Goal: Task Accomplishment & Management: Manage account settings

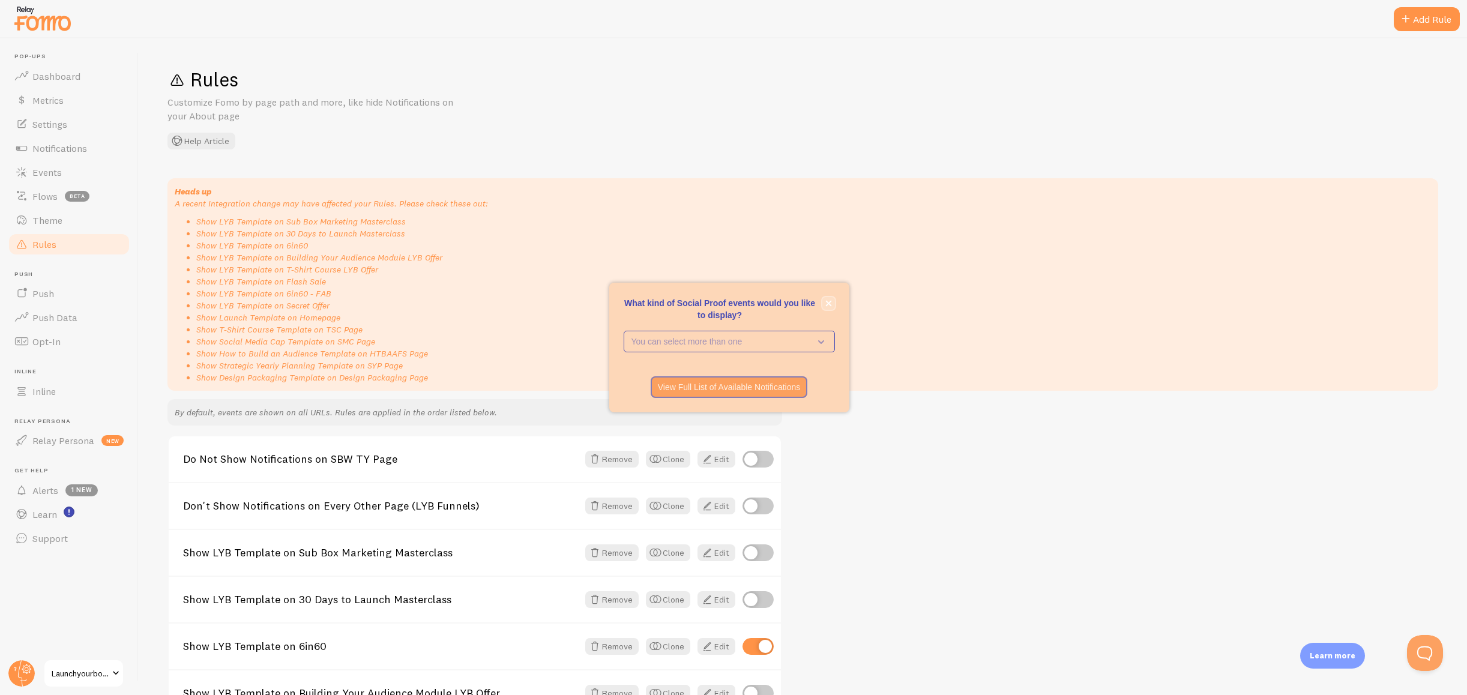
click at [826, 303] on icon "close," at bounding box center [829, 303] width 7 height 7
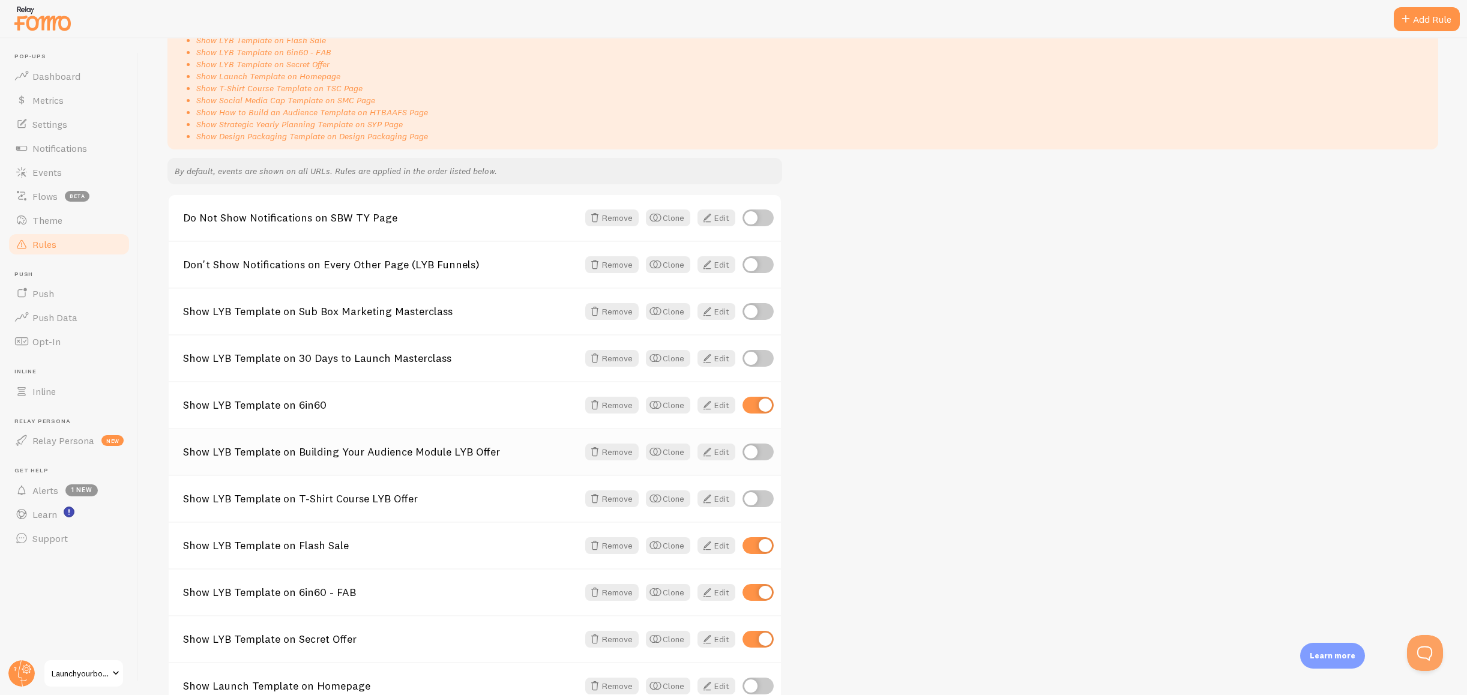
scroll to position [247, 0]
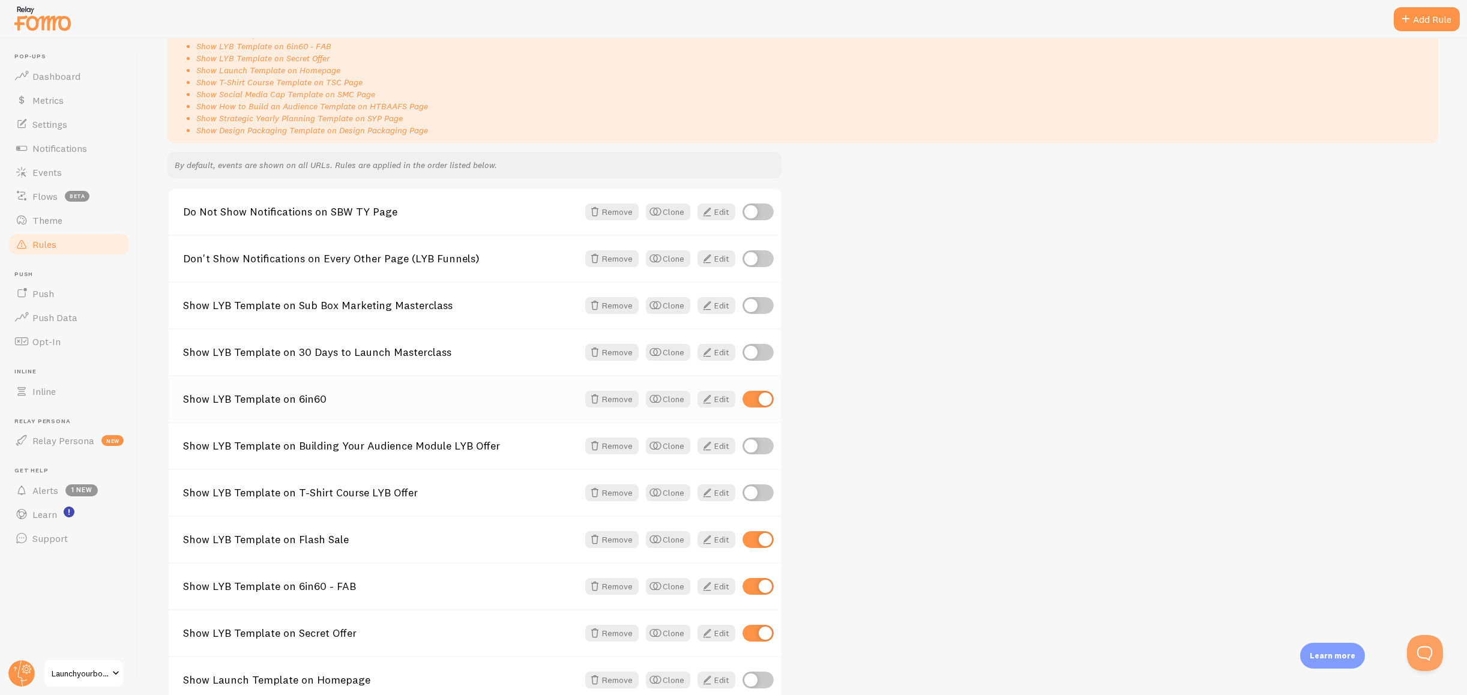
click at [755, 396] on input "checkbox" at bounding box center [758, 399] width 31 height 17
checkbox input "false"
drag, startPoint x: 752, startPoint y: 536, endPoint x: 749, endPoint y: 543, distance: 7.3
click at [752, 536] on input "checkbox" at bounding box center [758, 539] width 31 height 17
checkbox input "false"
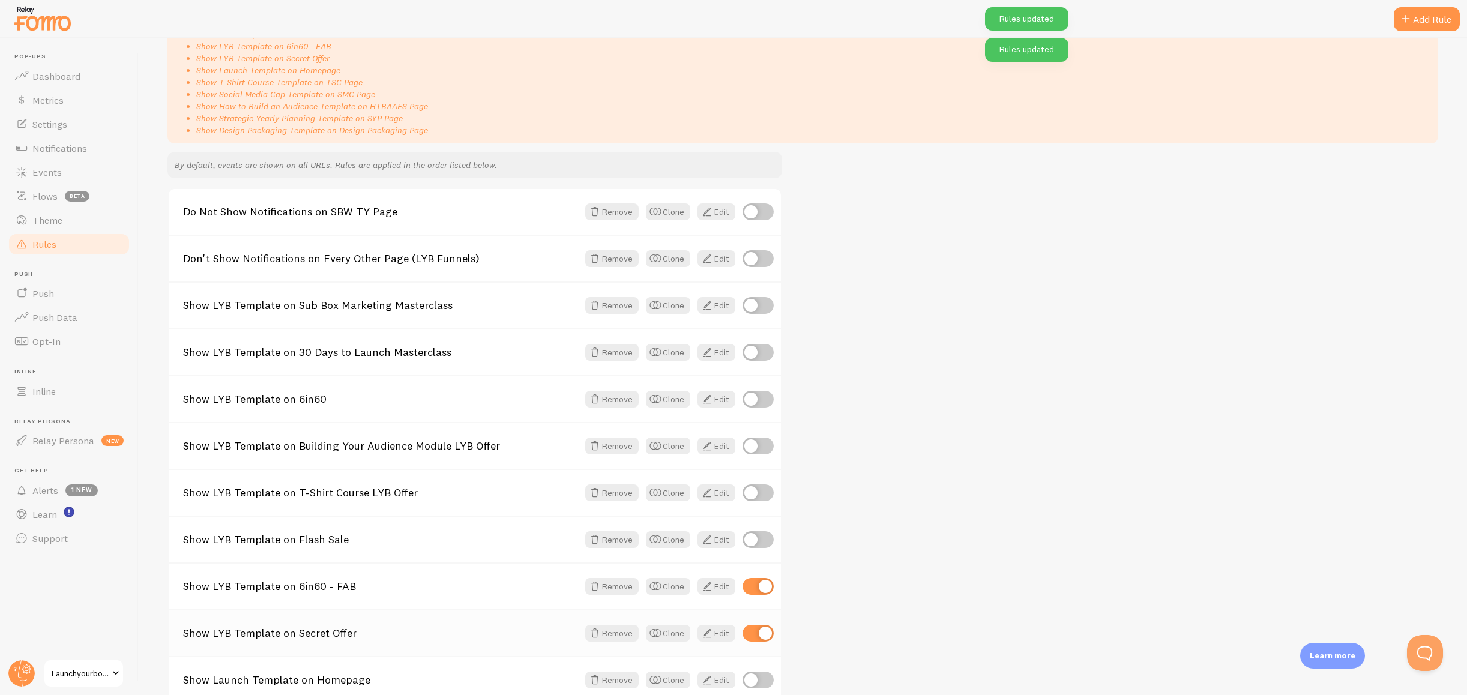
drag, startPoint x: 751, startPoint y: 589, endPoint x: 747, endPoint y: 617, distance: 28.5
click at [751, 589] on input "checkbox" at bounding box center [758, 586] width 31 height 17
checkbox input "false"
click at [751, 636] on input "checkbox" at bounding box center [758, 633] width 31 height 17
checkbox input "false"
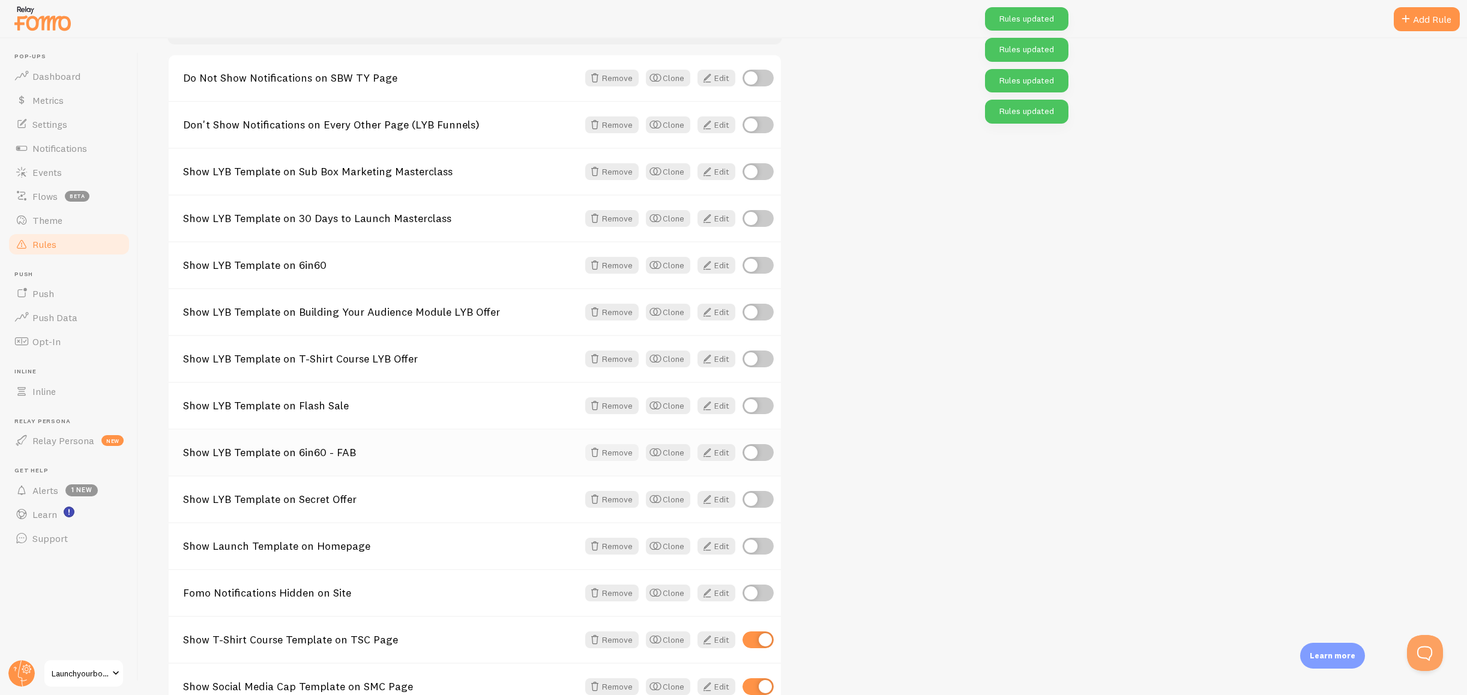
scroll to position [528, 0]
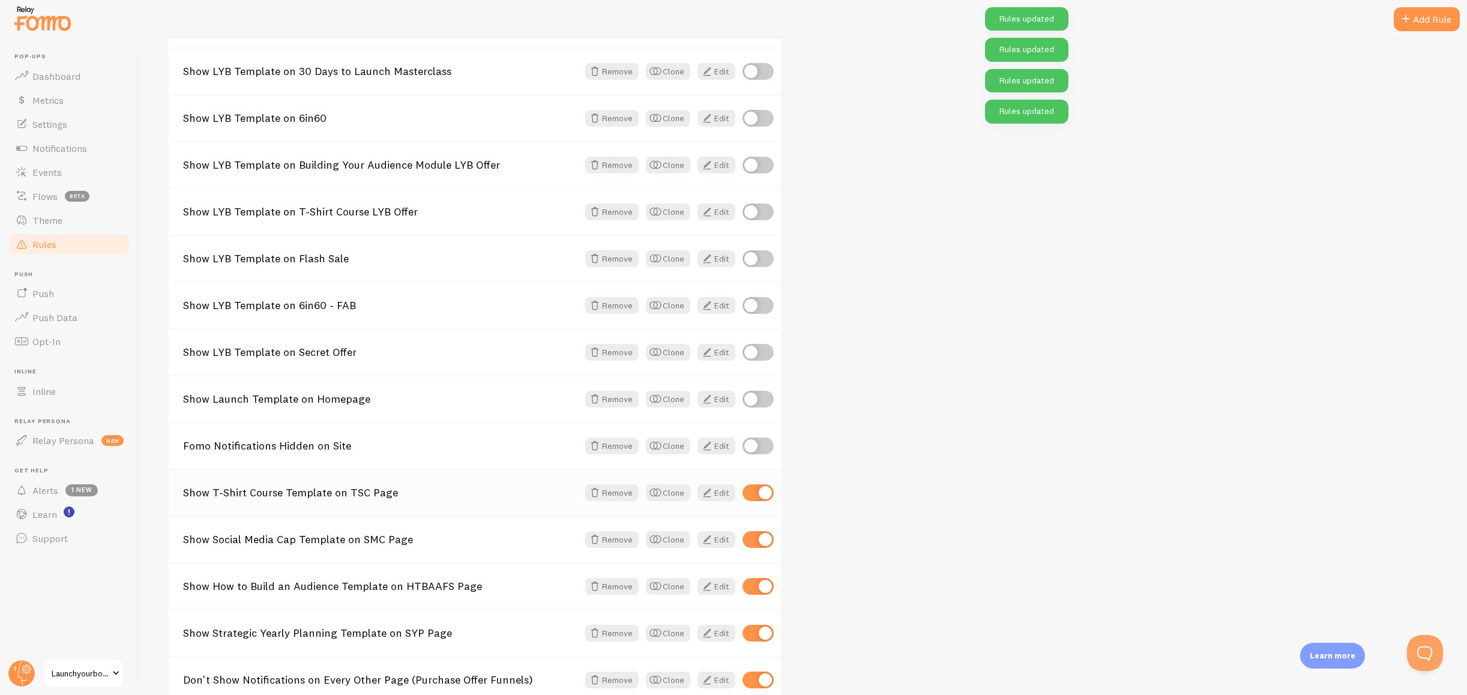
click at [746, 497] on input "checkbox" at bounding box center [758, 493] width 31 height 17
checkbox input "false"
click at [758, 542] on input "checkbox" at bounding box center [758, 536] width 31 height 17
checkbox input "false"
click at [751, 584] on input "checkbox" at bounding box center [758, 583] width 31 height 17
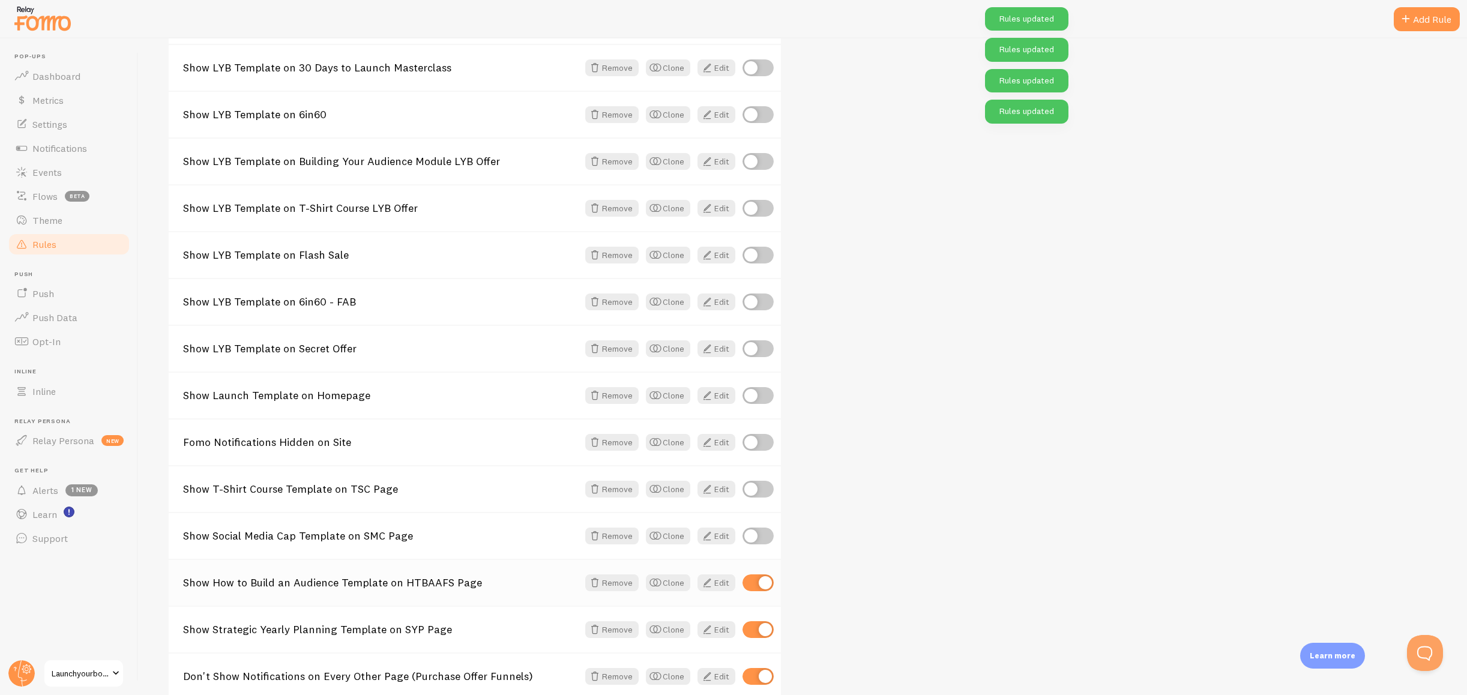
checkbox input "false"
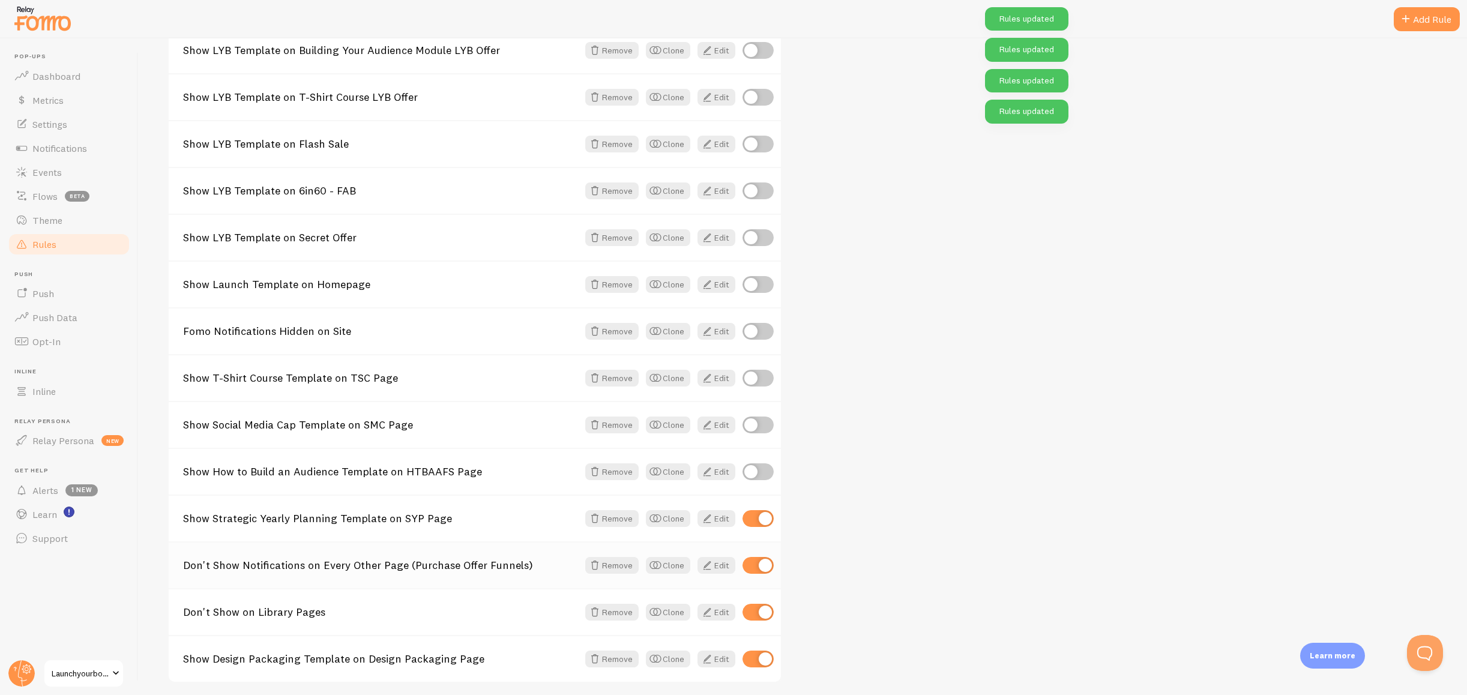
scroll to position [644, 0]
click at [758, 522] on input "checkbox" at bounding box center [758, 518] width 31 height 17
checkbox input "false"
click at [757, 564] on input "checkbox" at bounding box center [758, 565] width 31 height 17
checkbox input "false"
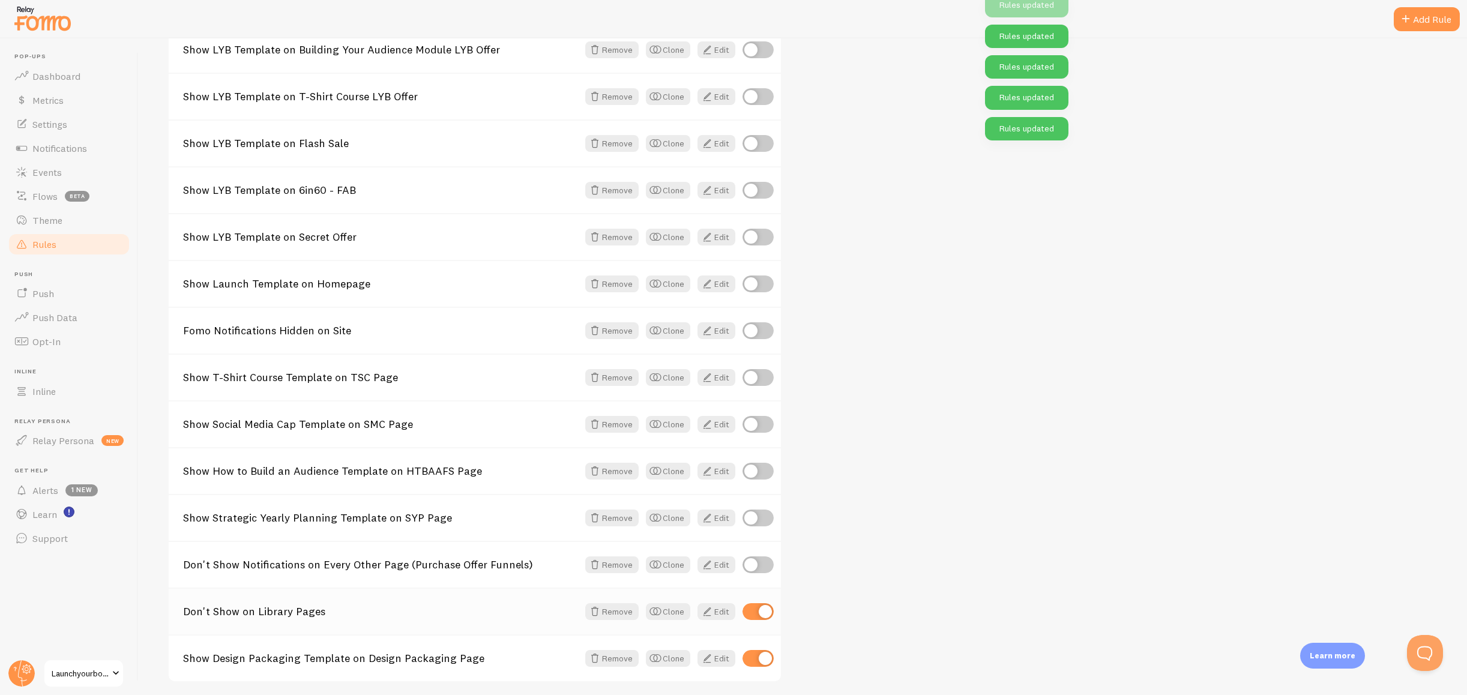
click at [749, 613] on input "checkbox" at bounding box center [758, 611] width 31 height 17
checkbox input "false"
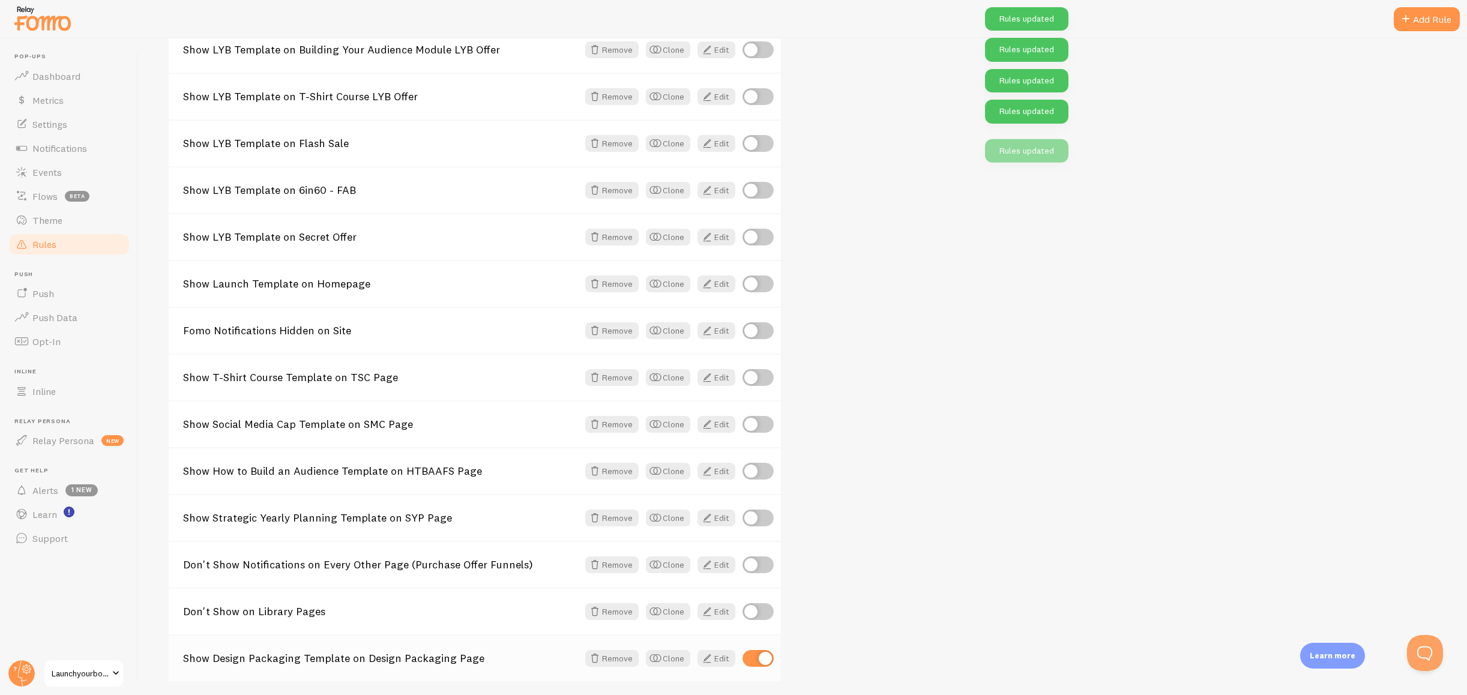
scroll to position [689, 0]
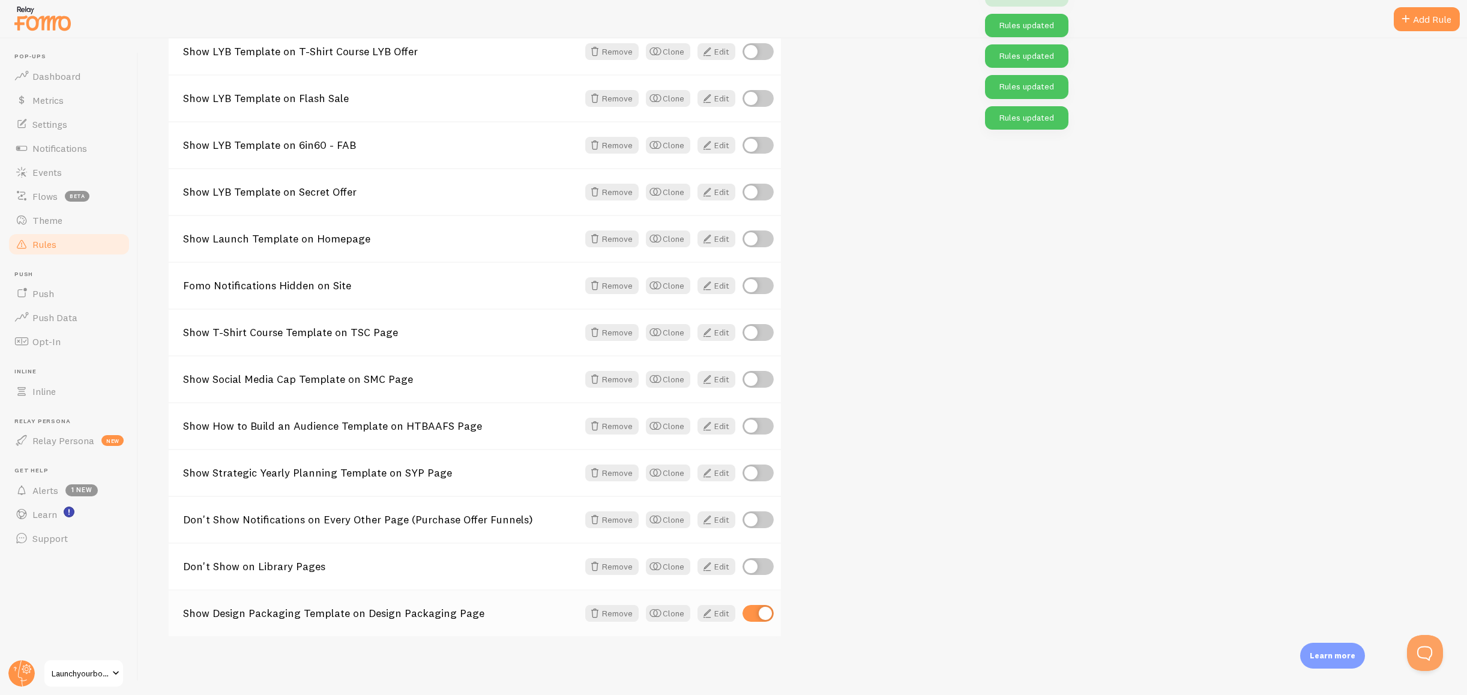
click at [749, 614] on input "checkbox" at bounding box center [758, 613] width 31 height 17
checkbox input "false"
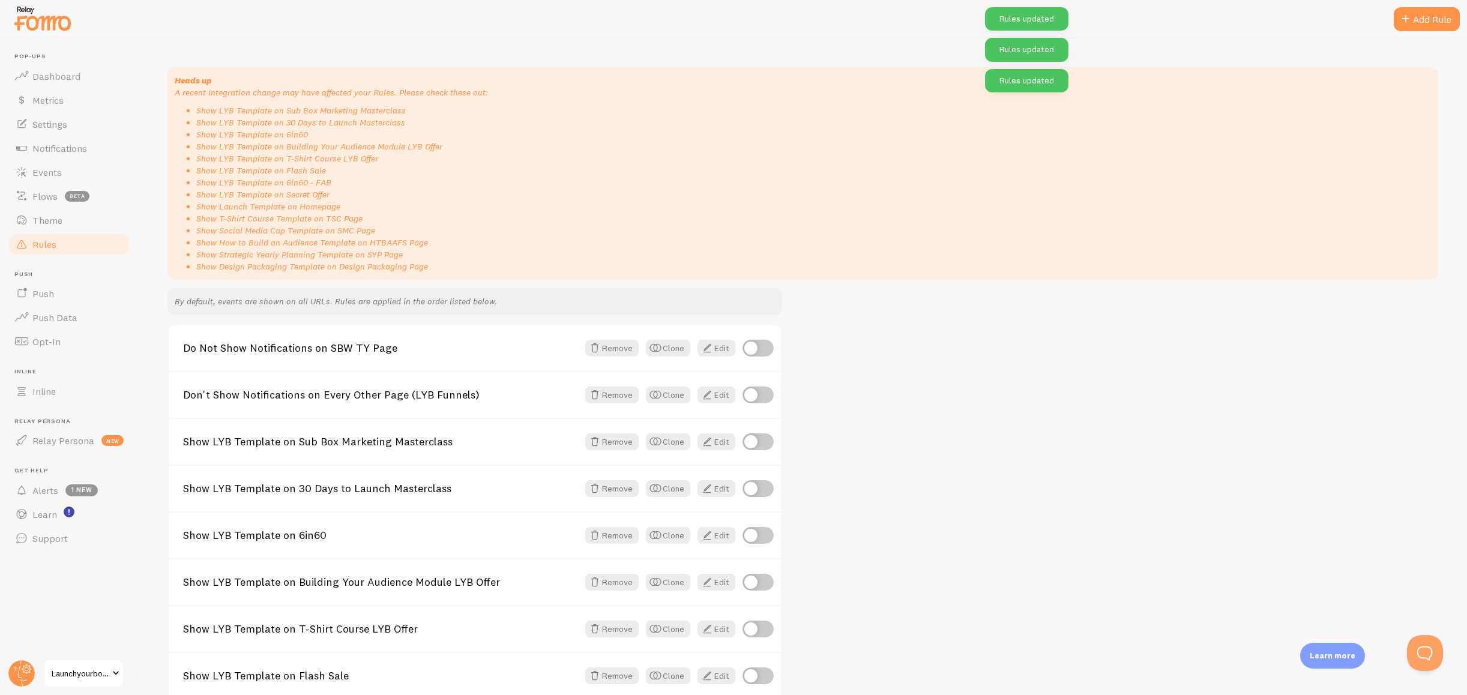
scroll to position [0, 0]
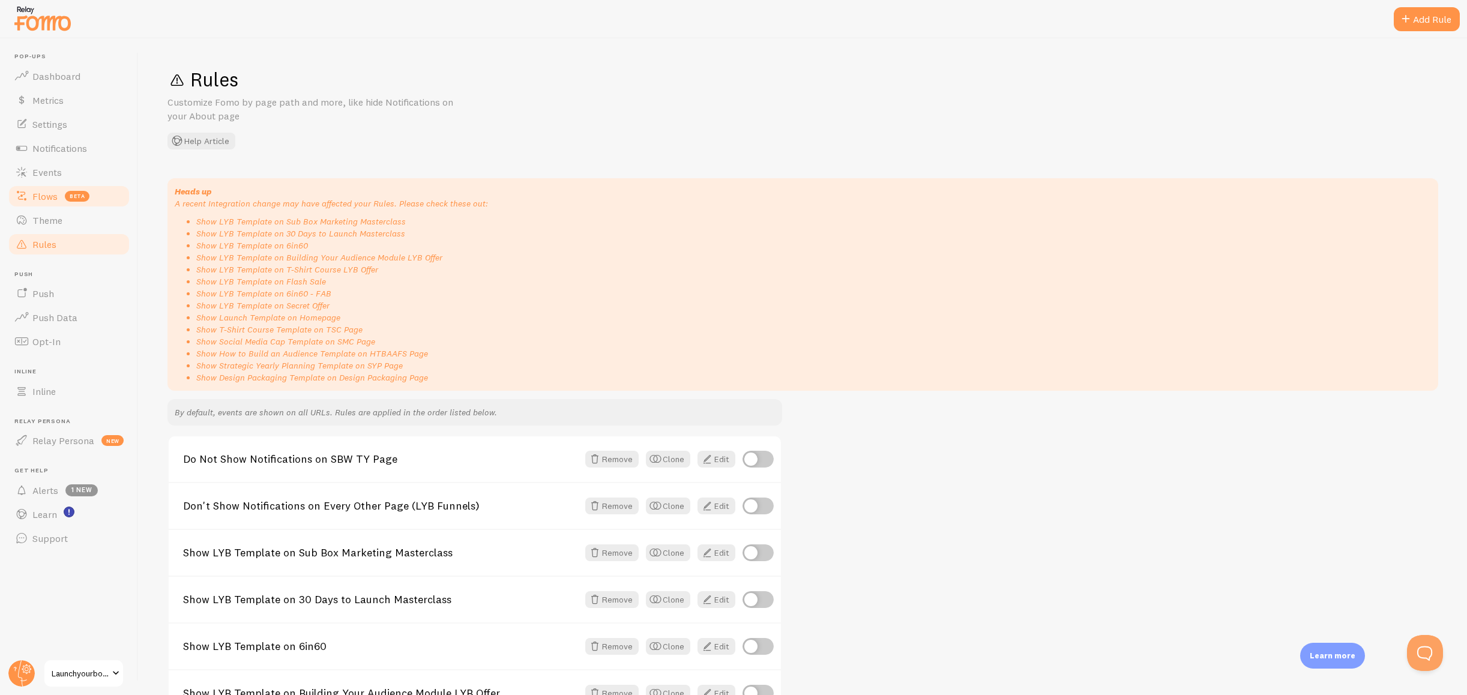
click at [55, 195] on span "Flows" at bounding box center [44, 196] width 25 height 12
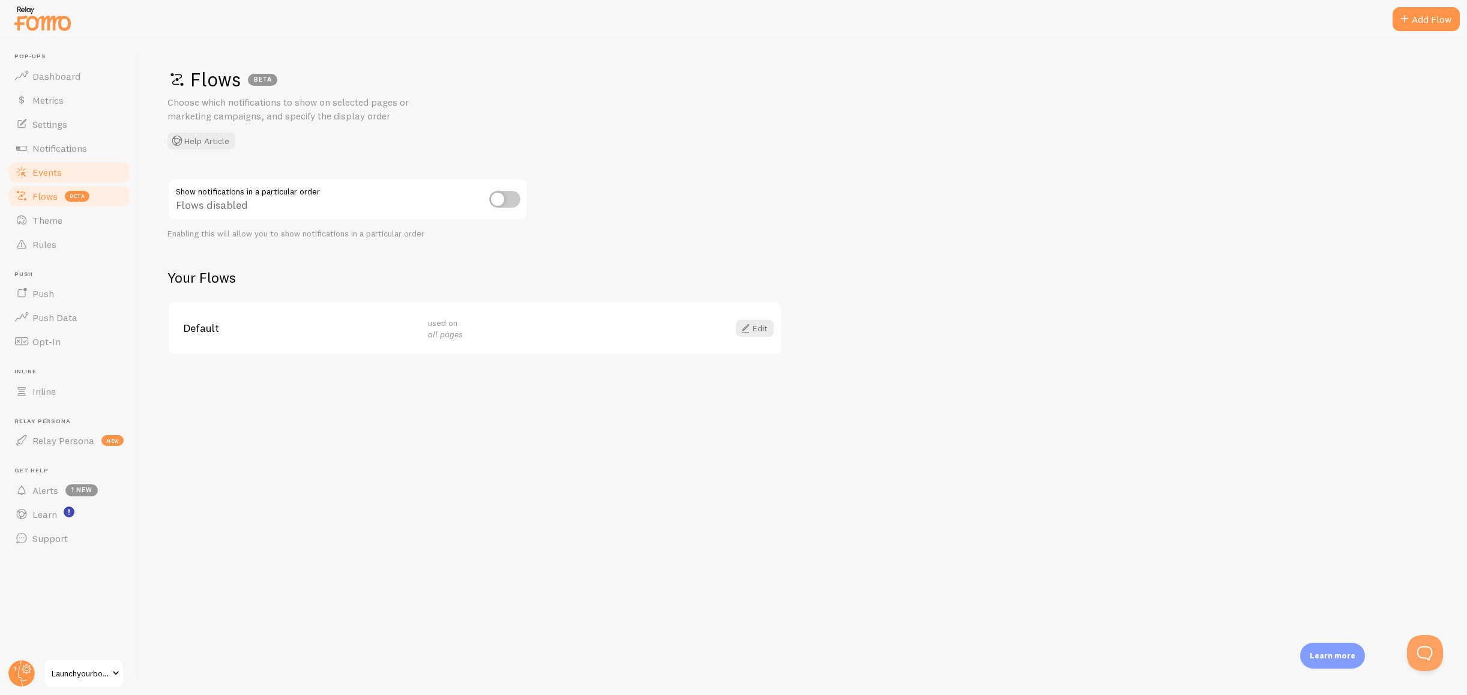
click at [46, 171] on span "Events" at bounding box center [46, 172] width 29 height 12
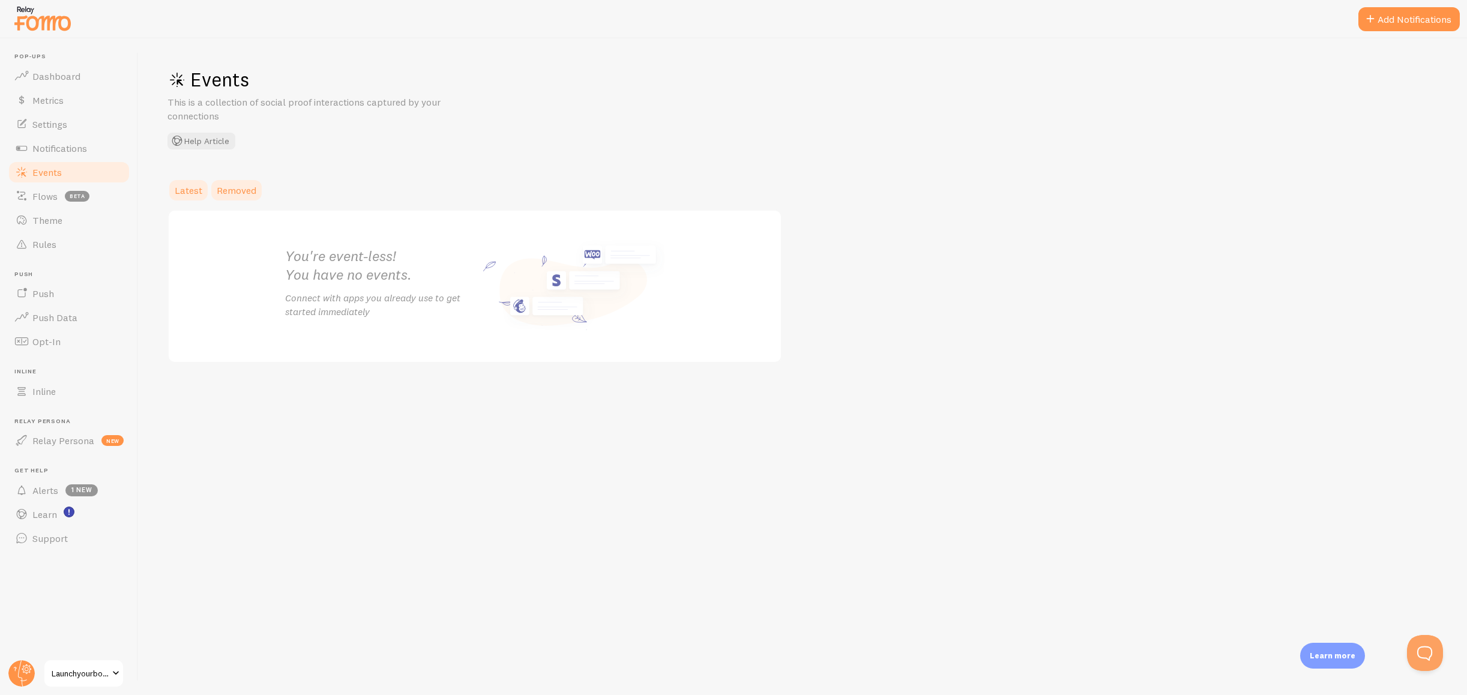
click at [237, 192] on span "Removed" at bounding box center [237, 190] width 40 height 12
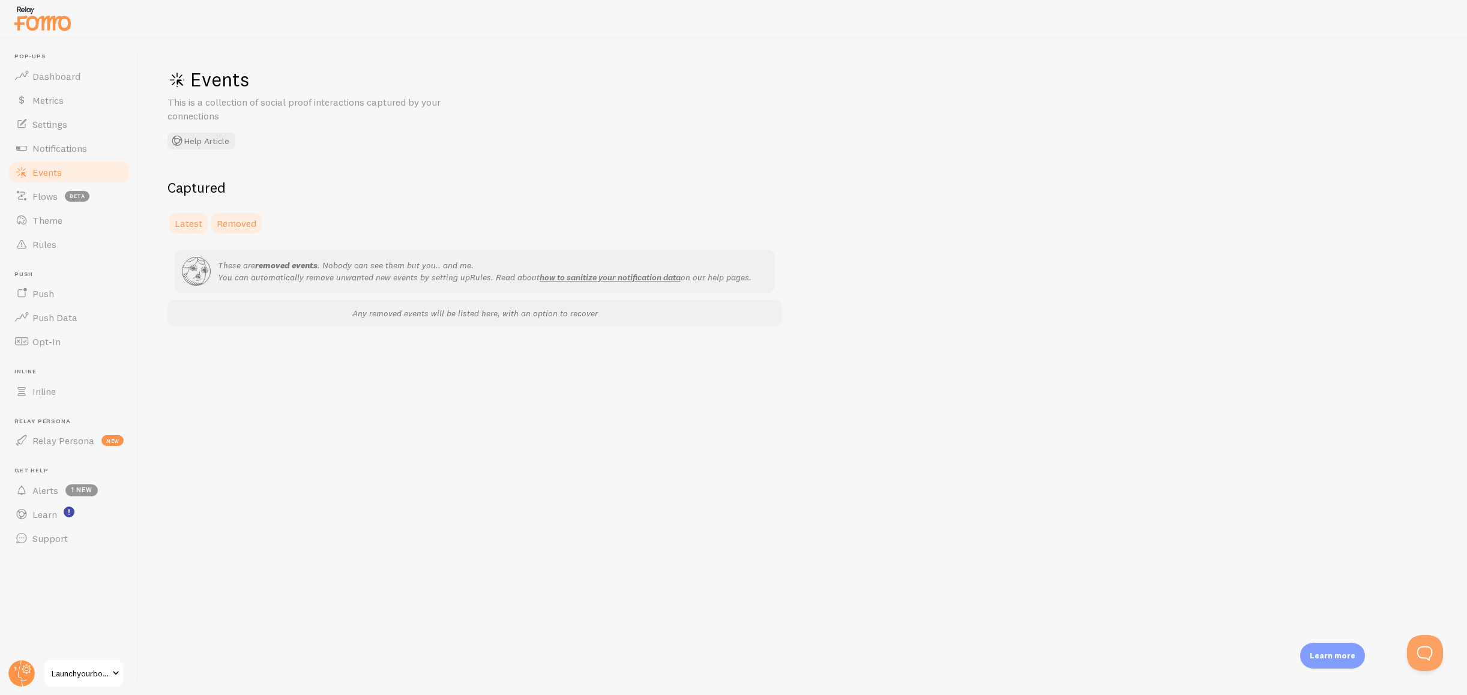
click at [183, 219] on span "Latest" at bounding box center [189, 223] width 28 height 12
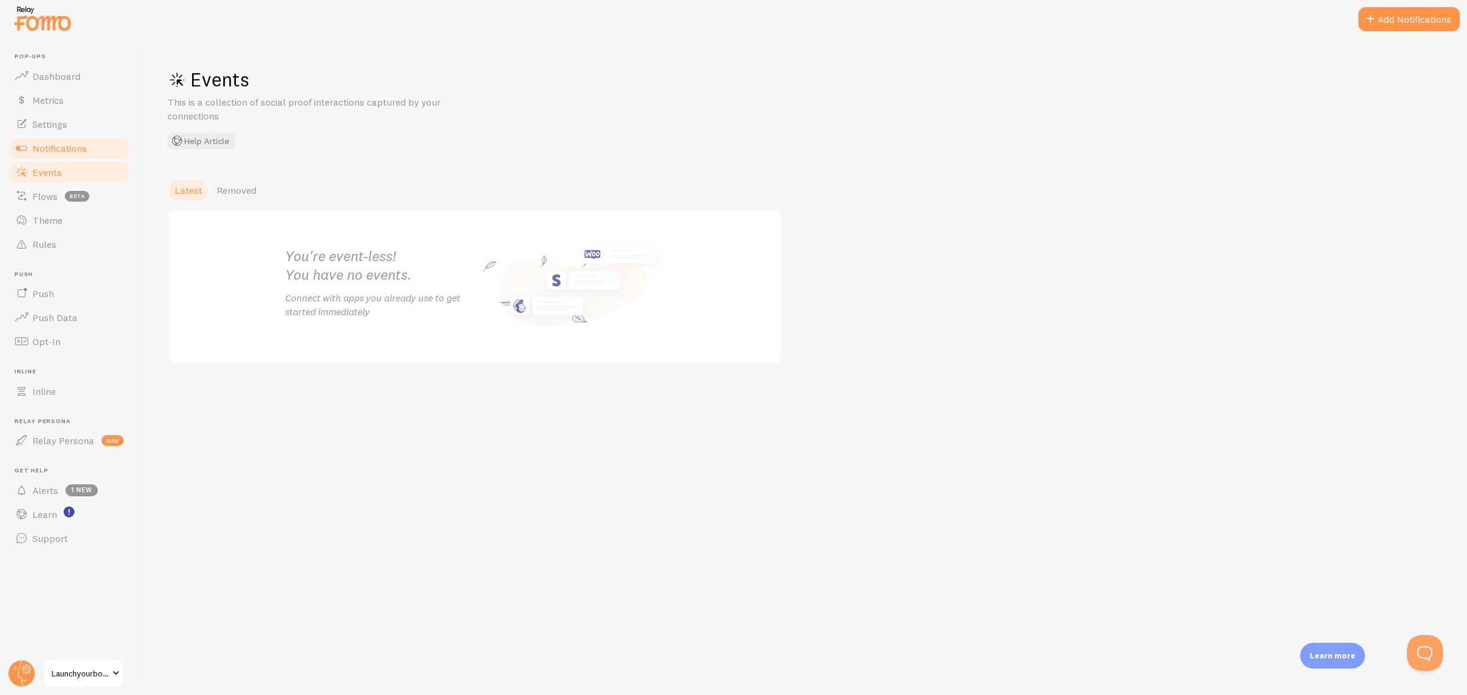
click at [76, 149] on span "Notifications" at bounding box center [59, 148] width 55 height 12
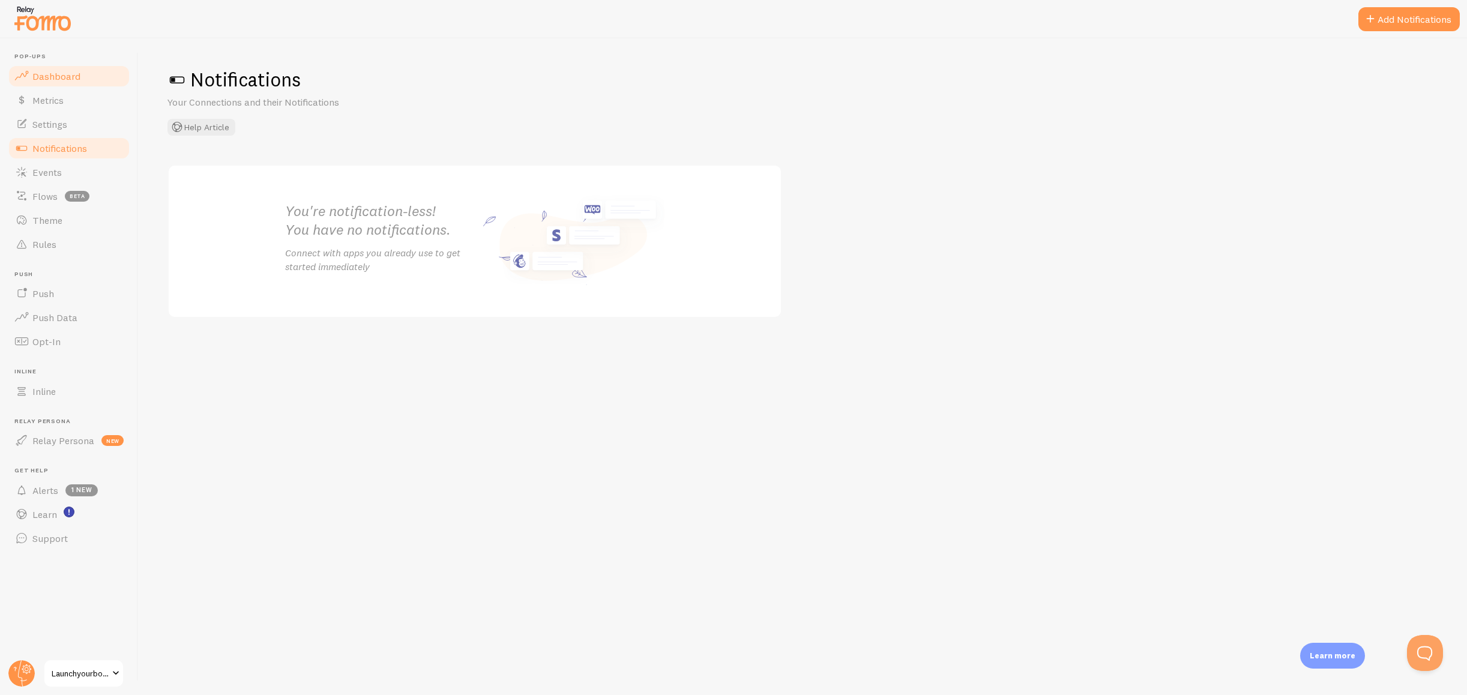
click at [63, 85] on link "Dashboard" at bounding box center [69, 76] width 124 height 24
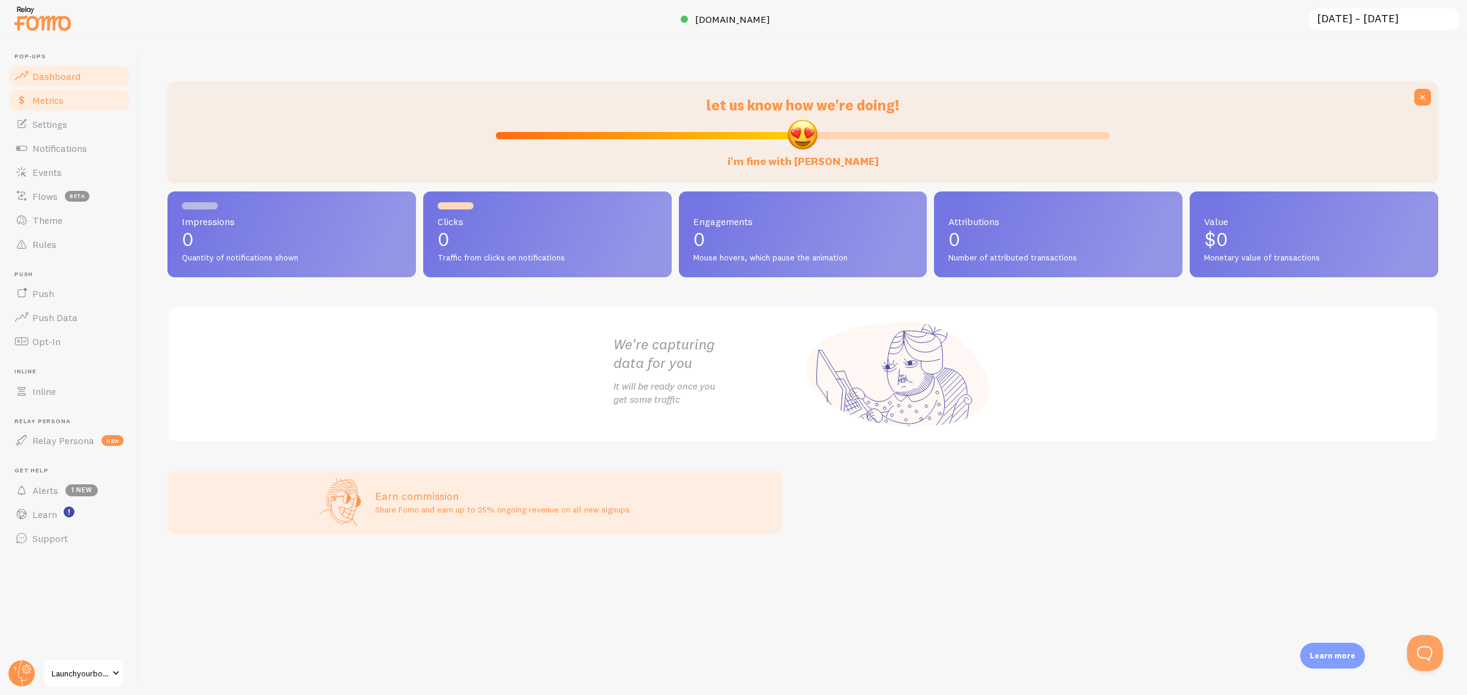
click at [62, 104] on span "Metrics" at bounding box center [47, 100] width 31 height 12
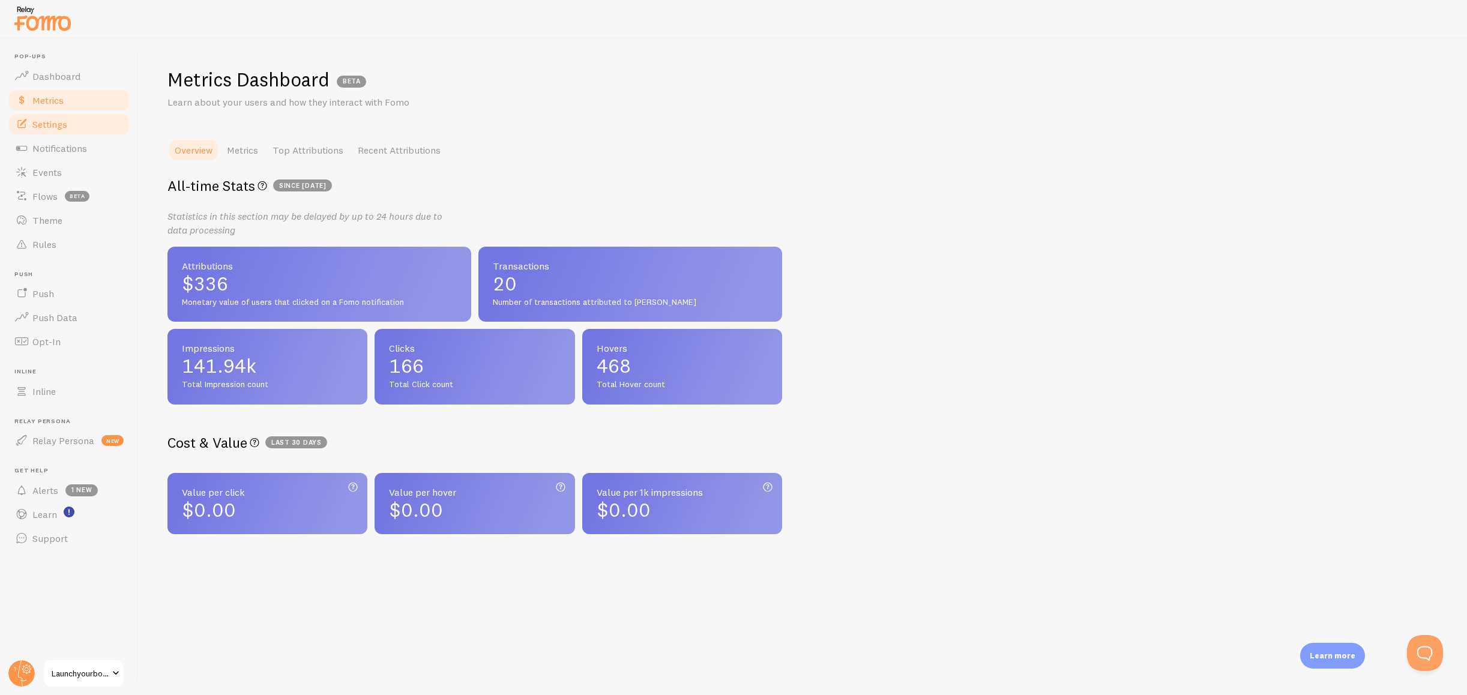
click at [62, 119] on span "Settings" at bounding box center [49, 124] width 35 height 12
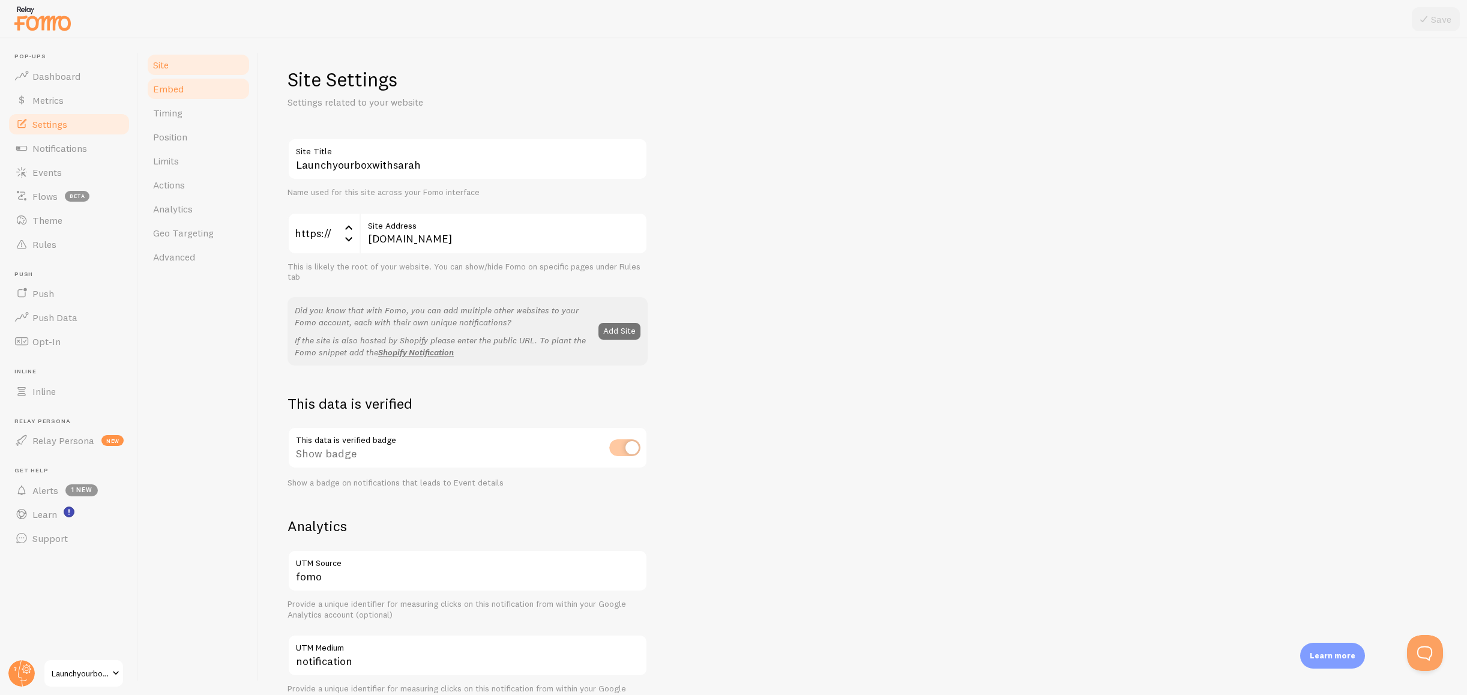
click at [178, 95] on link "Embed" at bounding box center [198, 89] width 105 height 24
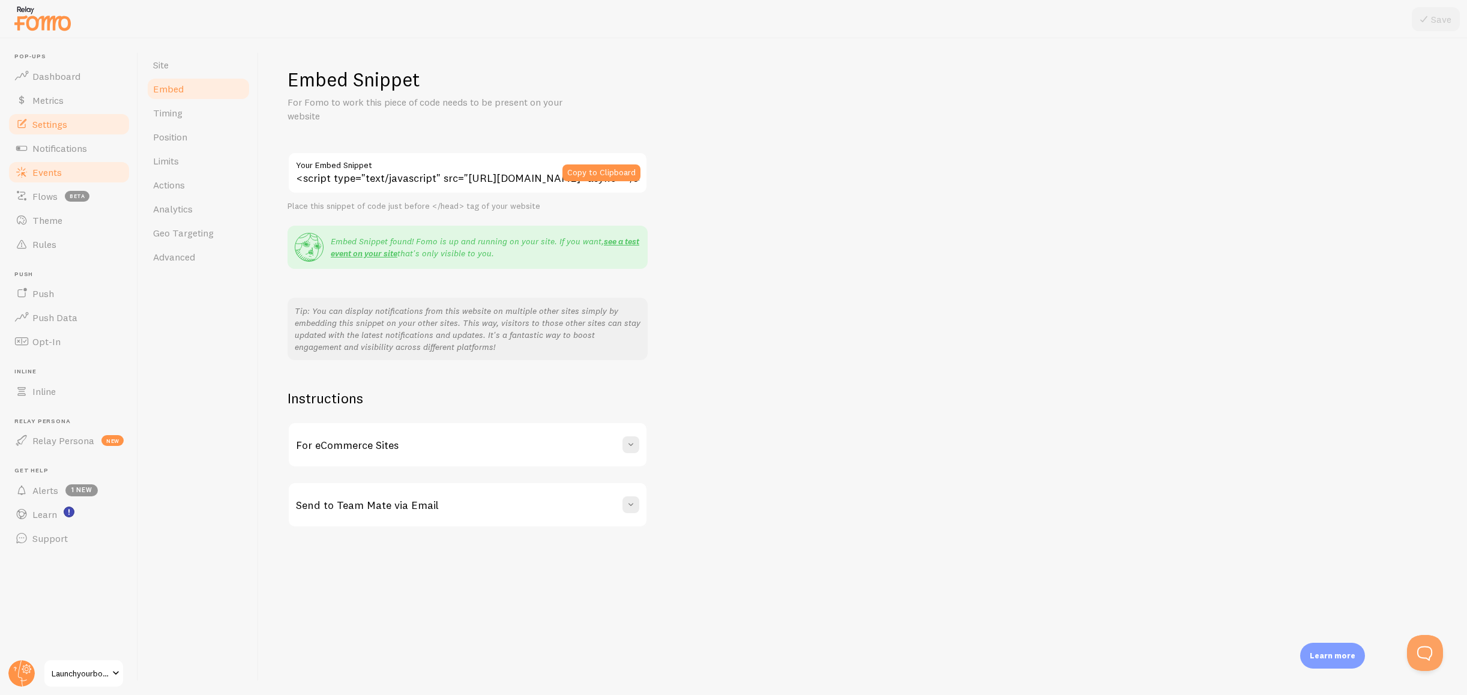
click at [55, 161] on link "Events" at bounding box center [69, 172] width 124 height 24
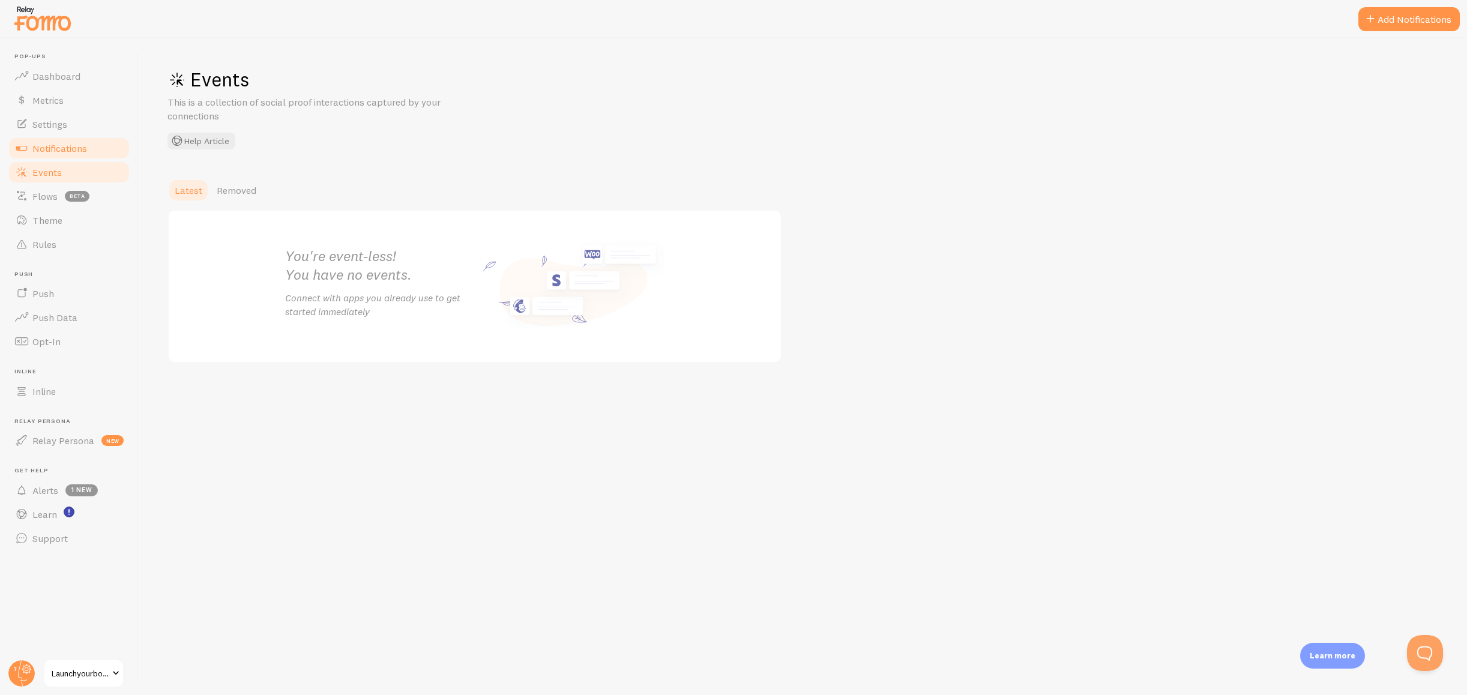
click at [55, 147] on span "Notifications" at bounding box center [59, 148] width 55 height 12
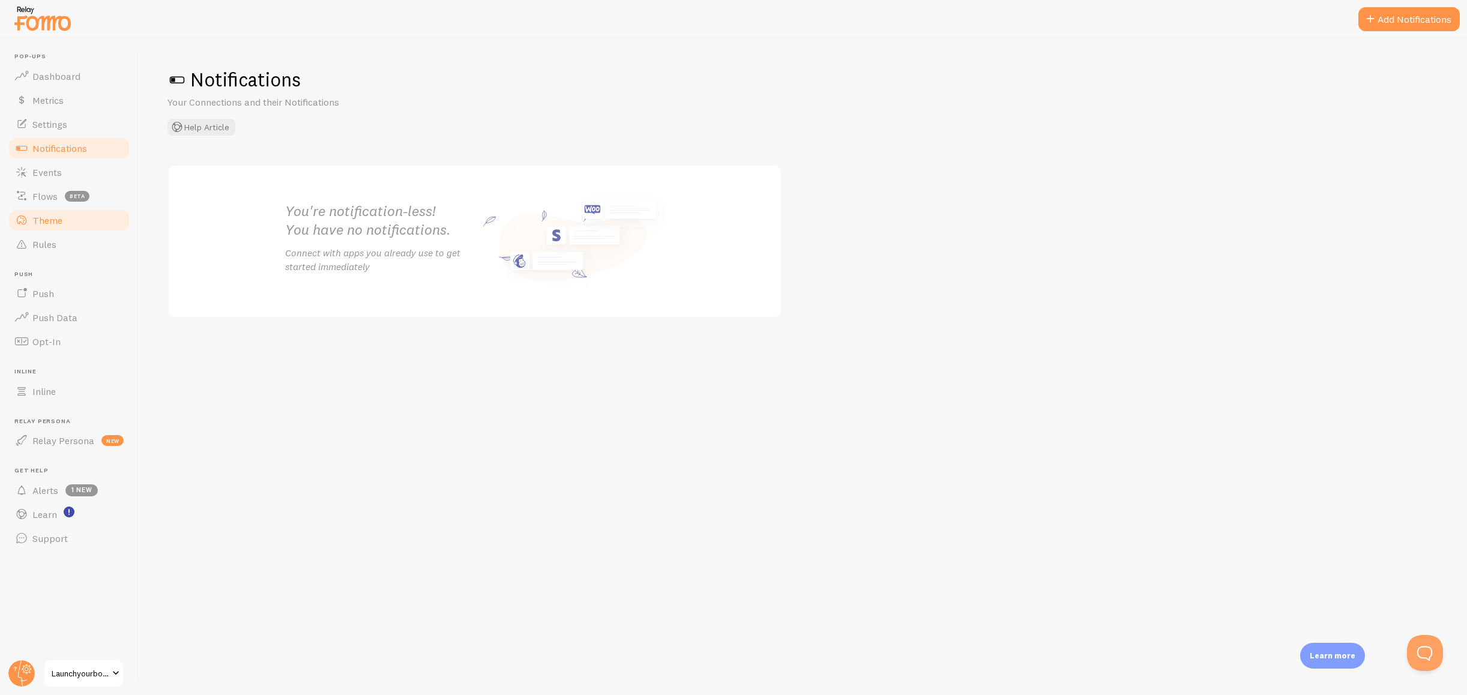
click at [53, 225] on span "Theme" at bounding box center [47, 220] width 30 height 12
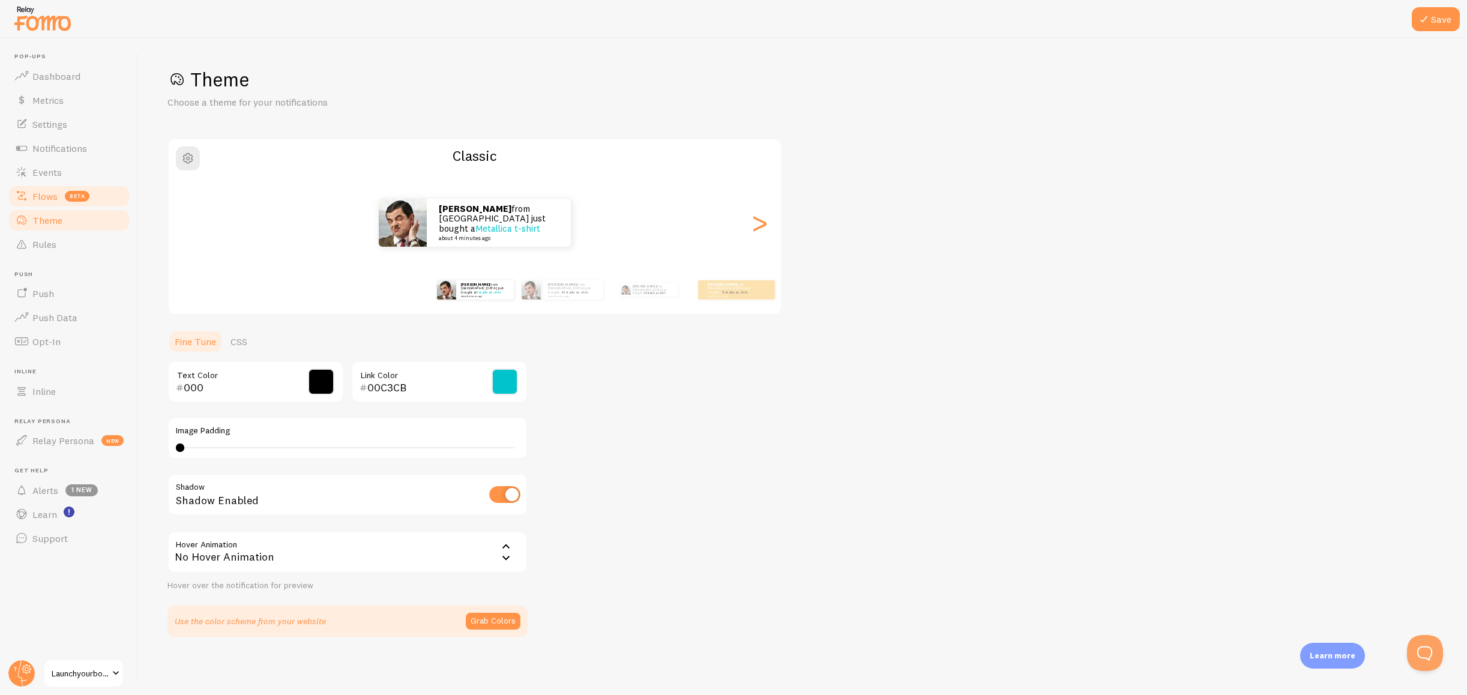
click at [50, 204] on link "Flows beta" at bounding box center [69, 196] width 124 height 24
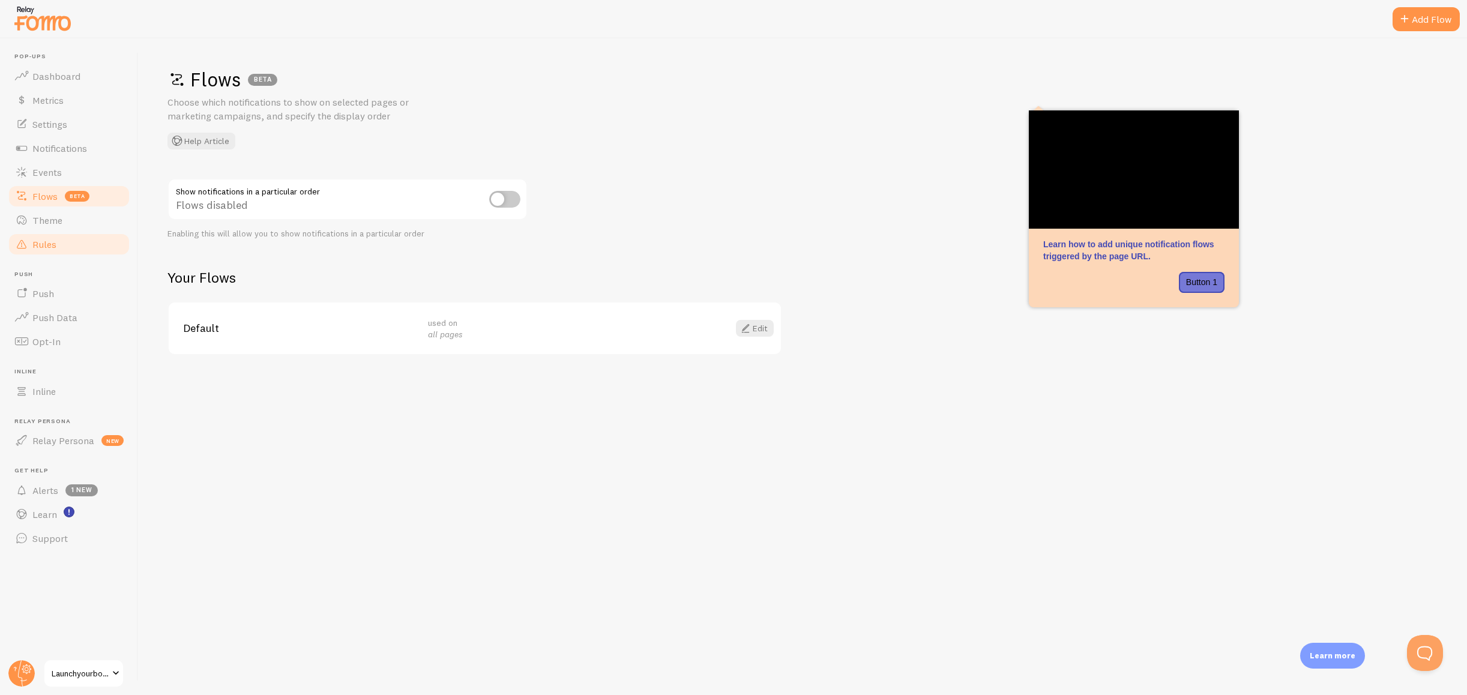
click at [52, 247] on span "Rules" at bounding box center [44, 244] width 24 height 12
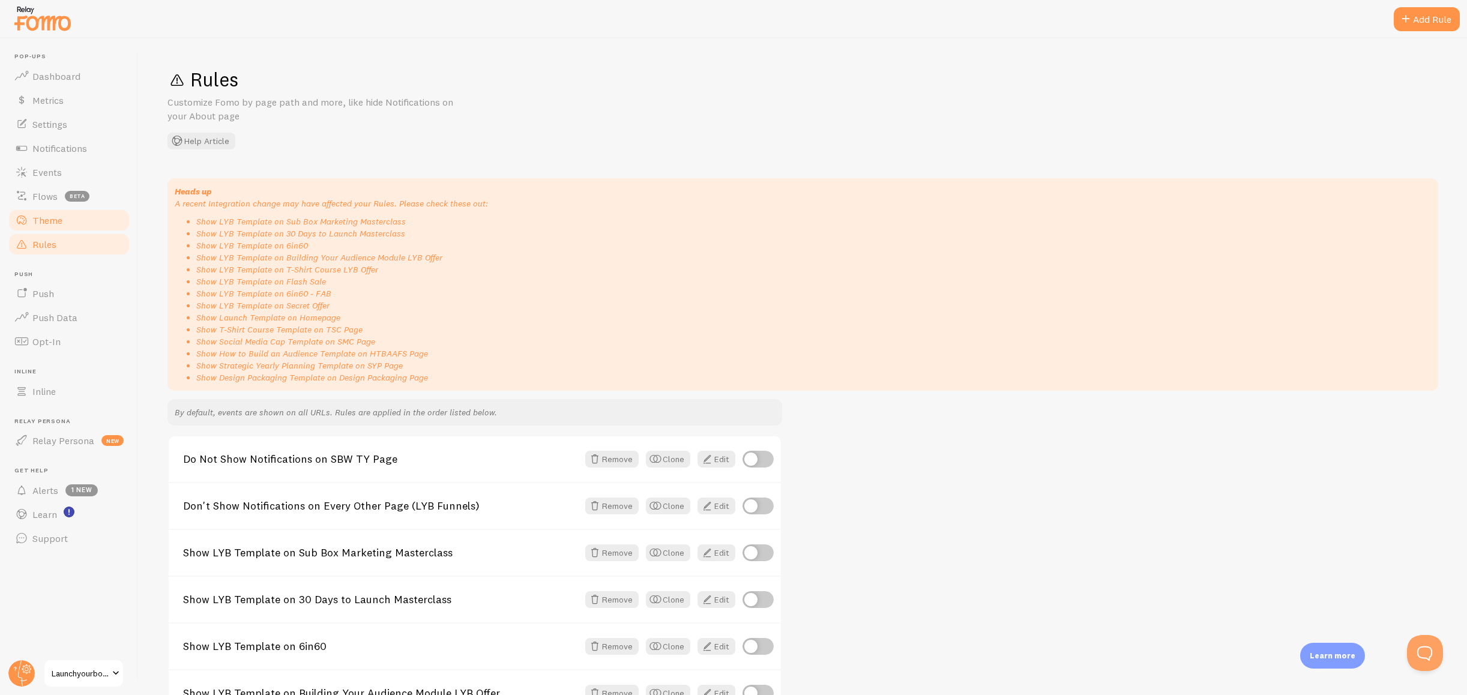
click at [53, 227] on link "Theme" at bounding box center [69, 220] width 124 height 24
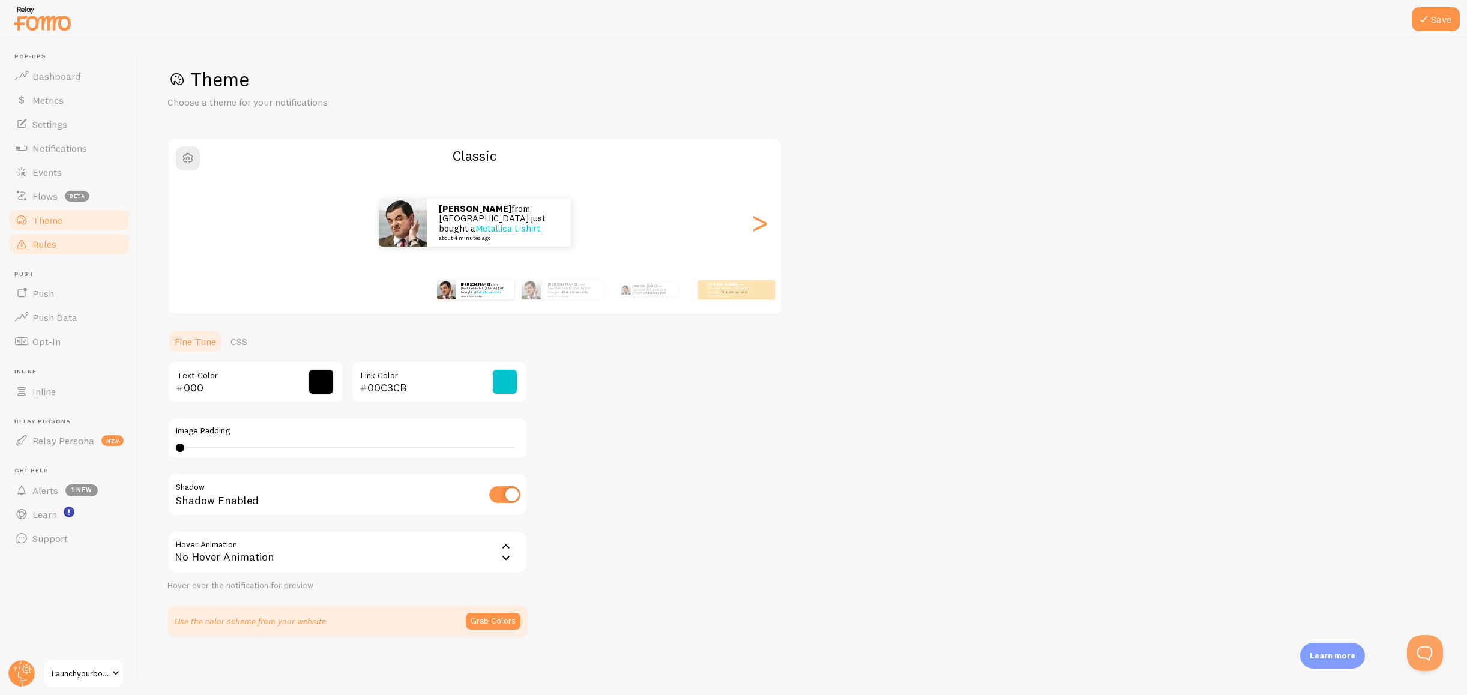
click at [52, 246] on span "Rules" at bounding box center [44, 244] width 24 height 12
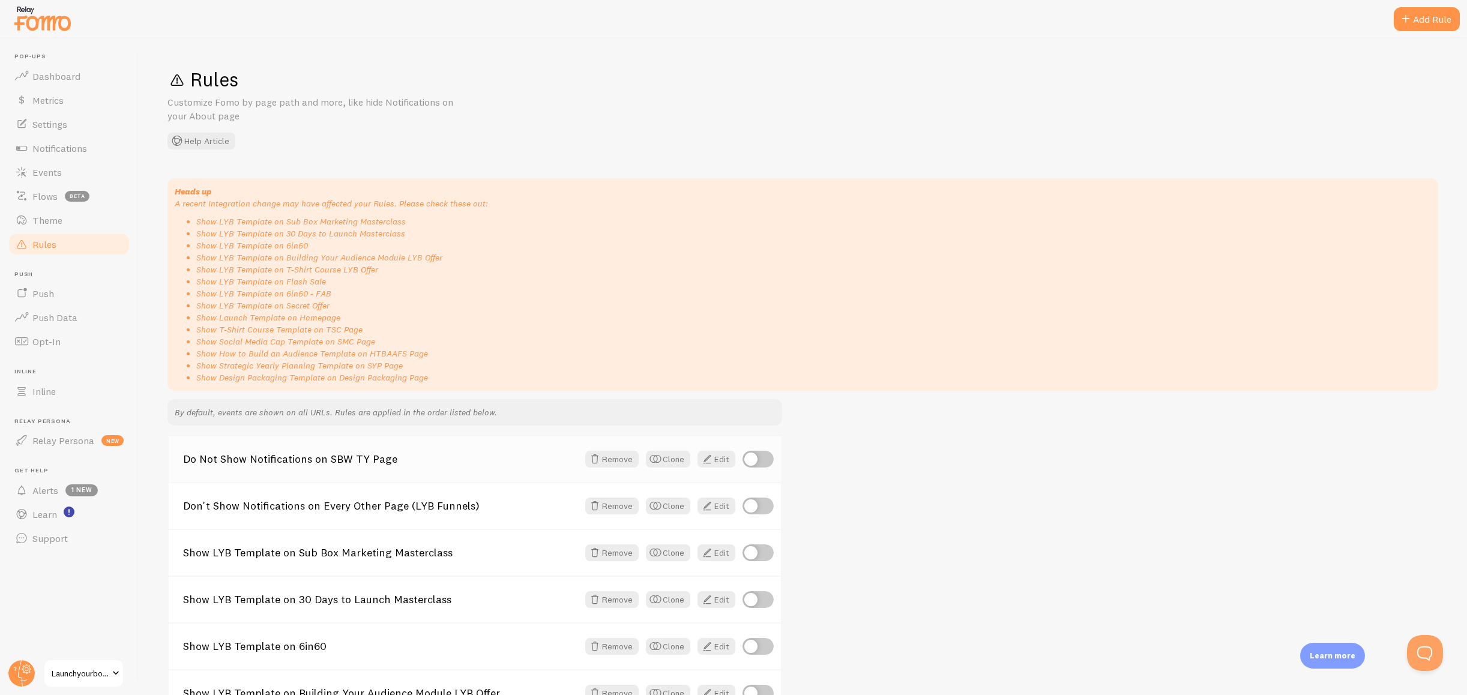
click at [411, 452] on div "Do Not Show Notifications on SBW TY Page Remove Clone Edit" at bounding box center [475, 460] width 612 height 46
click at [336, 463] on link "Do Not Show Notifications on SBW TY Page" at bounding box center [380, 459] width 395 height 11
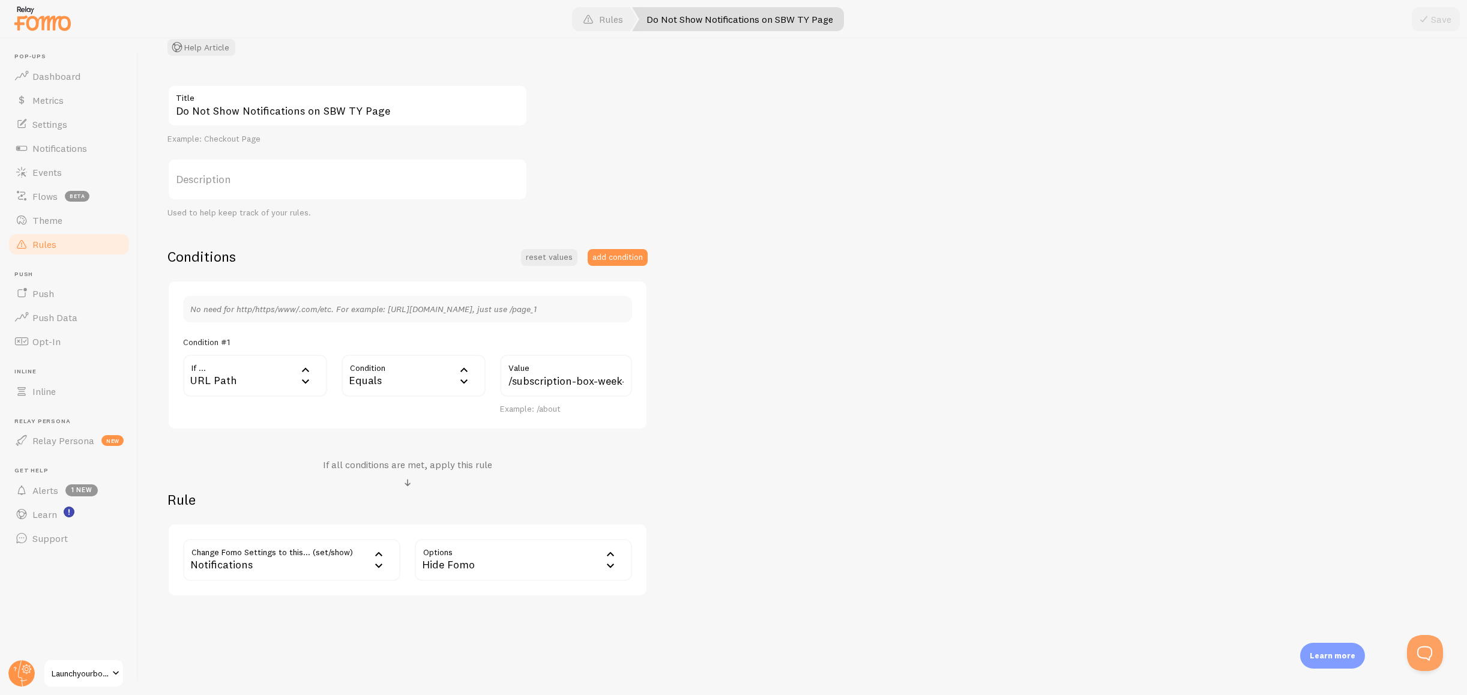
scroll to position [101, 0]
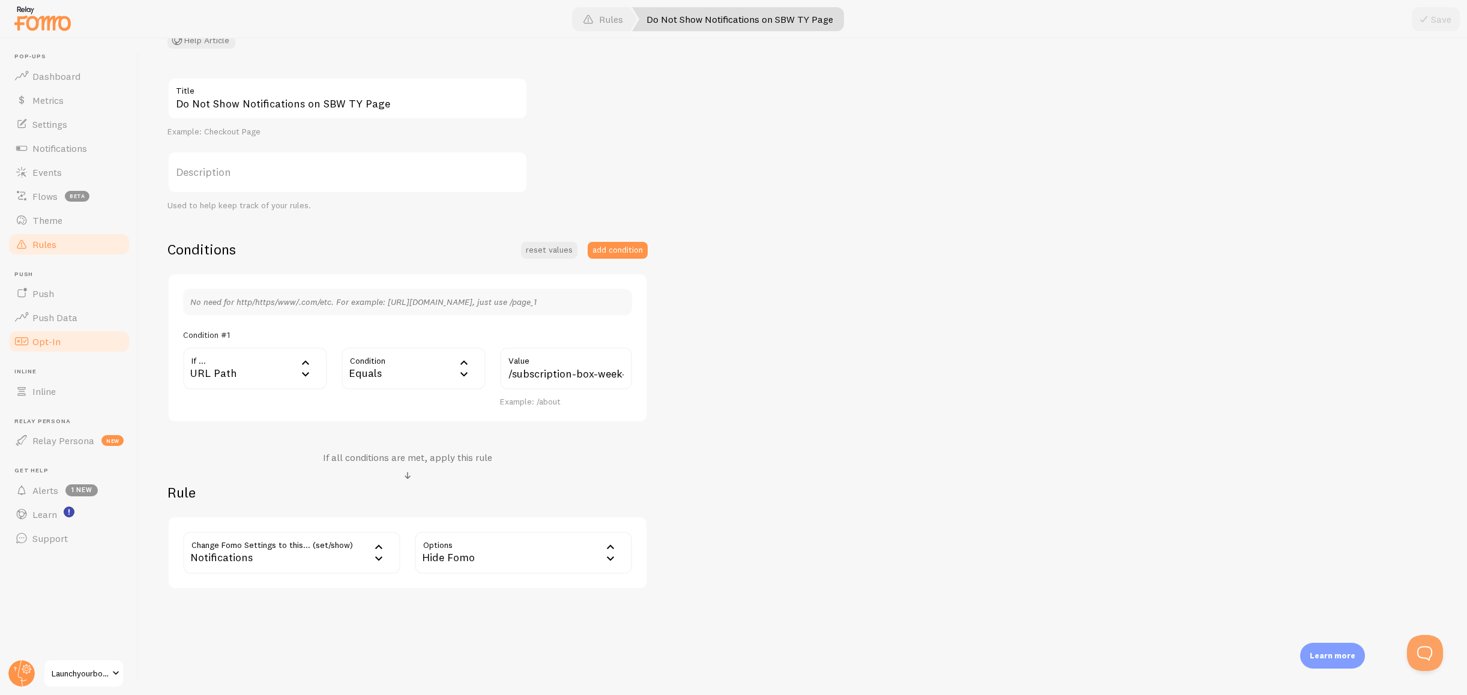
click at [67, 340] on link "Opt-In" at bounding box center [69, 342] width 124 height 24
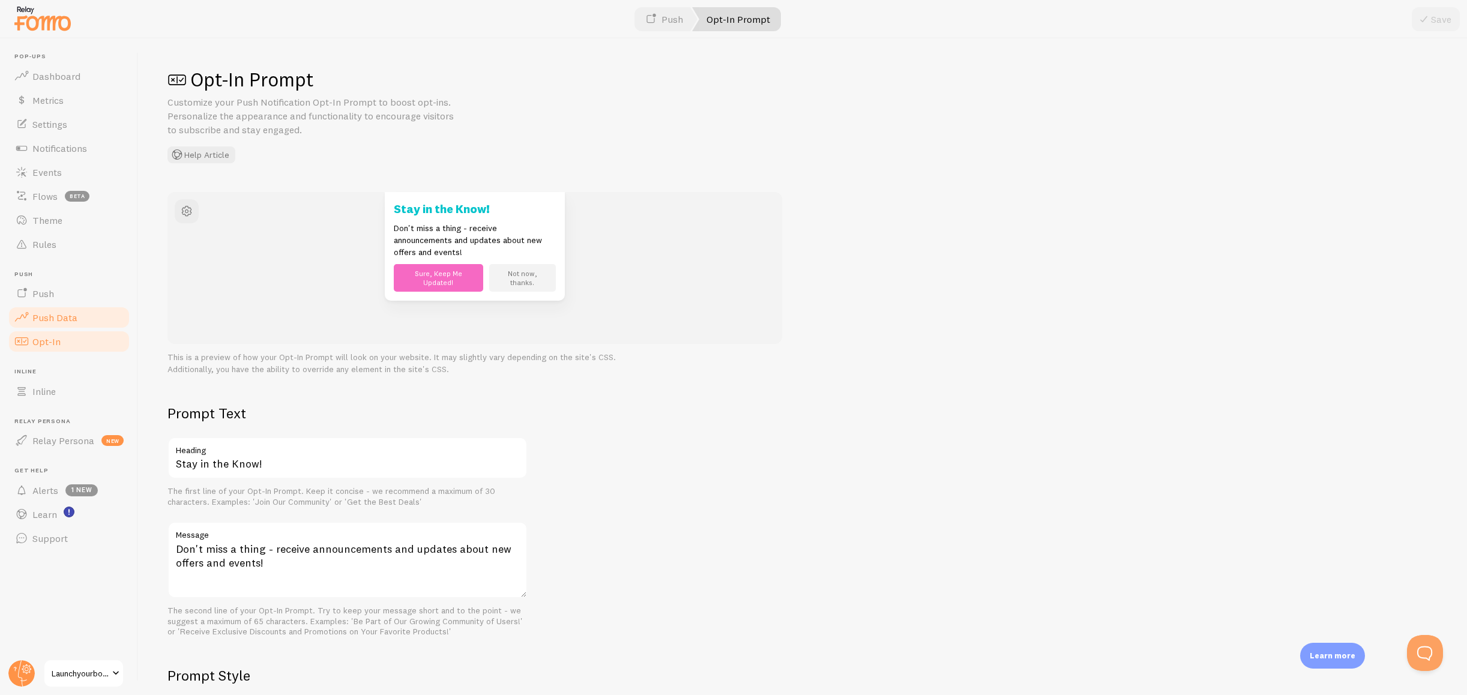
drag, startPoint x: 62, startPoint y: 303, endPoint x: 66, endPoint y: 312, distance: 10.5
click at [62, 303] on link "Push" at bounding box center [69, 294] width 124 height 24
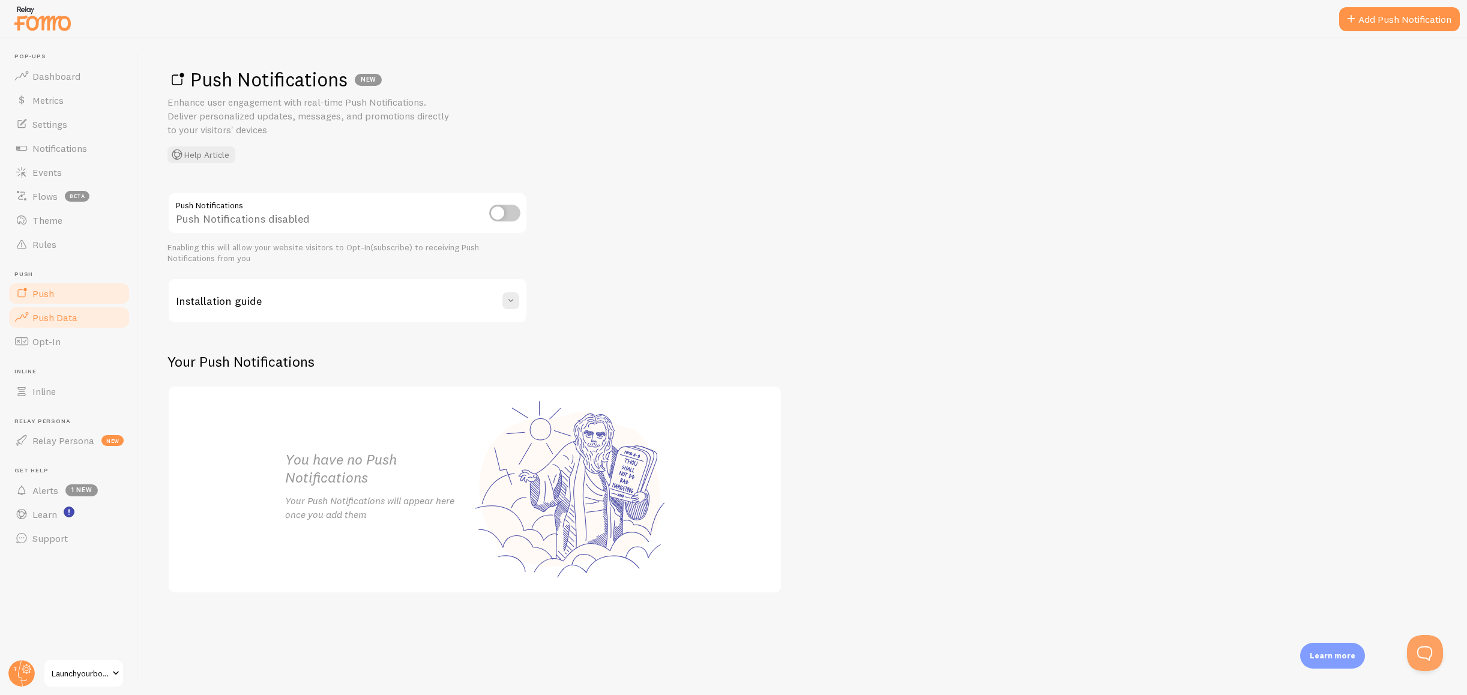
click at [71, 319] on span "Push Data" at bounding box center [54, 318] width 45 height 12
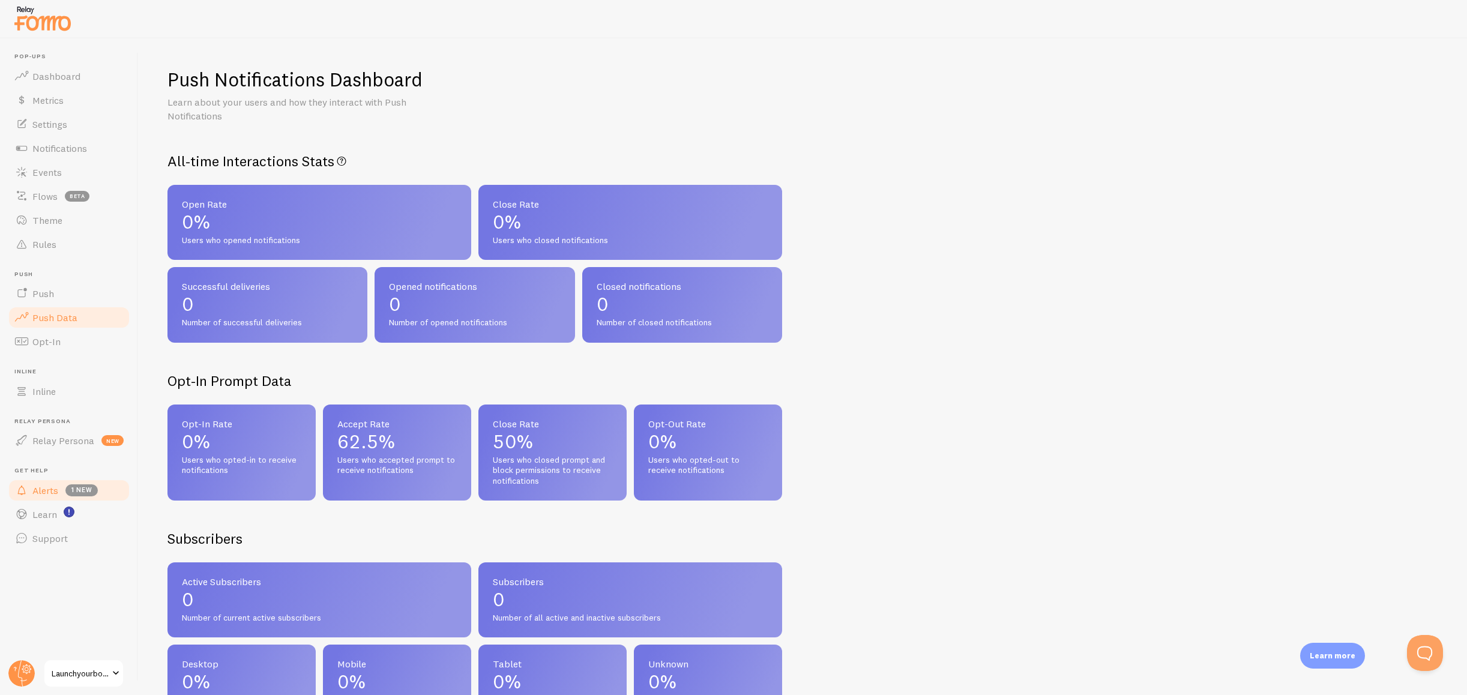
click at [47, 488] on span "Alerts" at bounding box center [45, 491] width 26 height 12
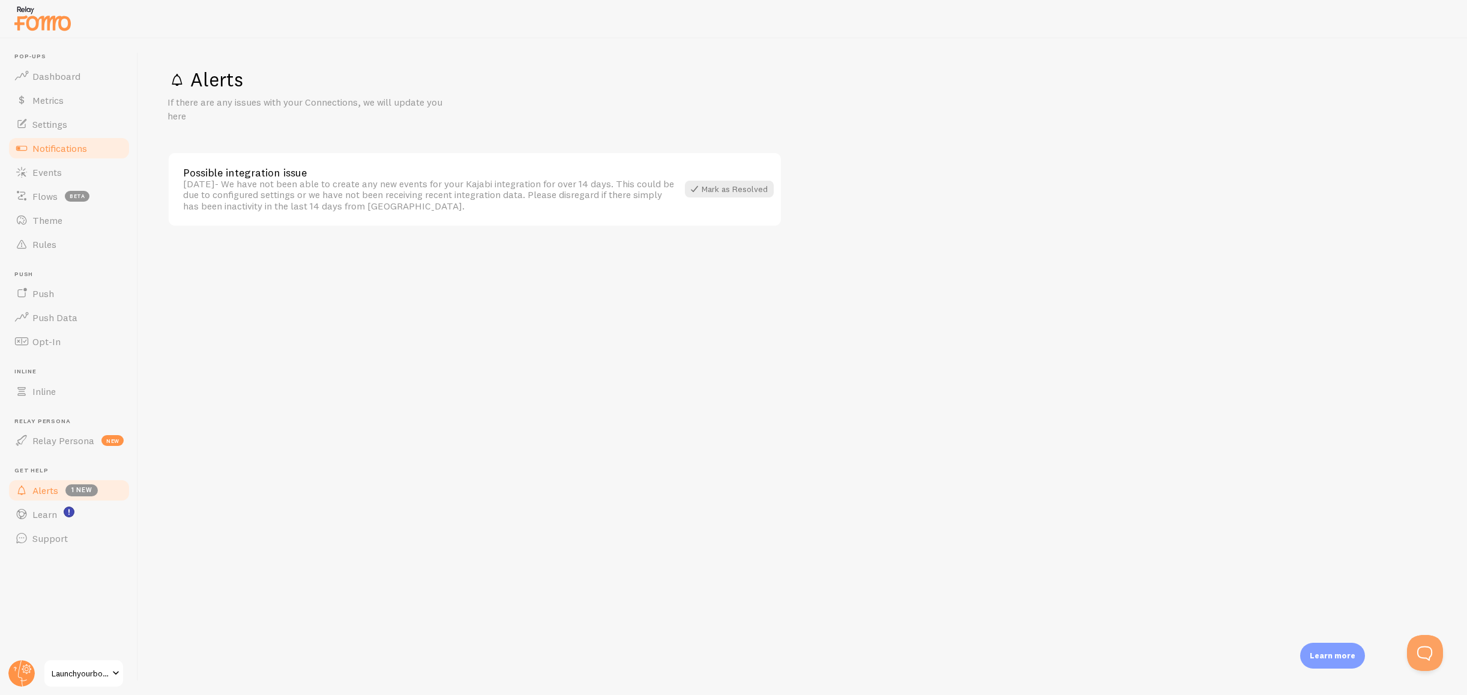
click at [67, 146] on span "Notifications" at bounding box center [59, 148] width 55 height 12
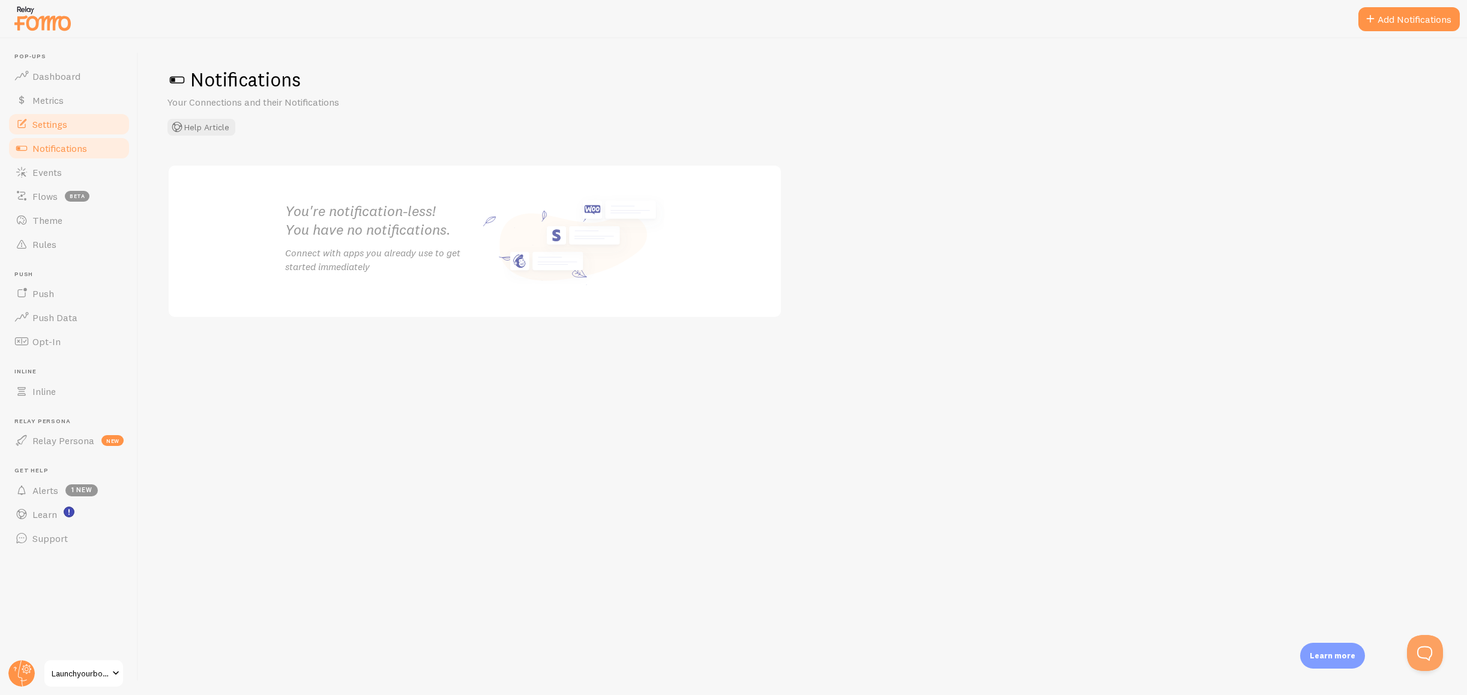
click at [73, 127] on link "Settings" at bounding box center [69, 124] width 124 height 24
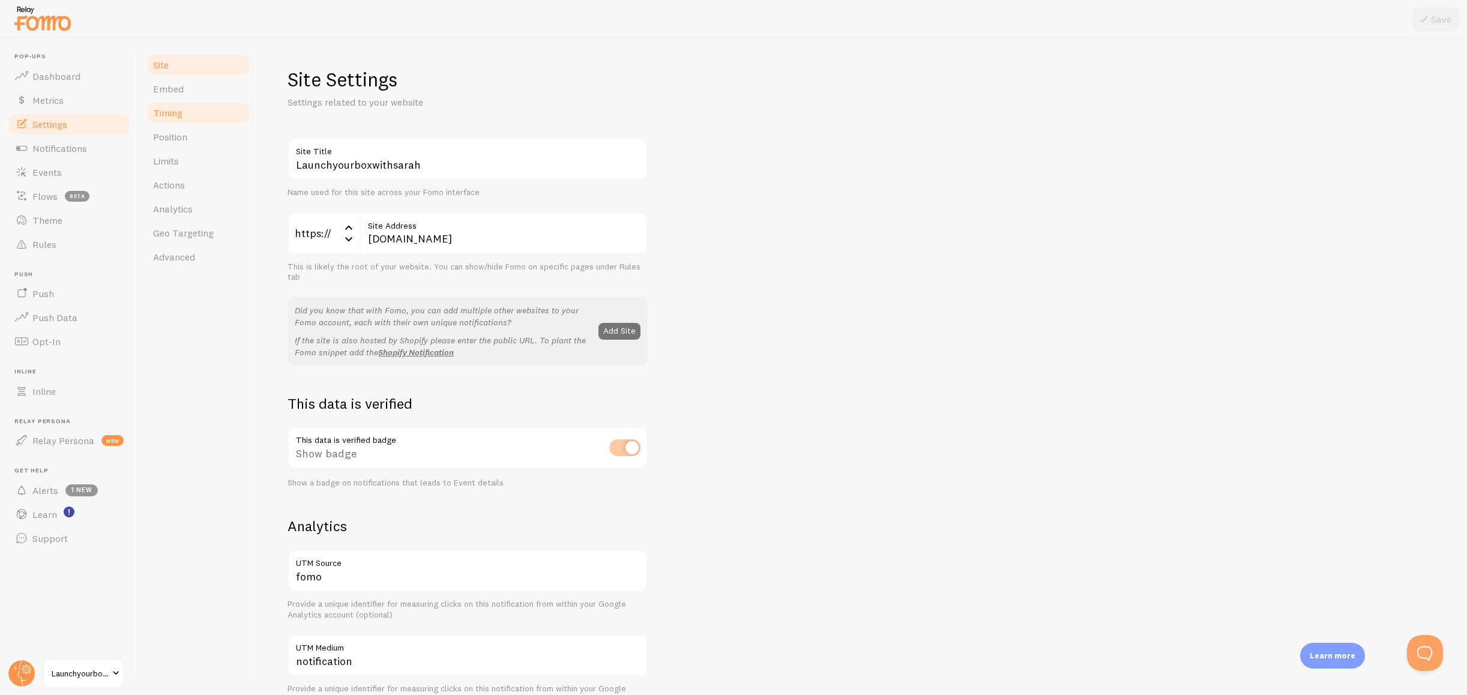
click at [167, 115] on span "Timing" at bounding box center [167, 113] width 29 height 12
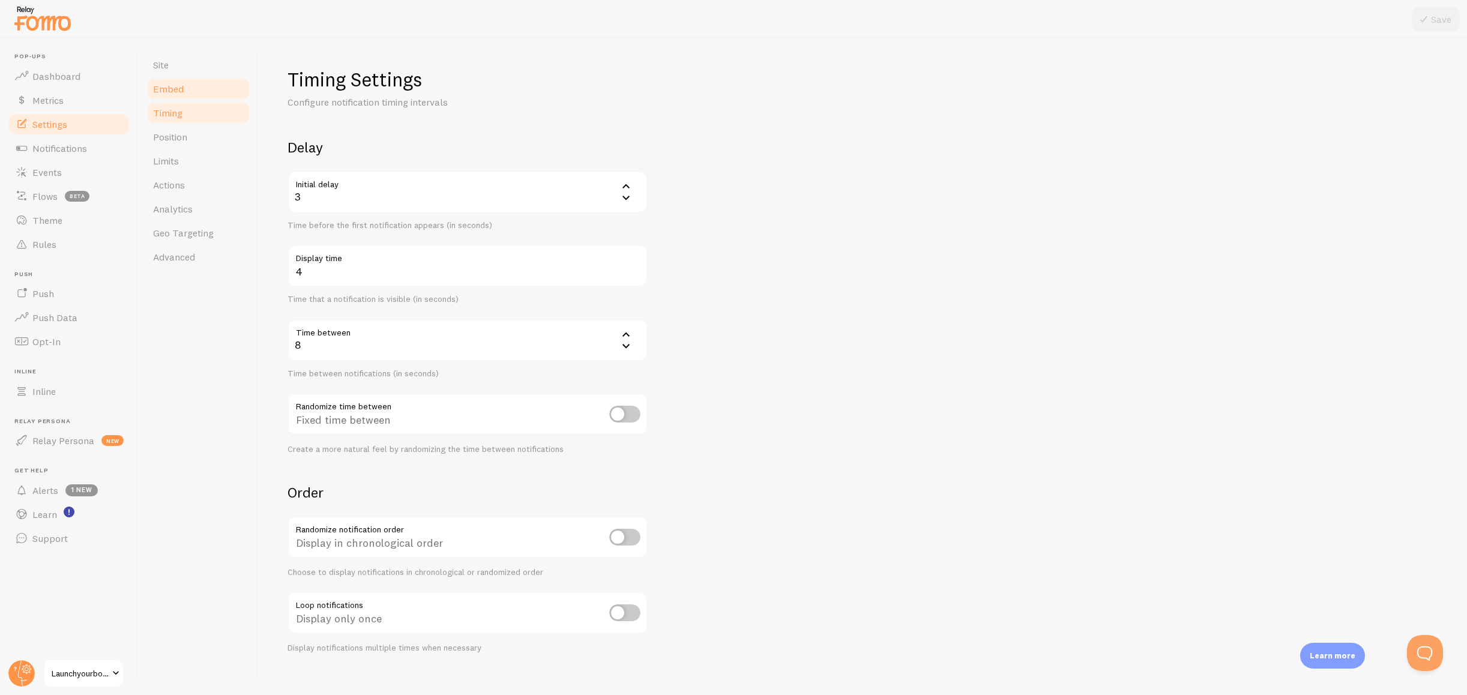
click at [171, 91] on span "Embed" at bounding box center [168, 89] width 31 height 12
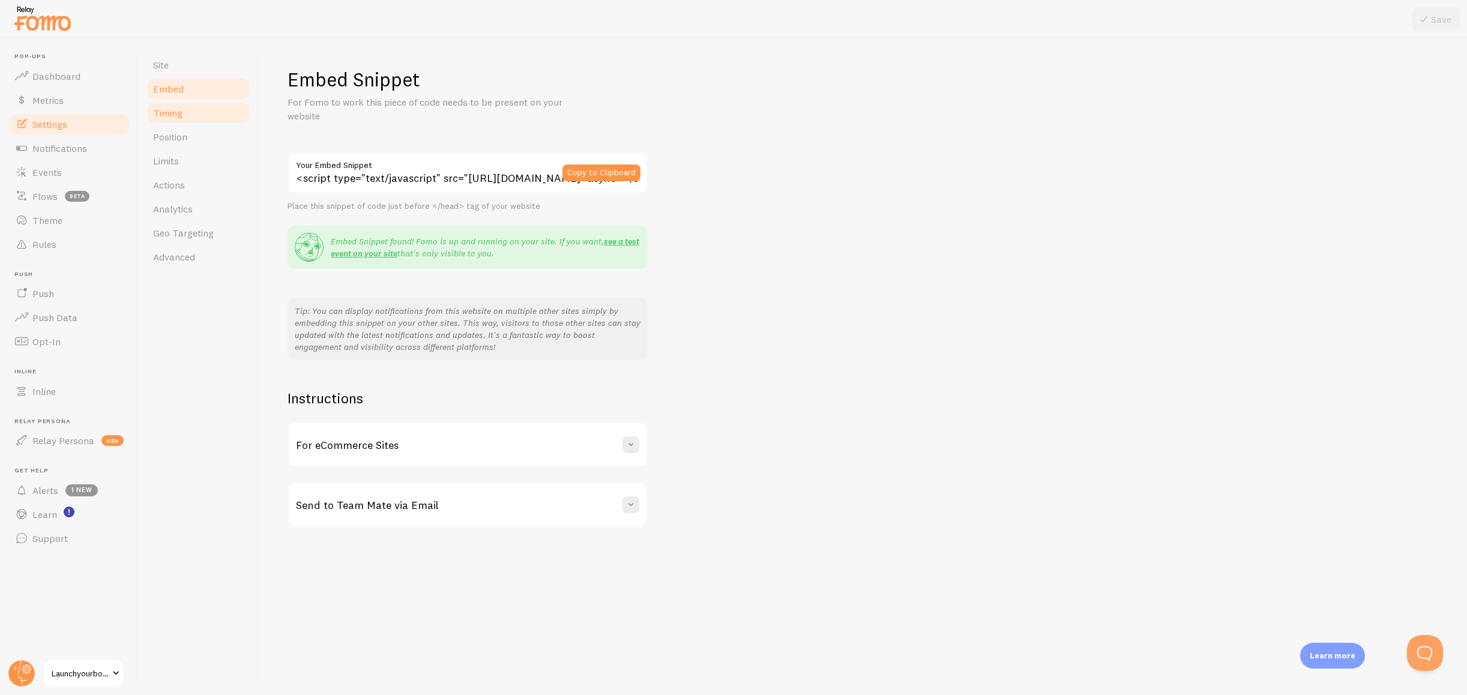
click at [172, 109] on span "Timing" at bounding box center [167, 113] width 29 height 12
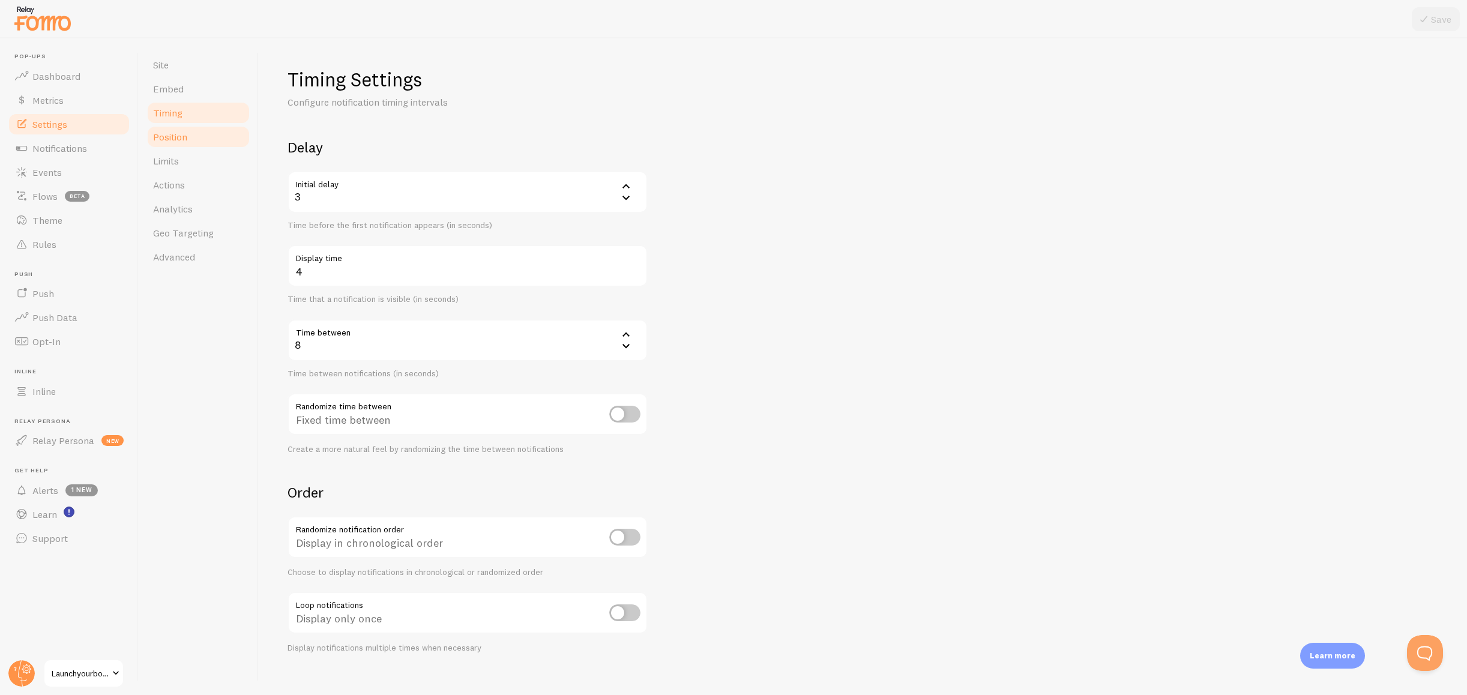
click at [174, 143] on link "Position" at bounding box center [198, 137] width 105 height 24
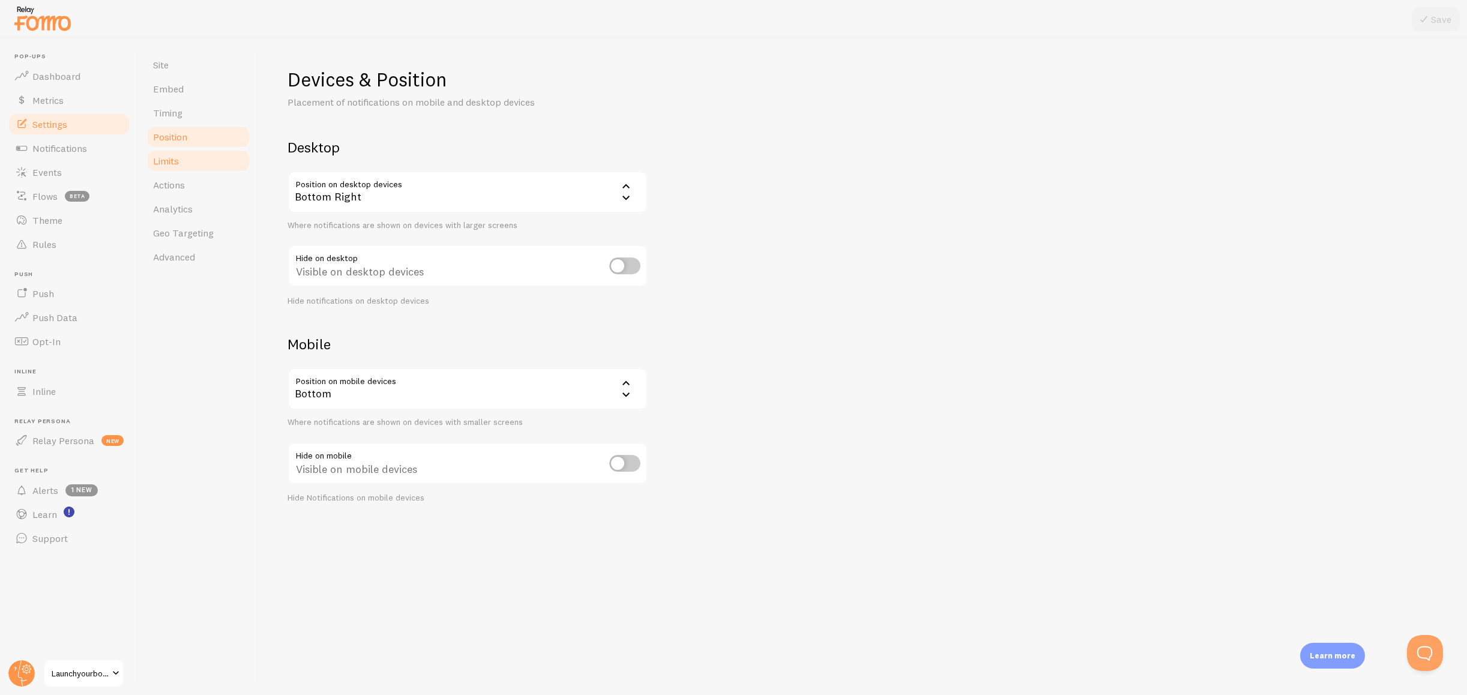
click at [173, 170] on link "Limits" at bounding box center [198, 161] width 105 height 24
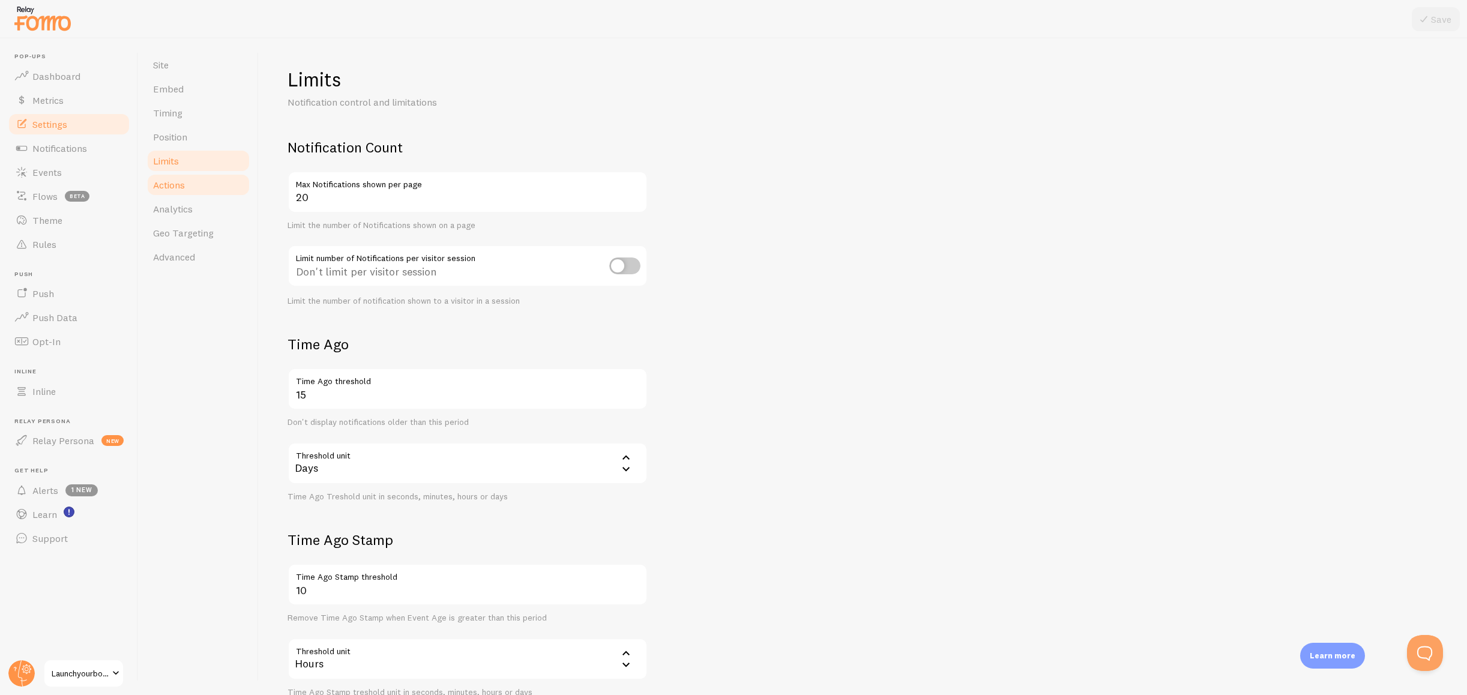
click at [174, 185] on span "Actions" at bounding box center [169, 185] width 32 height 12
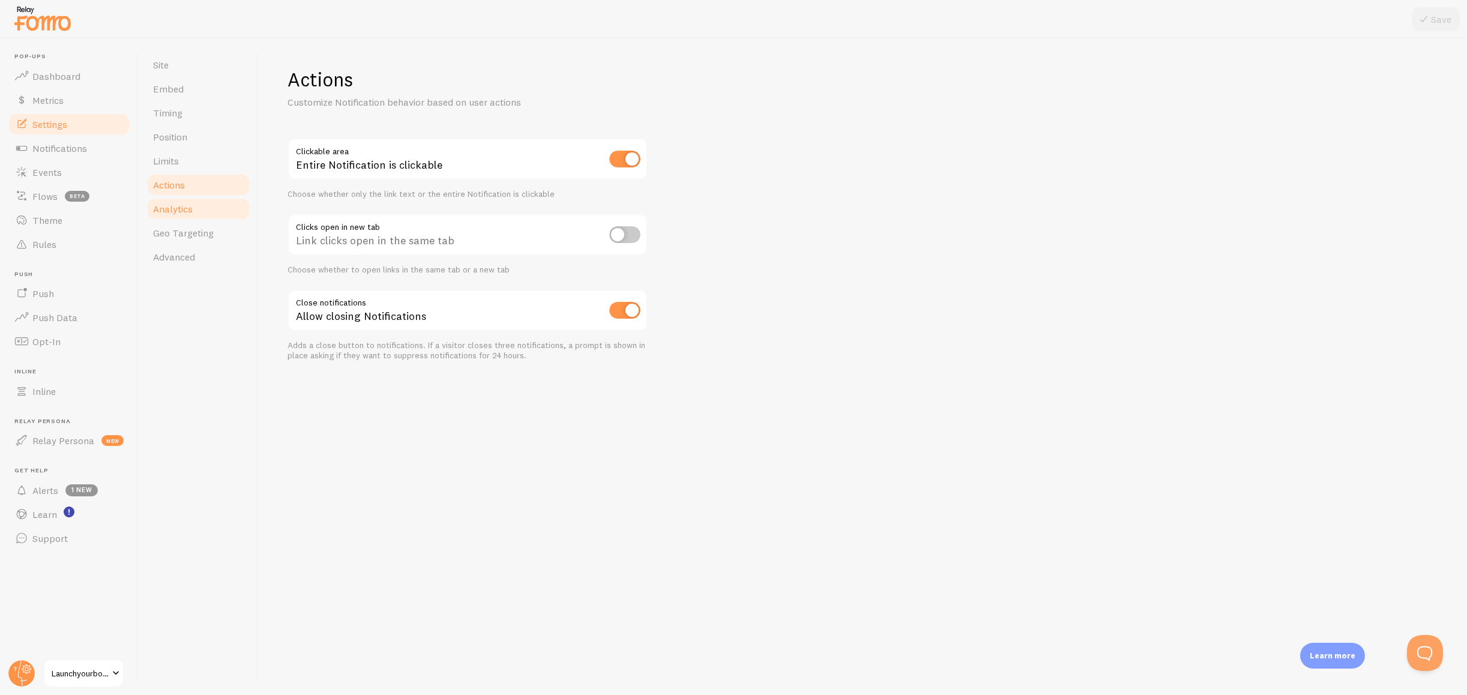
click at [174, 211] on span "Analytics" at bounding box center [173, 209] width 40 height 12
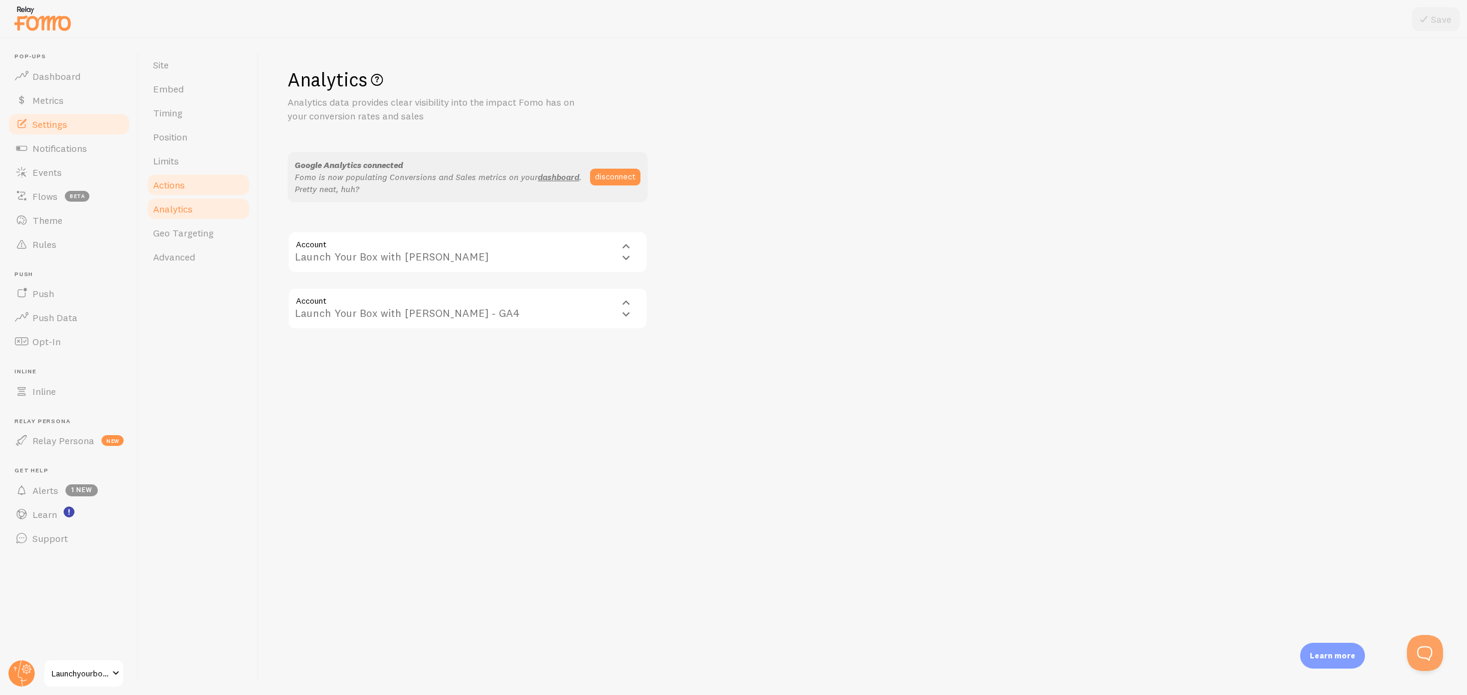
click at [169, 187] on span "Actions" at bounding box center [169, 185] width 32 height 12
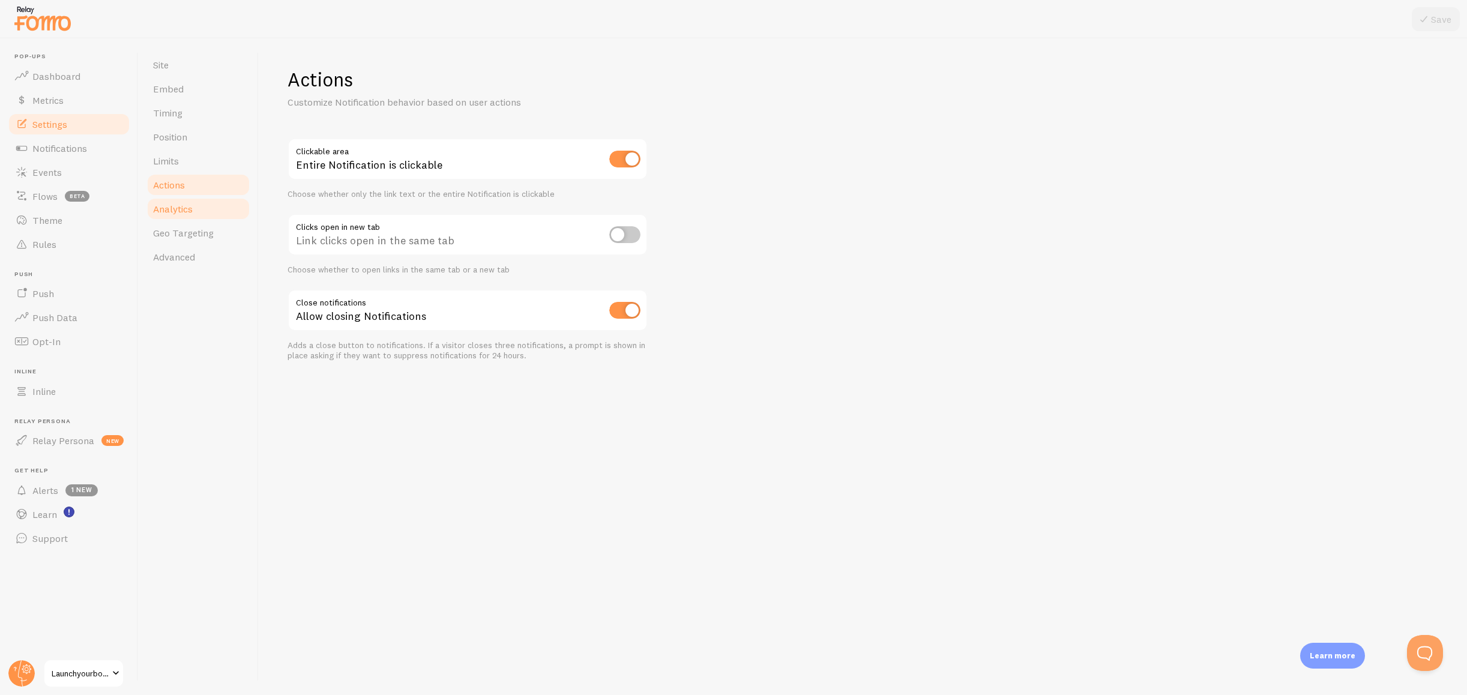
click at [180, 210] on span "Analytics" at bounding box center [173, 209] width 40 height 12
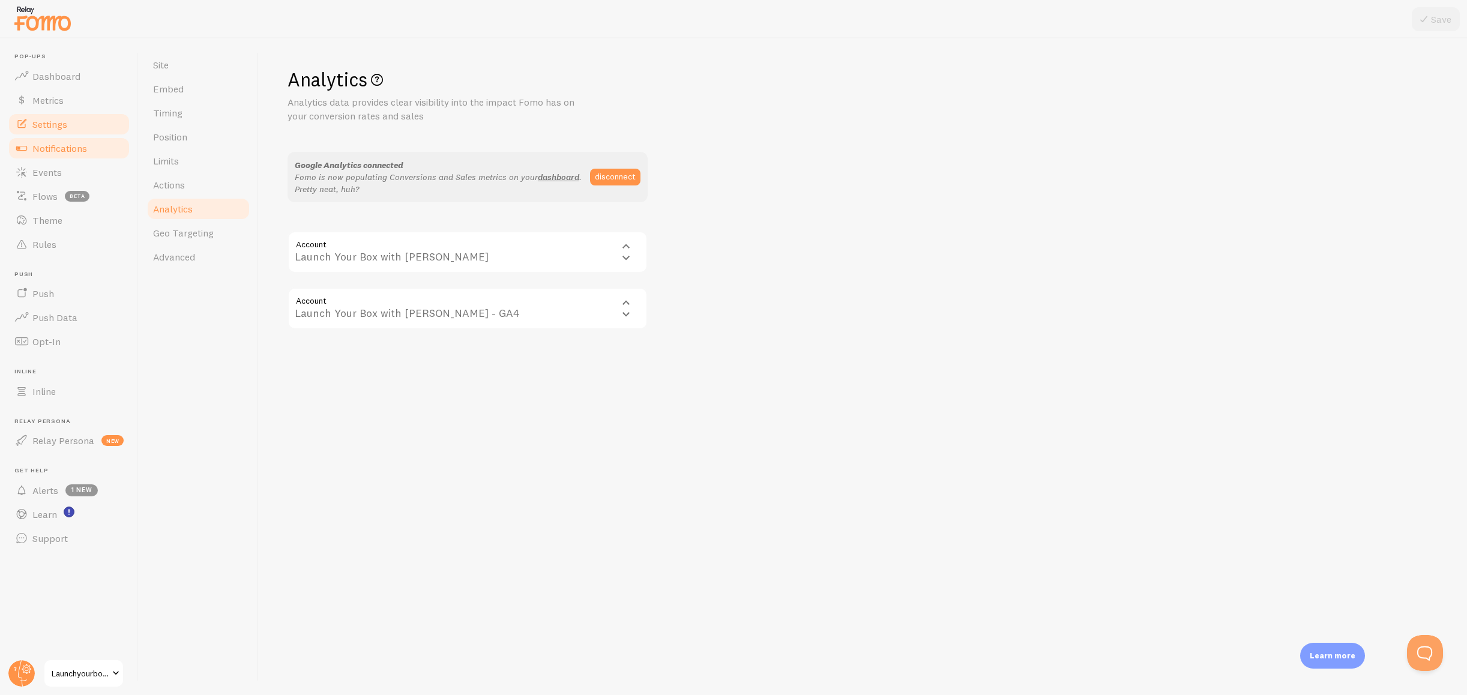
click at [68, 150] on span "Notifications" at bounding box center [59, 148] width 55 height 12
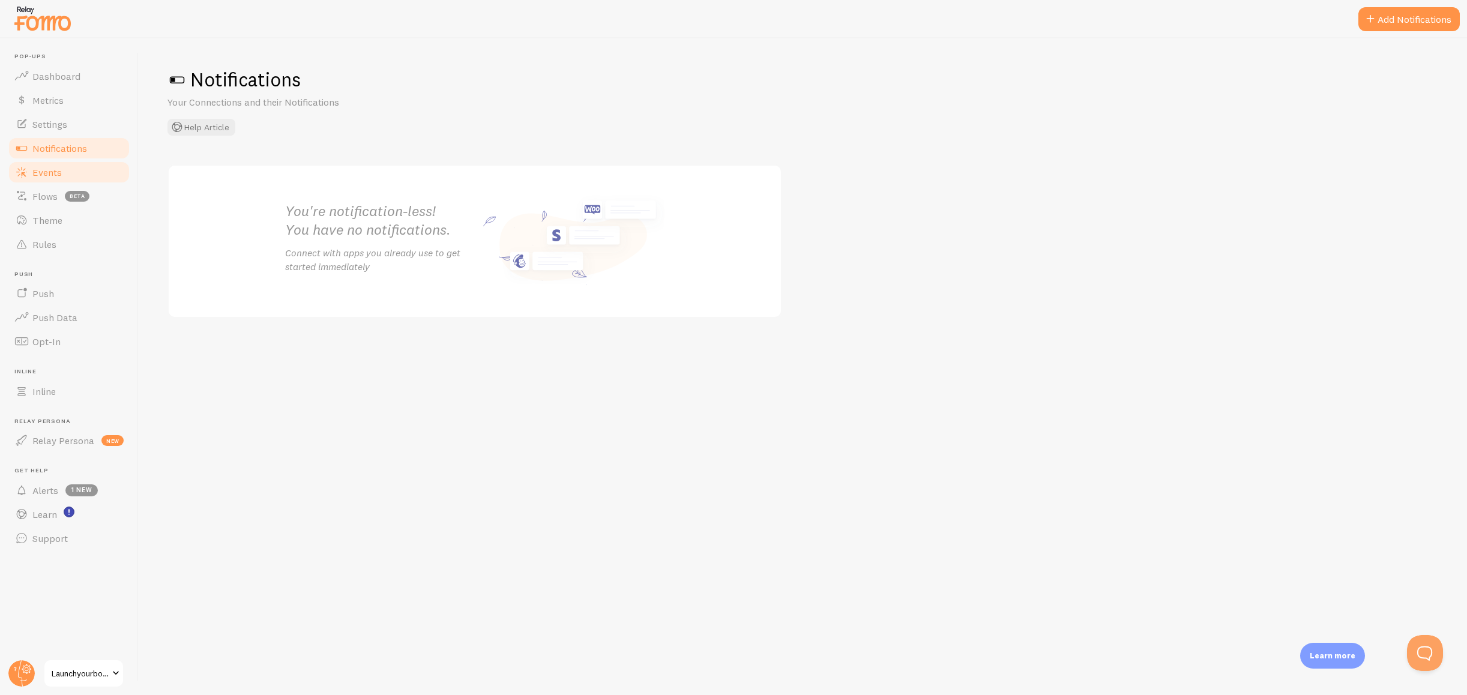
click at [55, 172] on span "Events" at bounding box center [46, 172] width 29 height 12
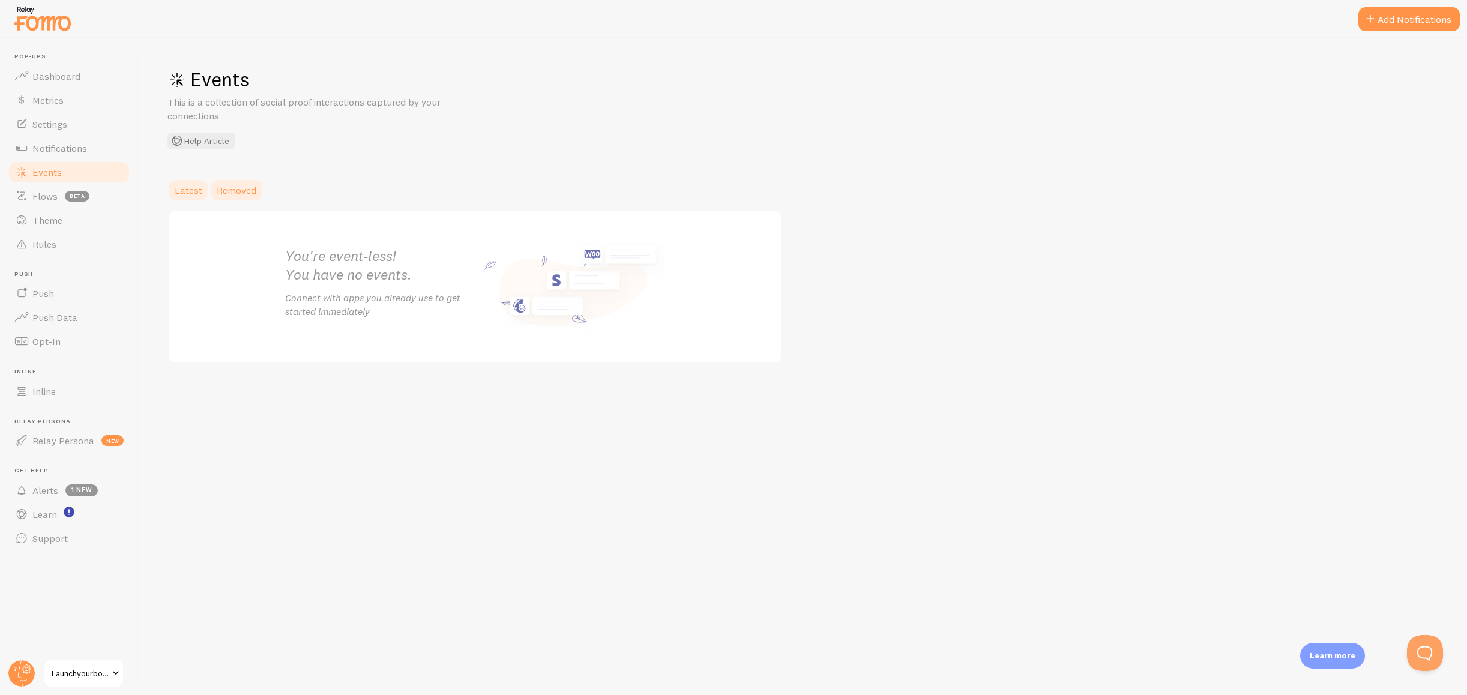
click at [232, 190] on span "Removed" at bounding box center [237, 190] width 40 height 12
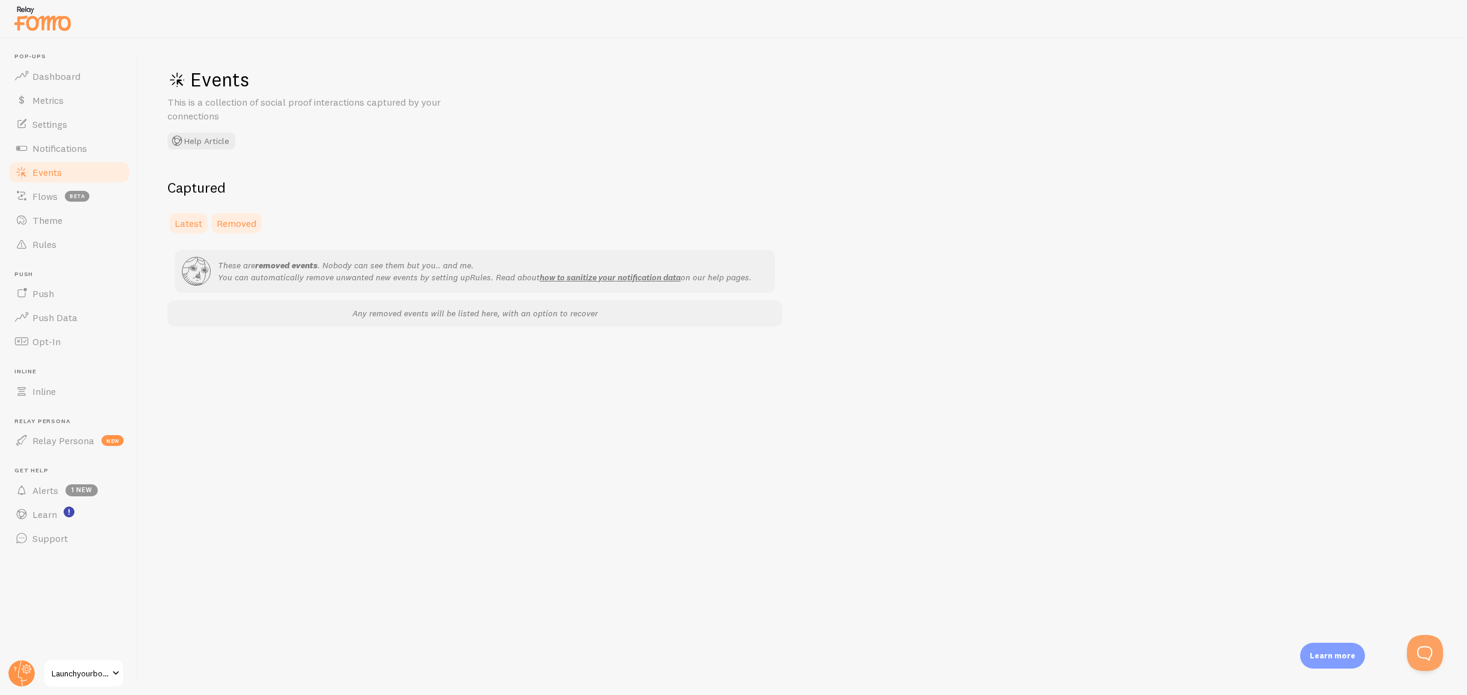
click at [203, 224] on link "Latest" at bounding box center [189, 223] width 42 height 24
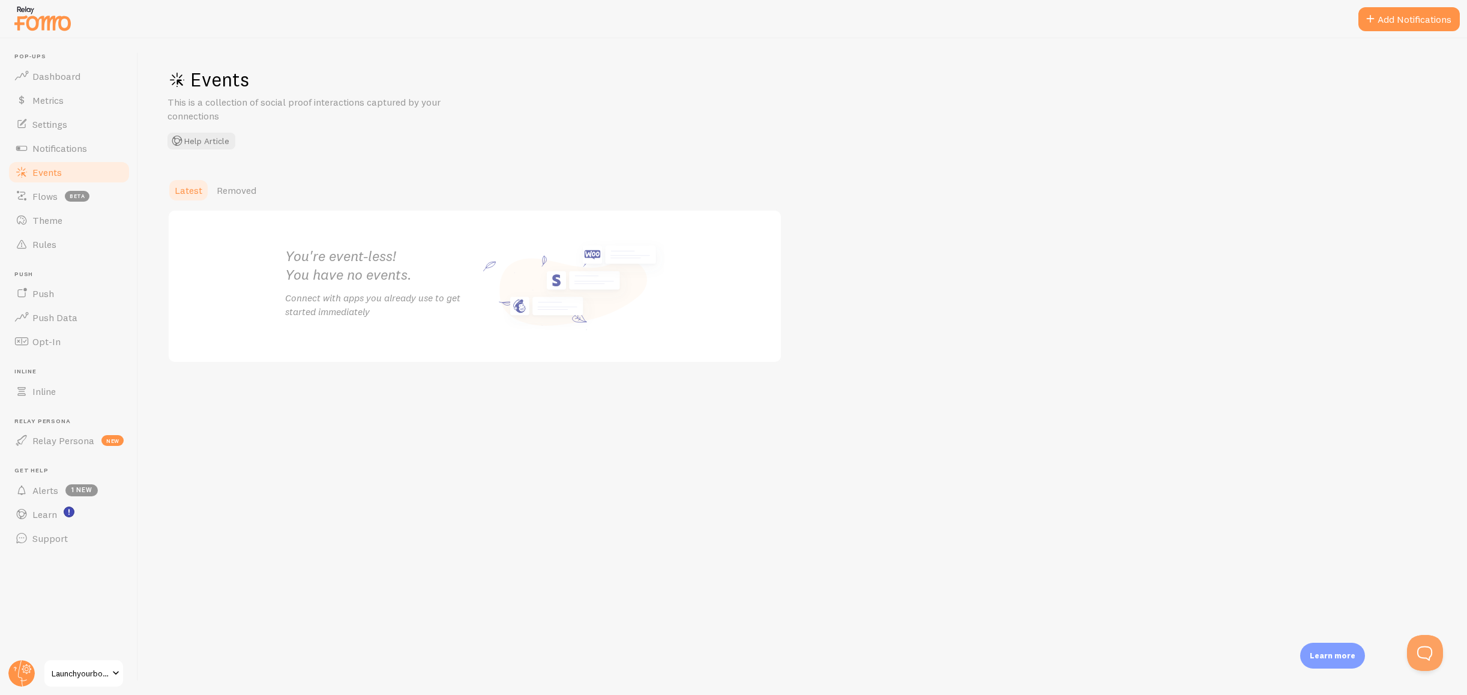
click at [82, 672] on span "Launchyourboxwithsarah" at bounding box center [80, 673] width 57 height 14
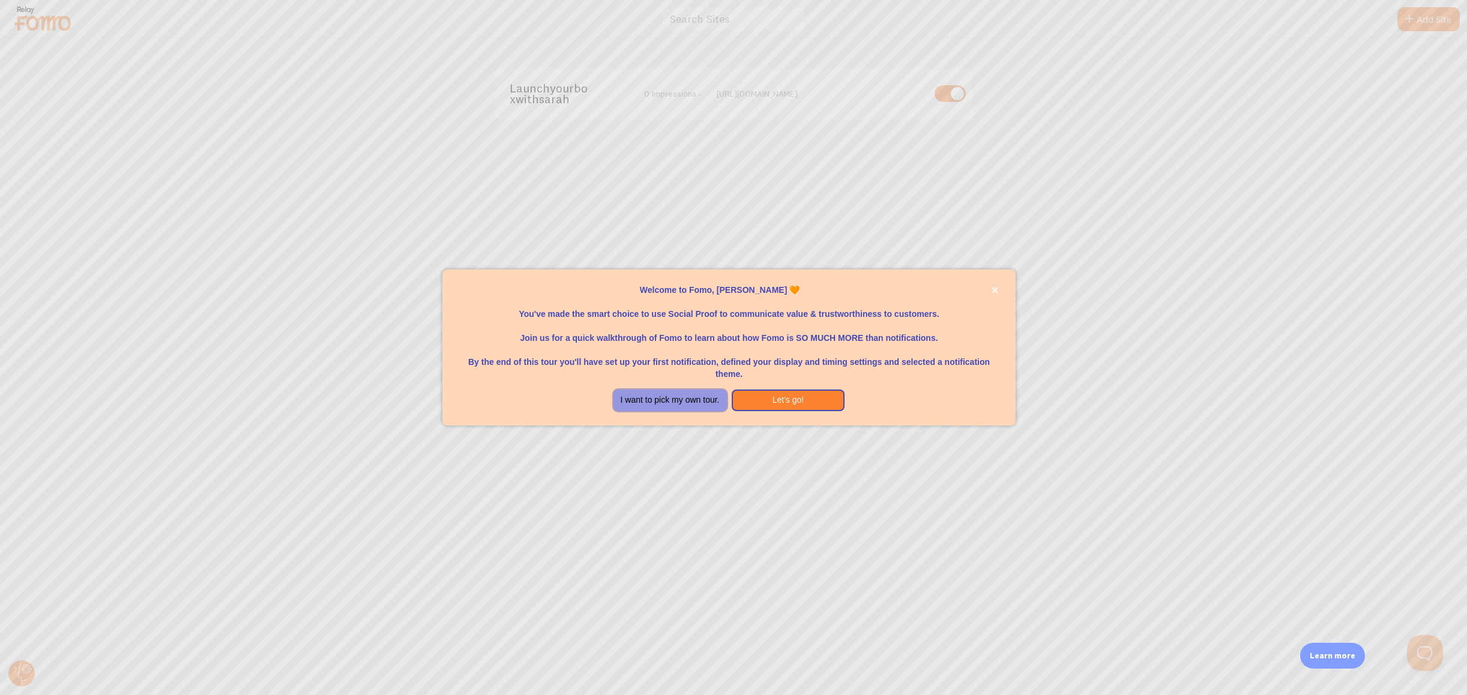
click at [692, 407] on button "I want to pick my own tour." at bounding box center [670, 401] width 113 height 22
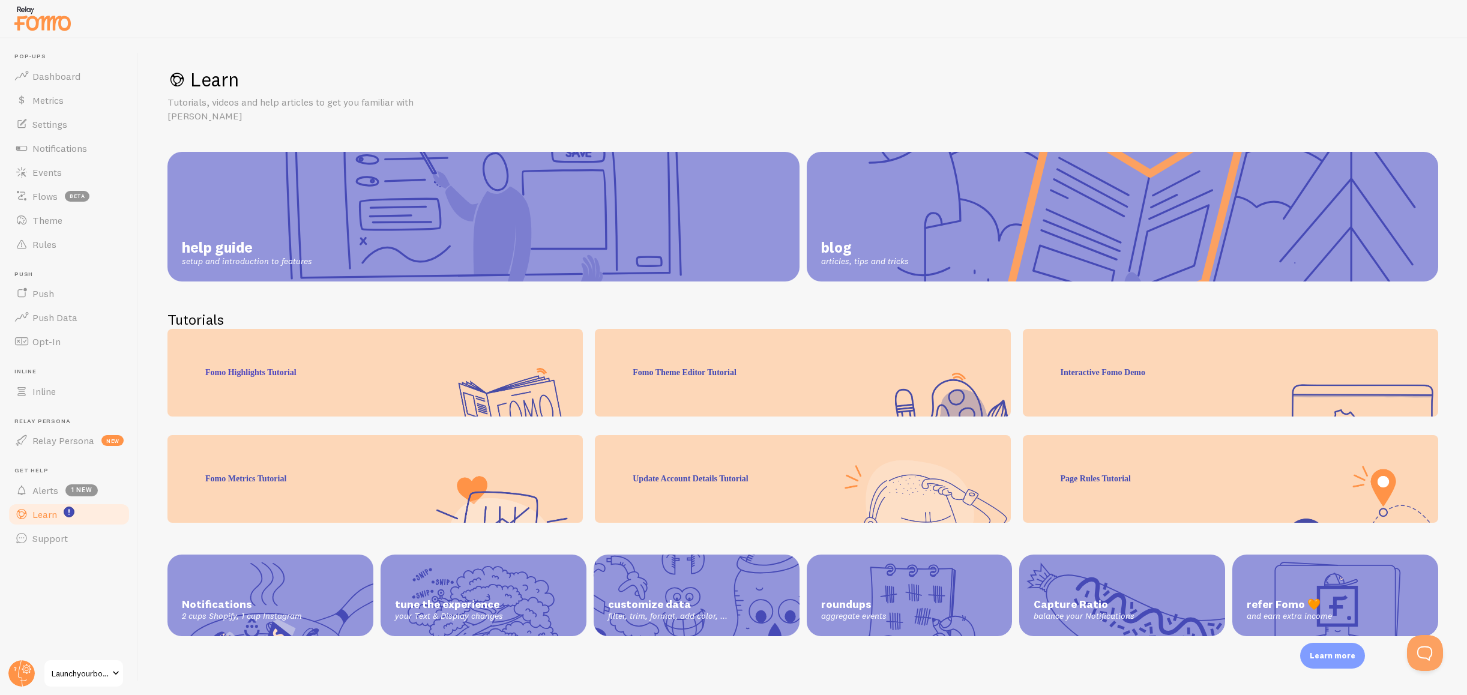
click at [63, 674] on span "Launchyourboxwithsarah" at bounding box center [80, 673] width 57 height 14
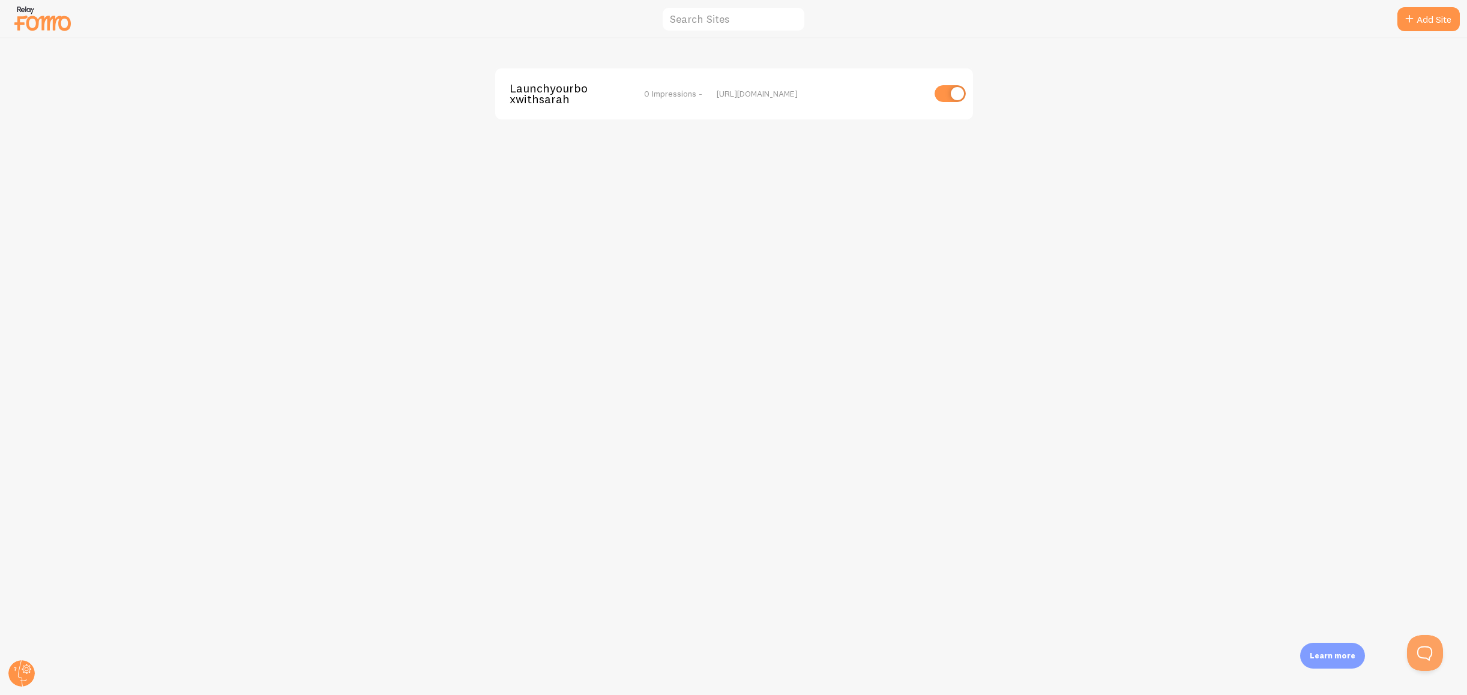
click at [35, 17] on img at bounding box center [43, 18] width 60 height 31
click at [25, 671] on icon at bounding box center [27, 670] width 4 height 4
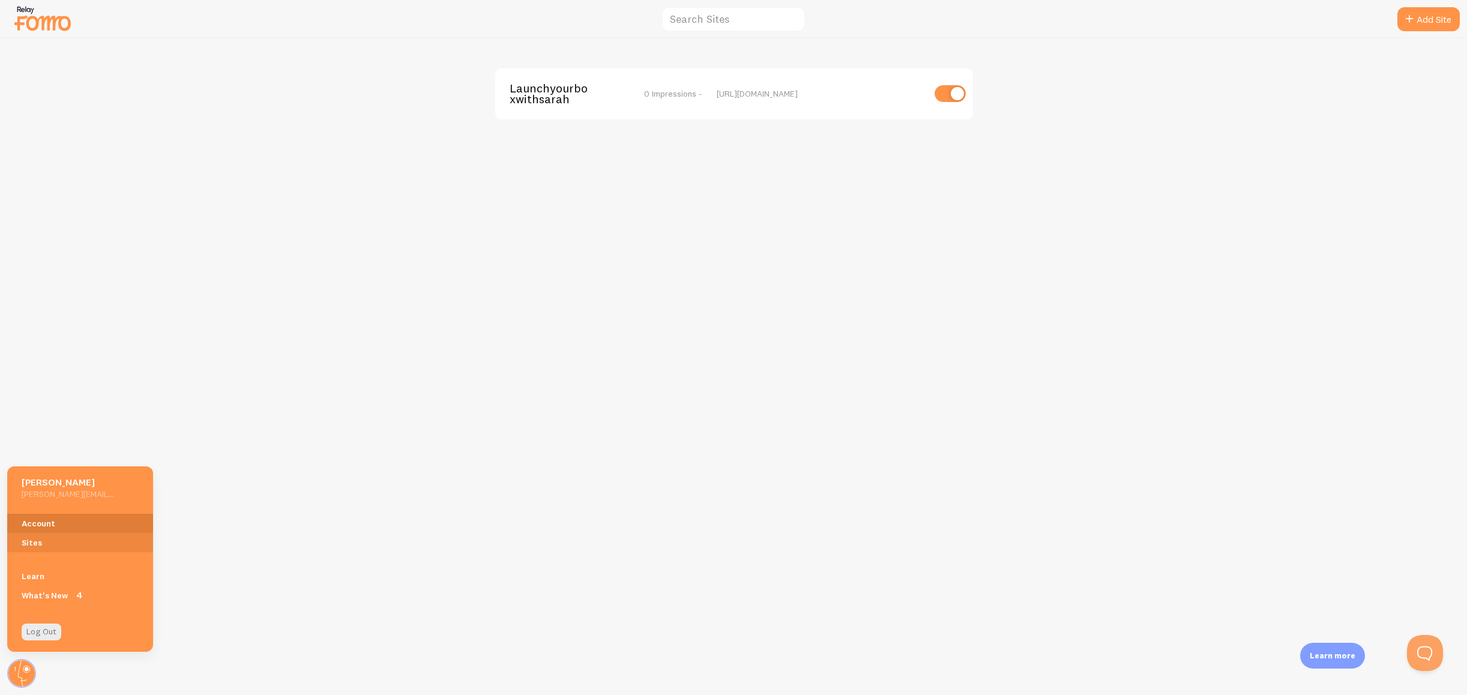
click at [51, 525] on link "Account" at bounding box center [80, 523] width 146 height 19
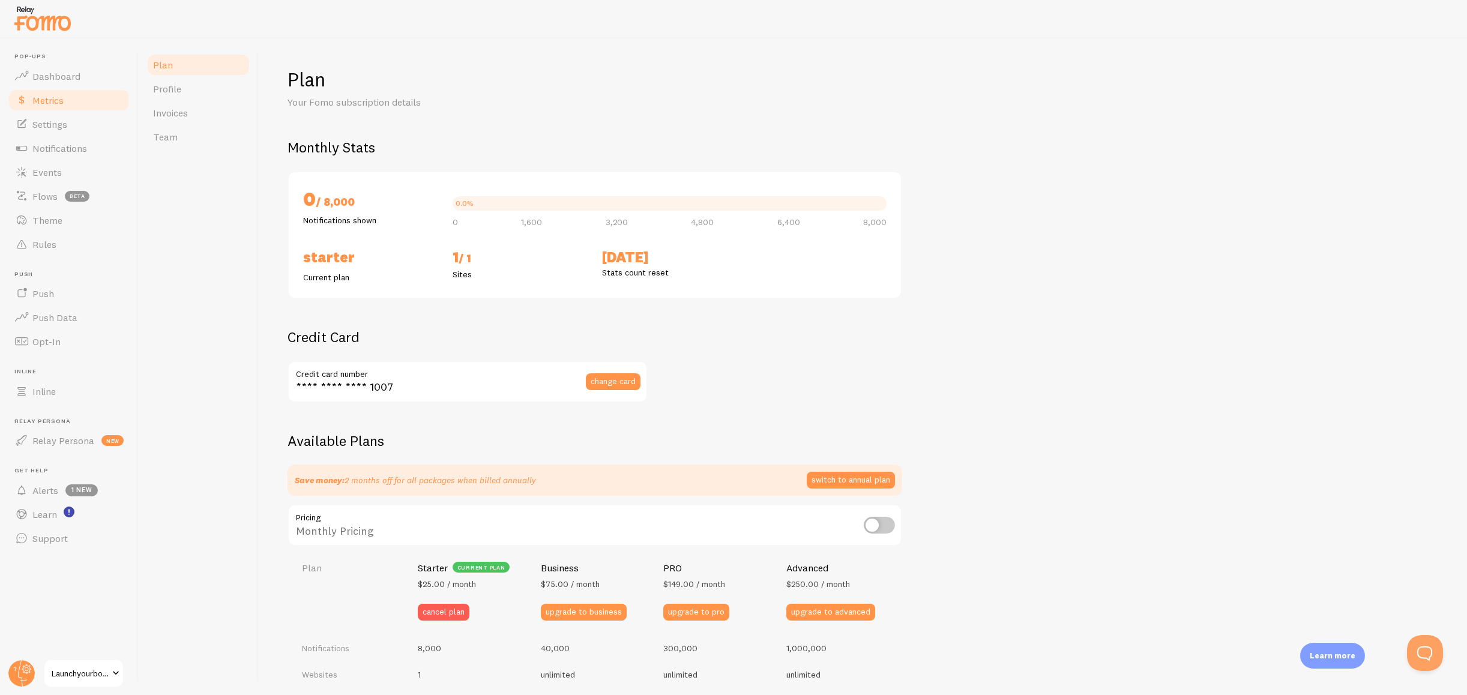
click at [71, 98] on link "Metrics" at bounding box center [69, 100] width 124 height 24
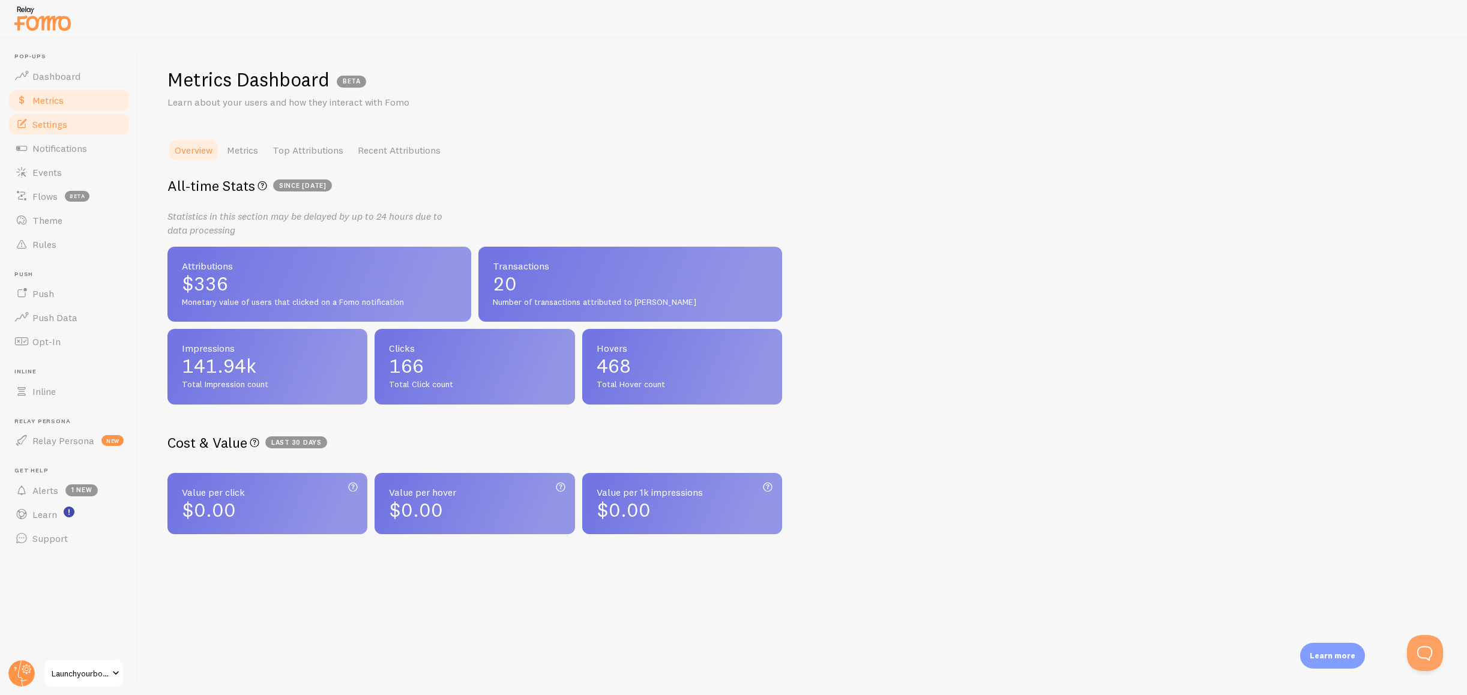
click at [70, 124] on link "Settings" at bounding box center [69, 124] width 124 height 24
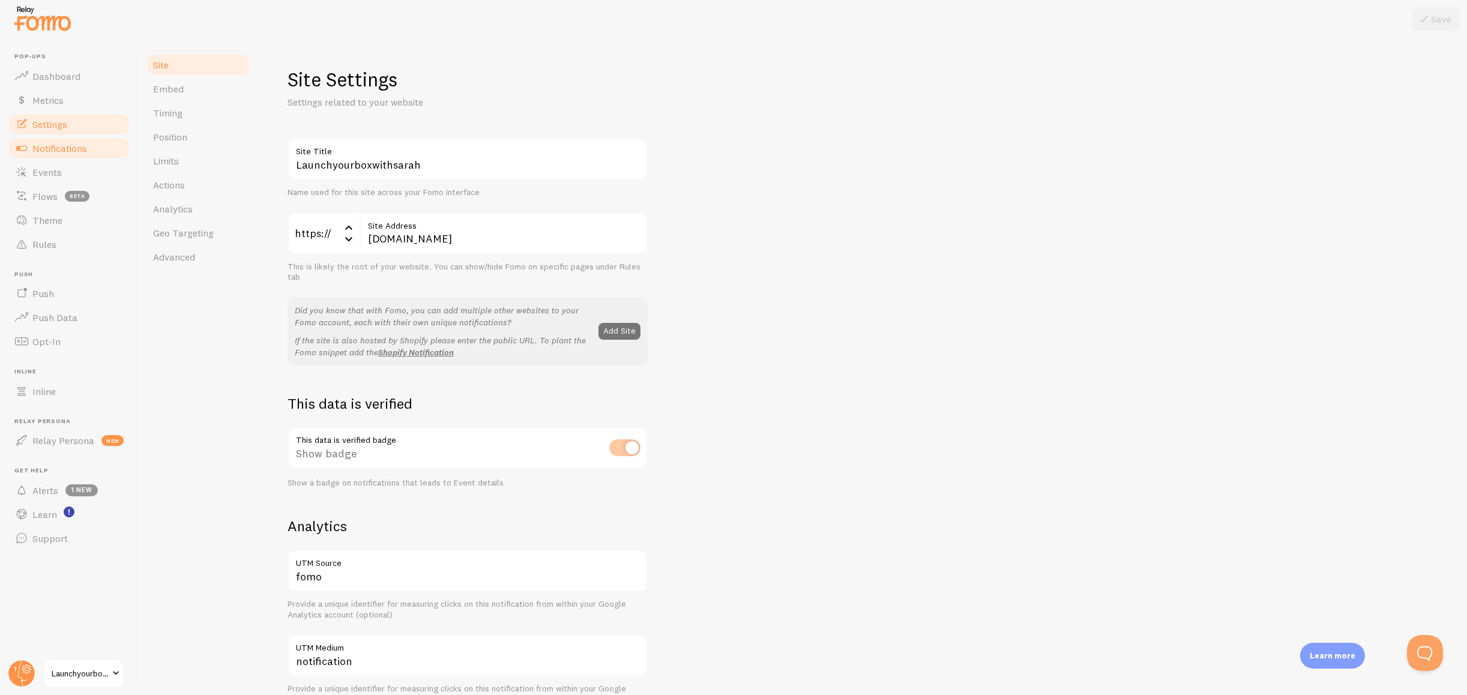
click at [67, 155] on link "Notifications" at bounding box center [69, 148] width 124 height 24
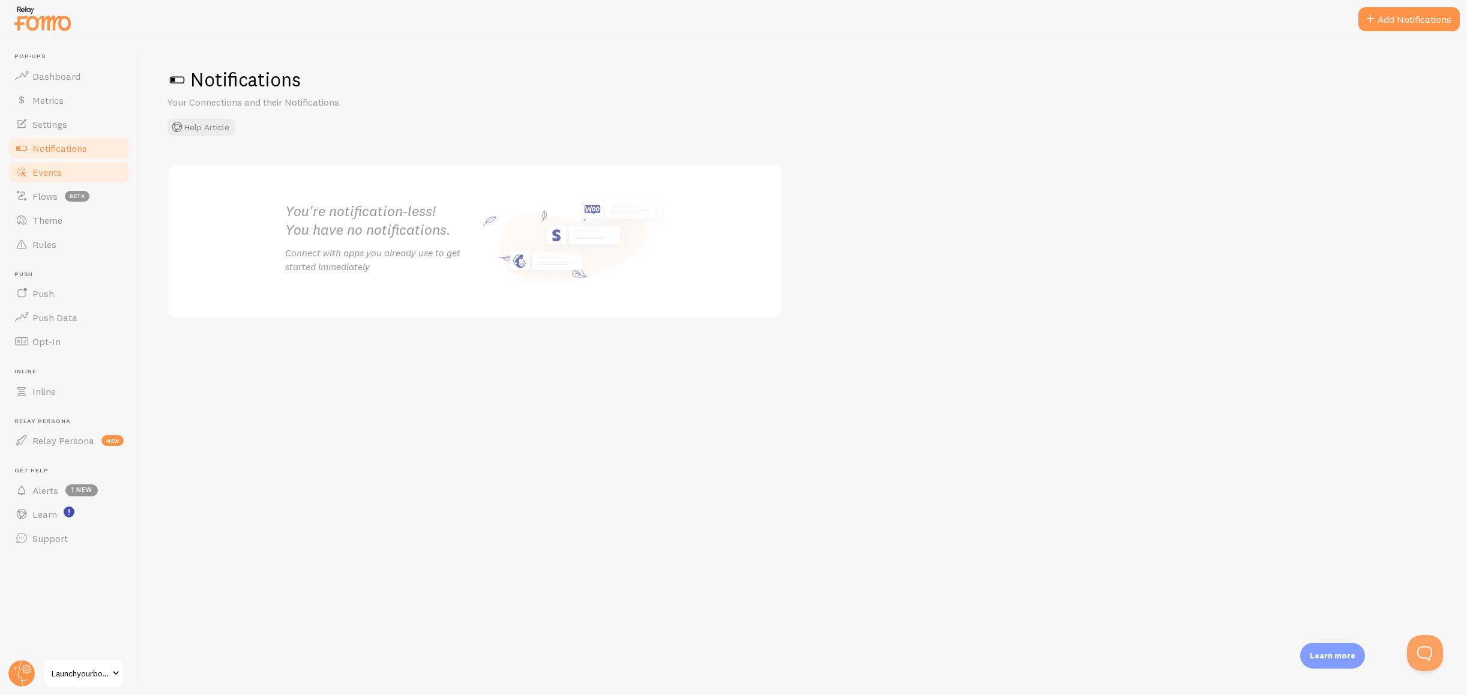
click at [65, 179] on link "Events" at bounding box center [69, 172] width 124 height 24
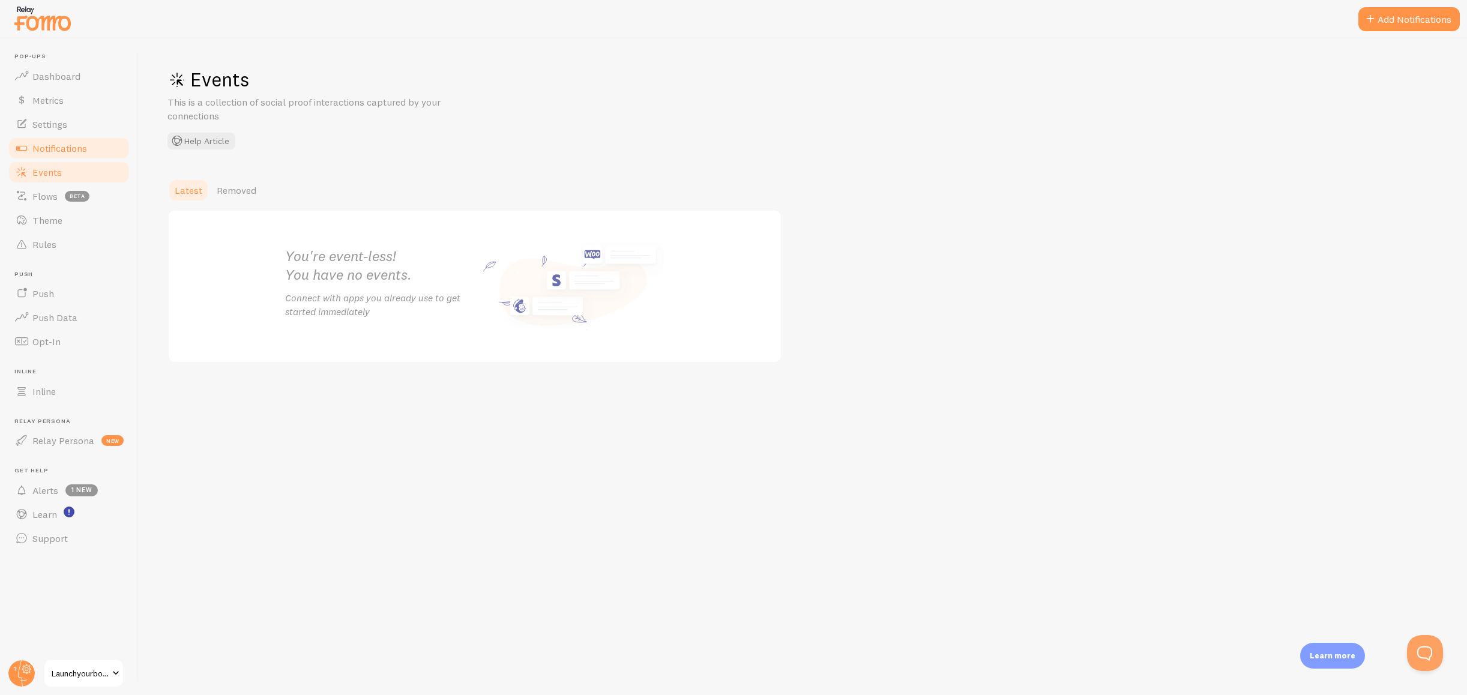
click at [65, 142] on span "Notifications" at bounding box center [59, 148] width 55 height 12
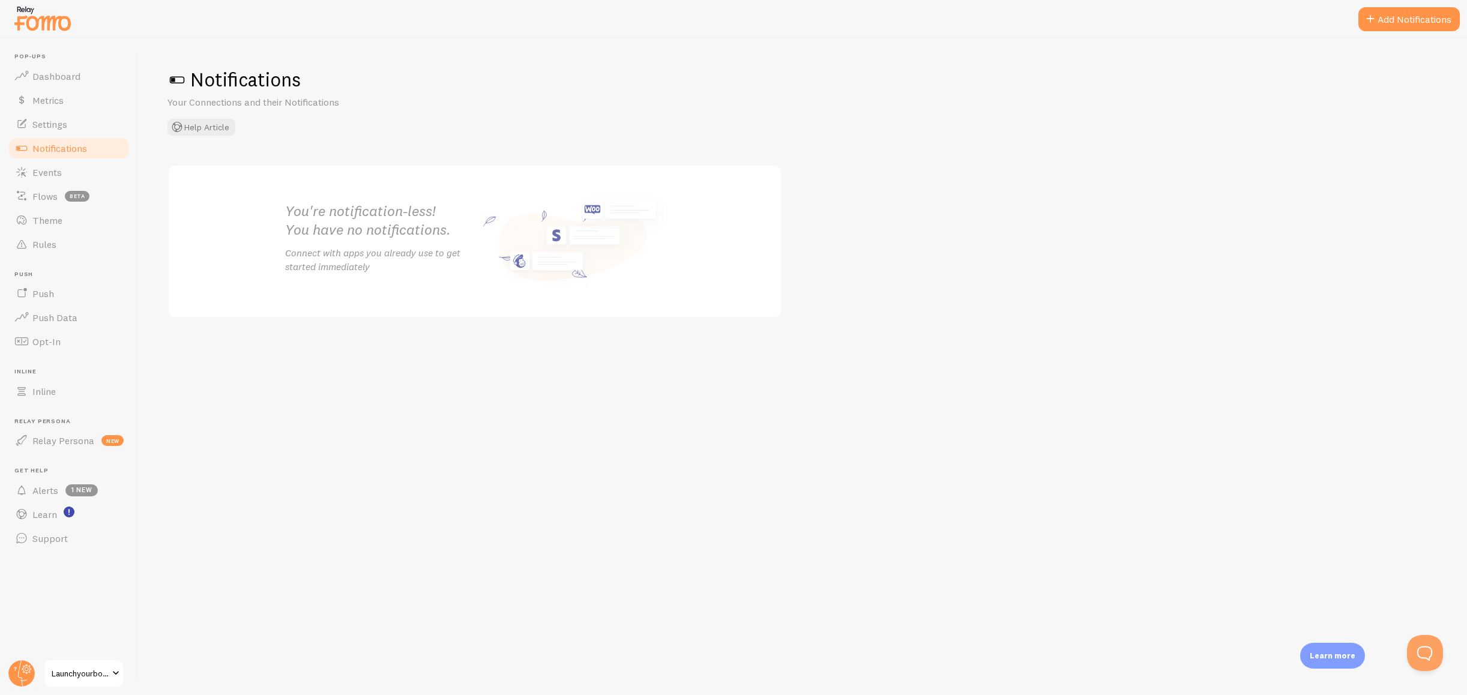
click at [1428, 24] on button "Add Notifications" at bounding box center [1409, 19] width 101 height 24
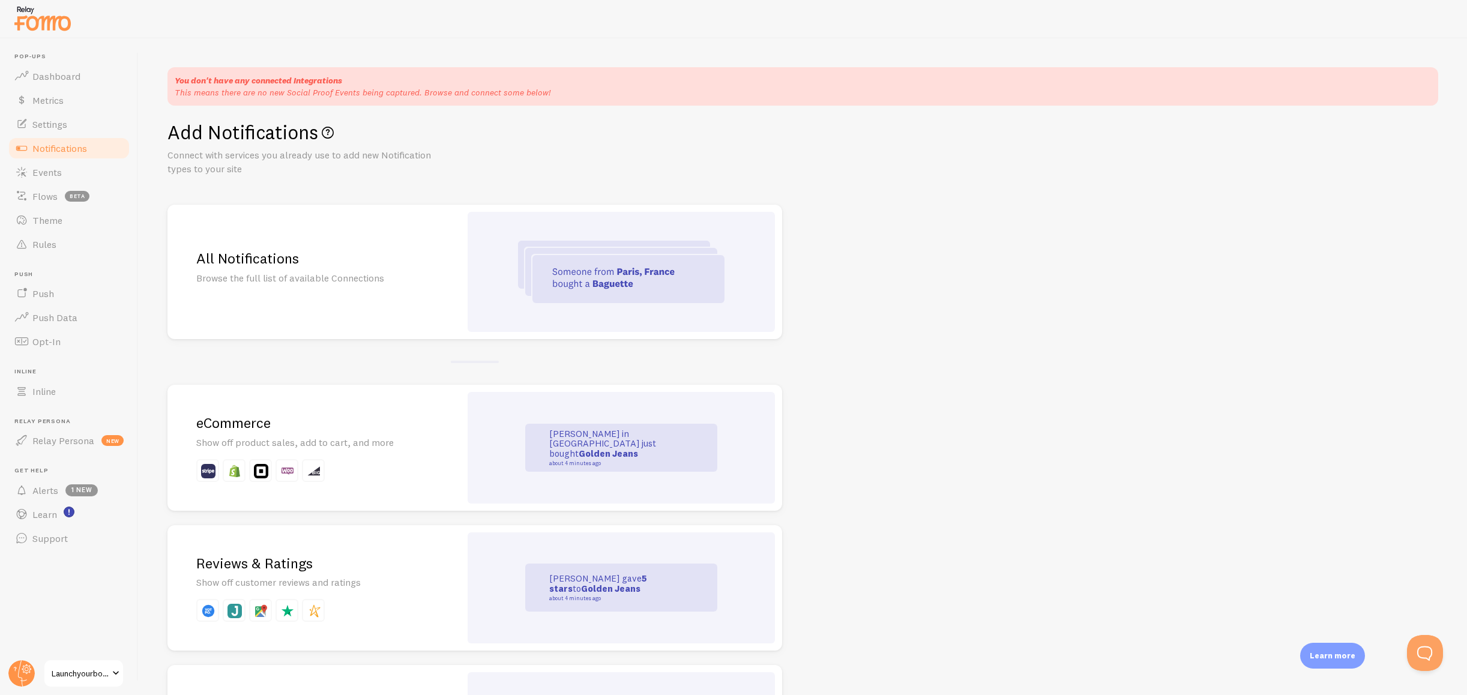
click at [428, 265] on h2 "All Notifications" at bounding box center [313, 258] width 235 height 19
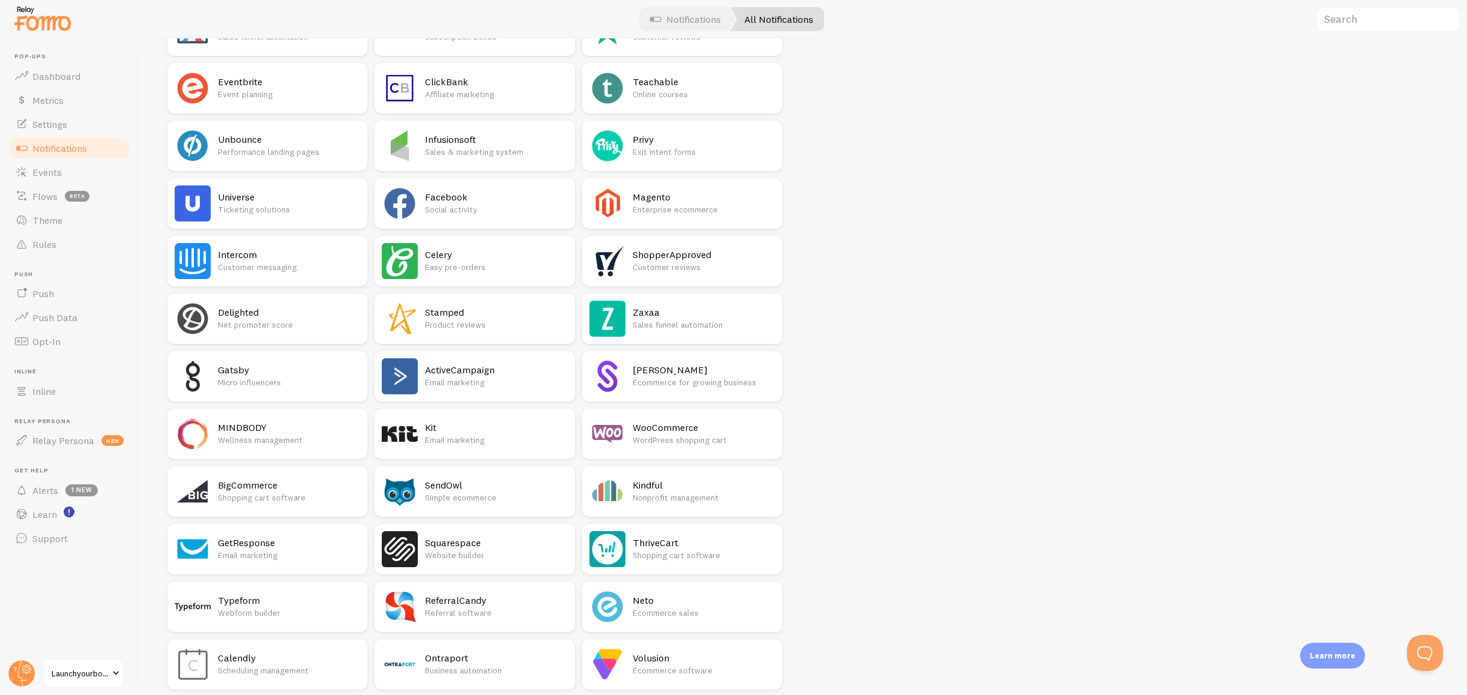
scroll to position [1754, 0]
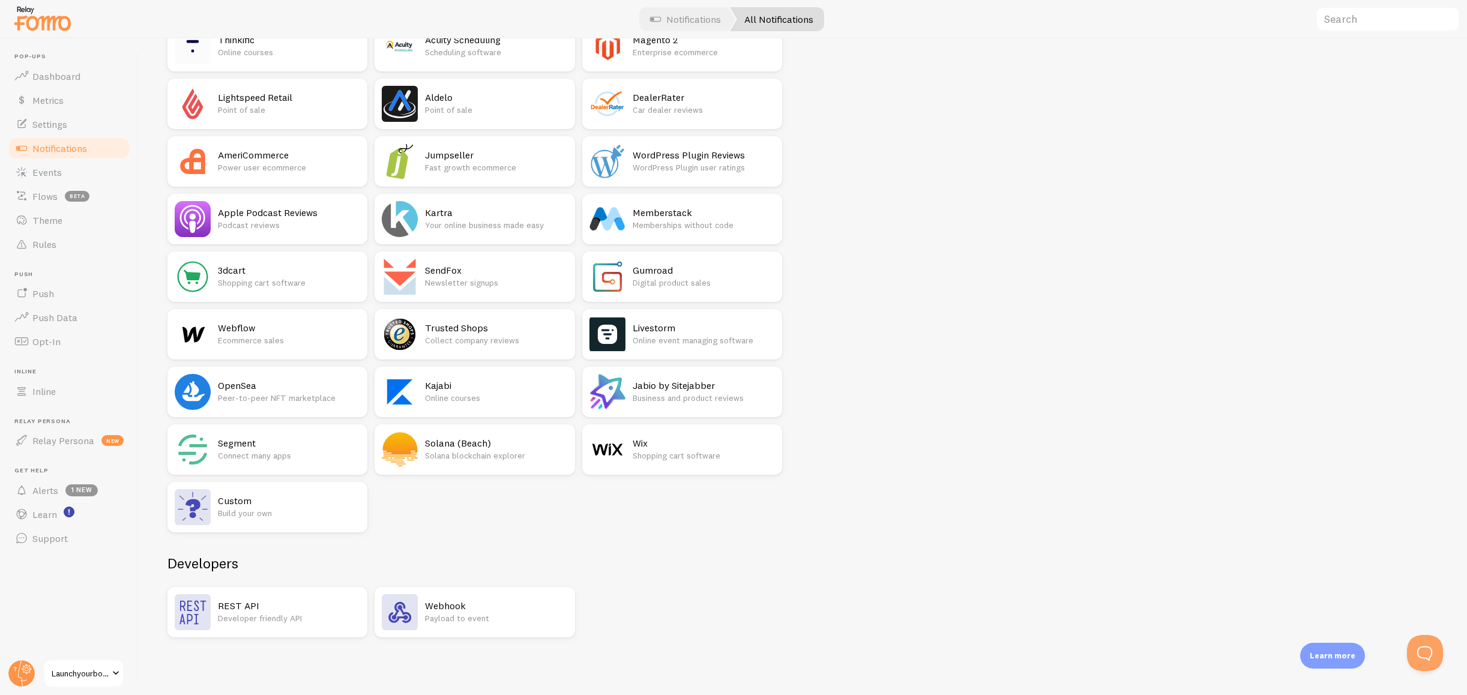
click at [462, 397] on p "Online courses" at bounding box center [496, 398] width 142 height 12
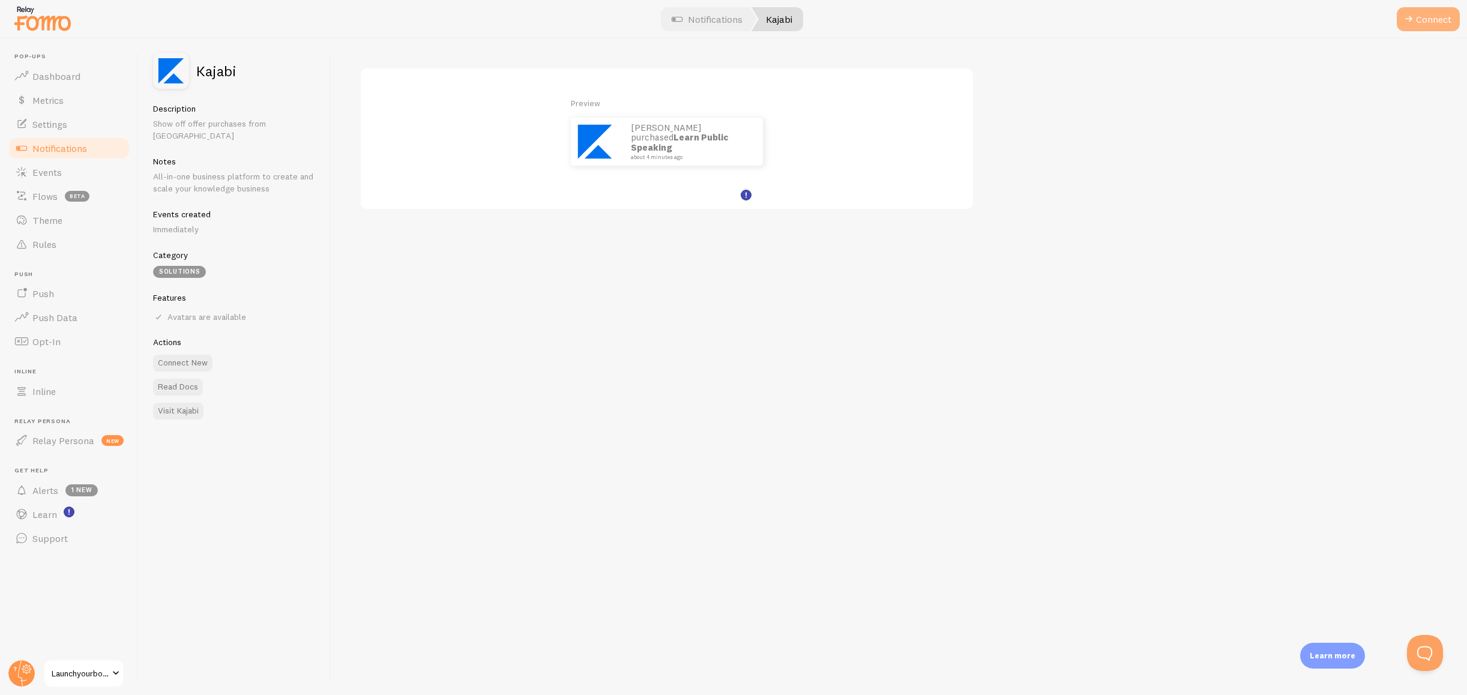
click at [1409, 25] on span at bounding box center [1409, 19] width 14 height 14
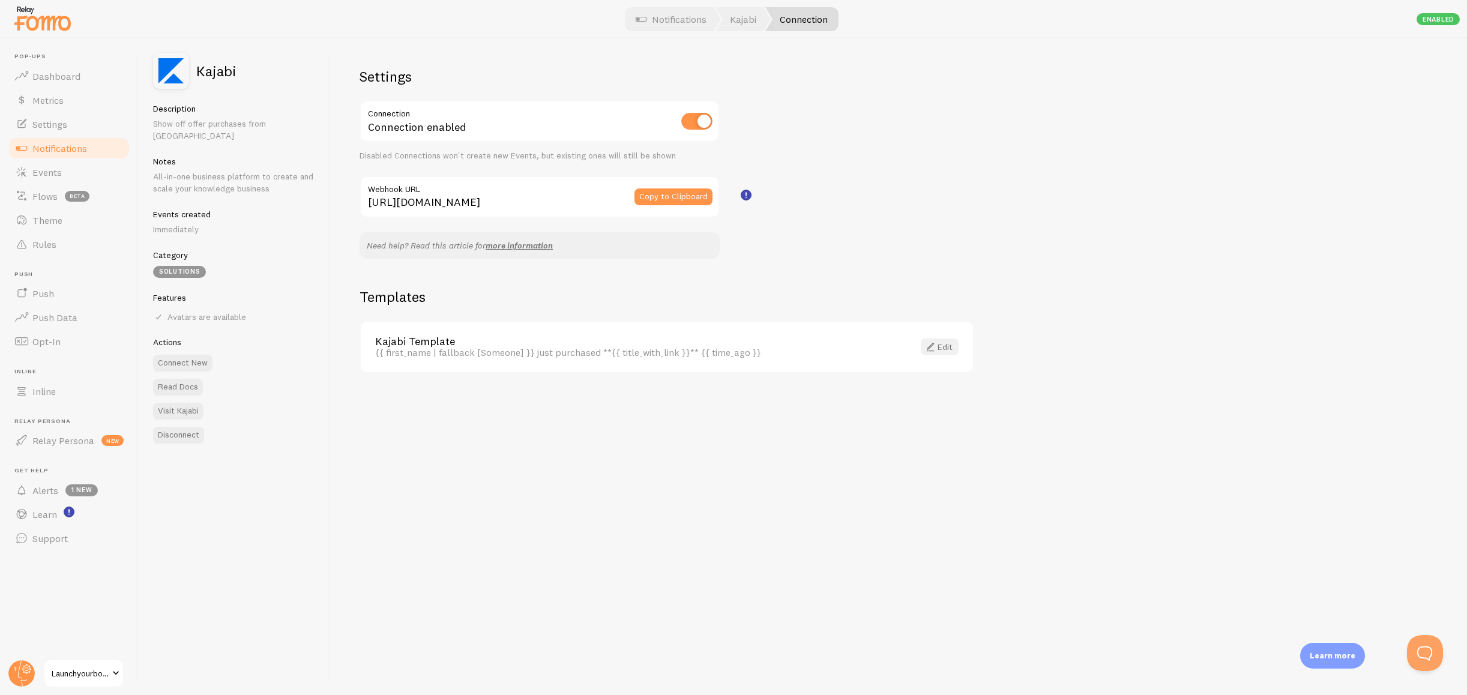
click at [950, 344] on link "Edit" at bounding box center [940, 347] width 38 height 17
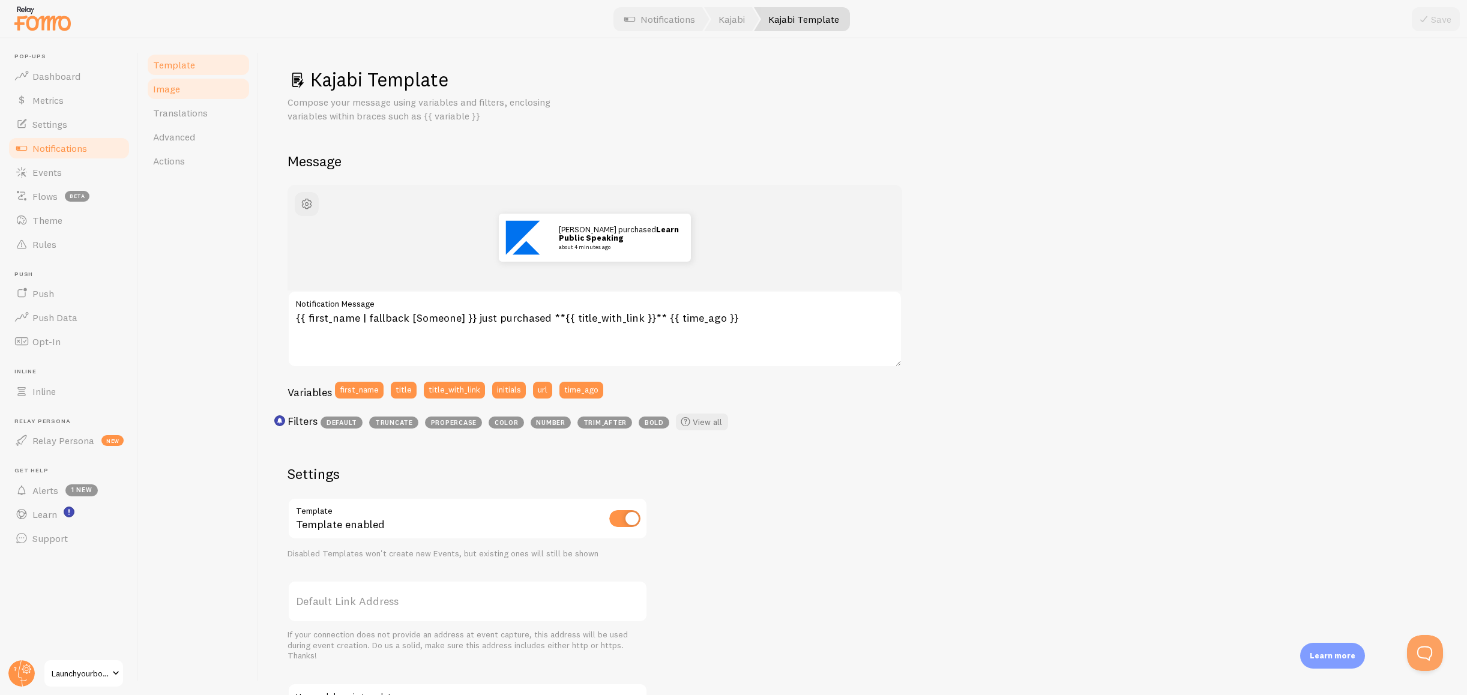
click at [157, 97] on link "Image" at bounding box center [198, 89] width 105 height 24
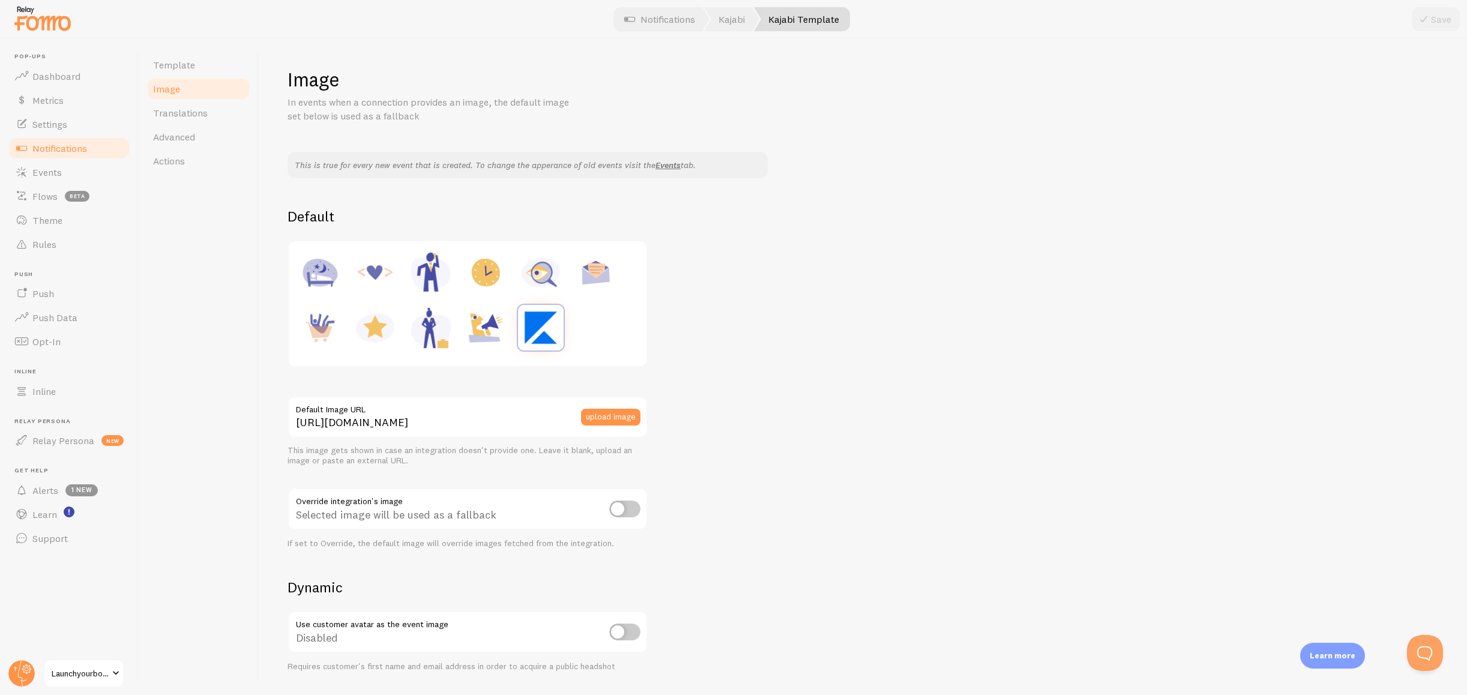
click at [616, 315] on div at bounding box center [467, 304] width 343 height 110
click at [626, 422] on button "upload image" at bounding box center [610, 417] width 59 height 17
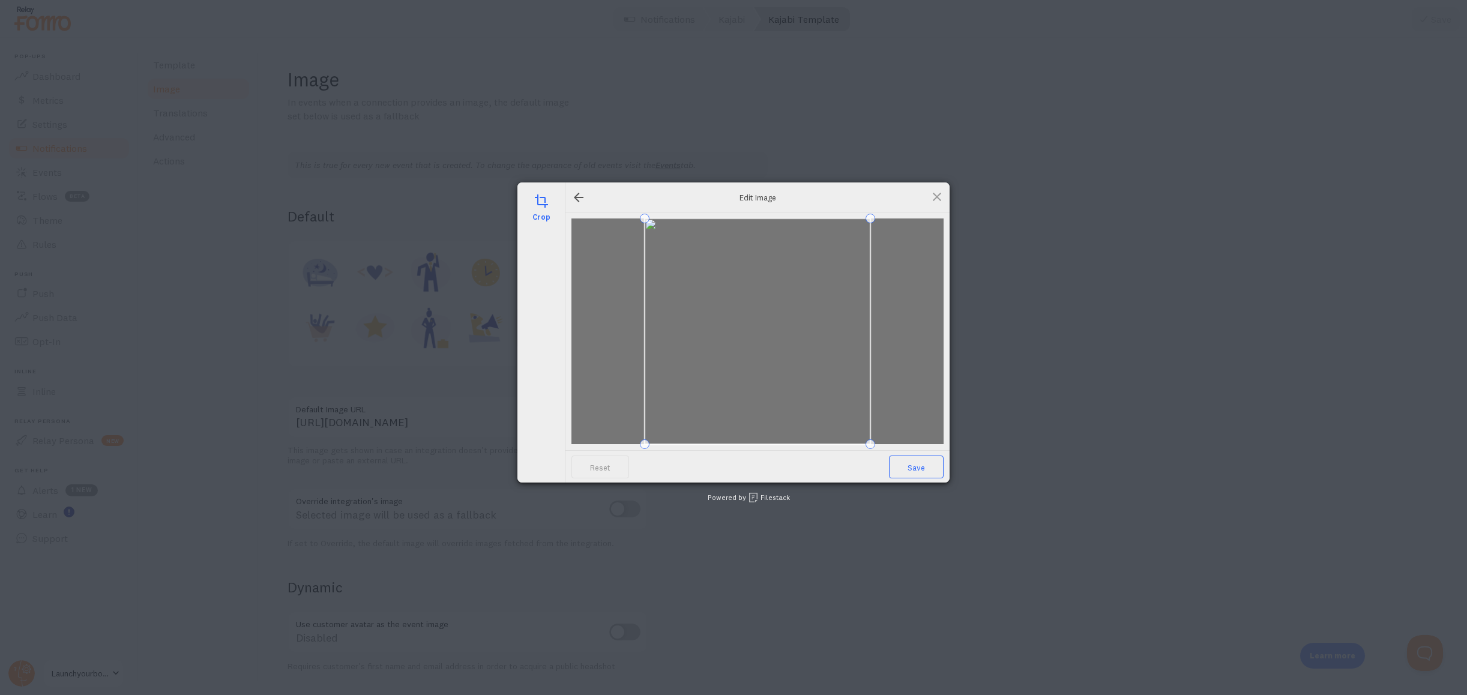
click at [926, 467] on span "Save" at bounding box center [916, 467] width 55 height 23
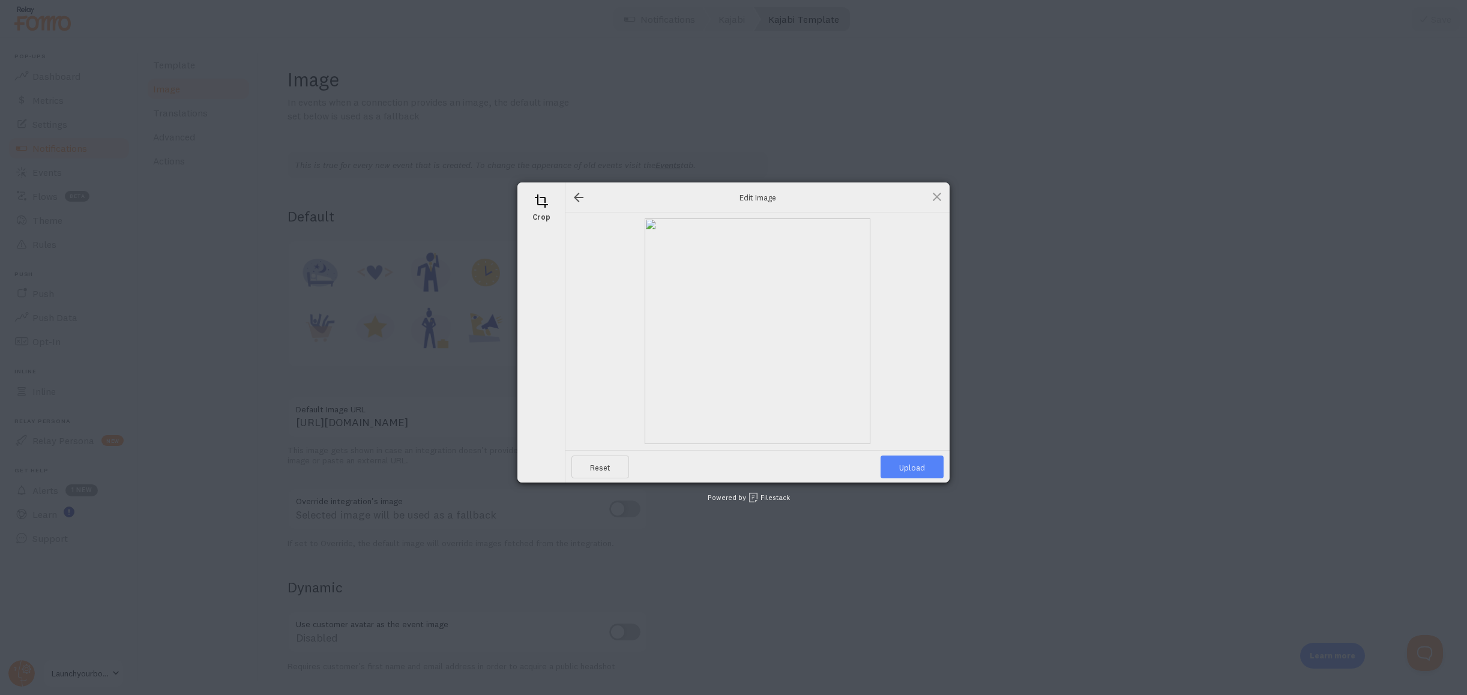
drag, startPoint x: 911, startPoint y: 470, endPoint x: 890, endPoint y: 471, distance: 21.0
click at [911, 470] on span "Upload" at bounding box center [912, 467] width 63 height 23
type input "https://process.filestackapi.com/ApqhzE1ldTzuKSj33adqez/resize=width:170,height…"
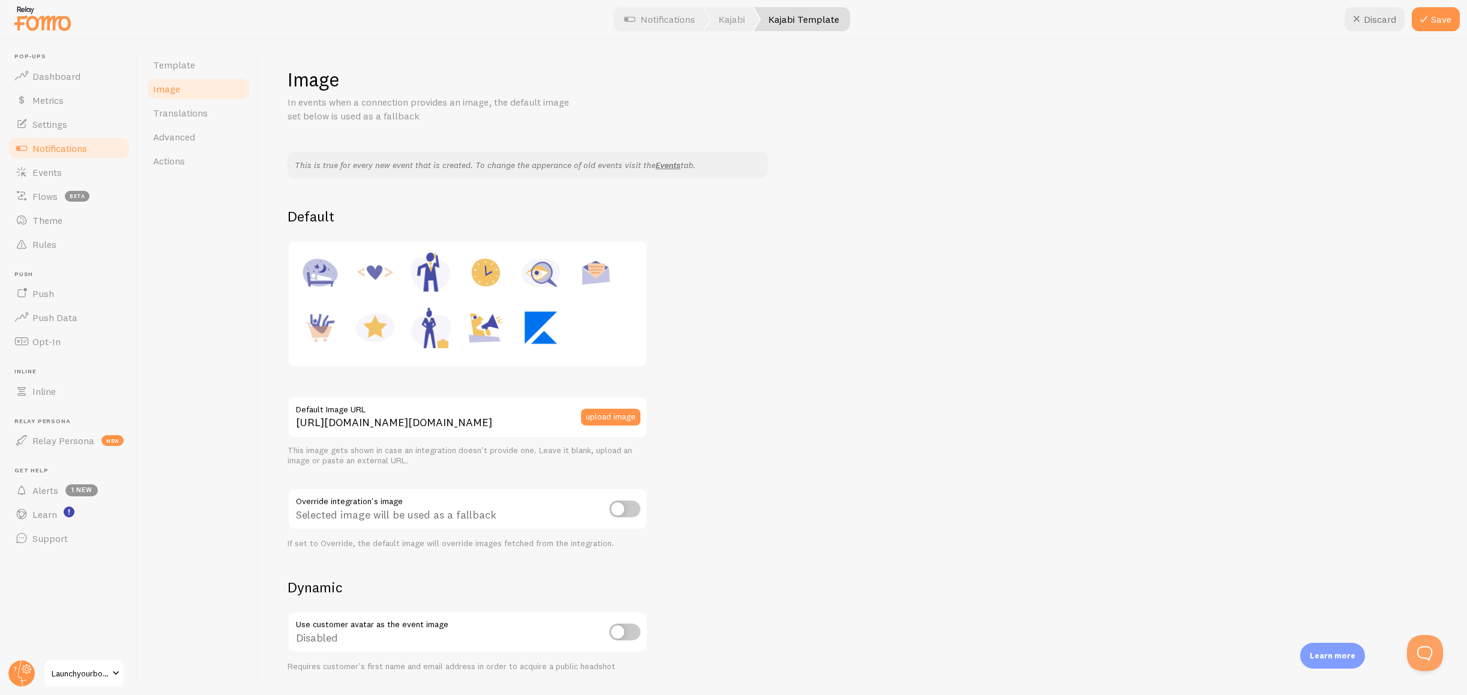
click at [636, 507] on input "checkbox" at bounding box center [624, 509] width 31 height 17
checkbox input "true"
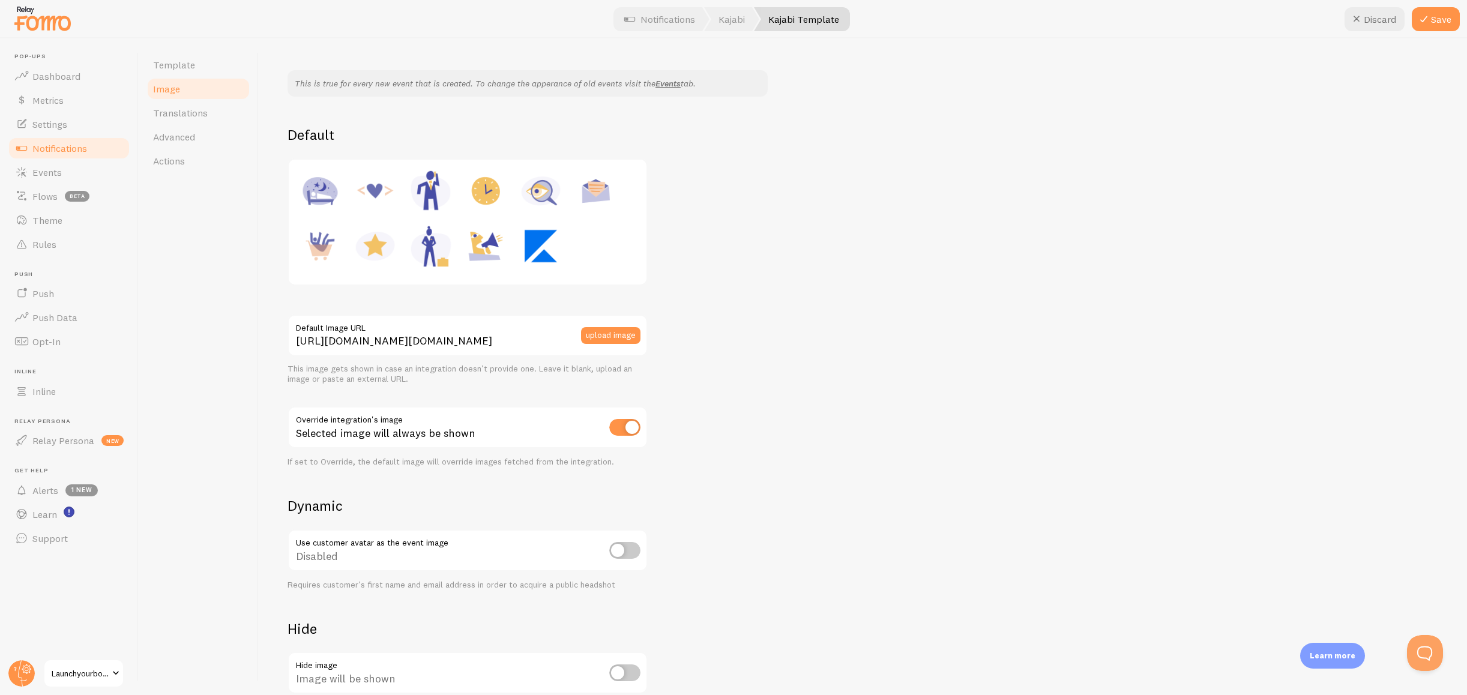
scroll to position [69, 0]
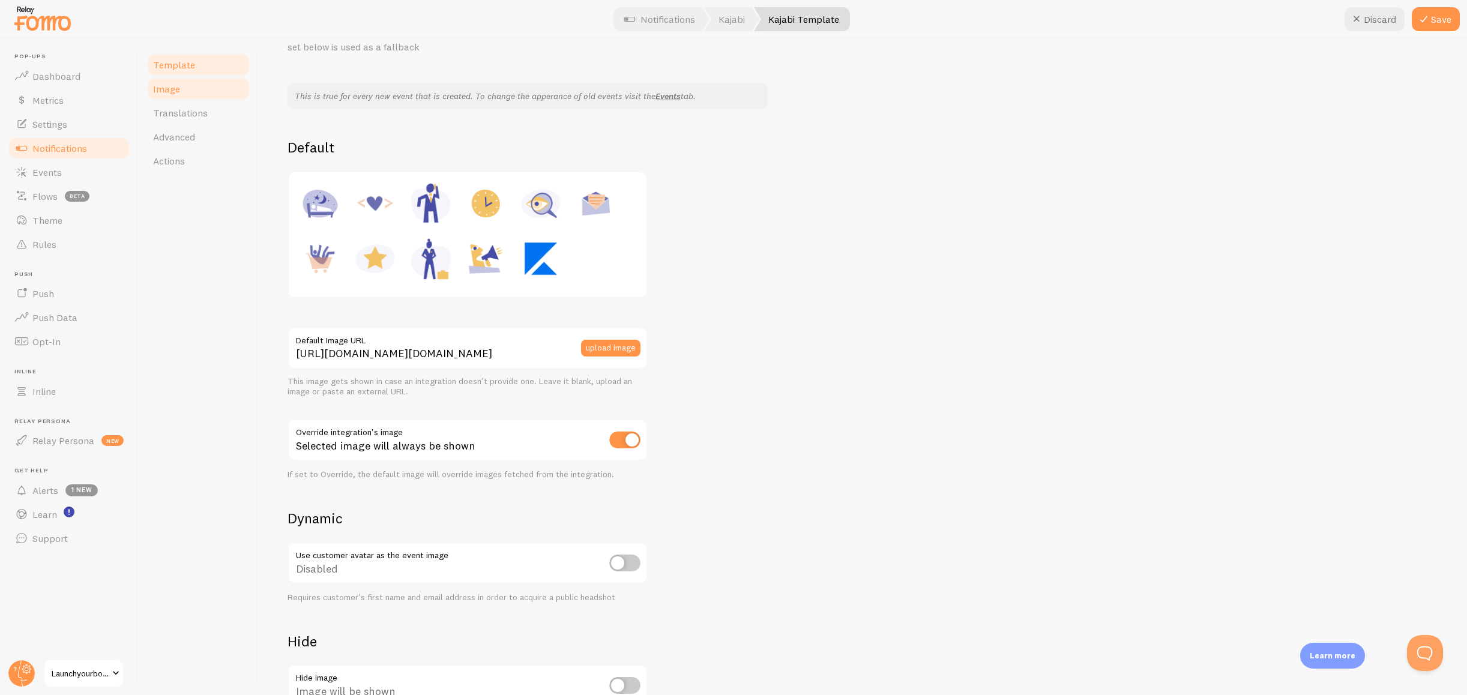
click at [205, 70] on link "Template" at bounding box center [198, 65] width 105 height 24
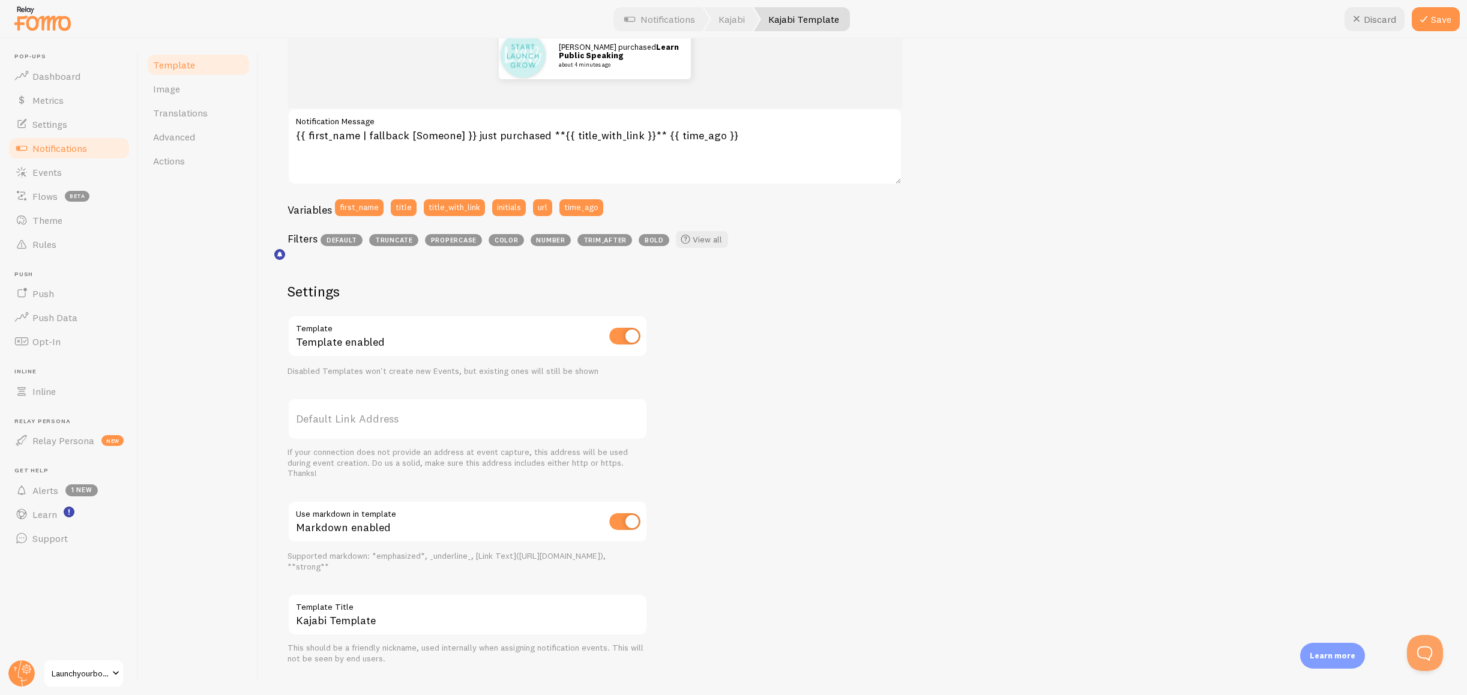
scroll to position [202, 0]
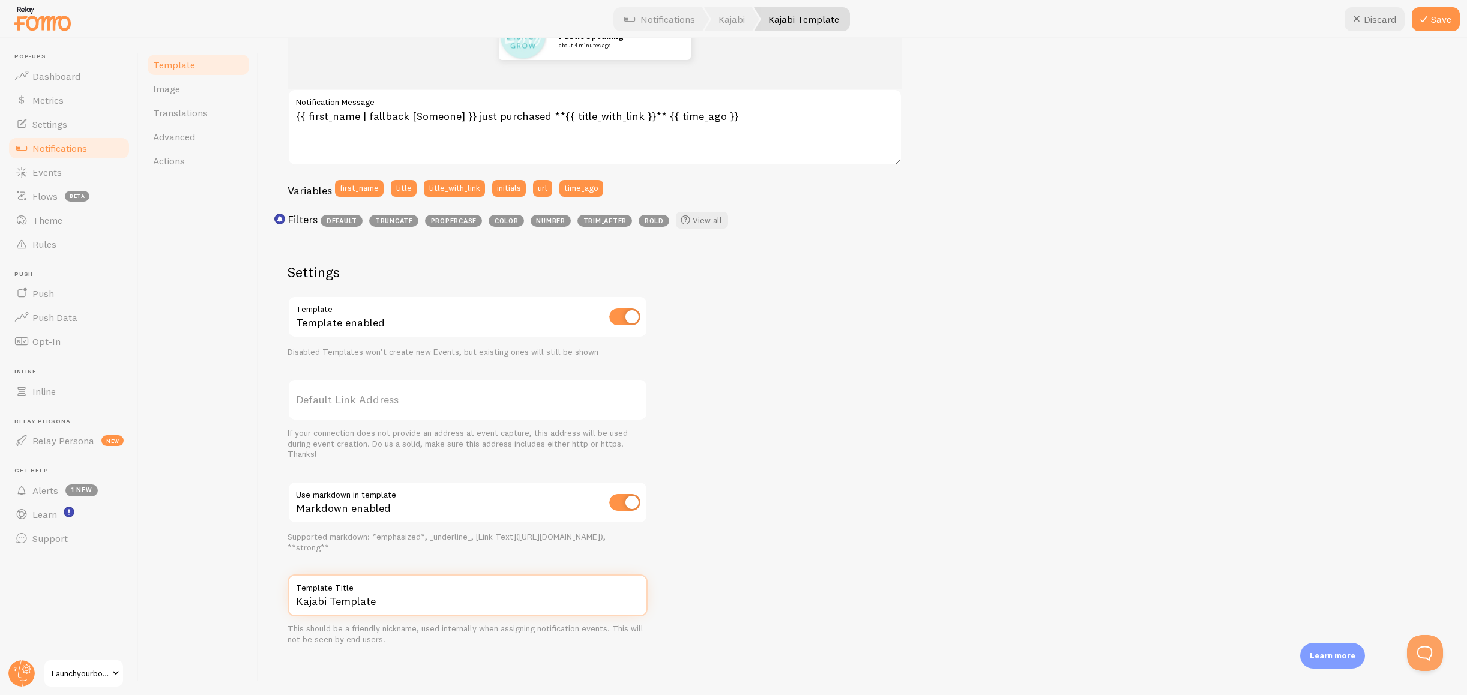
click at [393, 601] on input "Kajabi Template" at bounding box center [468, 596] width 360 height 42
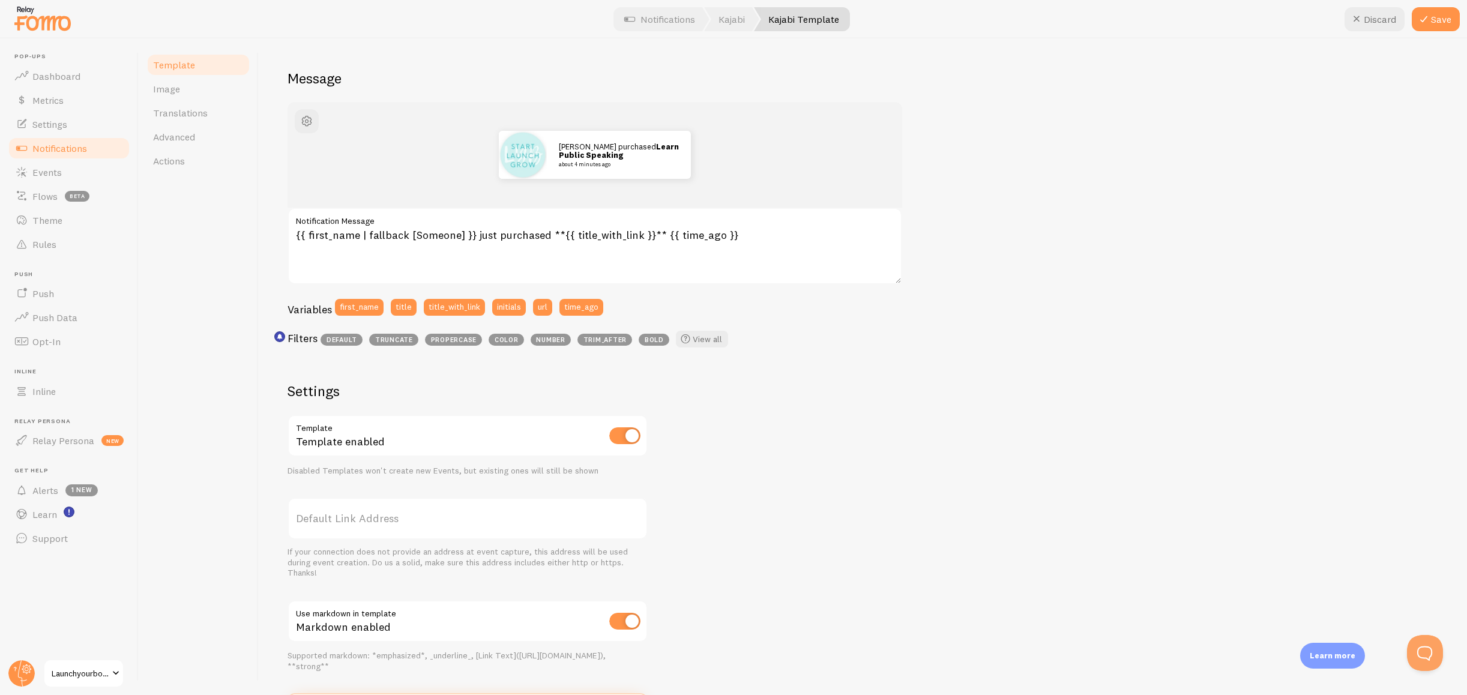
scroll to position [0, 0]
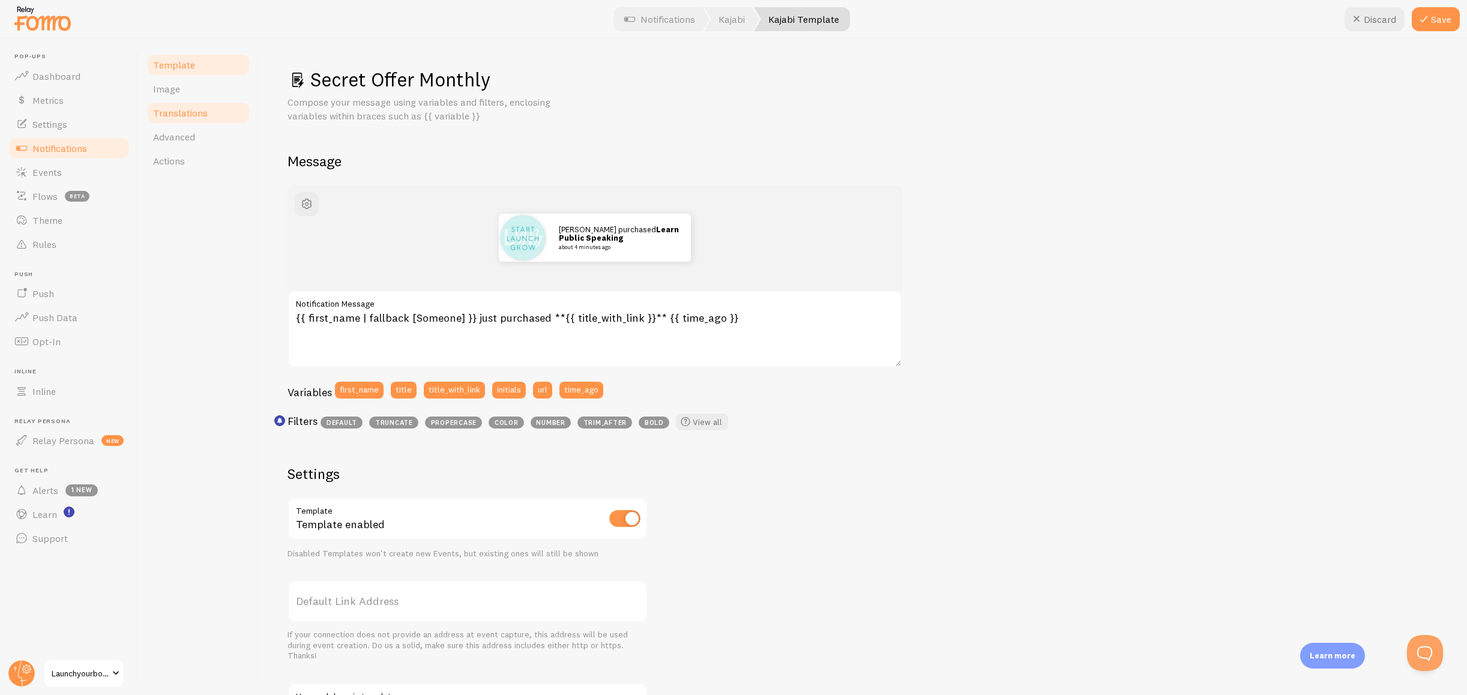
type input "Secret Offer Monthly"
click at [193, 109] on span "Translations" at bounding box center [180, 113] width 55 height 12
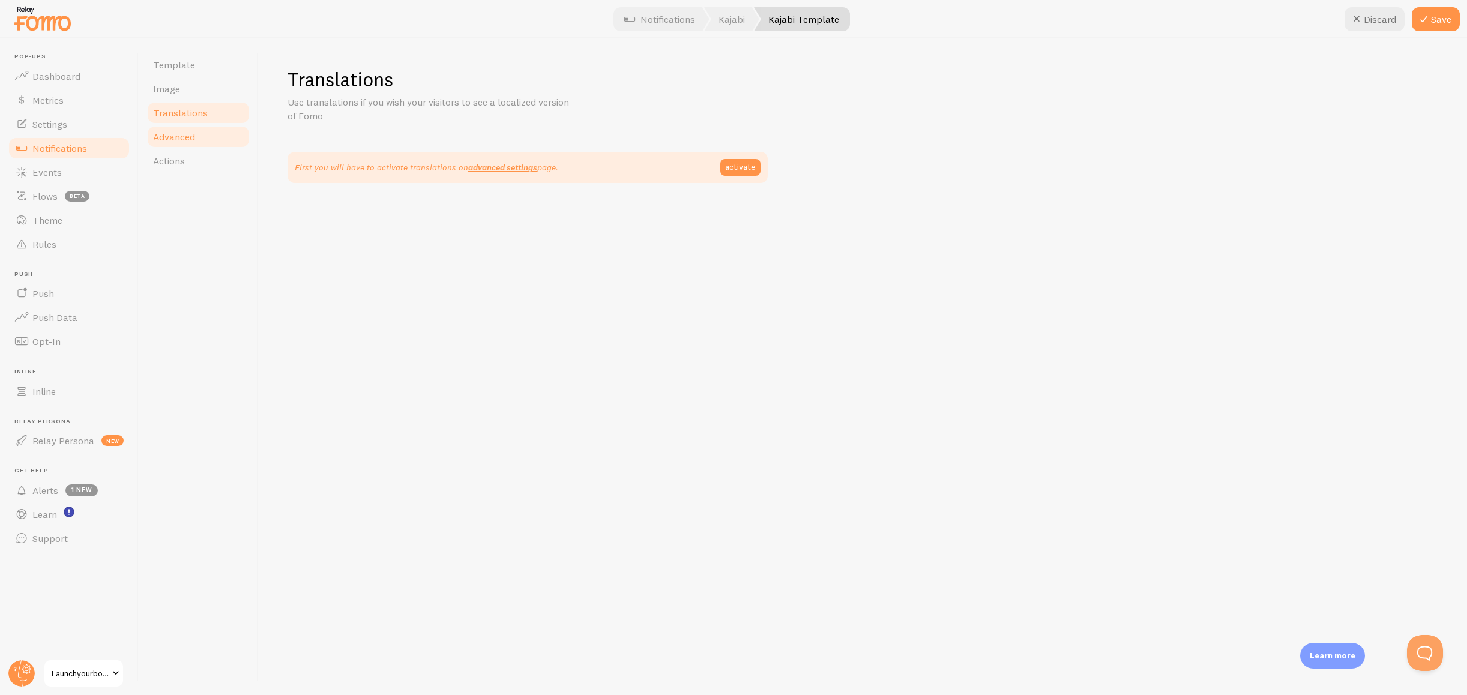
click at [193, 141] on span "Advanced" at bounding box center [174, 137] width 42 height 12
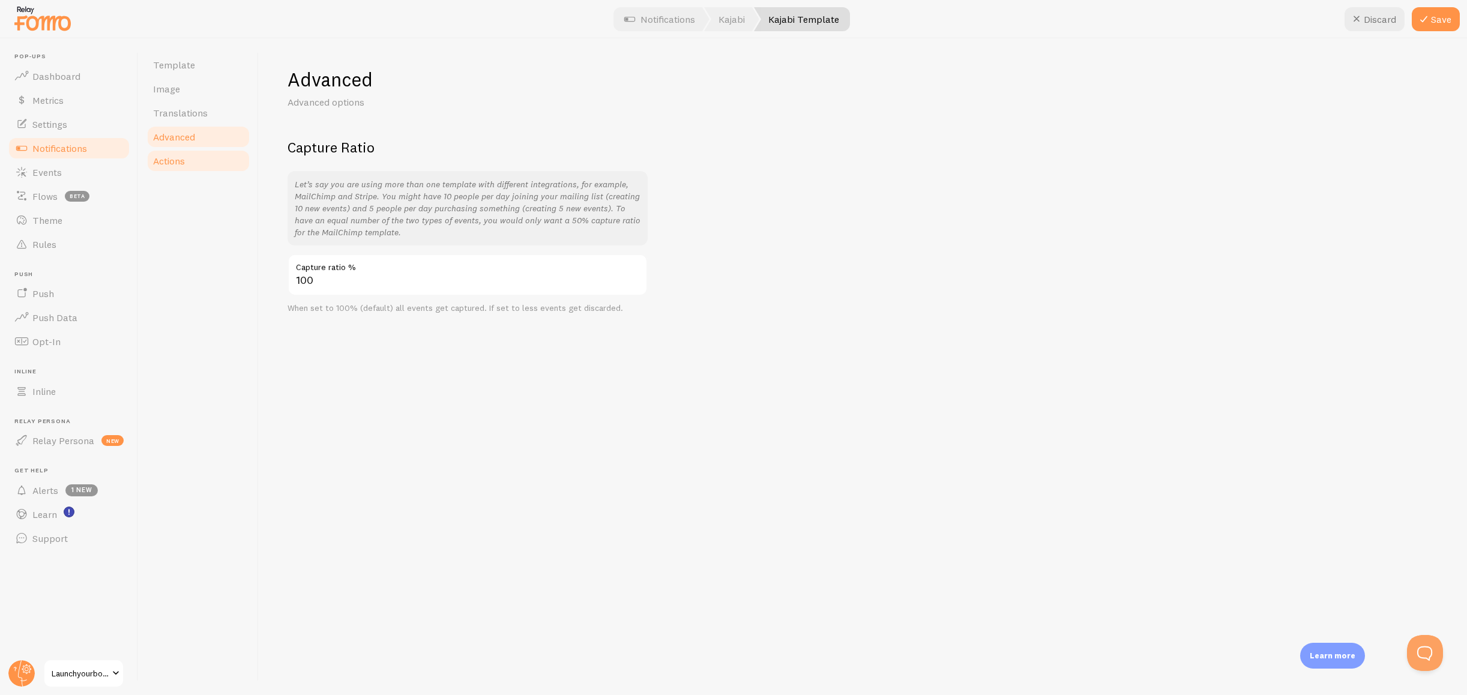
click at [189, 157] on link "Actions" at bounding box center [198, 161] width 105 height 24
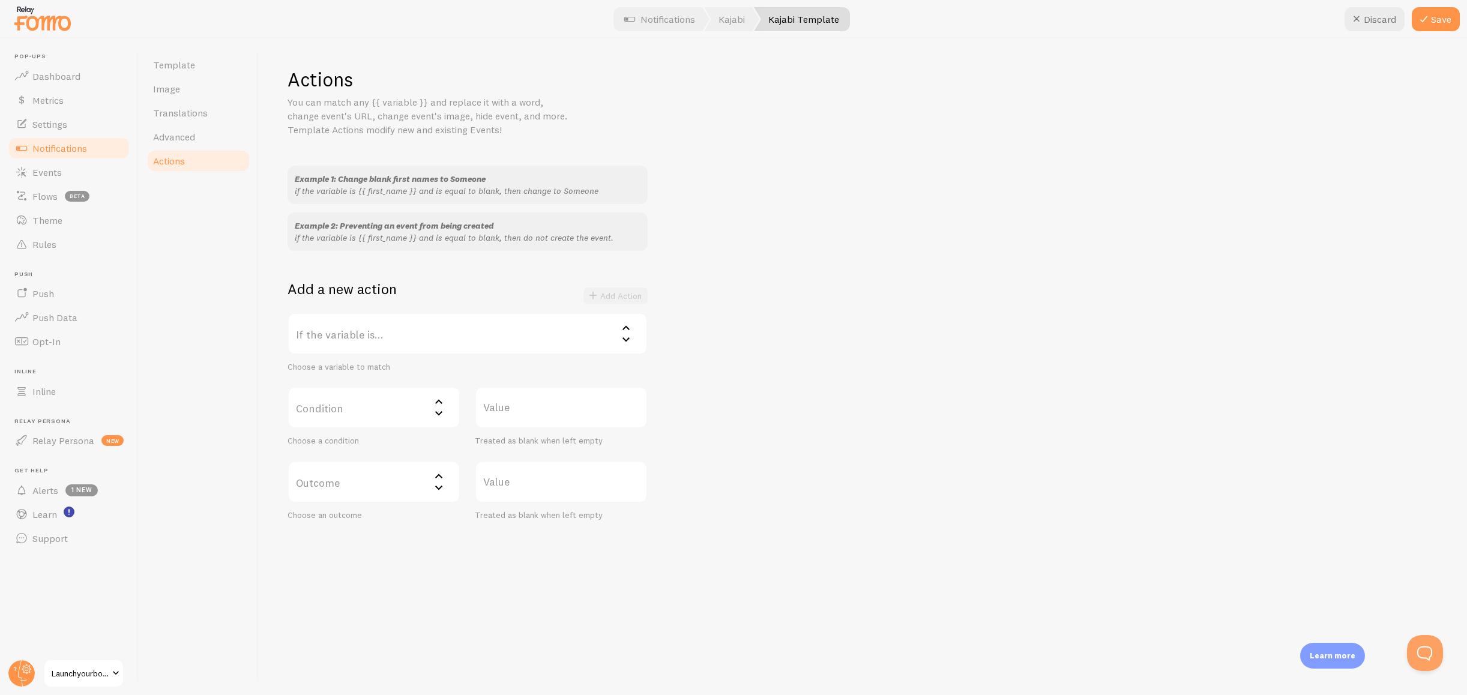
click at [411, 334] on label "If the variable is..." at bounding box center [468, 334] width 360 height 42
click at [335, 368] on li "first_name" at bounding box center [468, 372] width 358 height 21
click at [201, 64] on link "Template" at bounding box center [198, 65] width 105 height 24
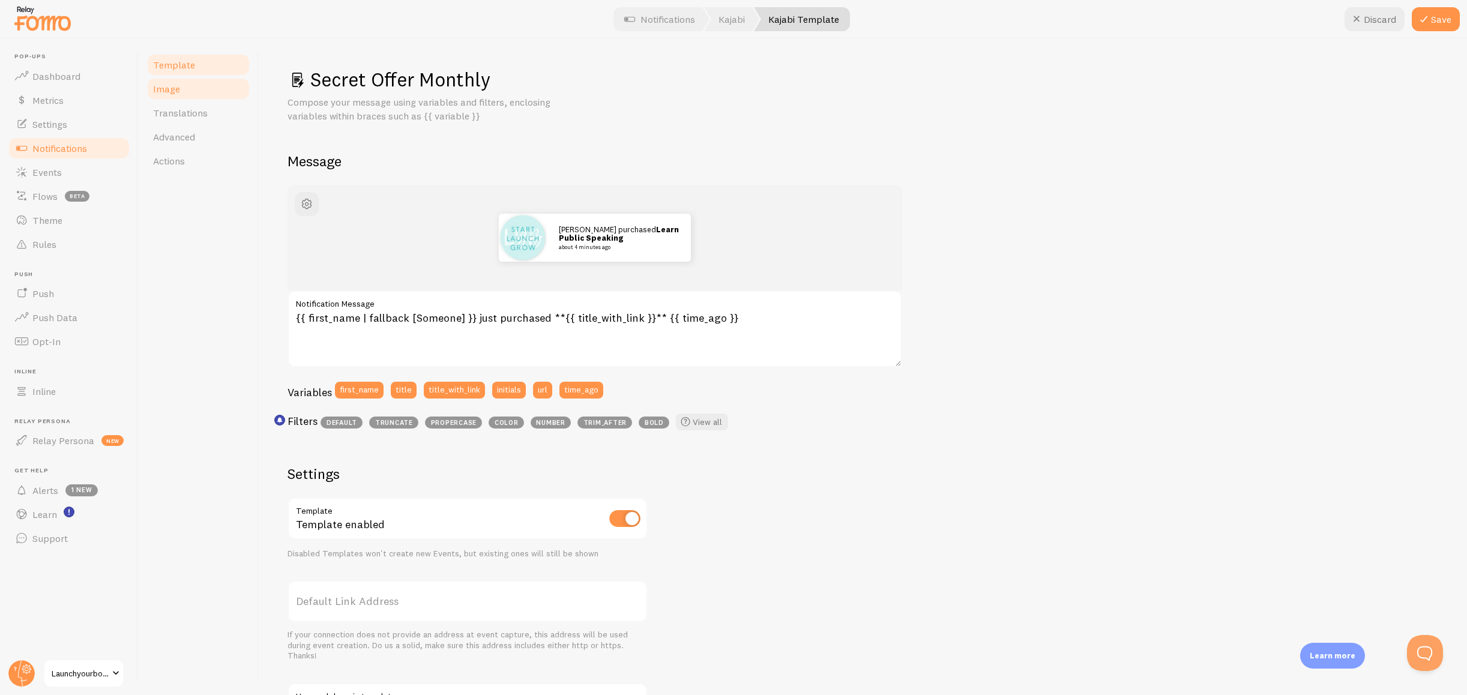
click at [184, 83] on link "Image" at bounding box center [198, 89] width 105 height 24
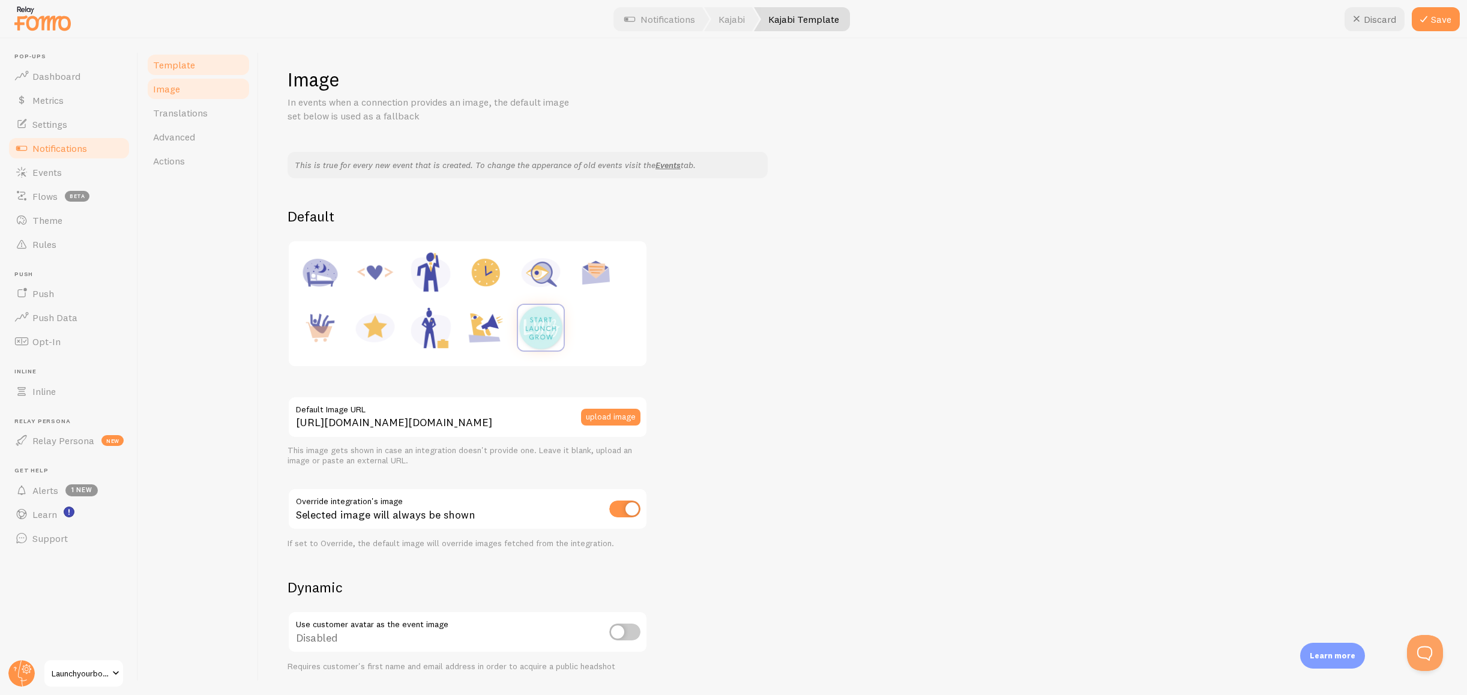
click at [177, 59] on span "Template" at bounding box center [174, 65] width 42 height 12
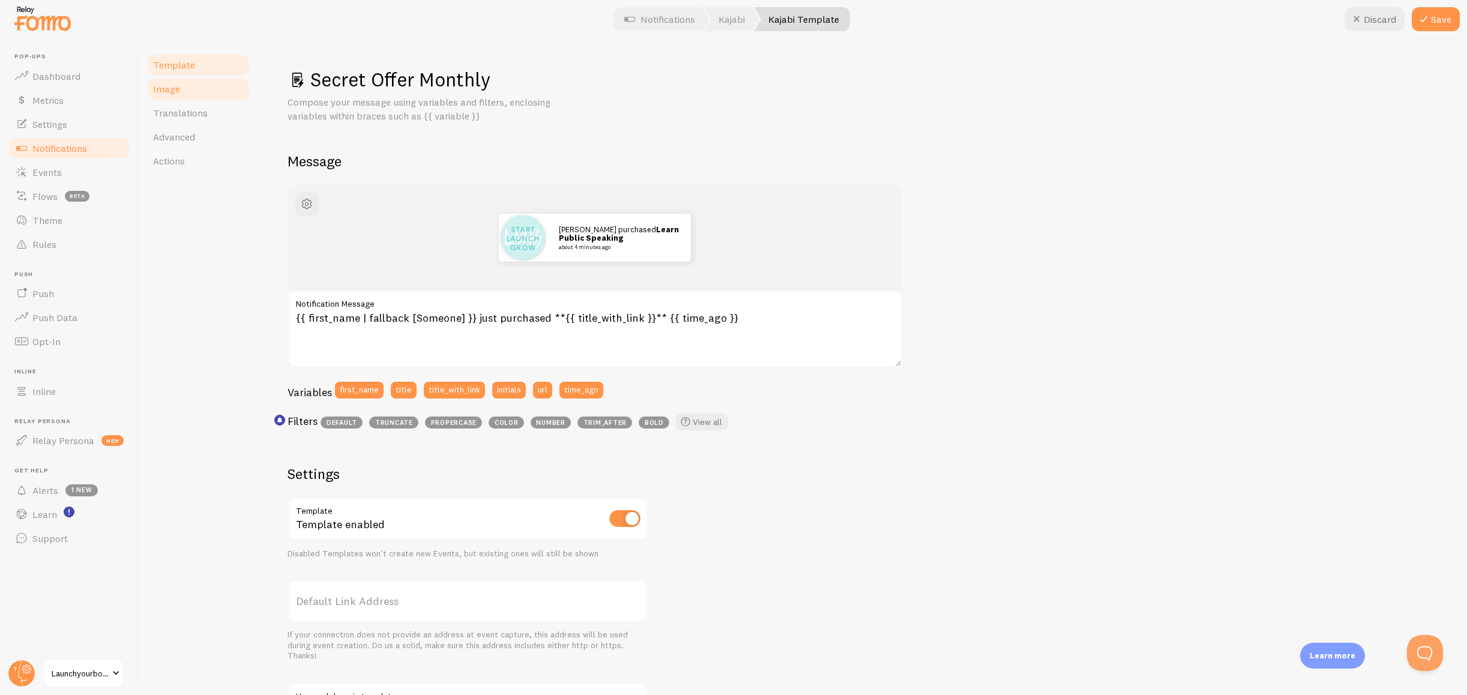
click at [202, 94] on link "Image" at bounding box center [198, 89] width 105 height 24
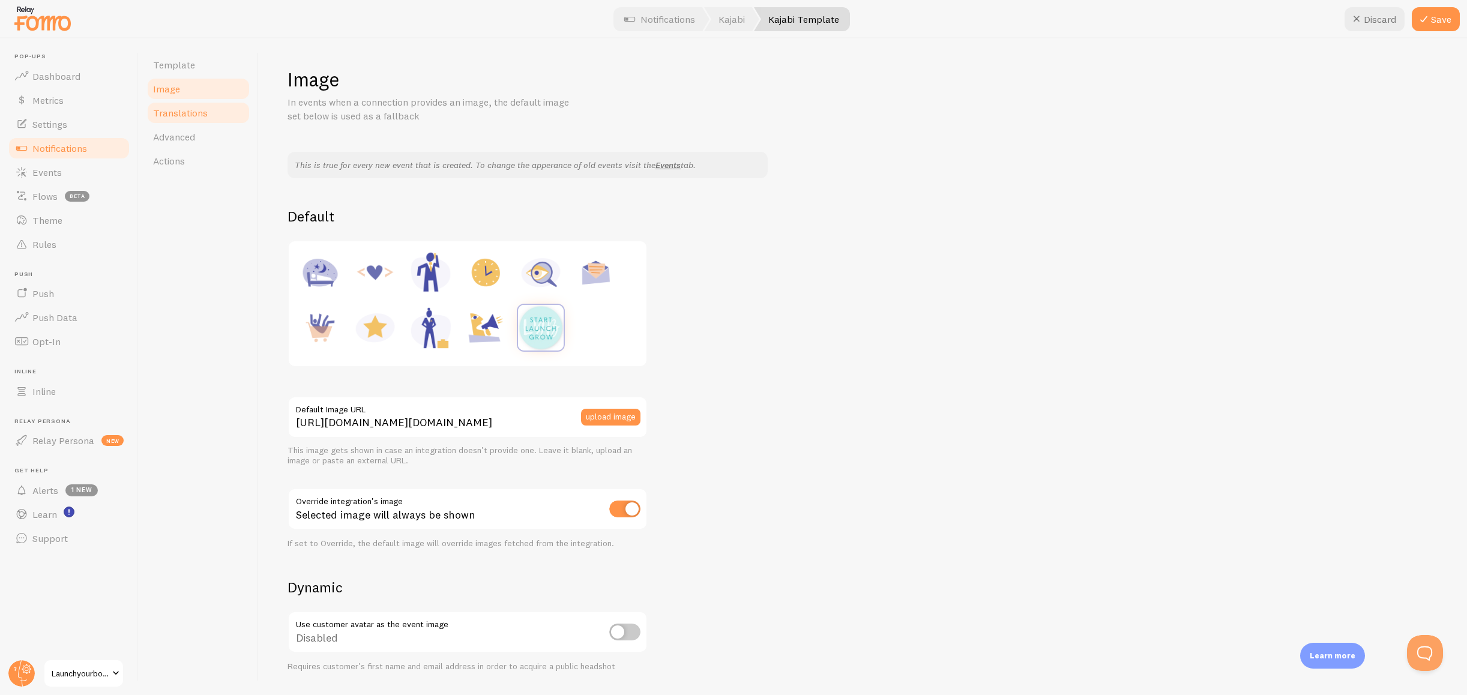
click at [196, 119] on link "Translations" at bounding box center [198, 113] width 105 height 24
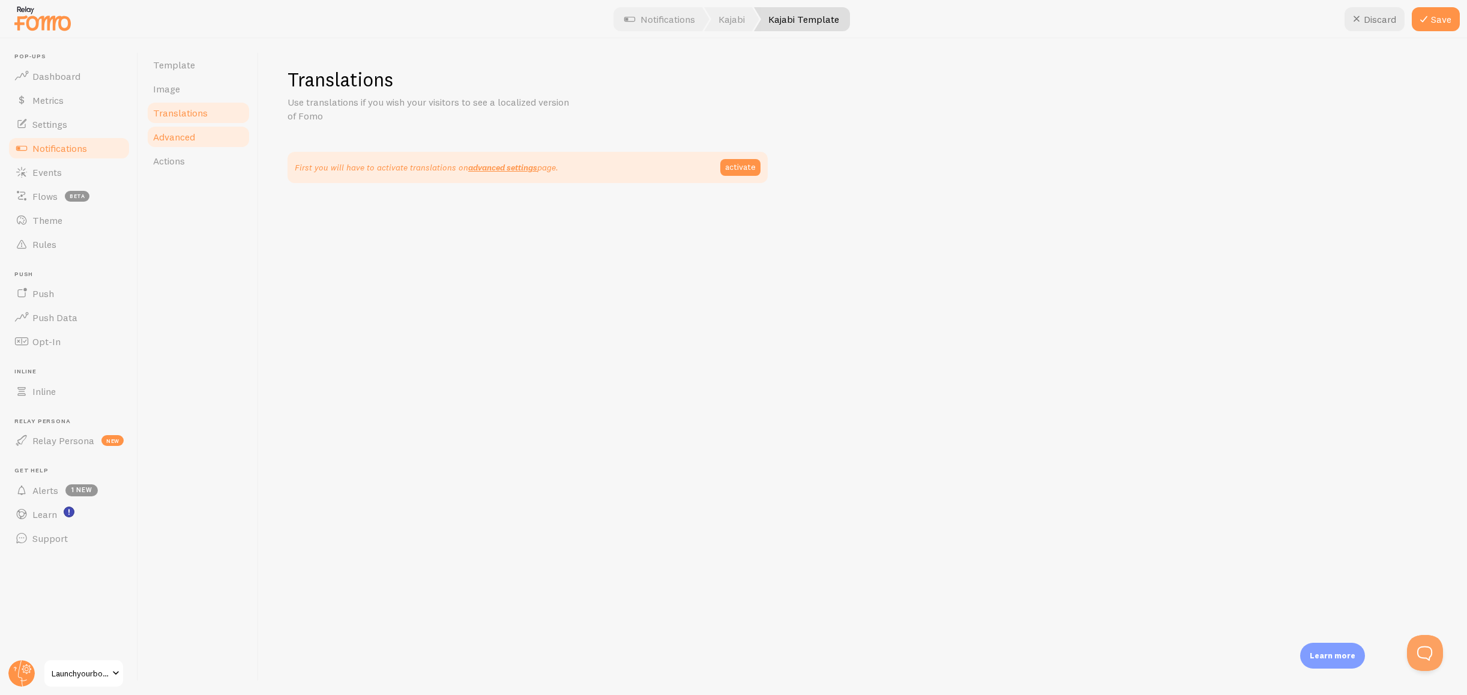
click at [195, 134] on link "Advanced" at bounding box center [198, 137] width 105 height 24
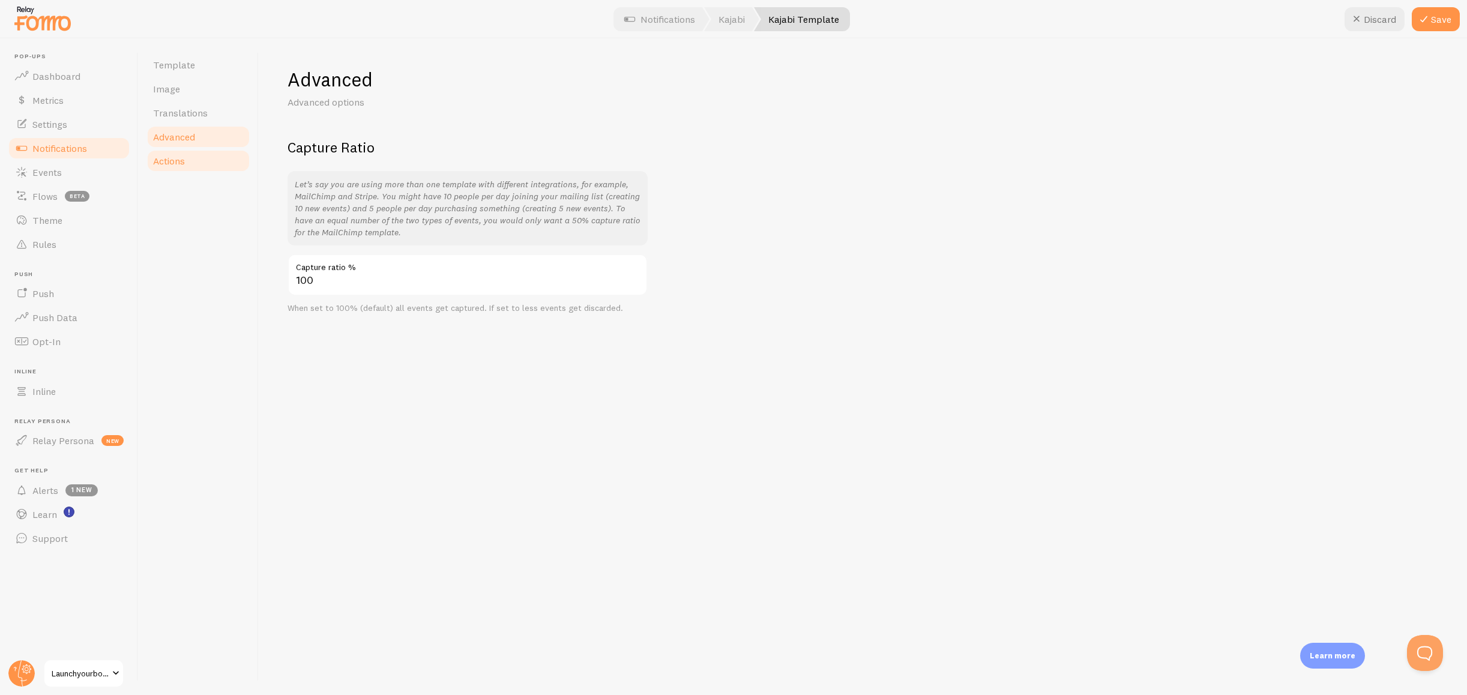
click at [198, 163] on link "Actions" at bounding box center [198, 161] width 105 height 24
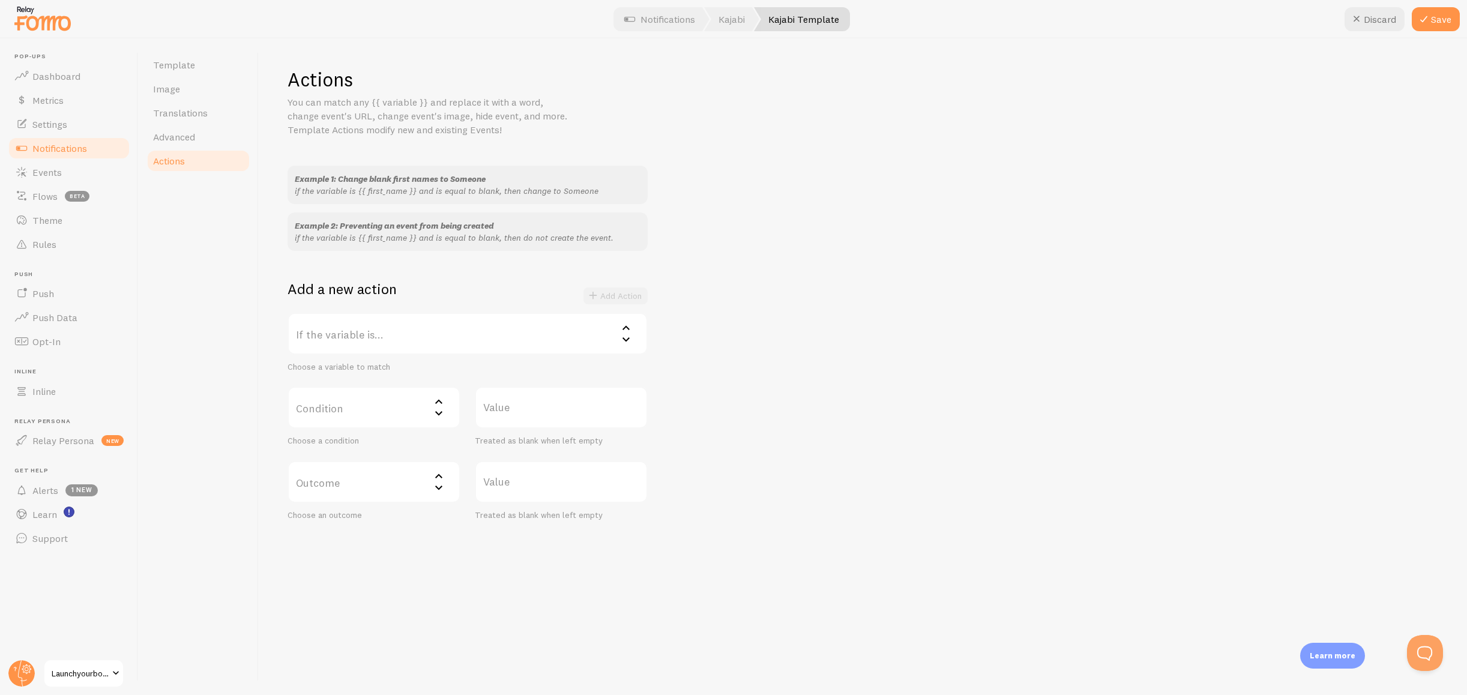
click at [437, 336] on label "If the variable is..." at bounding box center [468, 334] width 360 height 42
click at [190, 319] on div "Template Image Translations Advanced Actions" at bounding box center [199, 366] width 120 height 657
click at [423, 331] on label "If the variable is..." at bounding box center [468, 334] width 360 height 42
click at [220, 337] on div "Template Image Translations Advanced Actions" at bounding box center [199, 366] width 120 height 657
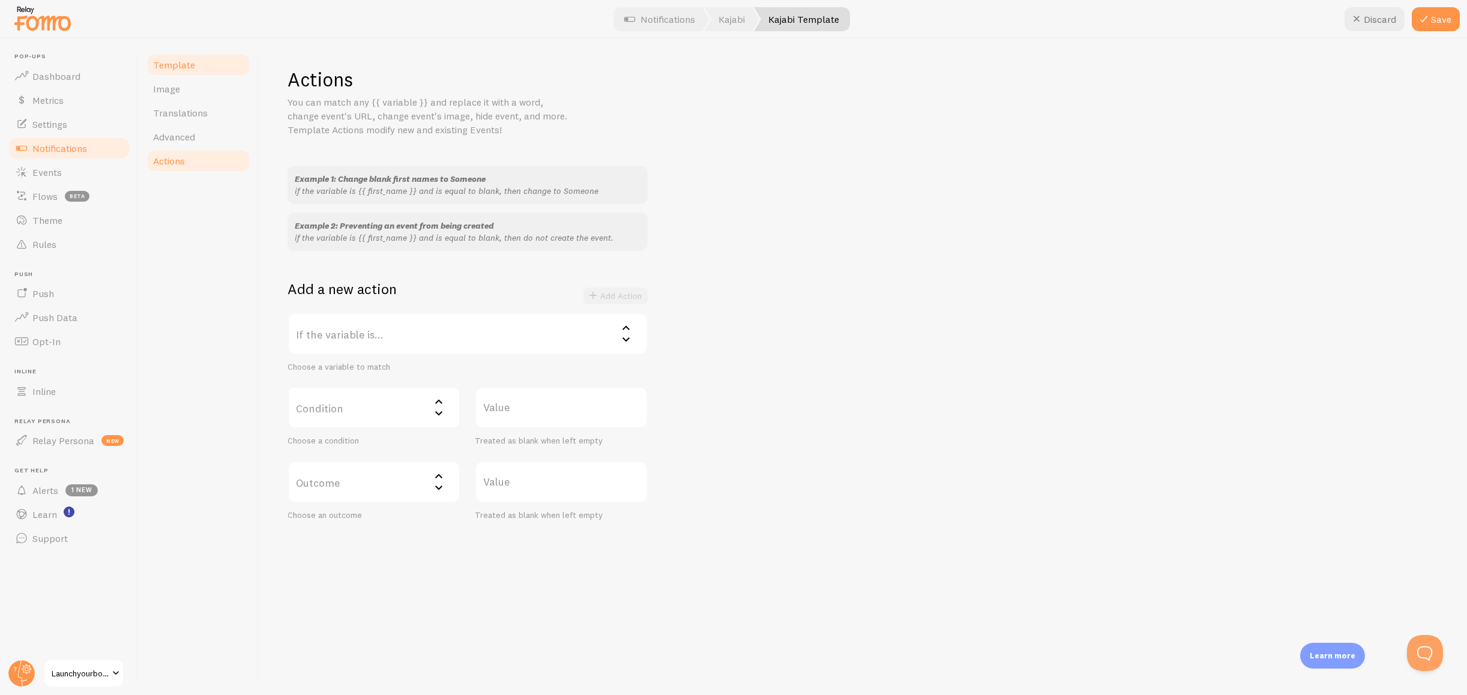
click at [195, 61] on link "Template" at bounding box center [198, 65] width 105 height 24
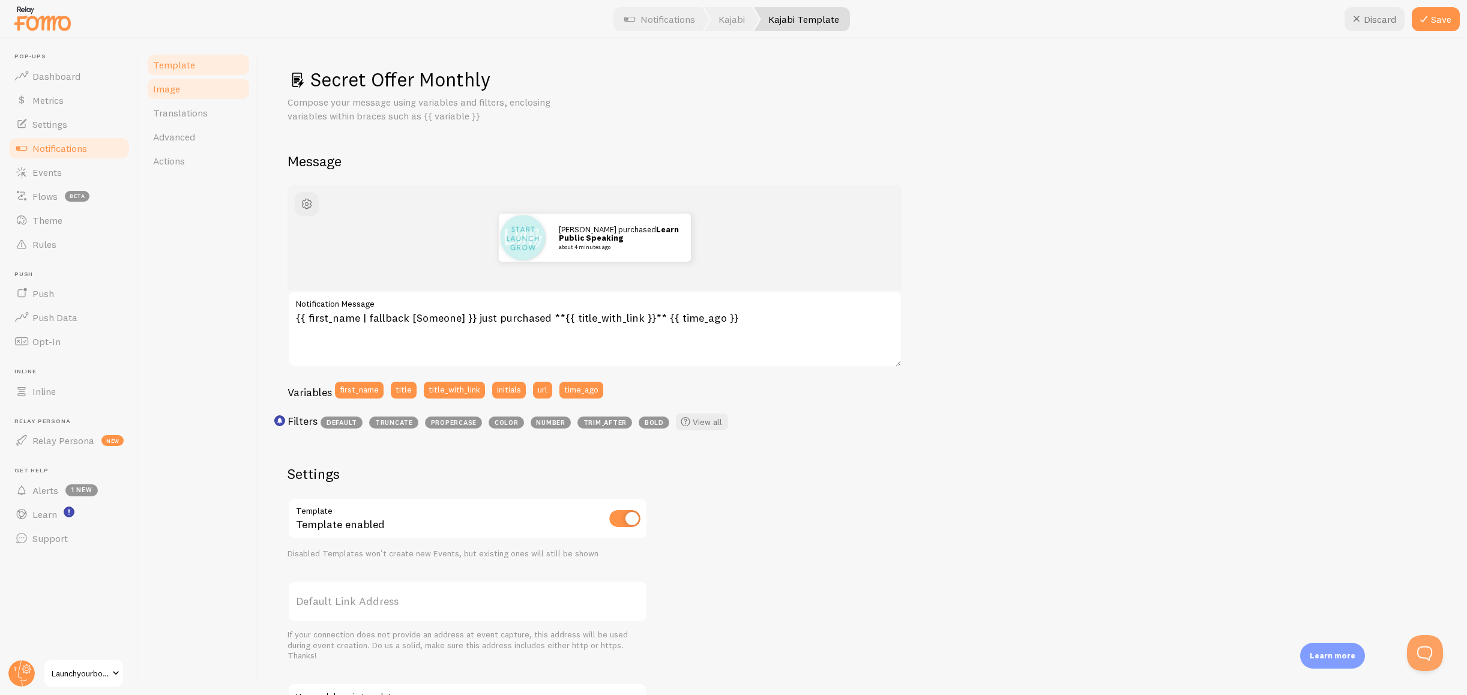
click at [196, 91] on link "Image" at bounding box center [198, 89] width 105 height 24
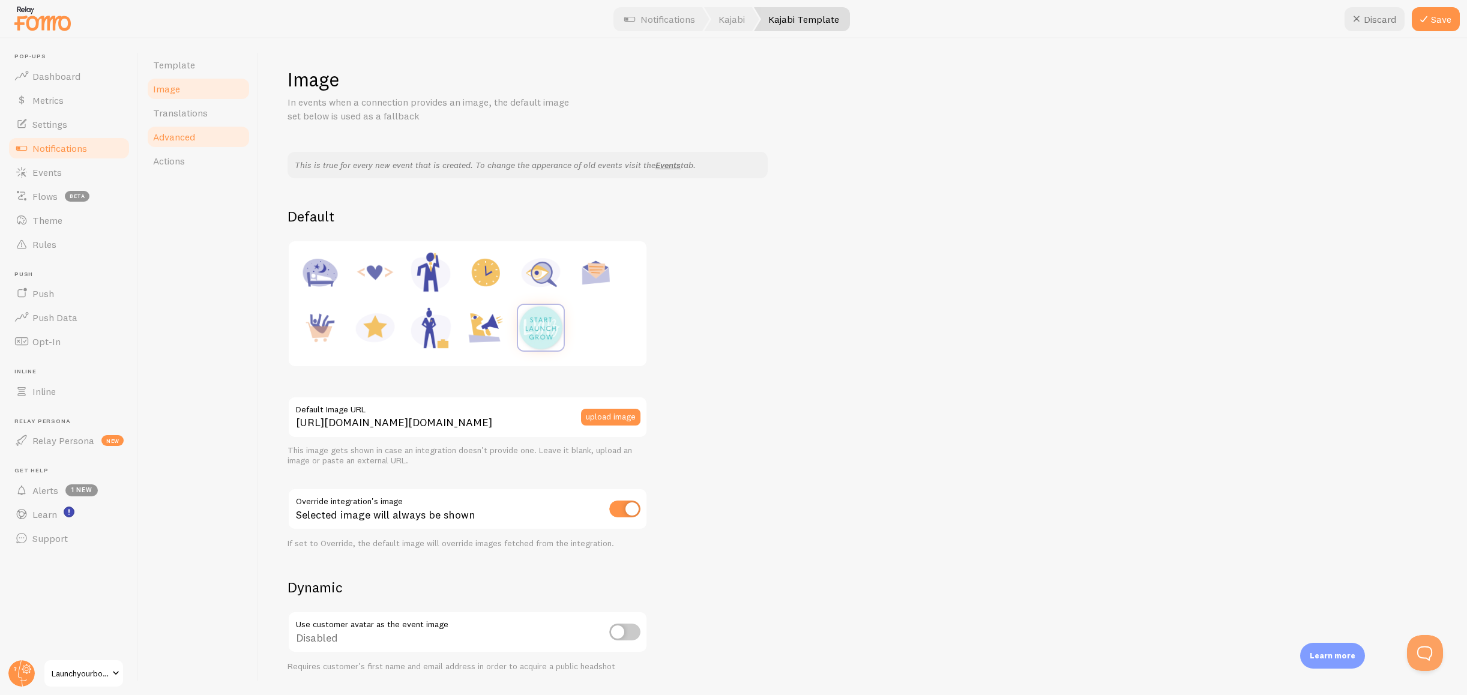
drag, startPoint x: 201, startPoint y: 113, endPoint x: 198, endPoint y: 127, distance: 13.5
click at [201, 113] on span "Translations" at bounding box center [180, 113] width 55 height 12
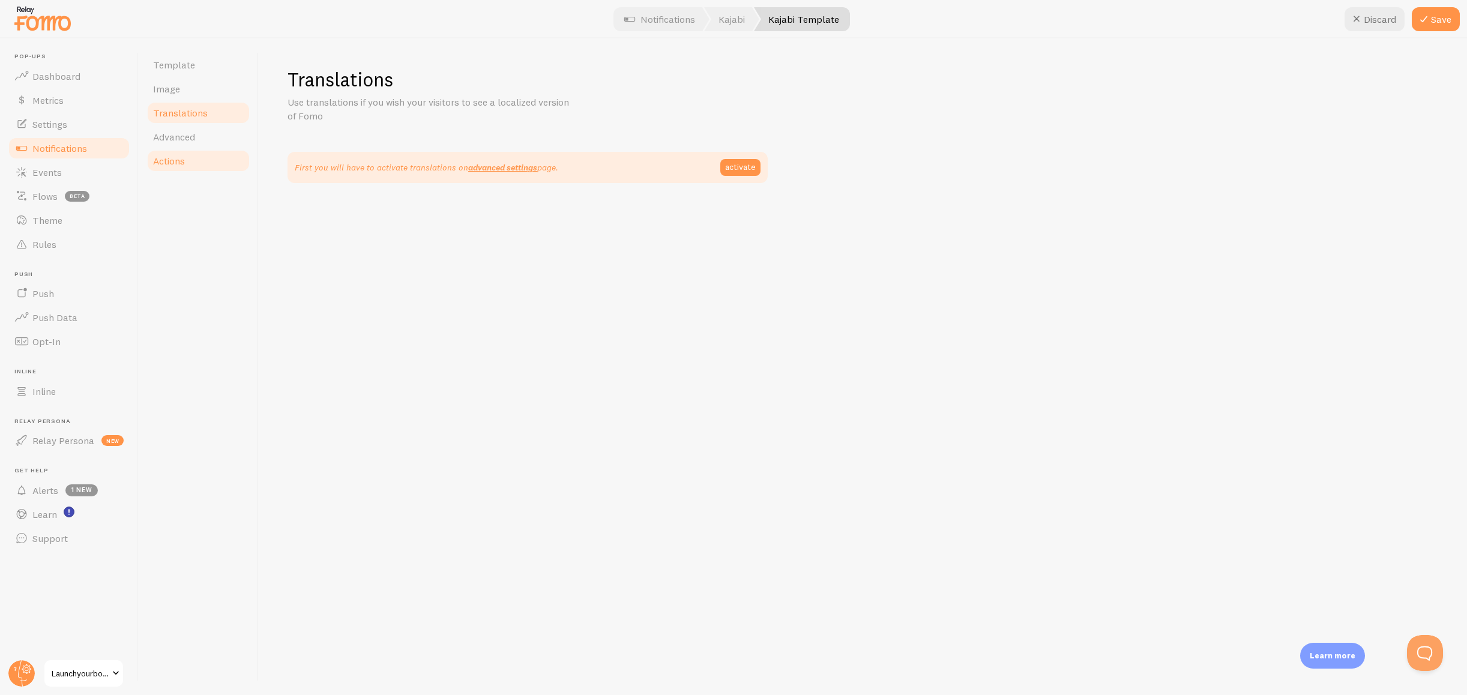
drag, startPoint x: 197, startPoint y: 136, endPoint x: 192, endPoint y: 163, distance: 27.4
click at [197, 136] on link "Advanced" at bounding box center [198, 137] width 105 height 24
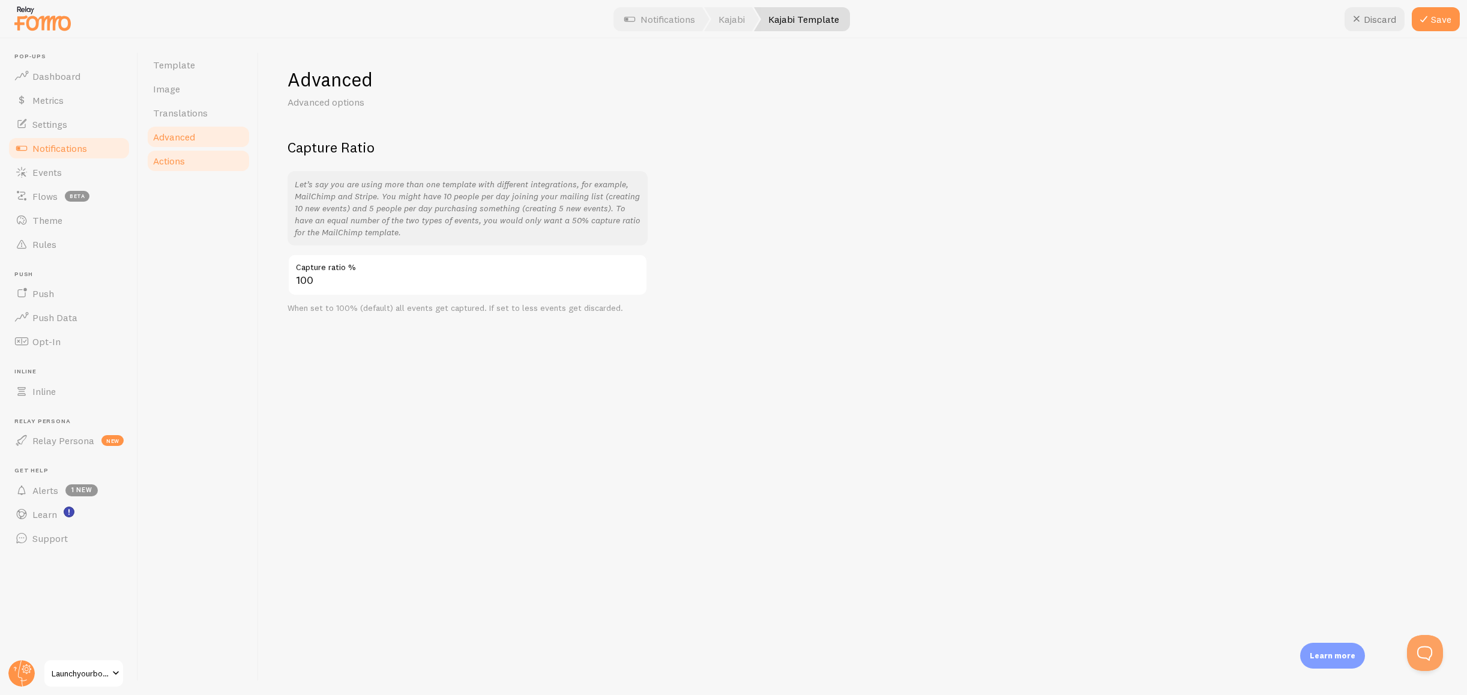
click at [192, 163] on link "Actions" at bounding box center [198, 161] width 105 height 24
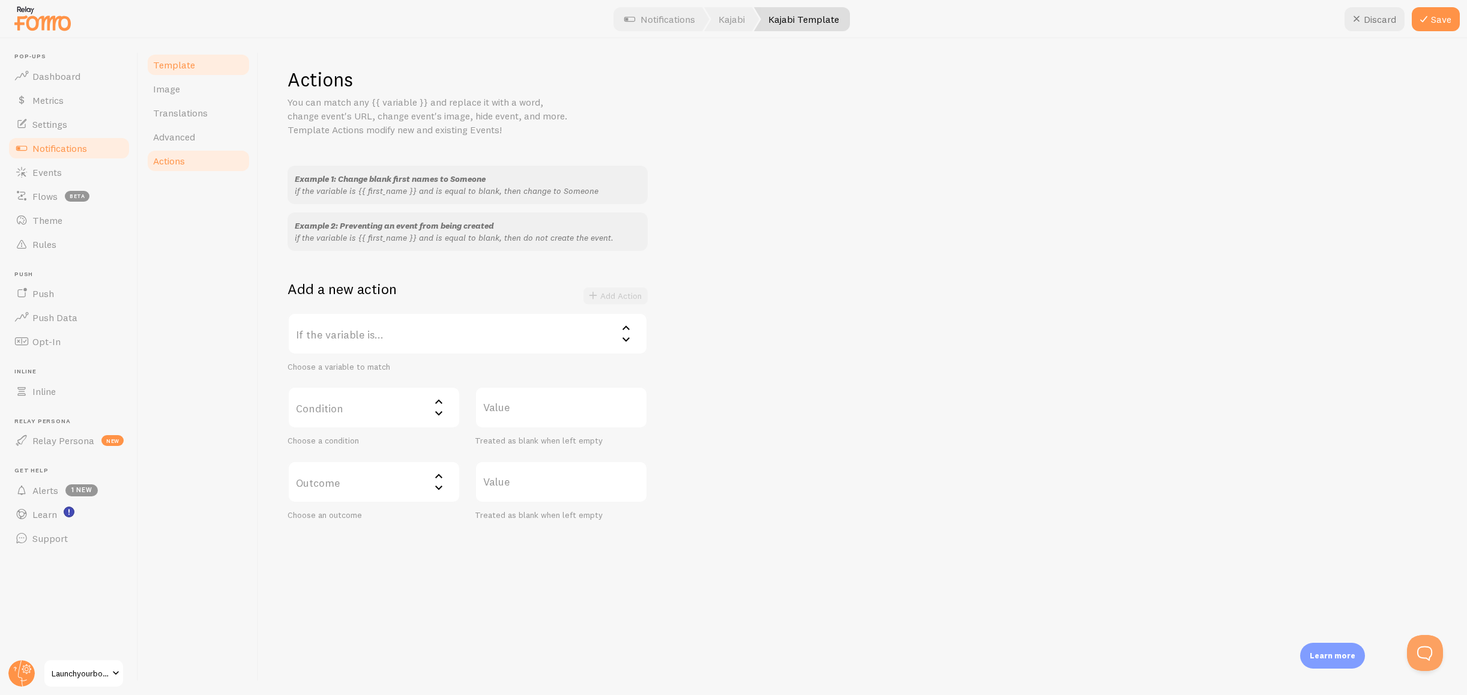
click at [177, 67] on span "Template" at bounding box center [174, 65] width 42 height 12
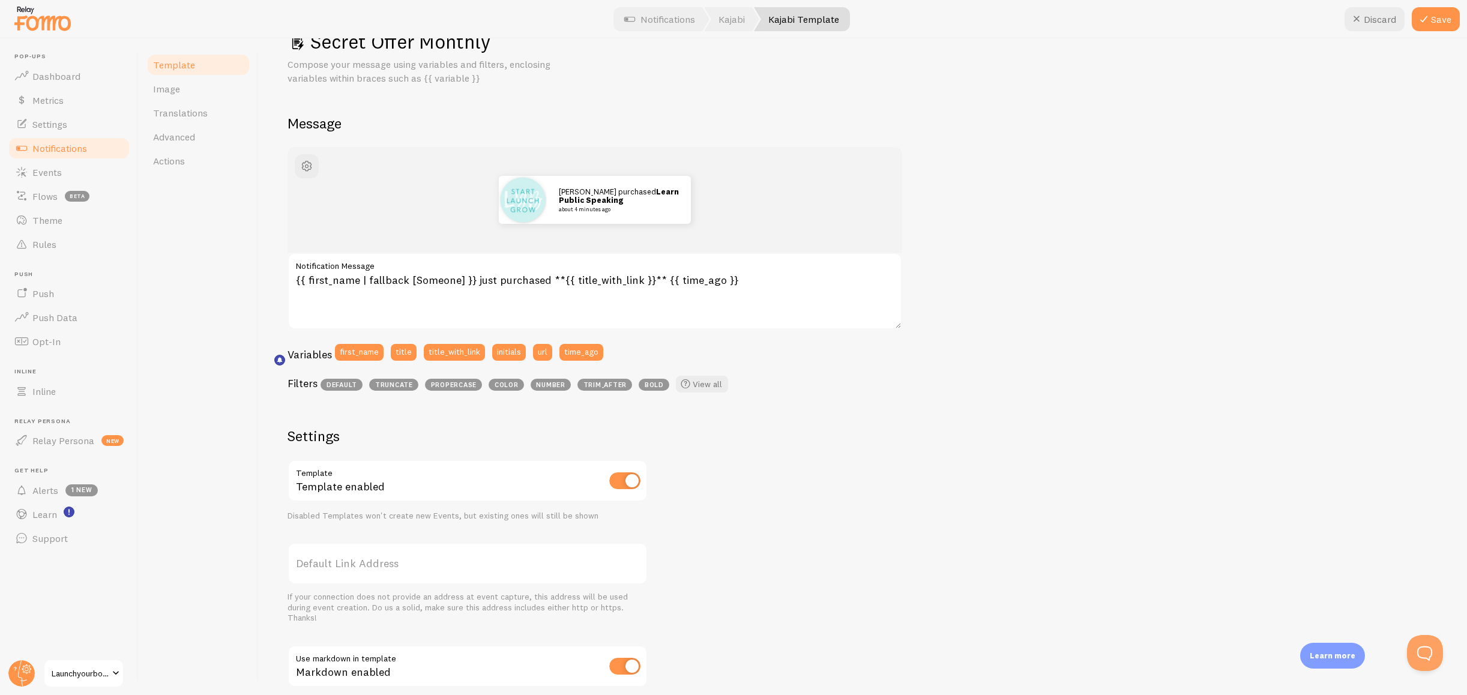
scroll to position [202, 0]
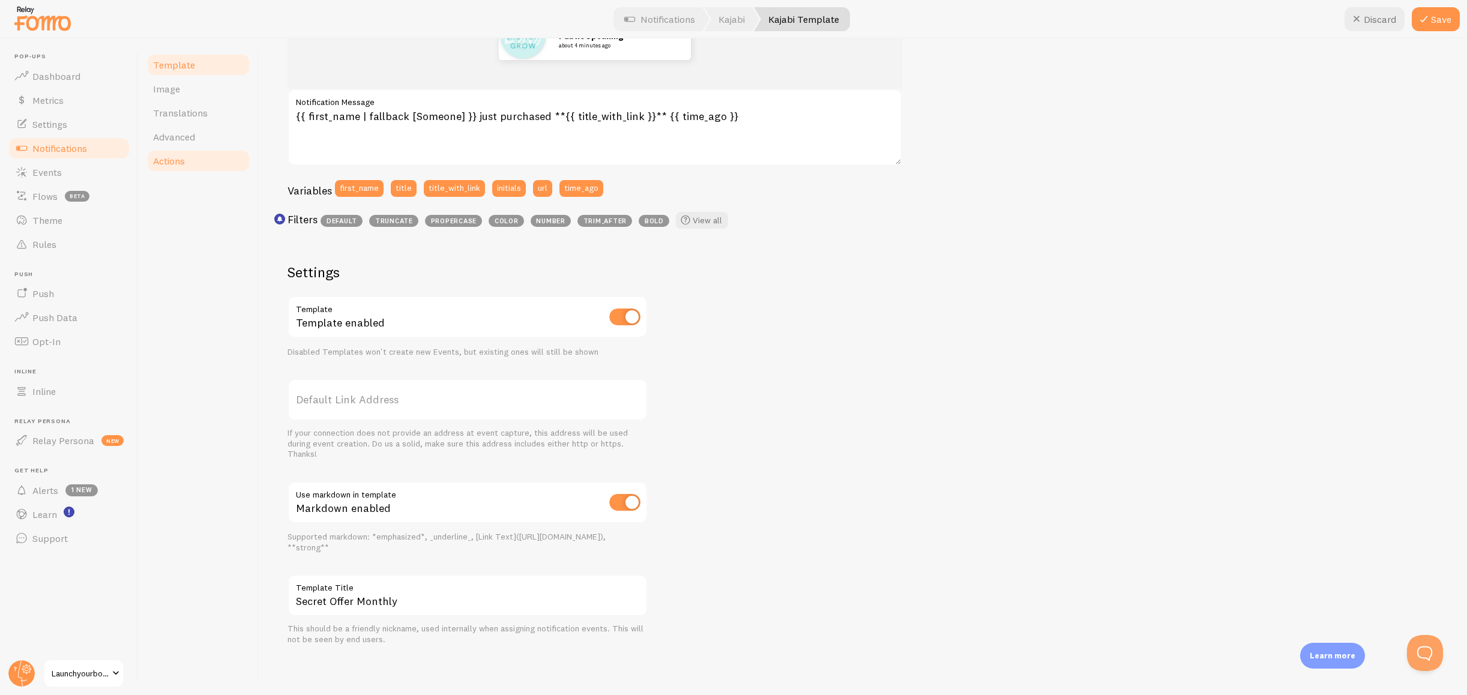
click at [183, 153] on link "Actions" at bounding box center [198, 161] width 105 height 24
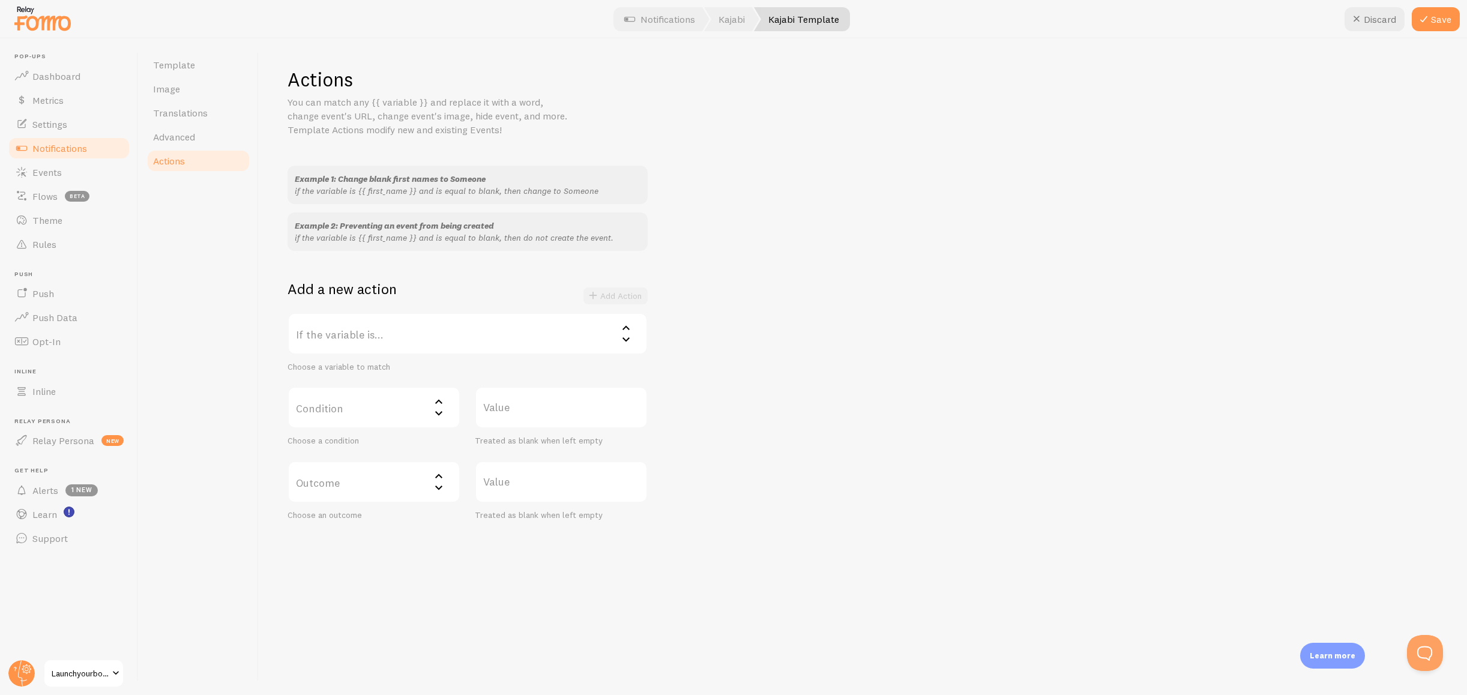
click at [415, 334] on label "If the variable is..." at bounding box center [468, 334] width 360 height 42
click at [406, 385] on li "title" at bounding box center [468, 393] width 358 height 21
click at [398, 397] on label "Condition" at bounding box center [374, 408] width 173 height 42
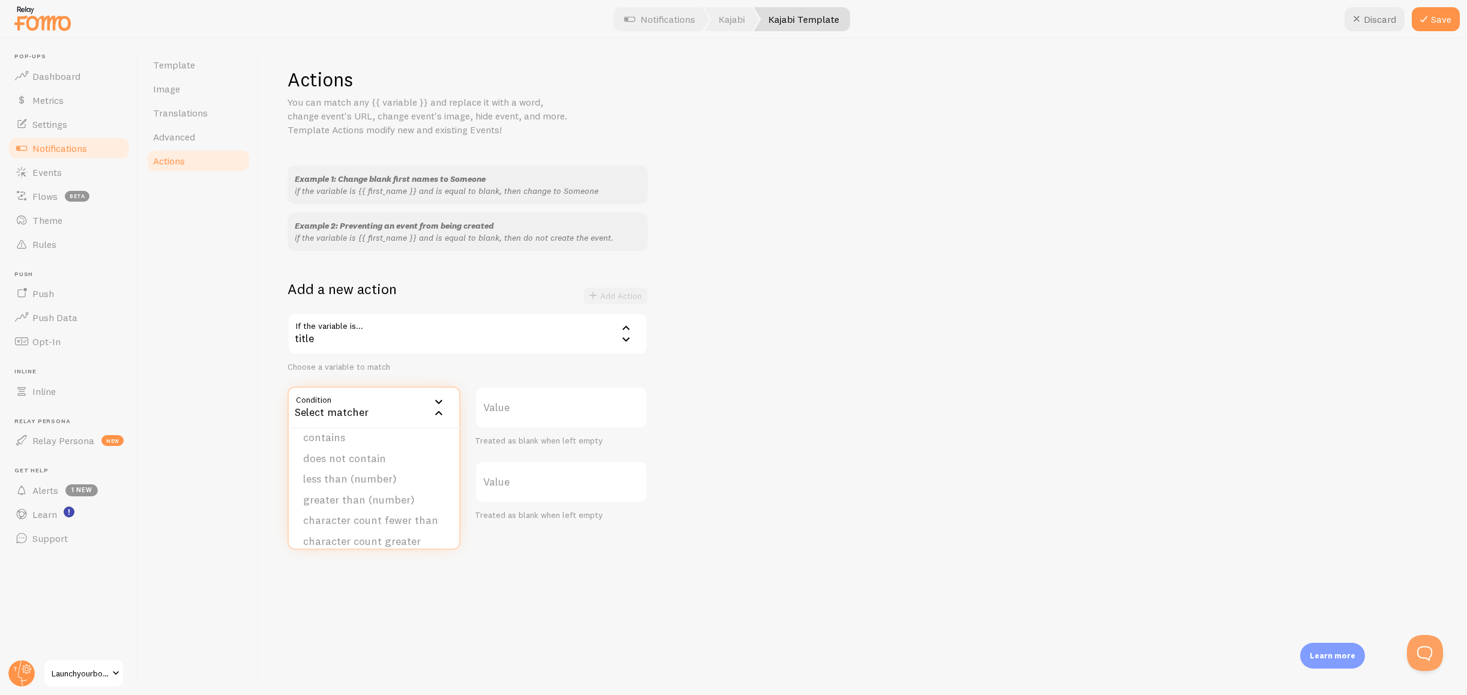
click at [654, 486] on div "Value Treated as blank when left empty" at bounding box center [561, 491] width 187 height 60
click at [395, 489] on label "Outcome" at bounding box center [374, 482] width 173 height 42
click at [274, 230] on div "Actions You can match any {{ variable }} and replace it with a word, change eve…" at bounding box center [863, 366] width 1209 height 657
click at [187, 62] on span "Template" at bounding box center [174, 65] width 42 height 12
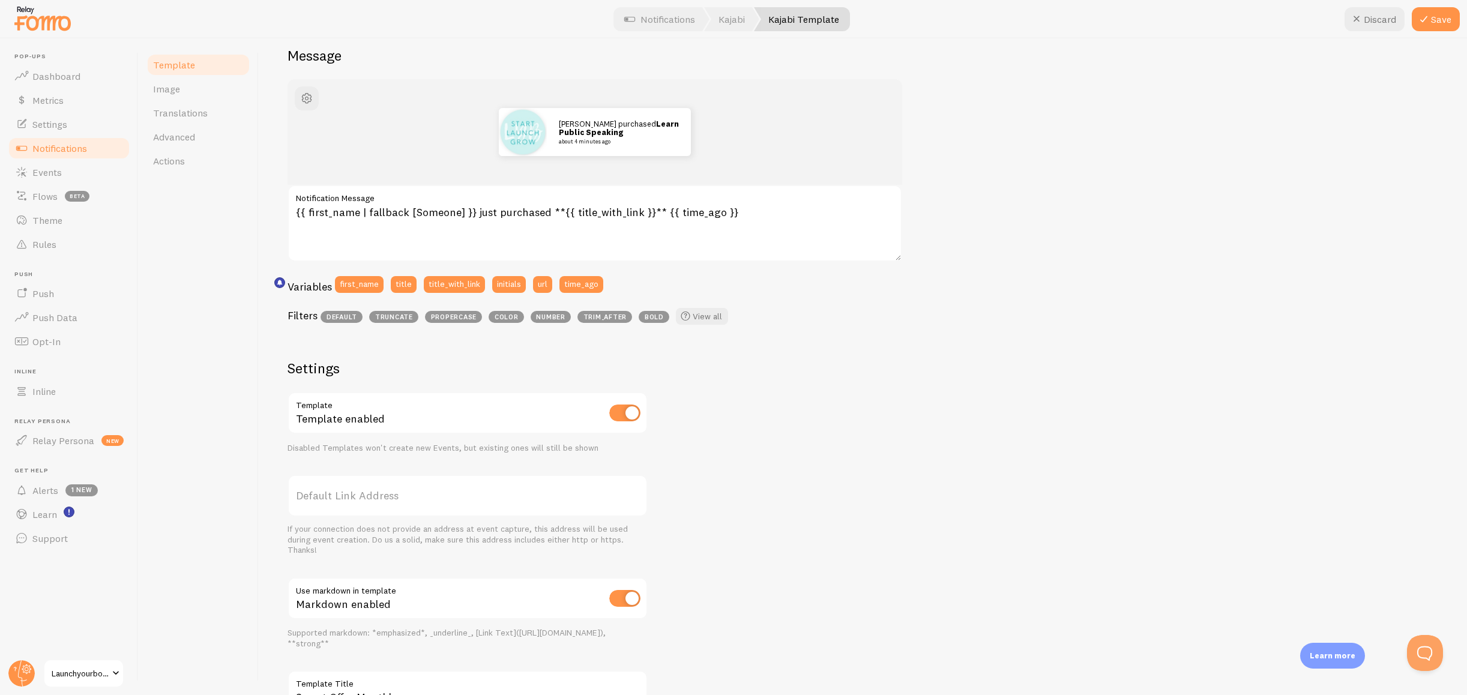
scroll to position [202, 0]
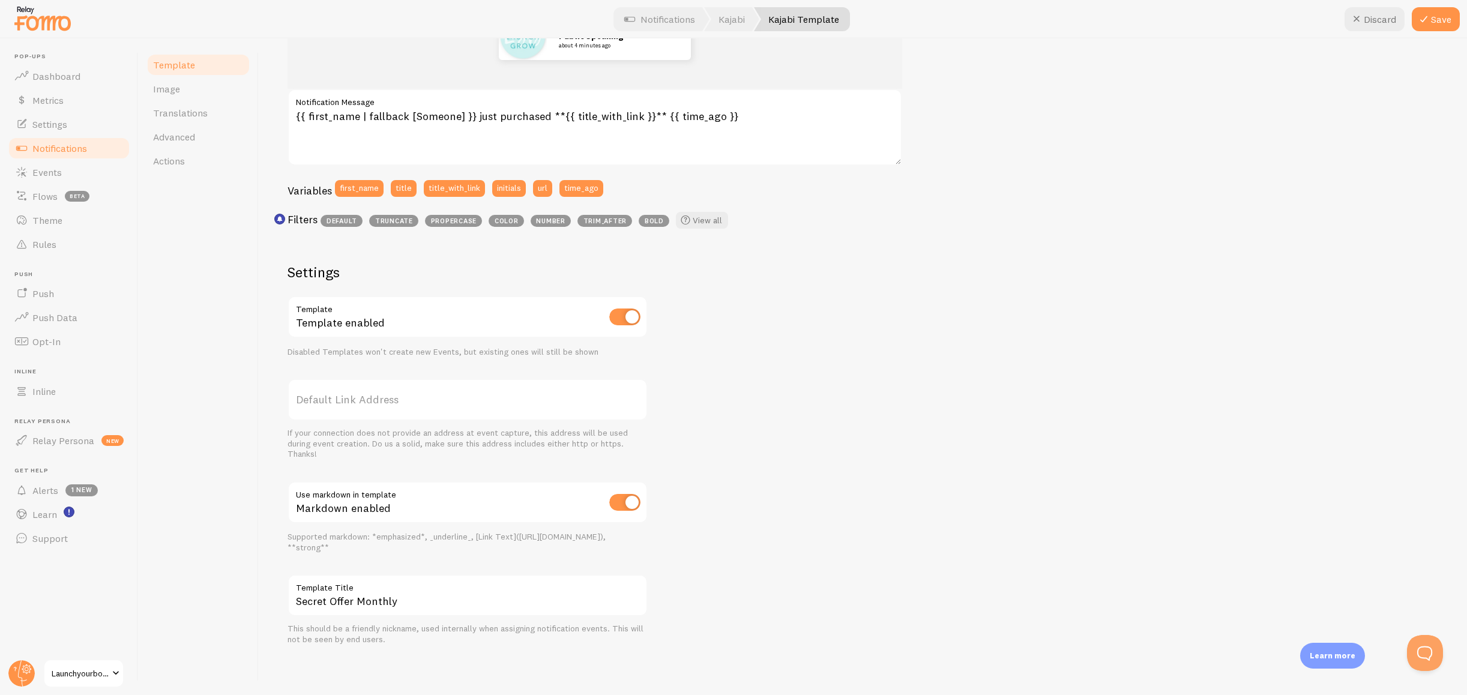
click at [625, 318] on input "checkbox" at bounding box center [624, 317] width 31 height 17
checkbox input "false"
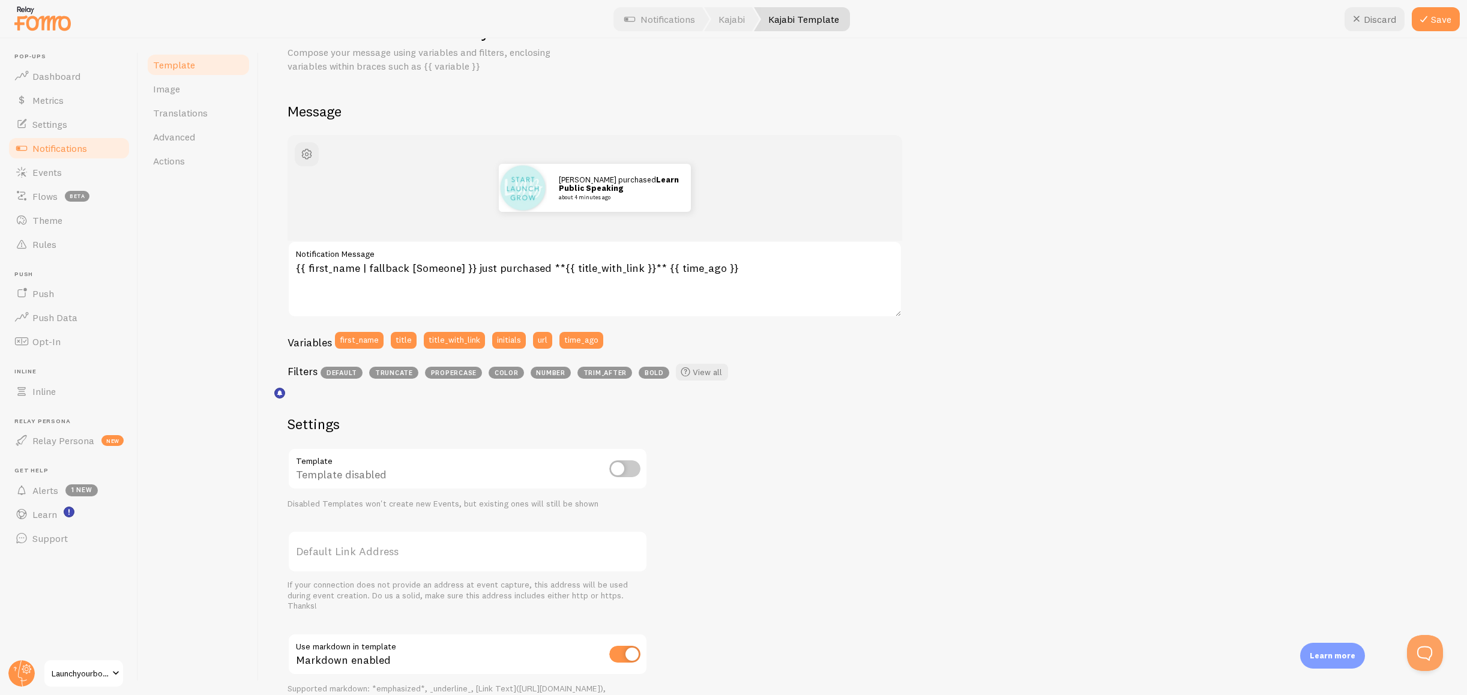
scroll to position [28, 0]
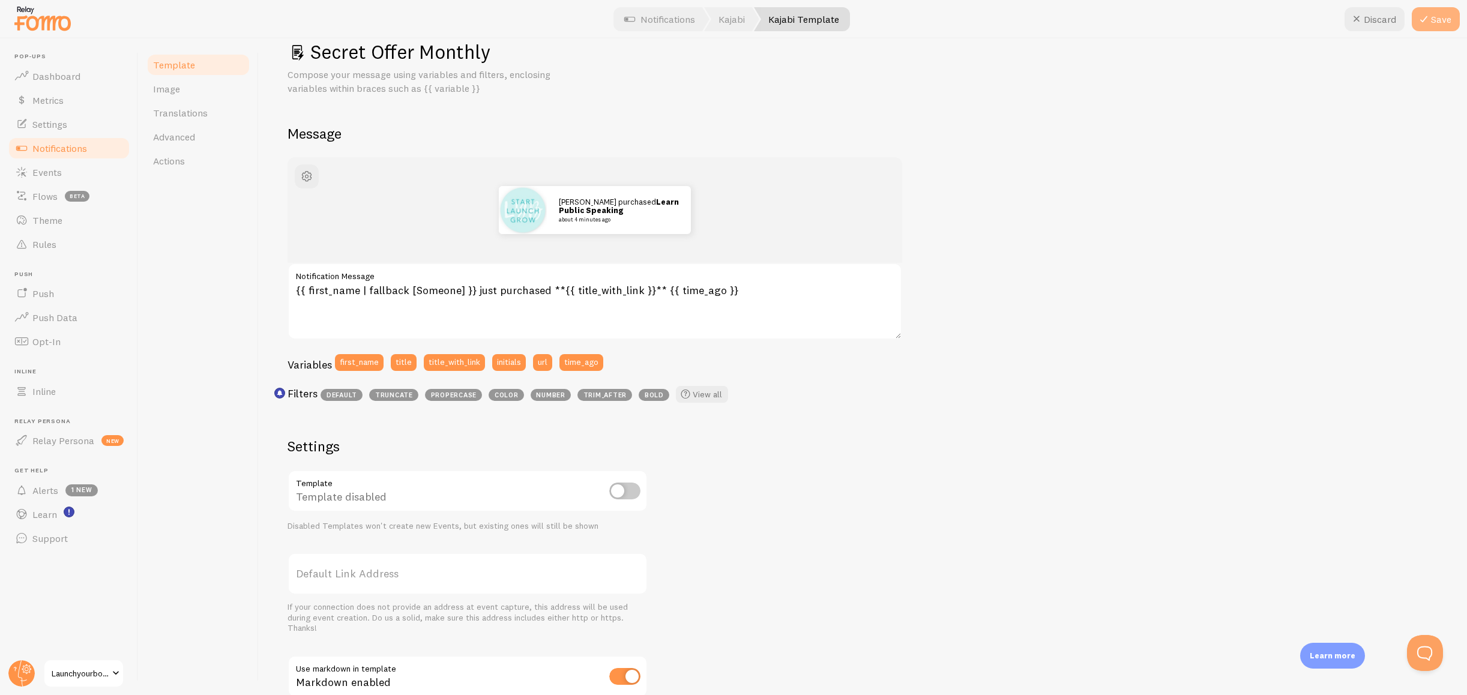
click at [1436, 17] on button "Save" at bounding box center [1436, 19] width 48 height 24
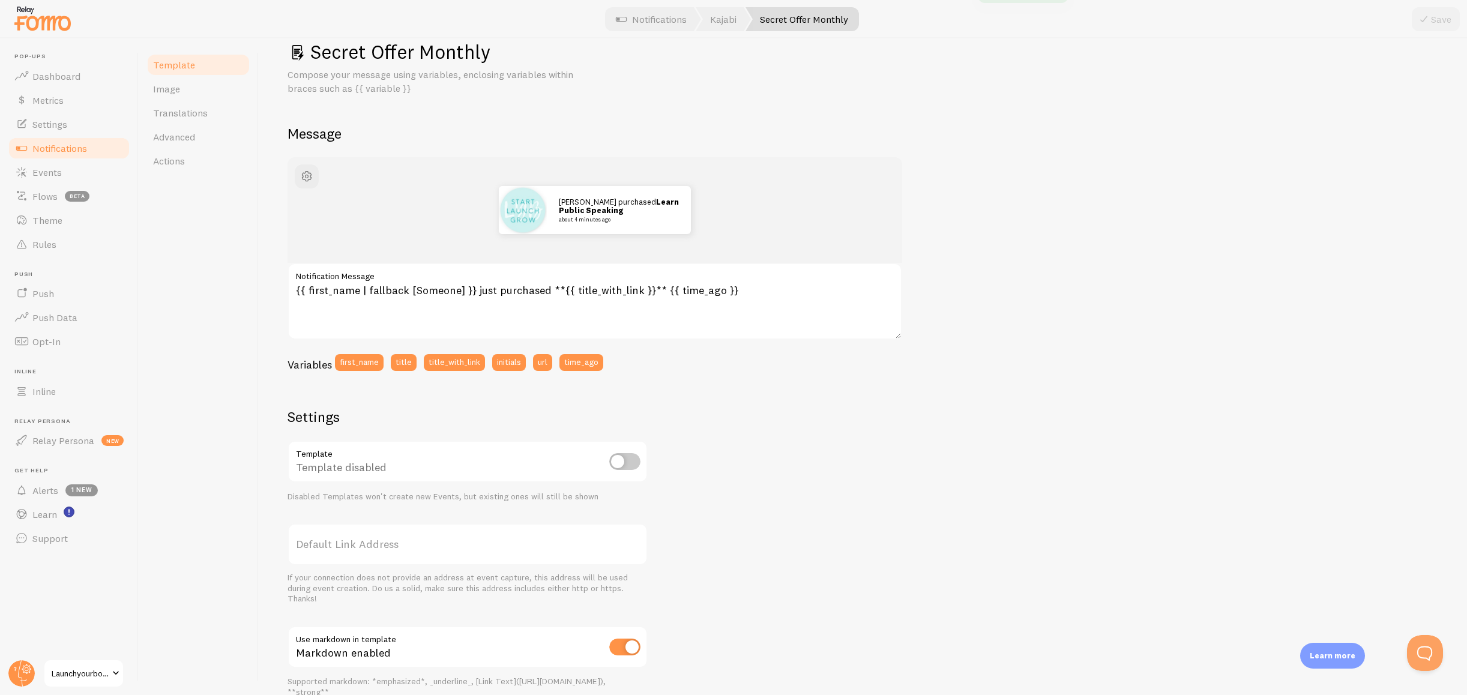
click at [62, 151] on span "Notifications" at bounding box center [59, 148] width 55 height 12
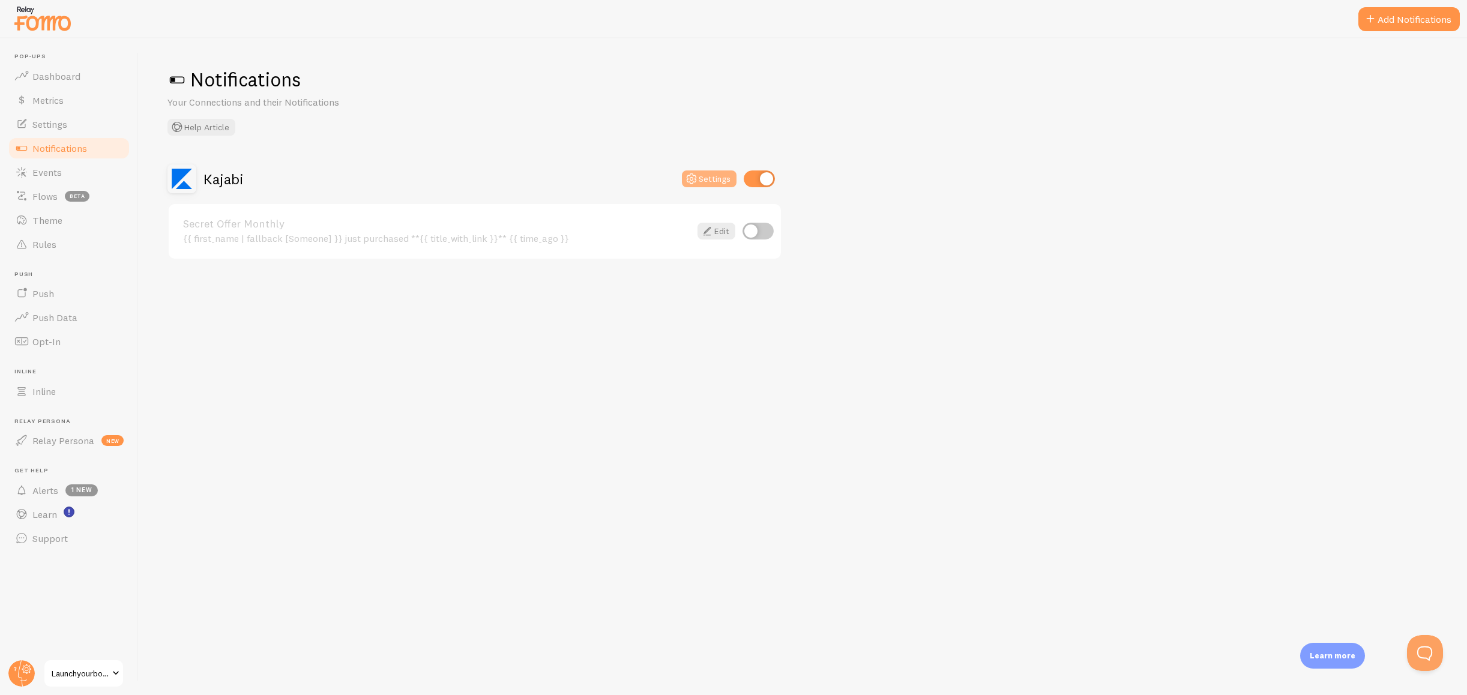
click at [708, 182] on button "Settings" at bounding box center [709, 179] width 55 height 17
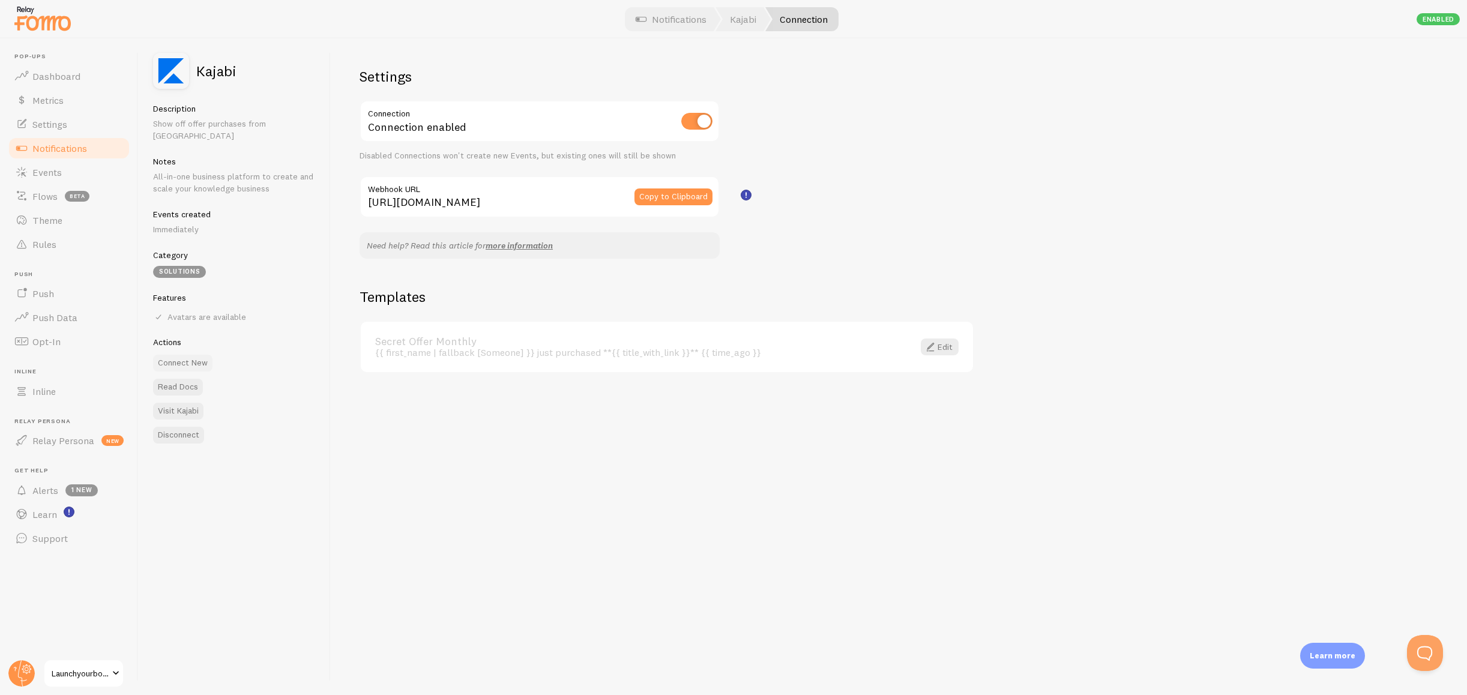
click at [181, 355] on button "Connect New" at bounding box center [182, 363] width 59 height 17
click at [673, 197] on button "Copy to Clipboard" at bounding box center [674, 197] width 78 height 17
click at [647, 196] on button "Copy to Clipboard" at bounding box center [674, 197] width 78 height 17
click at [675, 196] on button "Copy to Clipboard" at bounding box center [674, 197] width 78 height 17
click at [670, 195] on button "Copy to Clipboard" at bounding box center [674, 197] width 78 height 17
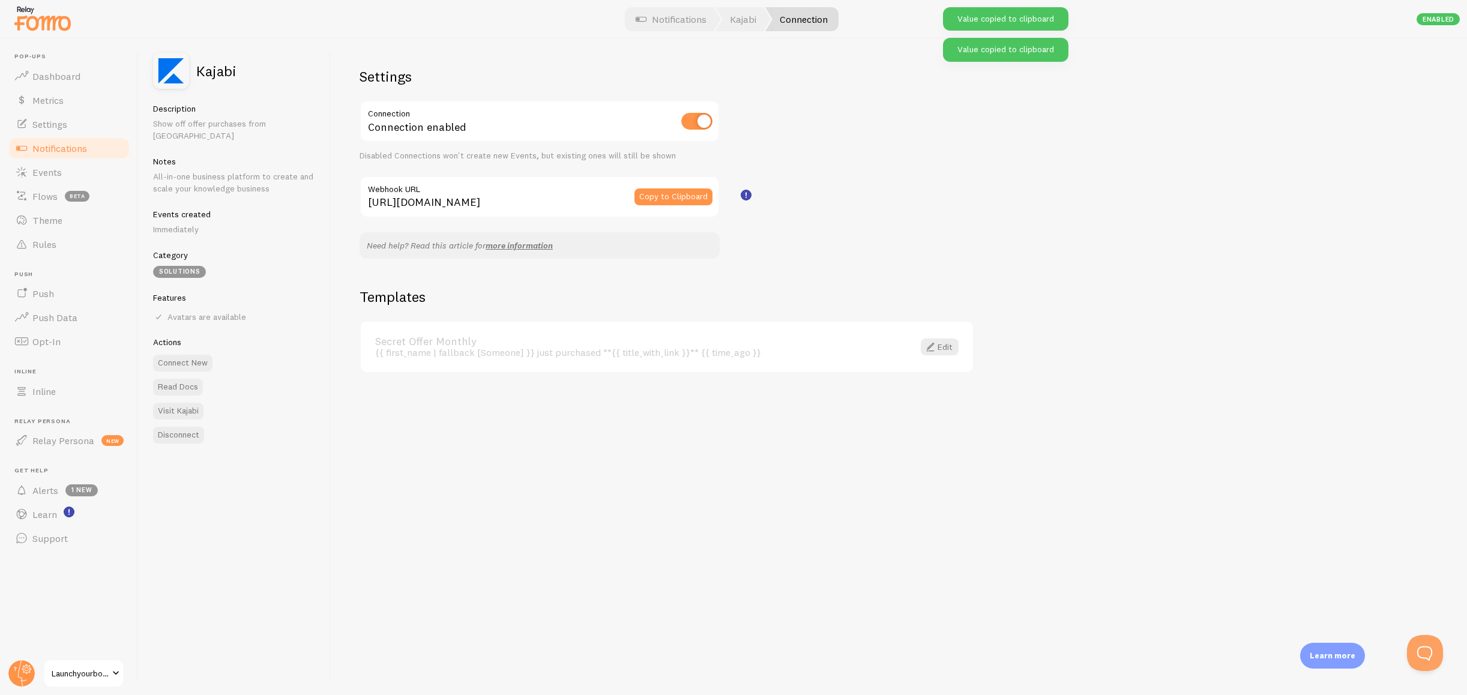
click at [550, 199] on input "https://api.fomo.com/api/v1/applications/_ABxv5ykrJL8O0D7UO5NUw/webhooks/kajabi…" at bounding box center [540, 197] width 360 height 42
click at [802, 350] on div "{{ first_name | fallback [Someone] }} just purchased **{{ title_with_link }}** …" at bounding box center [637, 352] width 524 height 11
click at [698, 26] on link "Notifications" at bounding box center [671, 19] width 100 height 24
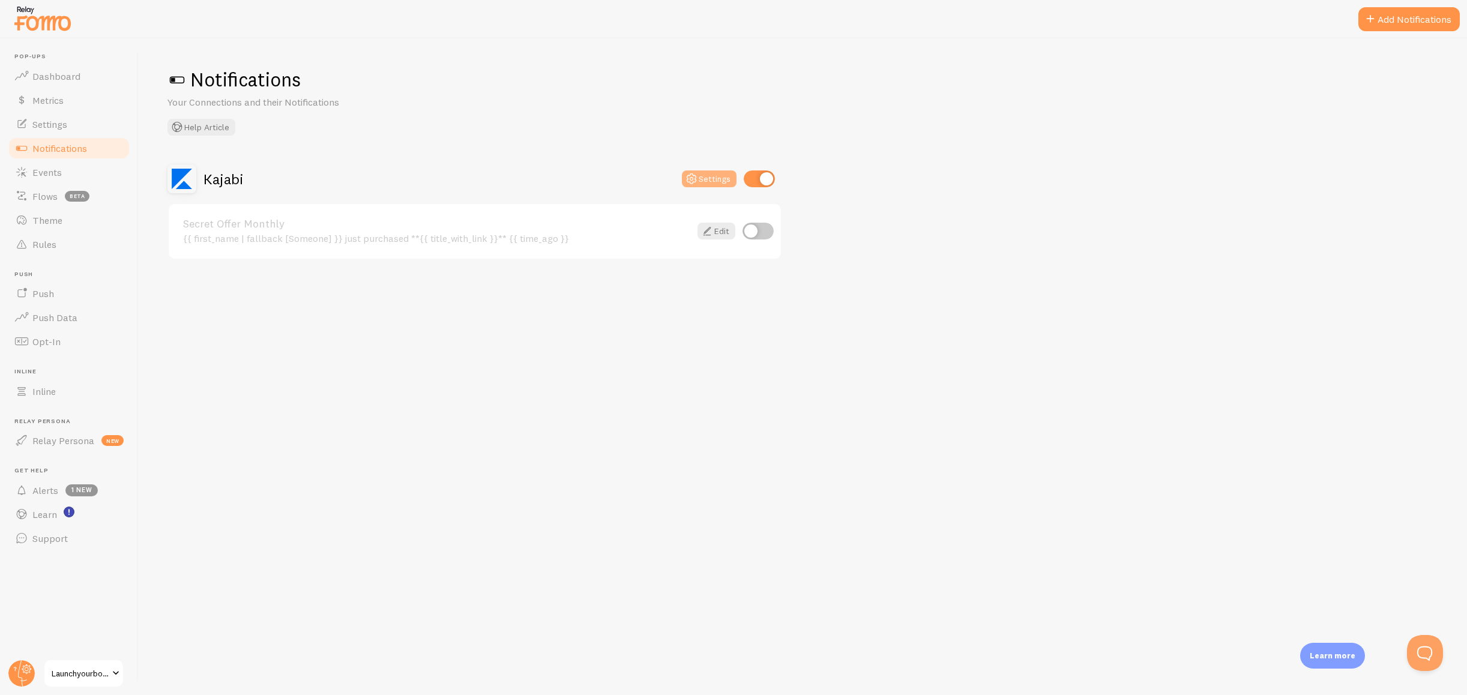
click at [712, 184] on button "Settings" at bounding box center [709, 179] width 55 height 17
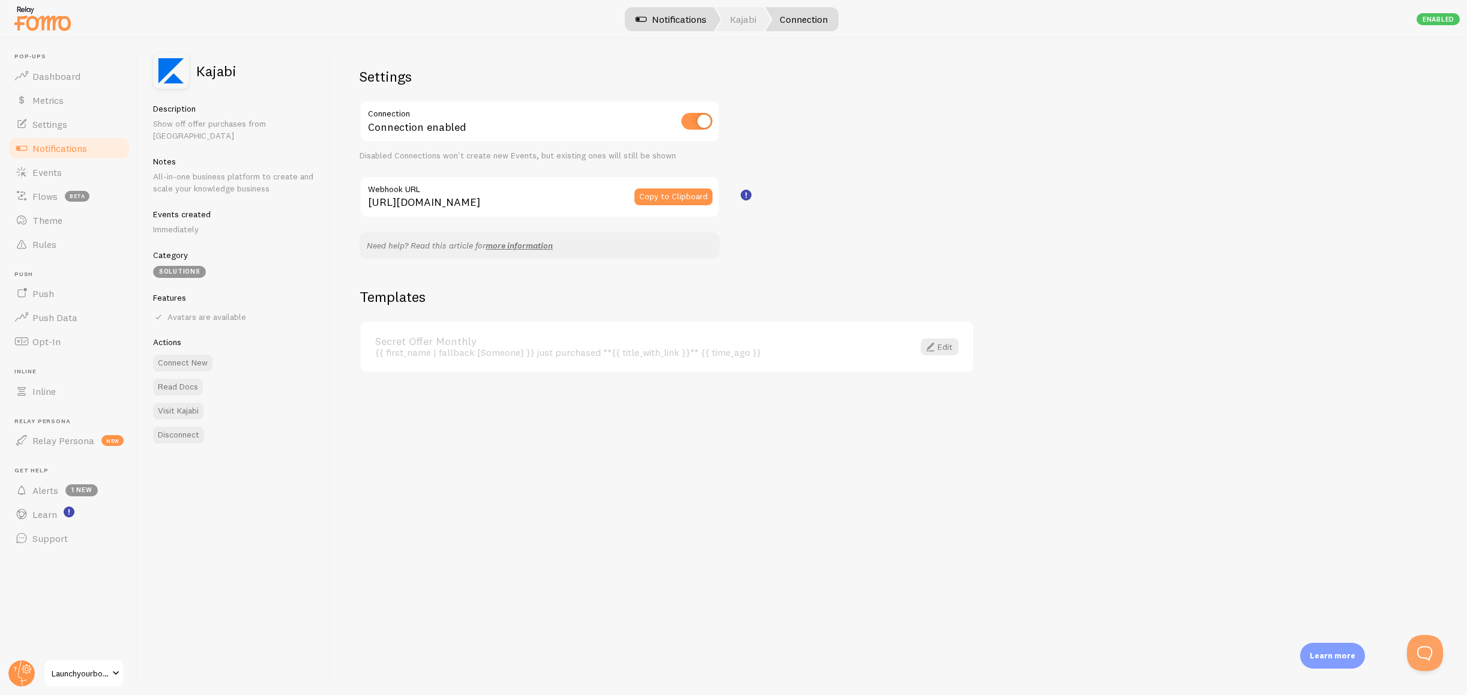
click at [661, 19] on link "Notifications" at bounding box center [671, 19] width 100 height 24
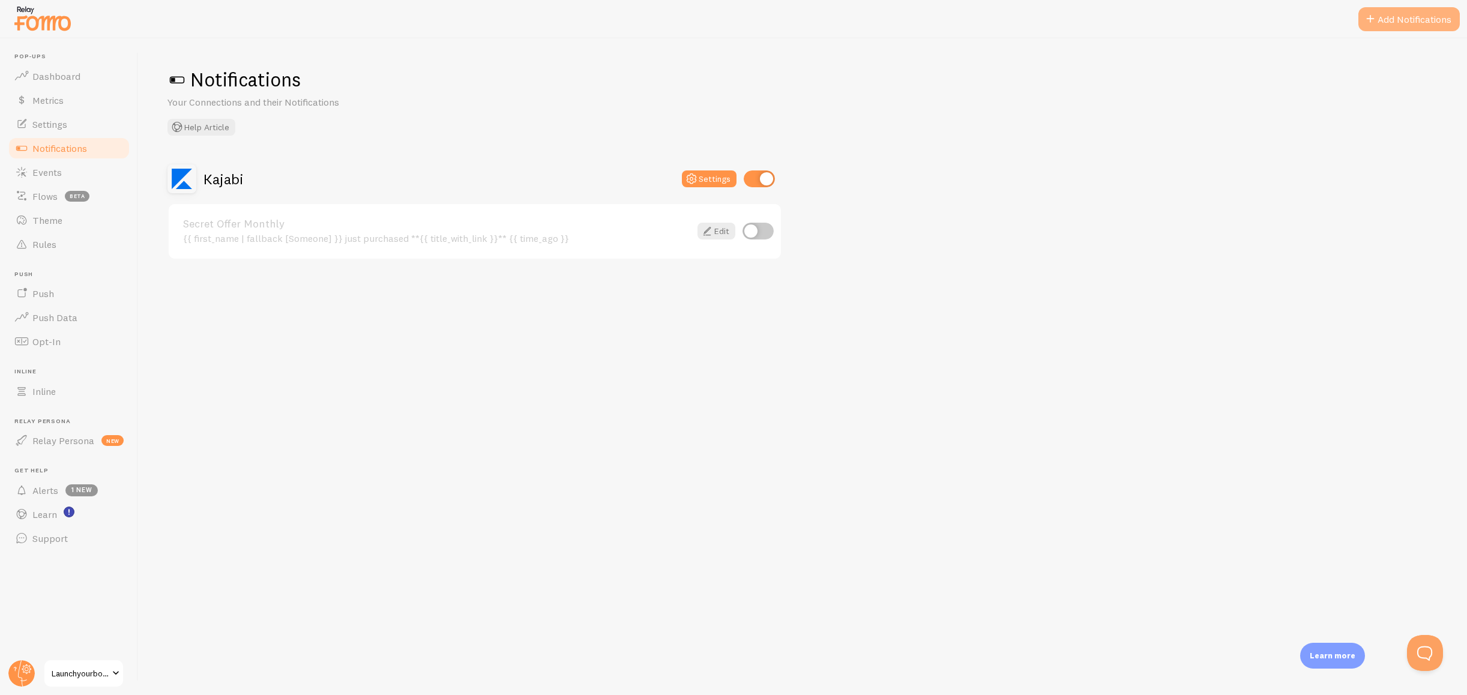
click at [1403, 27] on button "Add Notifications" at bounding box center [1409, 19] width 101 height 24
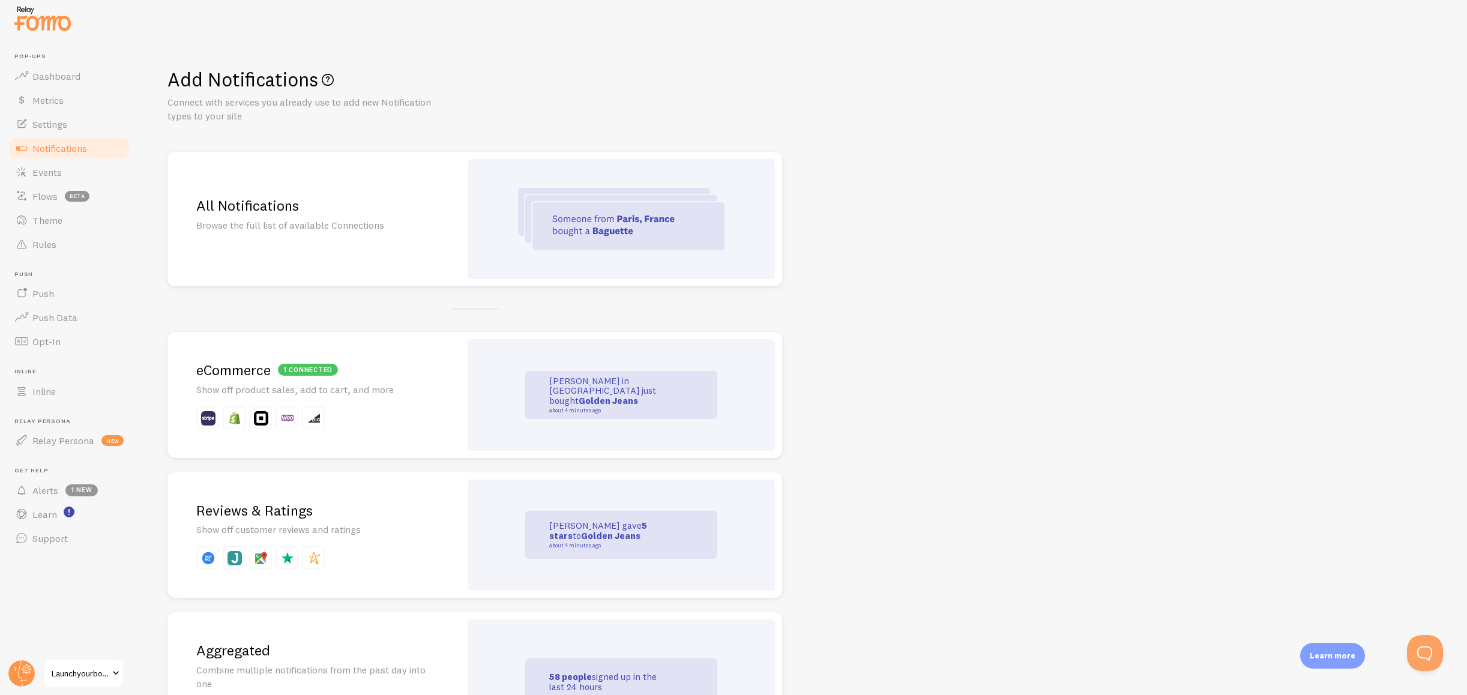
click at [348, 361] on h2 "1 connected eCommerce" at bounding box center [313, 370] width 235 height 19
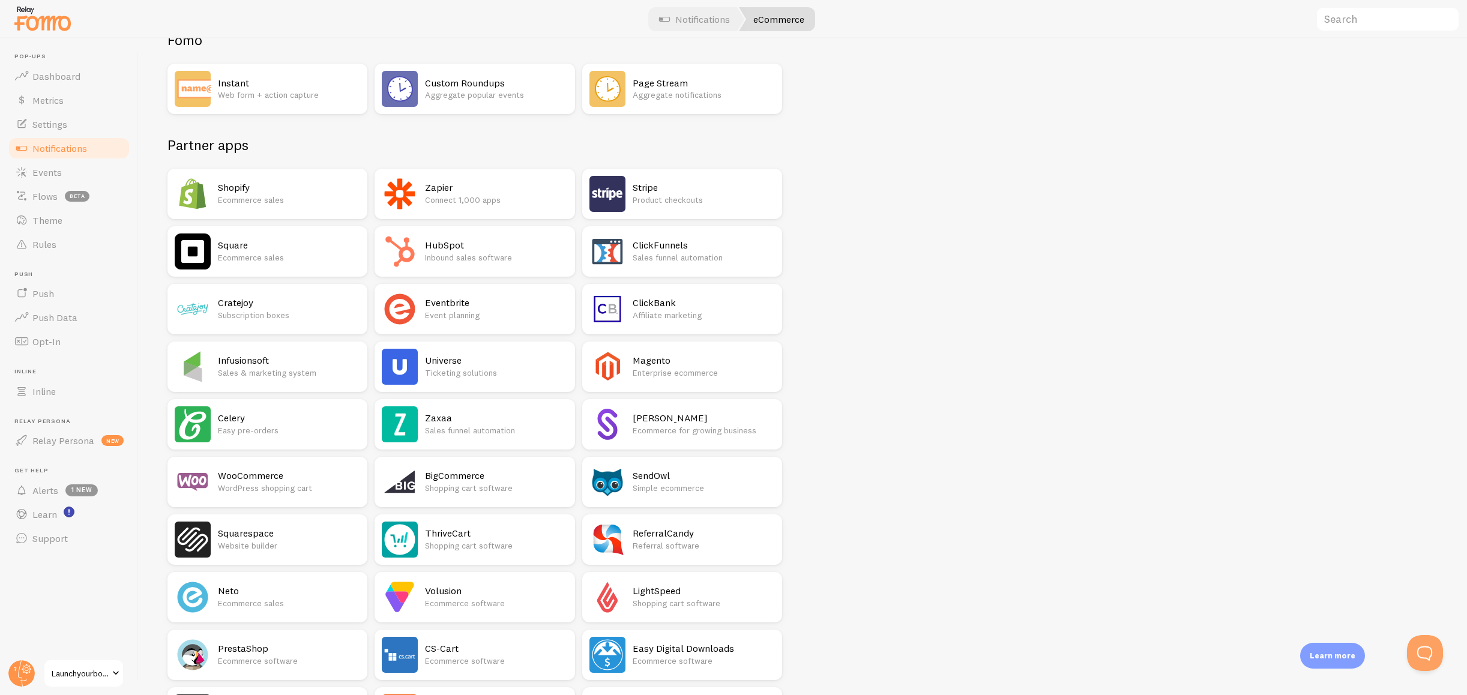
scroll to position [543, 0]
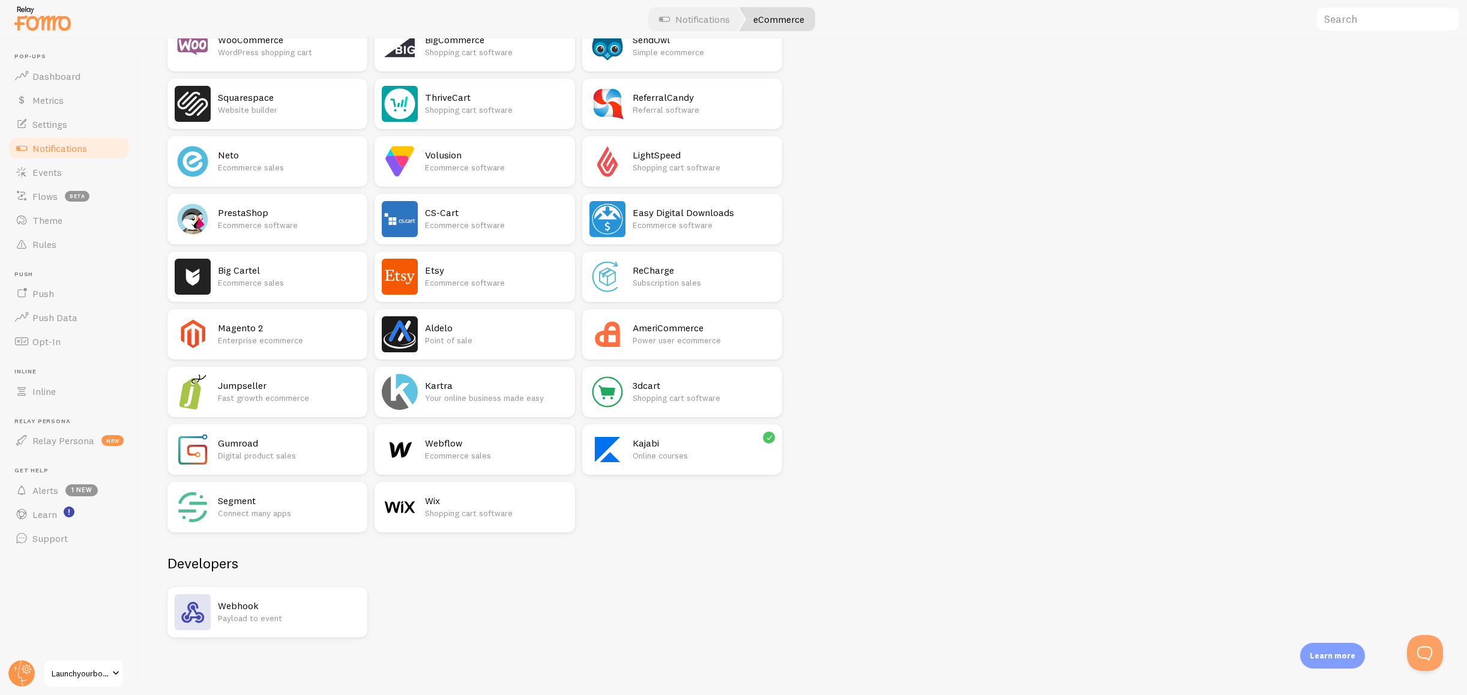
click at [669, 440] on h2 "Kajabi" at bounding box center [704, 443] width 142 height 13
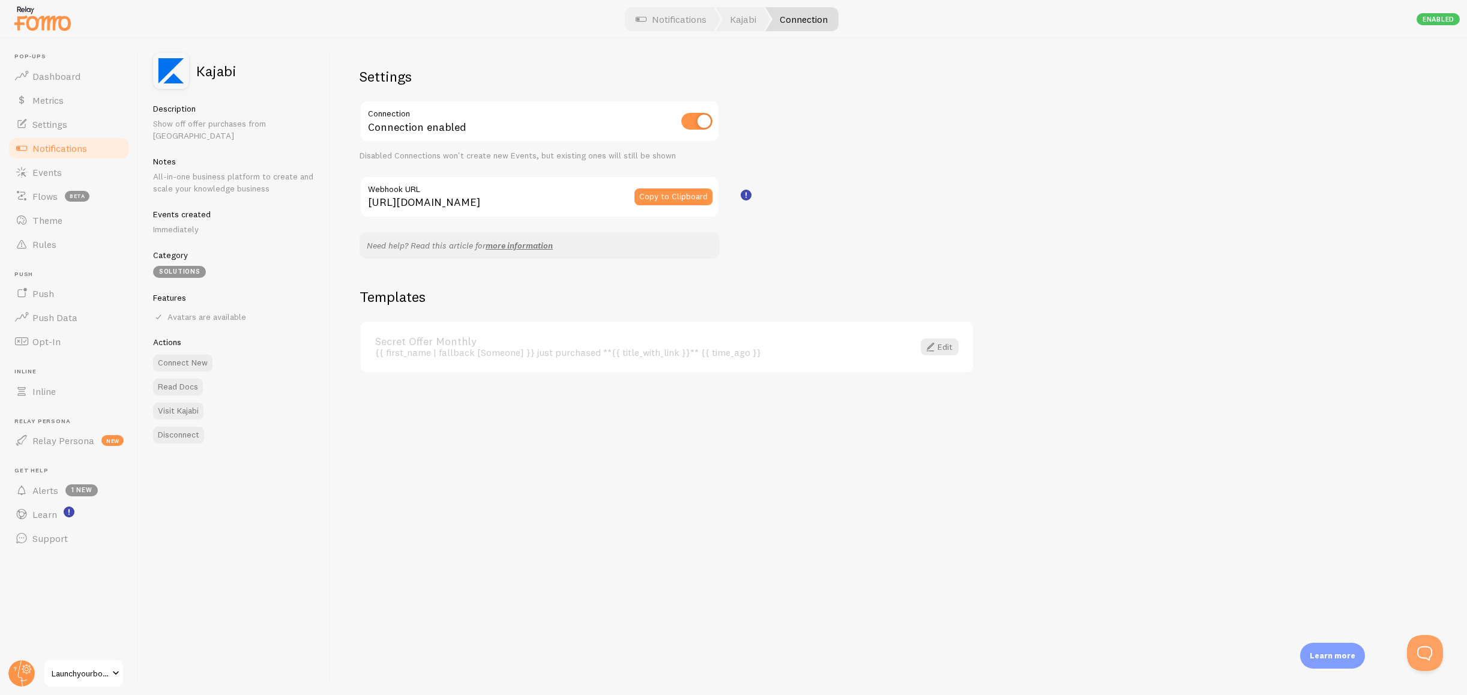
click at [593, 347] on div "{{ first_name | fallback [Someone] }} just purchased **{{ title_with_link }}** …" at bounding box center [637, 352] width 524 height 11
click at [933, 351] on span at bounding box center [930, 347] width 14 height 14
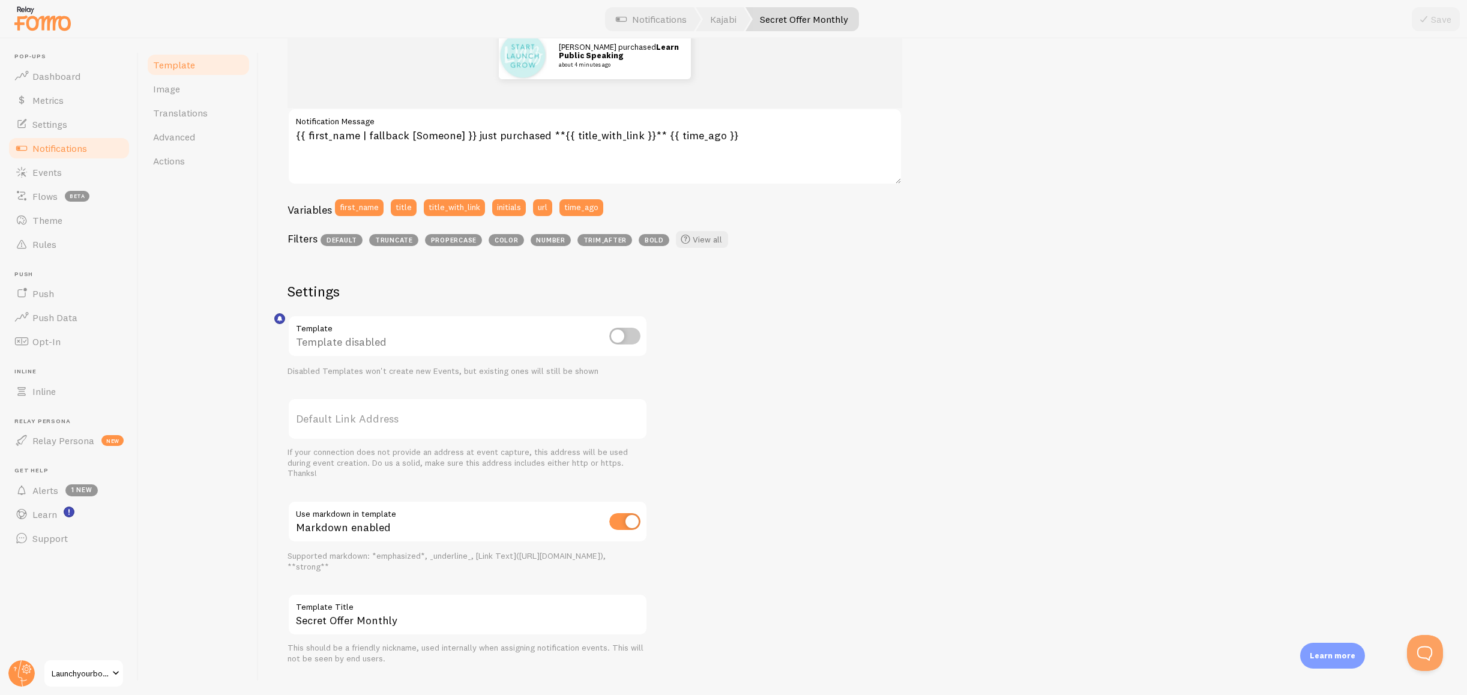
scroll to position [202, 0]
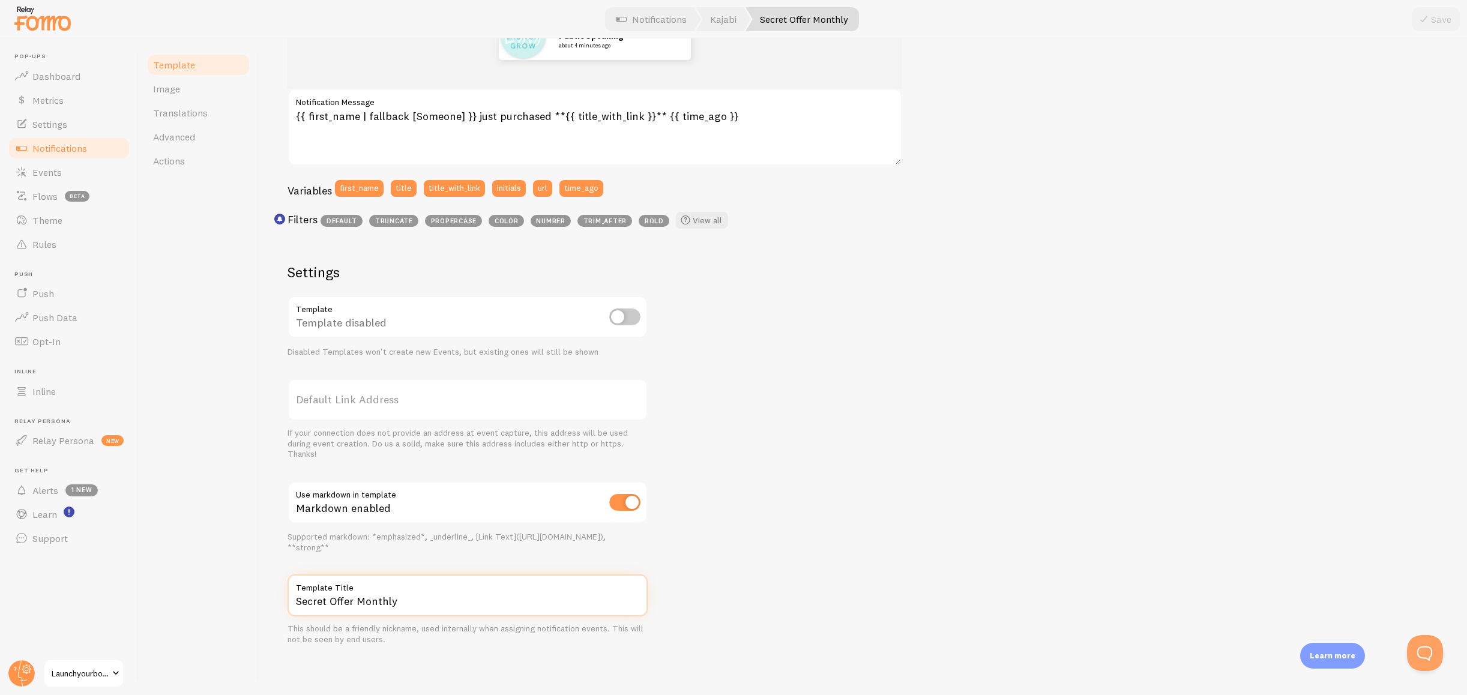
click at [346, 605] on input "Secret Offer Monthly" at bounding box center [468, 596] width 360 height 42
type input "Launch Your Box Purchase"
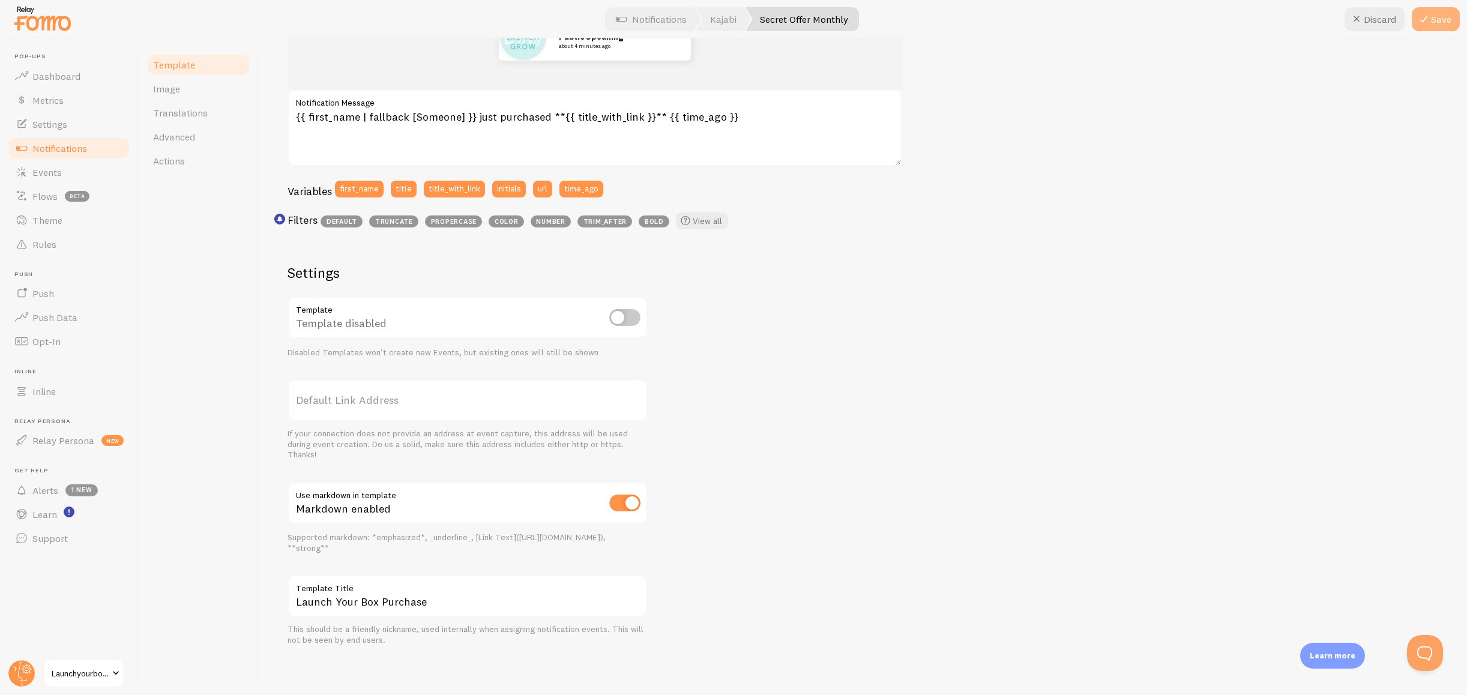
click at [1427, 19] on icon at bounding box center [1424, 19] width 14 height 14
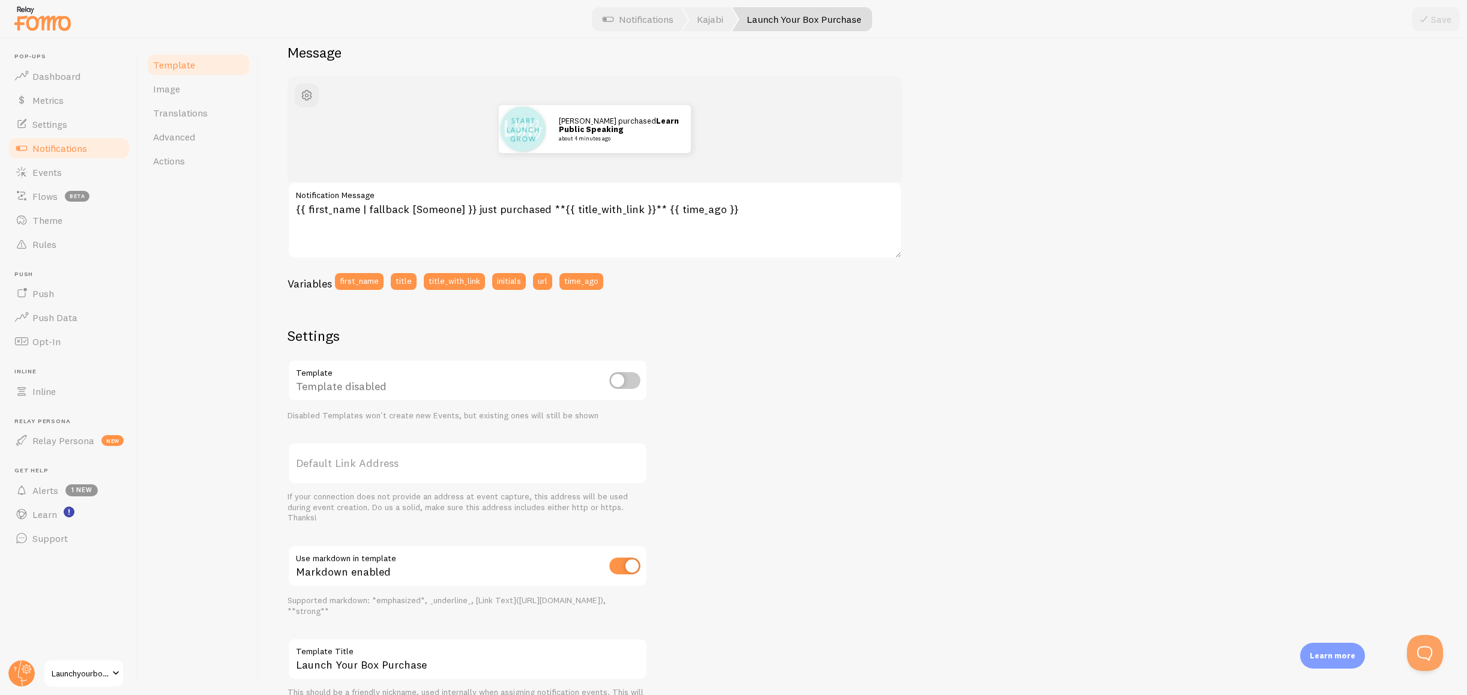
scroll to position [0, 0]
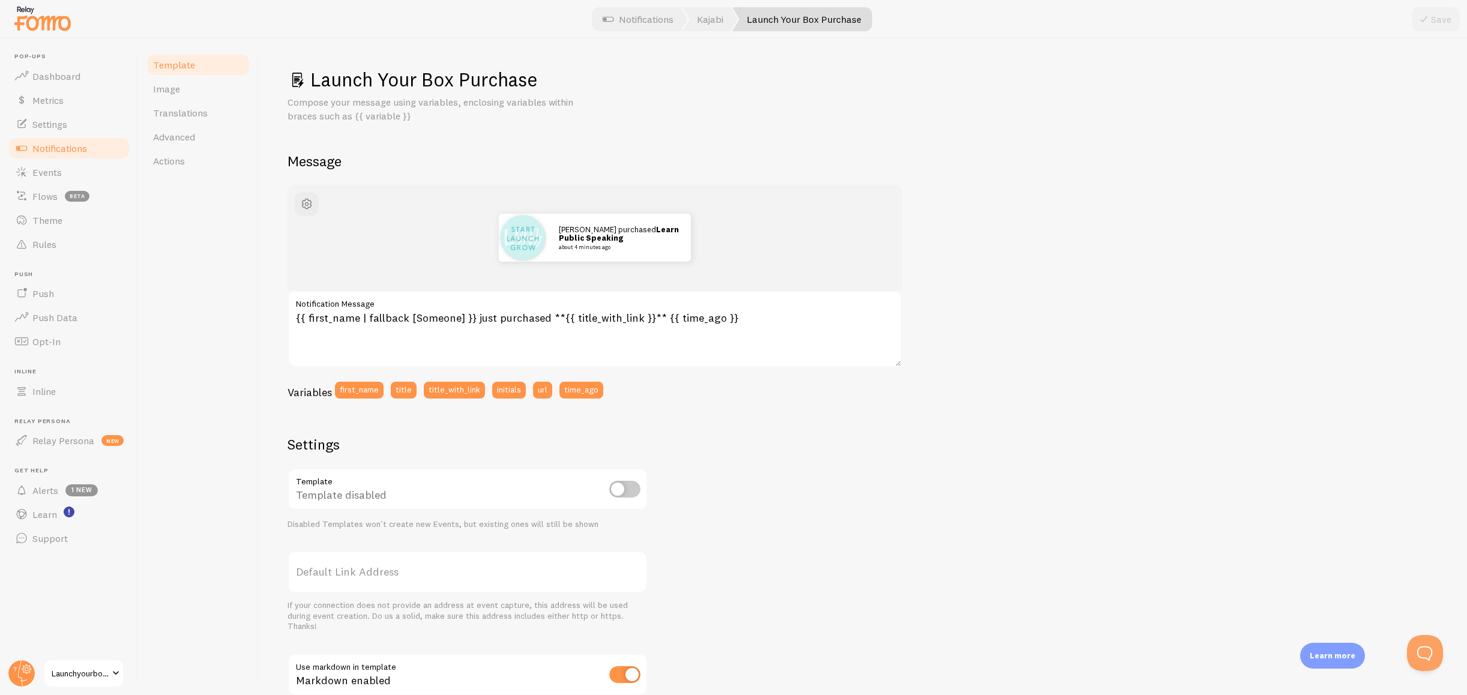
click at [70, 151] on span "Notifications" at bounding box center [59, 148] width 55 height 12
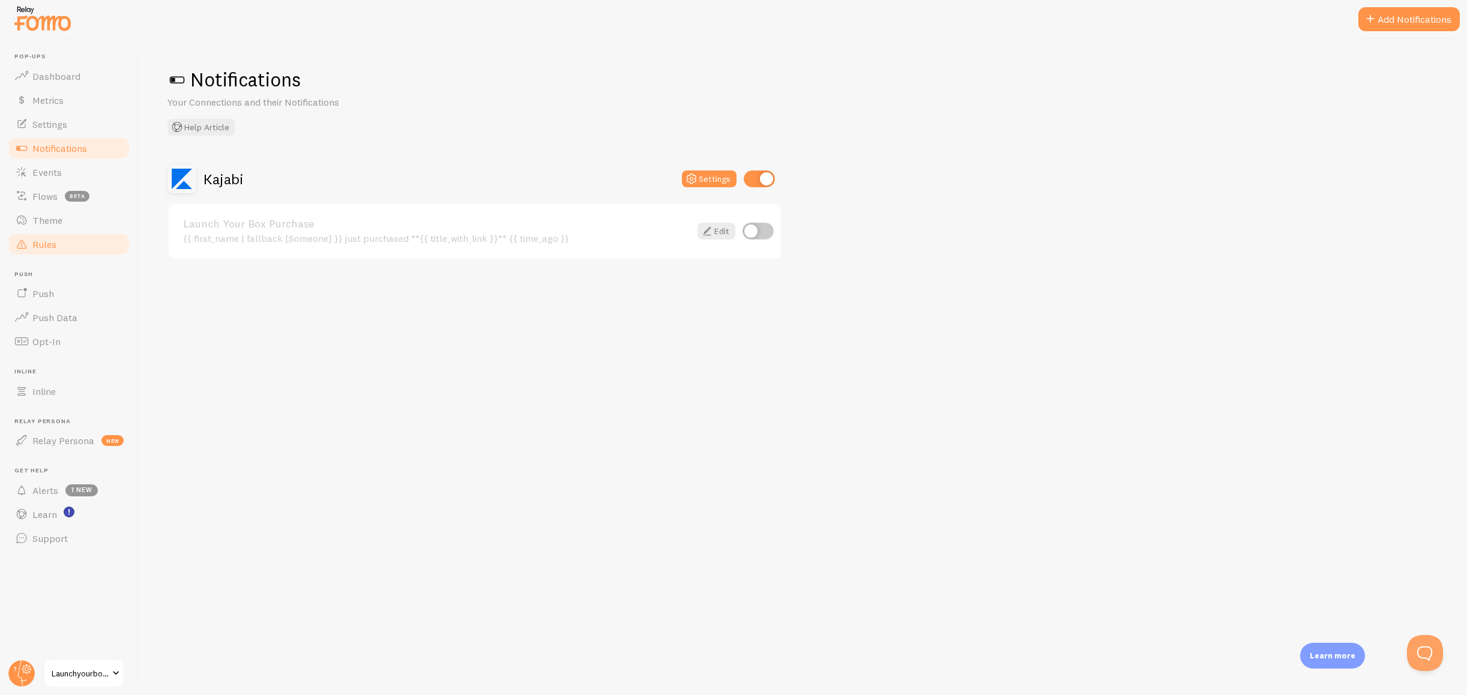
click at [55, 248] on span "Rules" at bounding box center [44, 244] width 24 height 12
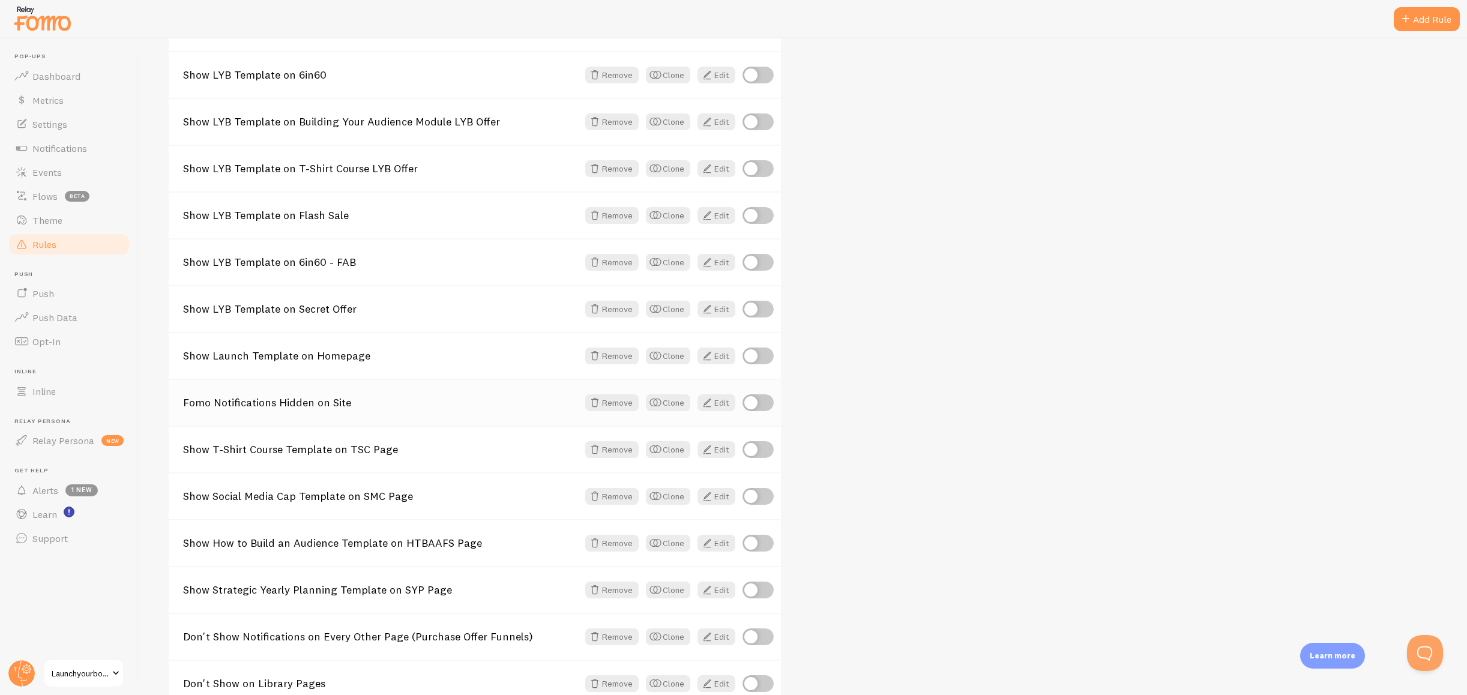
scroll to position [689, 0]
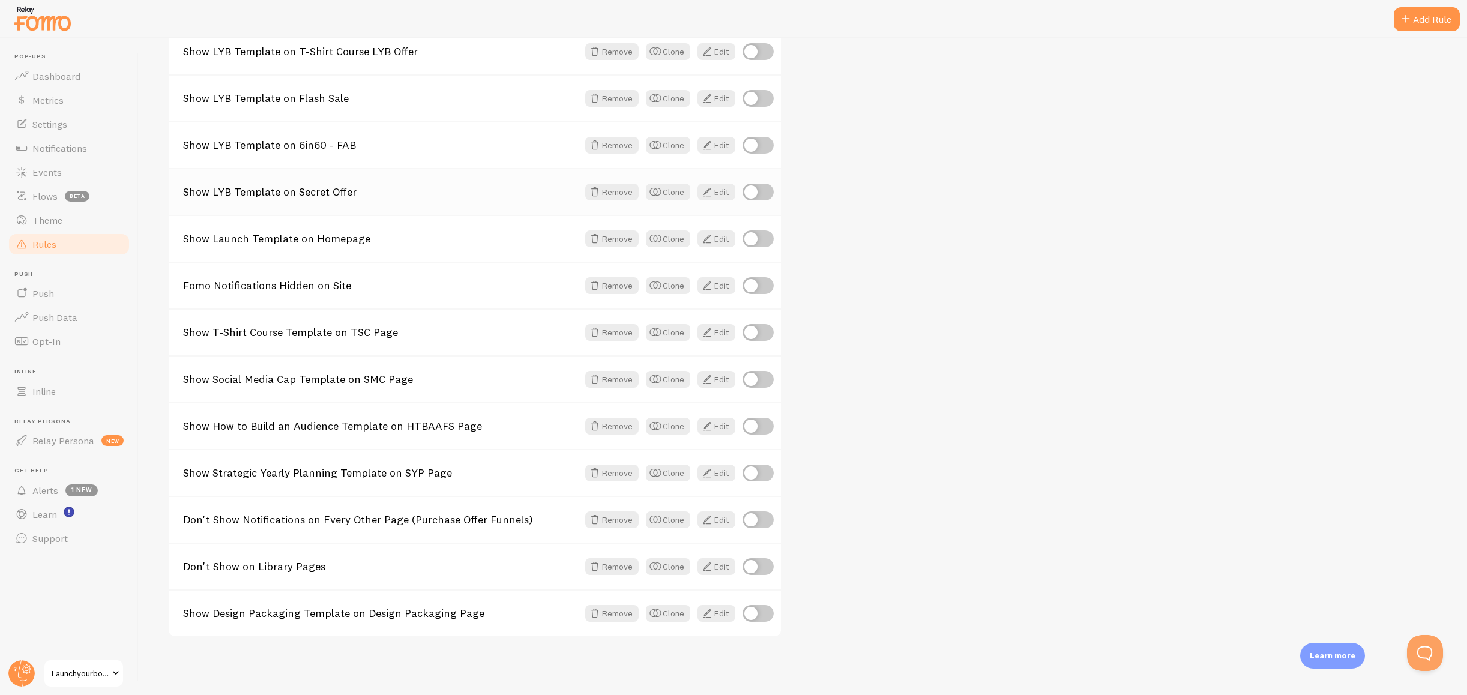
click at [360, 193] on link "Show LYB Template on Secret Offer" at bounding box center [380, 192] width 395 height 11
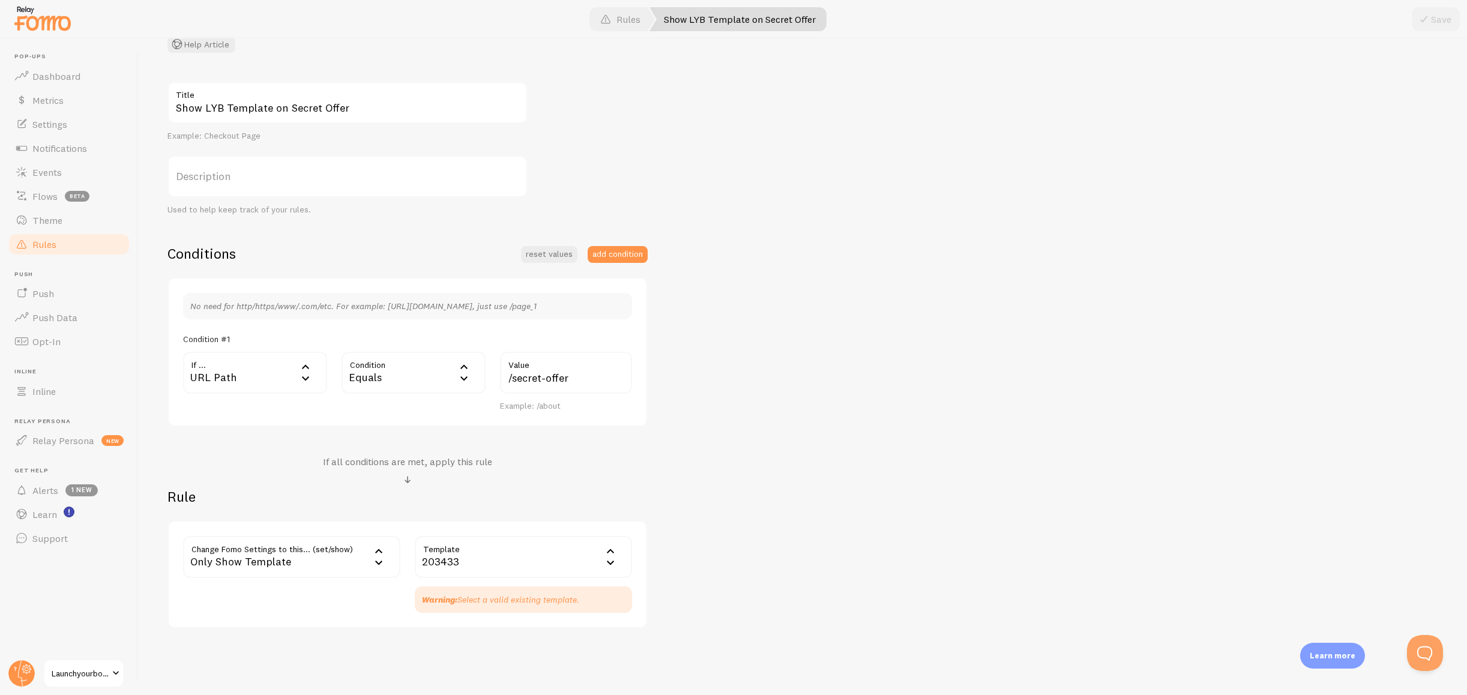
scroll to position [101, 0]
click at [465, 557] on div "203433" at bounding box center [523, 553] width 217 height 42
click at [458, 589] on li "Launch Your Box Purchase" at bounding box center [523, 591] width 215 height 21
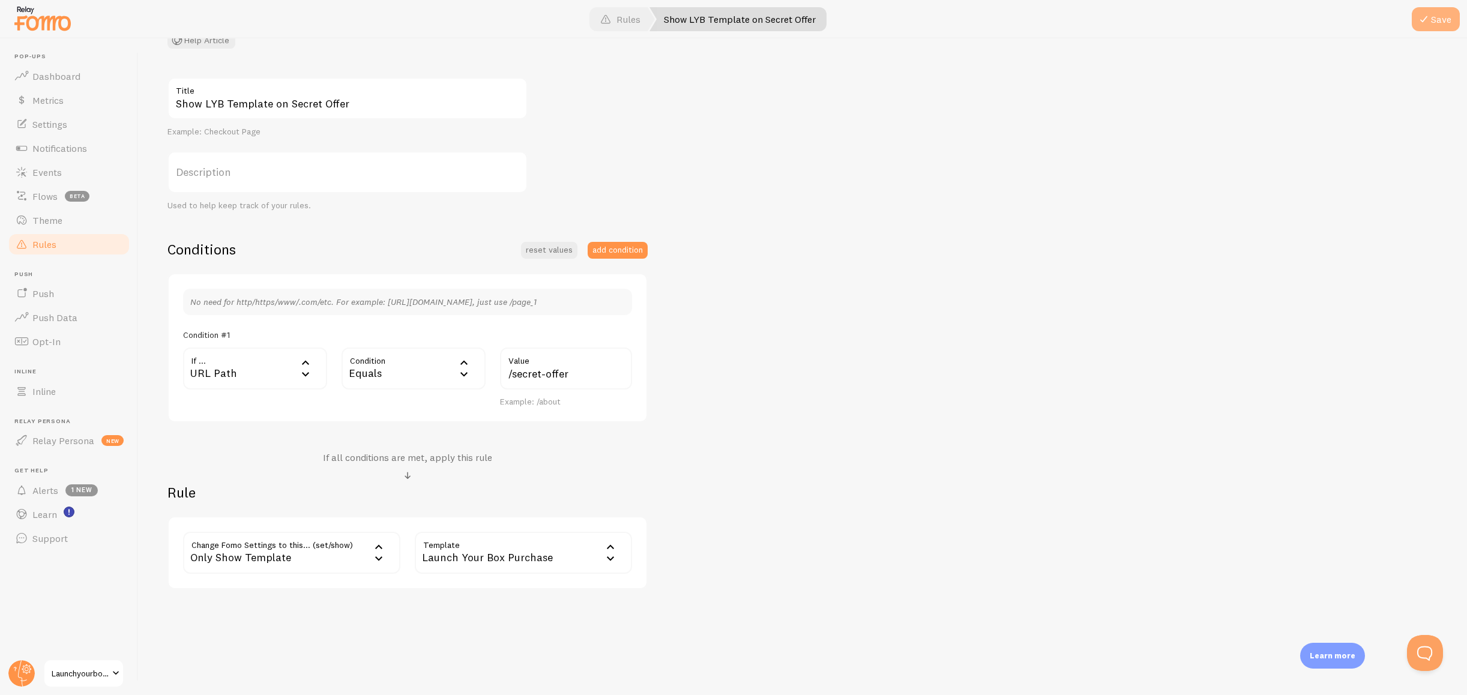
click at [1427, 26] on button "Save" at bounding box center [1436, 19] width 48 height 24
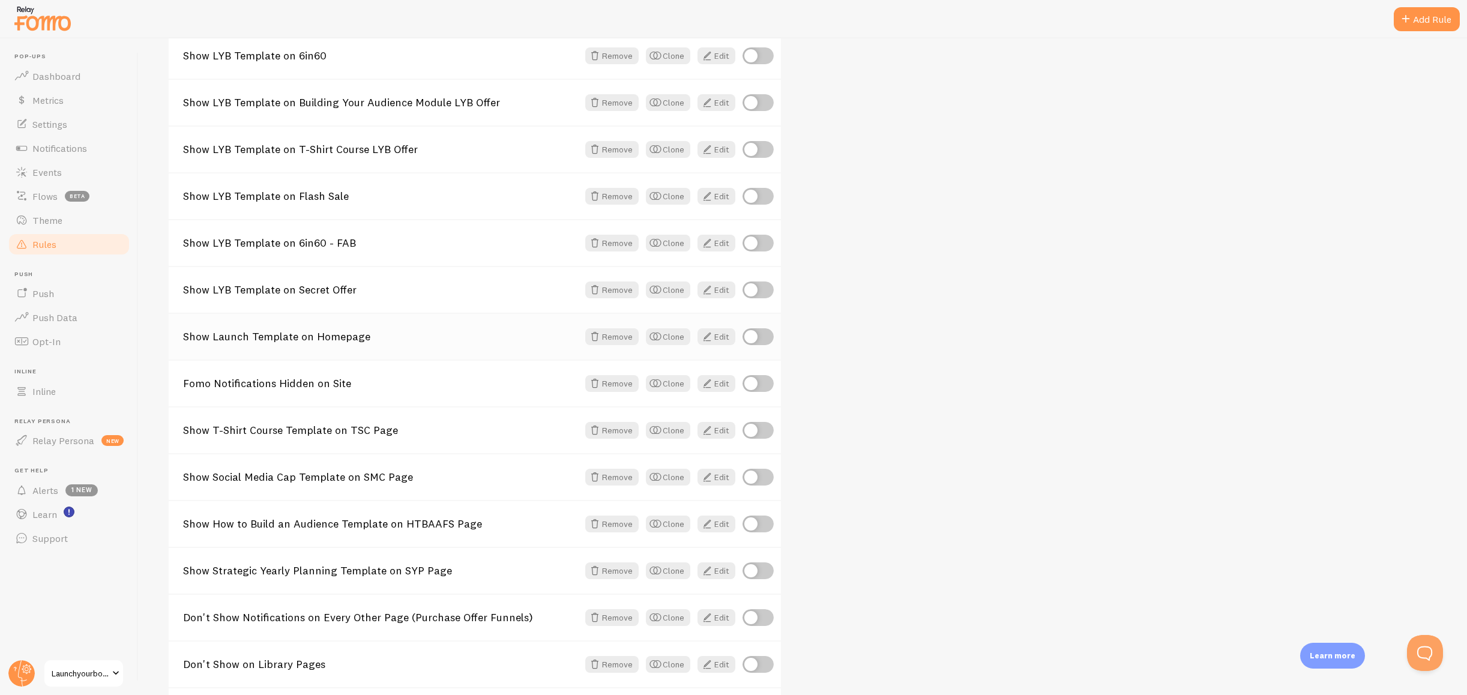
scroll to position [575, 0]
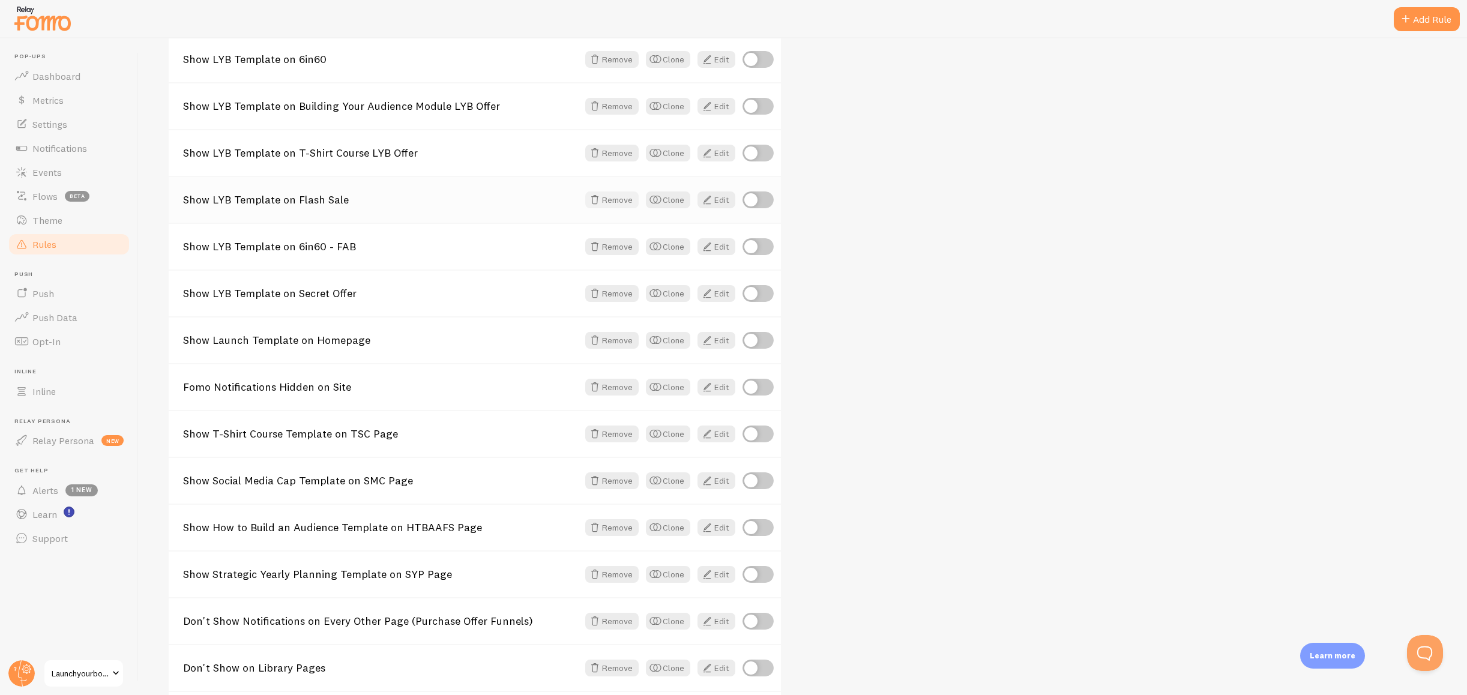
click at [610, 202] on button "Remove" at bounding box center [611, 200] width 53 height 17
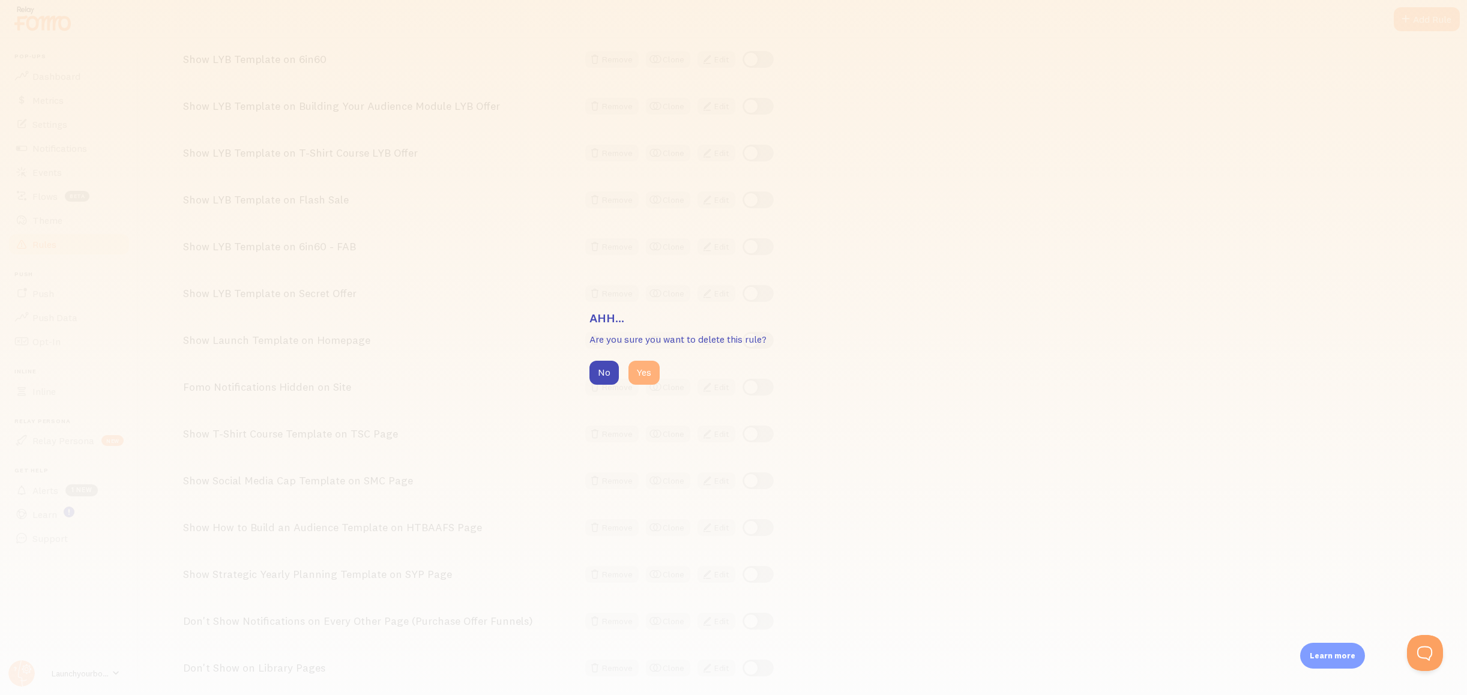
click at [641, 370] on button "Yes" at bounding box center [644, 373] width 31 height 24
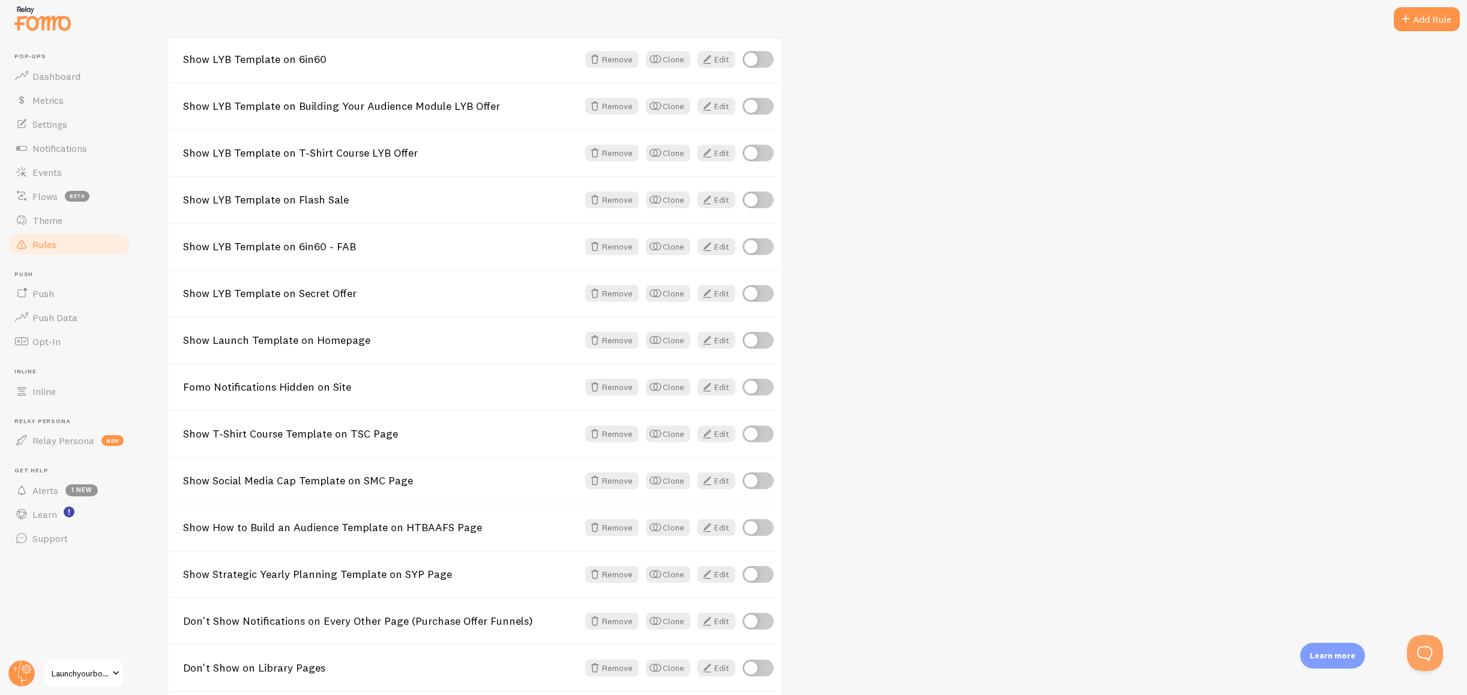
scroll to position [563, 0]
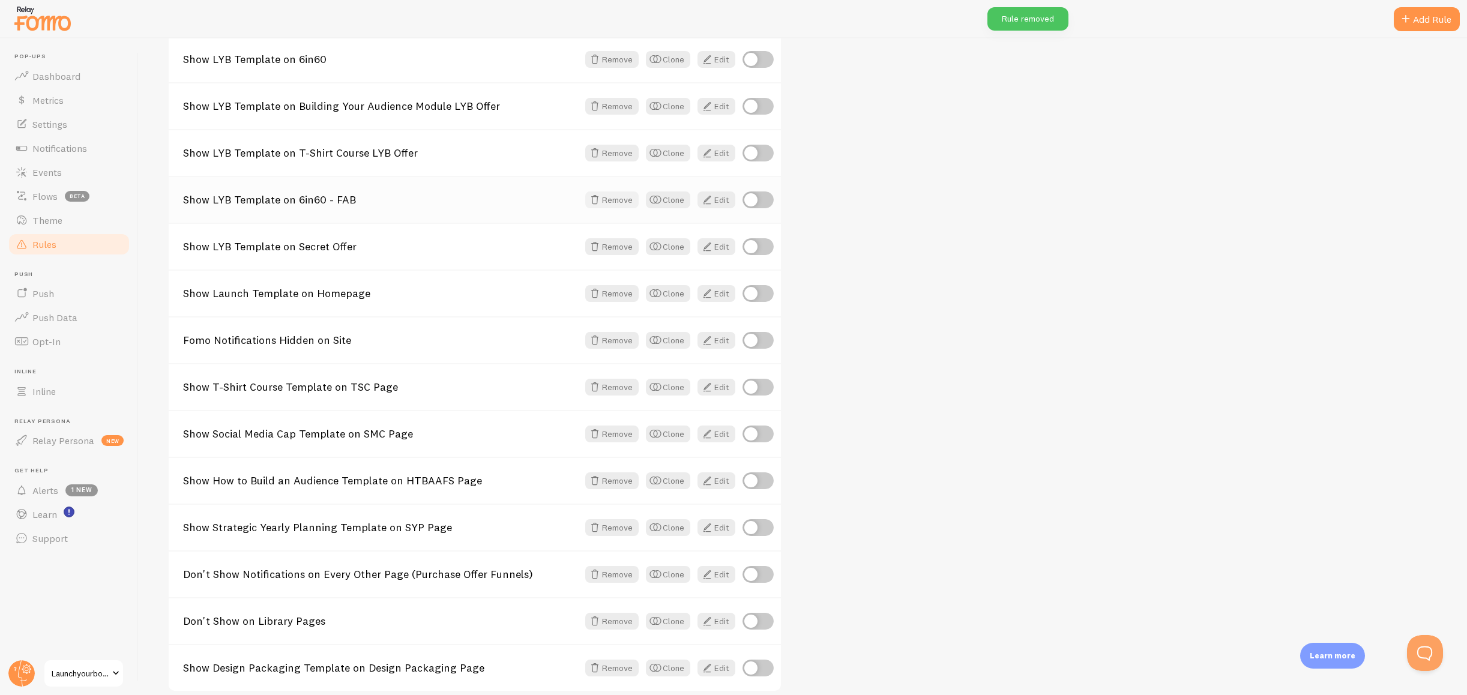
click at [615, 201] on button "Remove" at bounding box center [611, 200] width 53 height 17
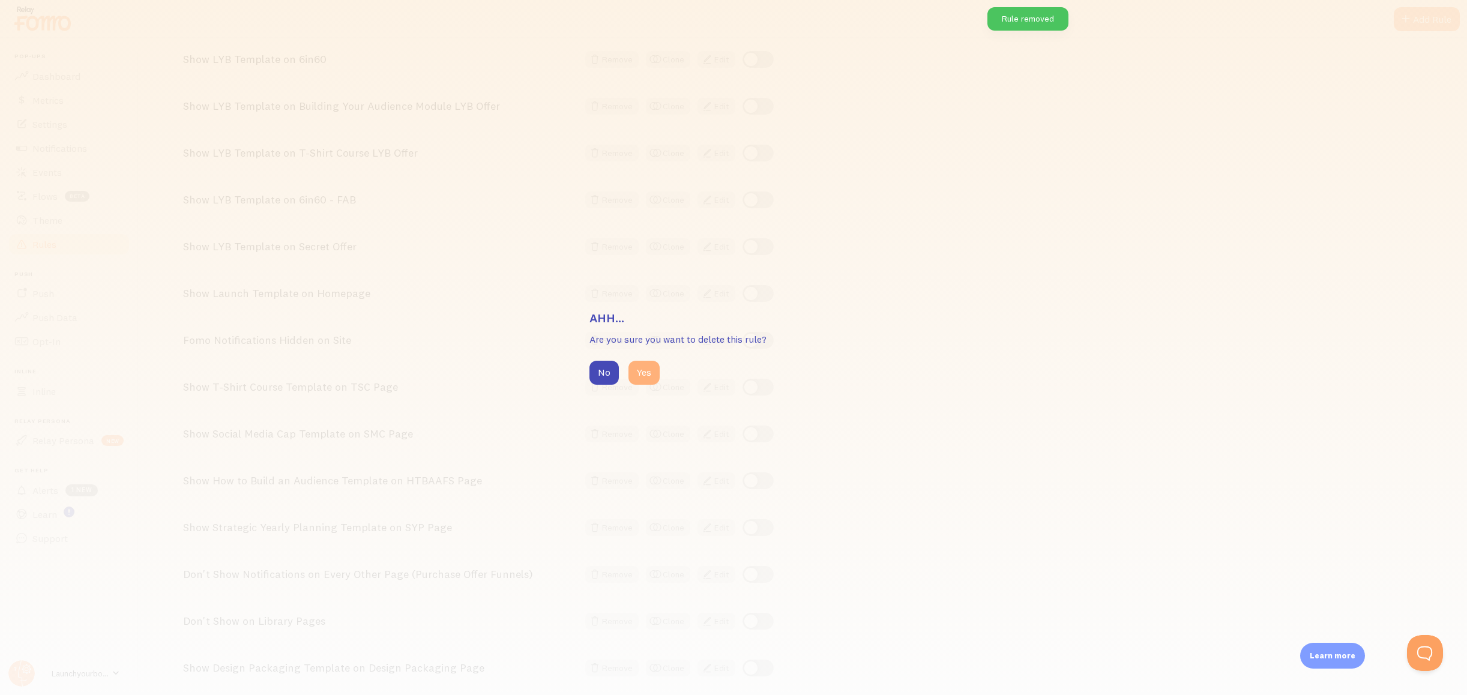
click at [646, 378] on button "Yes" at bounding box center [644, 373] width 31 height 24
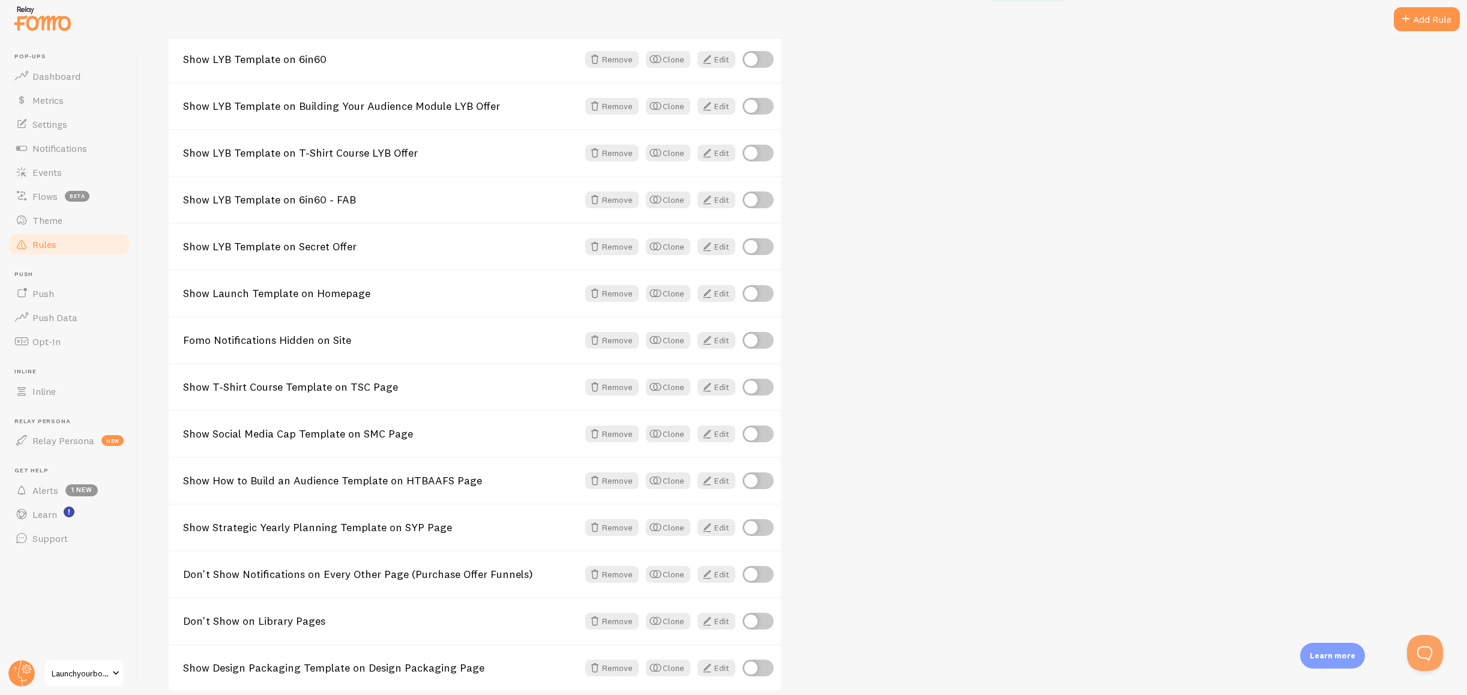
scroll to position [551, 0]
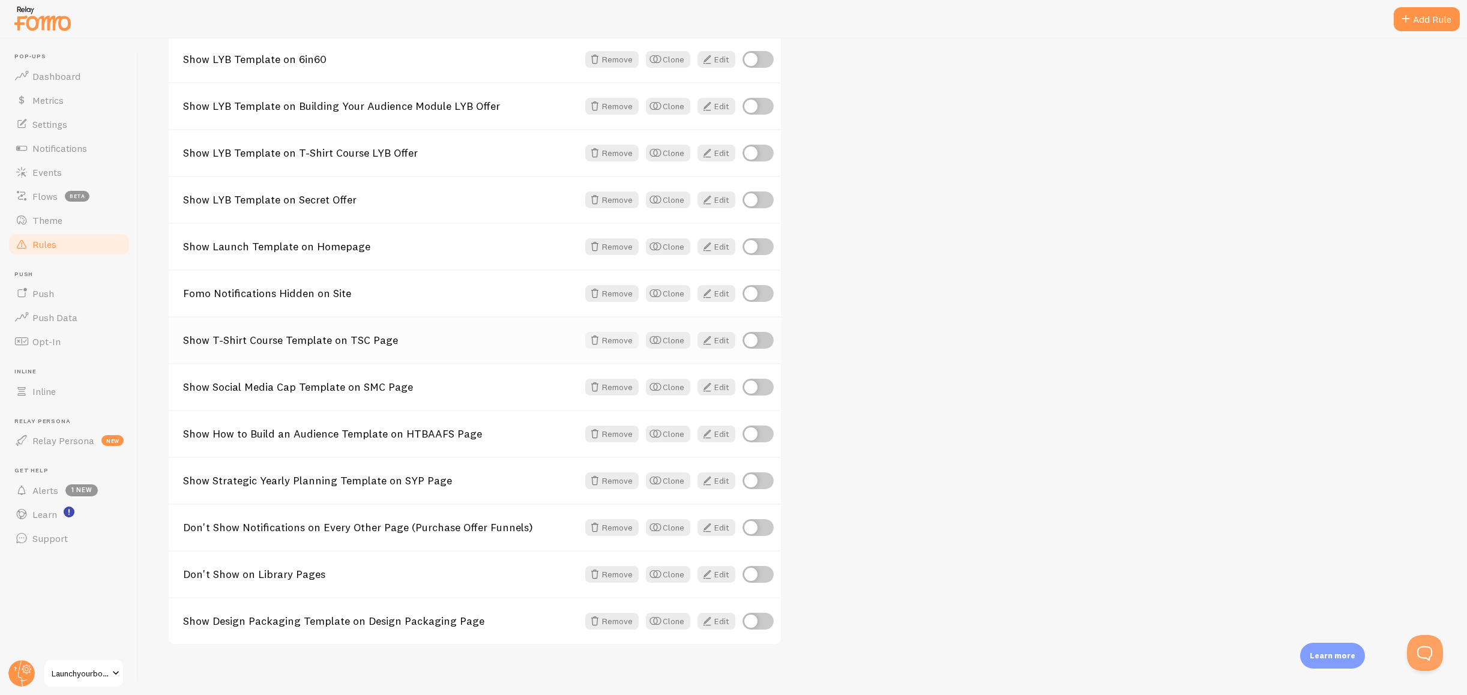
click at [594, 344] on span at bounding box center [595, 340] width 14 height 14
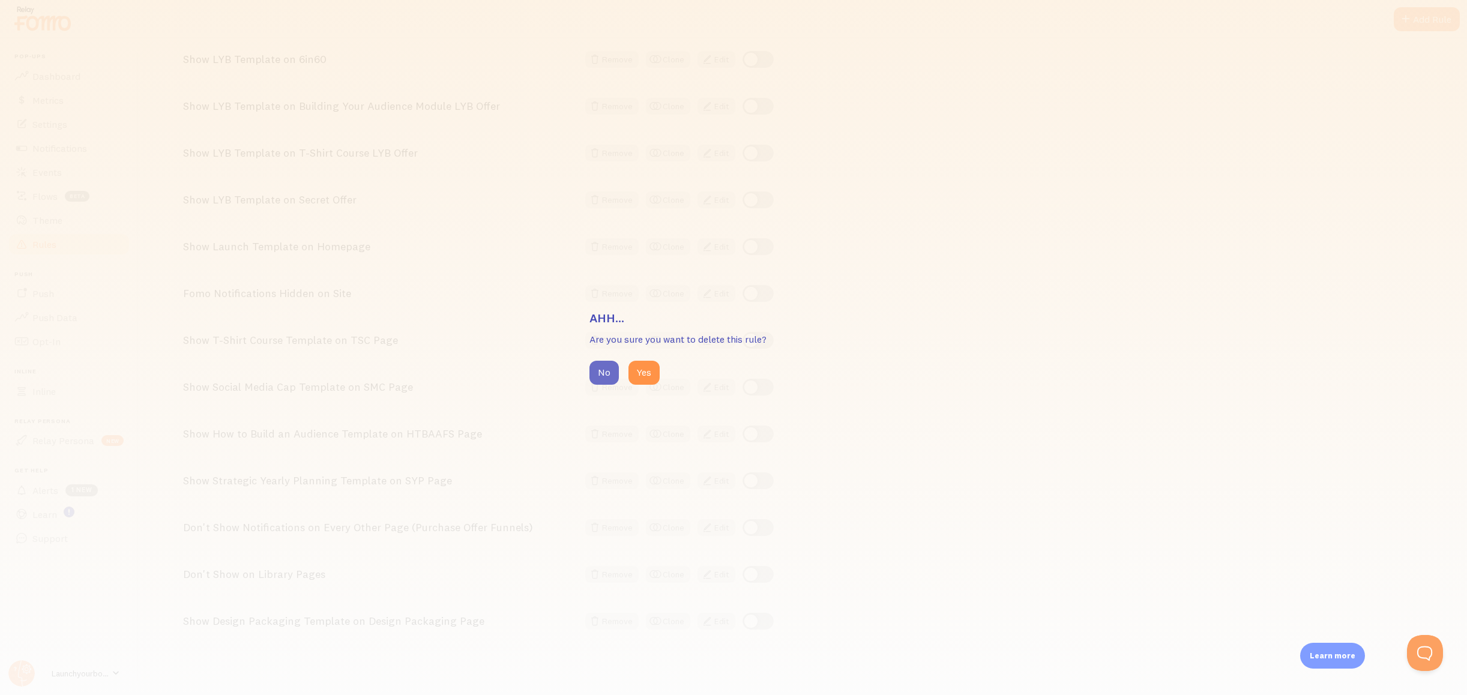
drag, startPoint x: 648, startPoint y: 379, endPoint x: 608, endPoint y: 382, distance: 40.4
click at [648, 379] on button "Yes" at bounding box center [644, 373] width 31 height 24
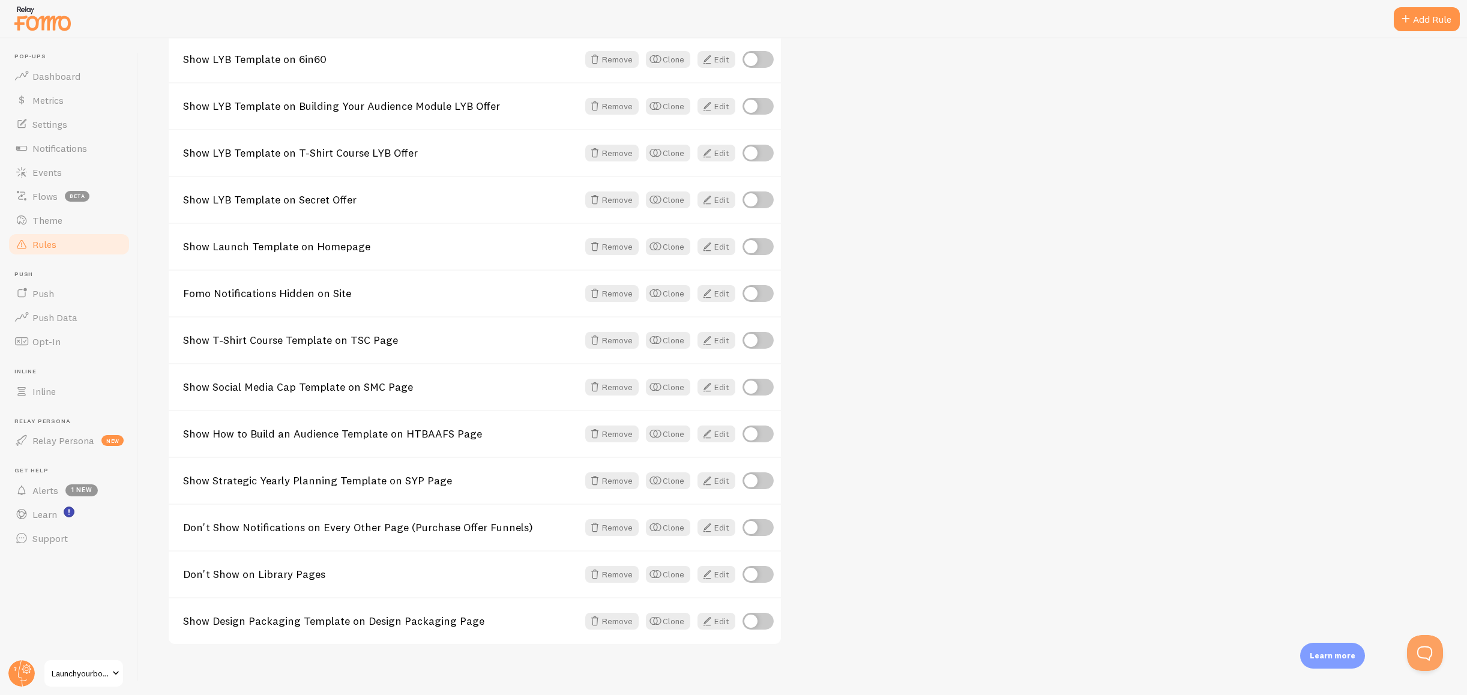
scroll to position [500, 0]
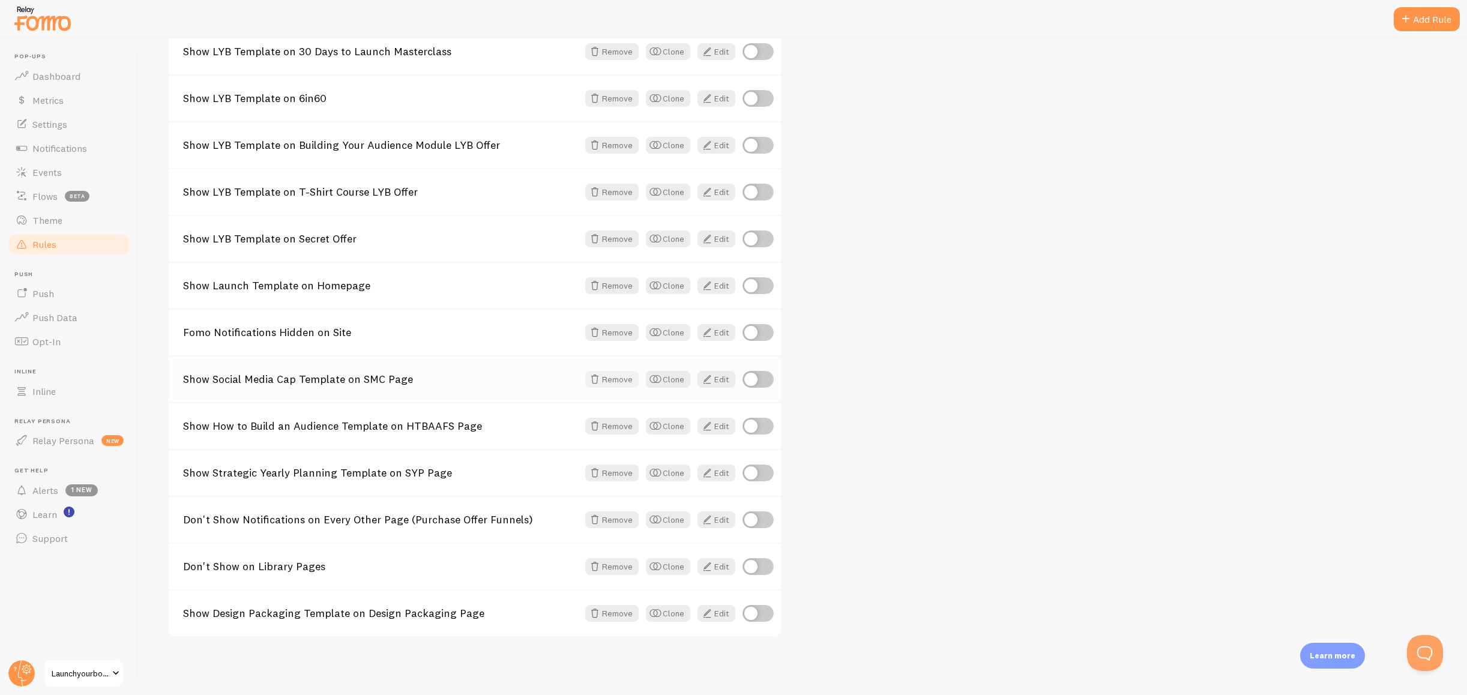
click at [600, 383] on span at bounding box center [595, 379] width 14 height 14
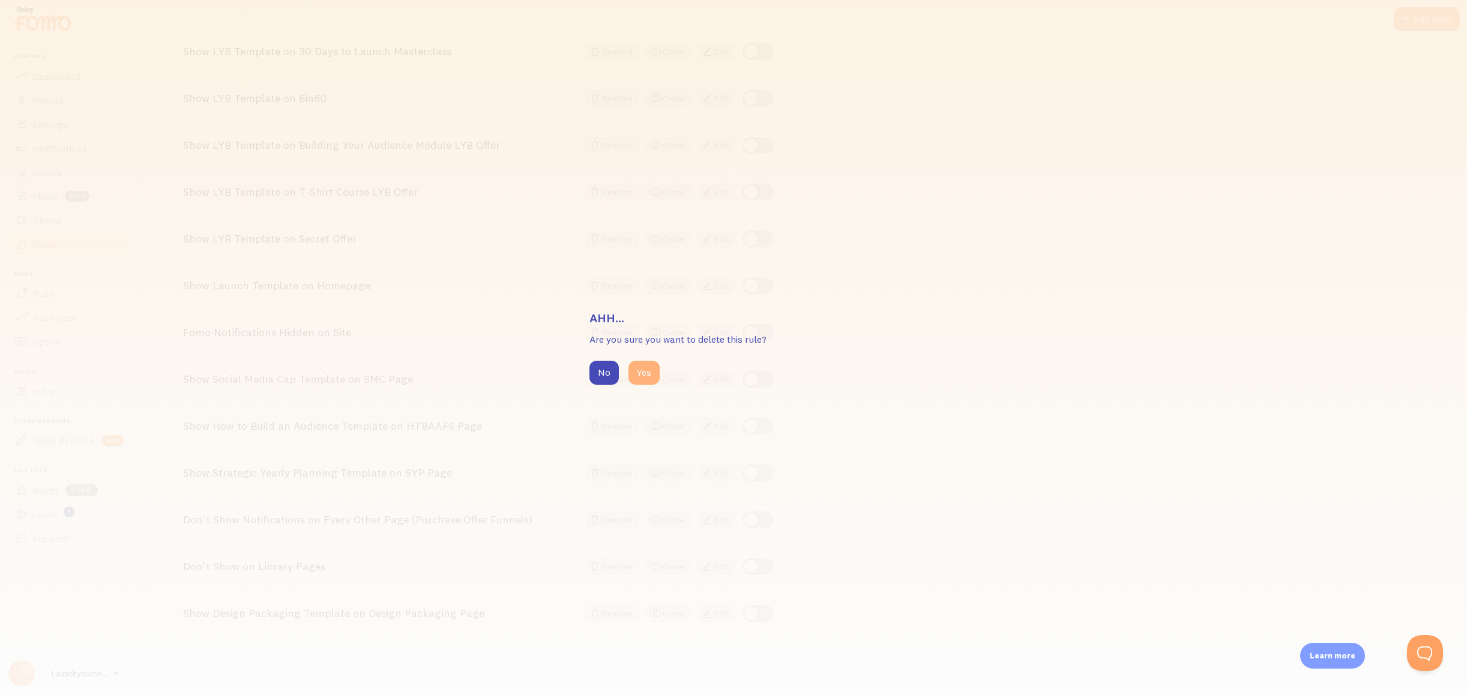
click at [638, 369] on button "Yes" at bounding box center [644, 373] width 31 height 24
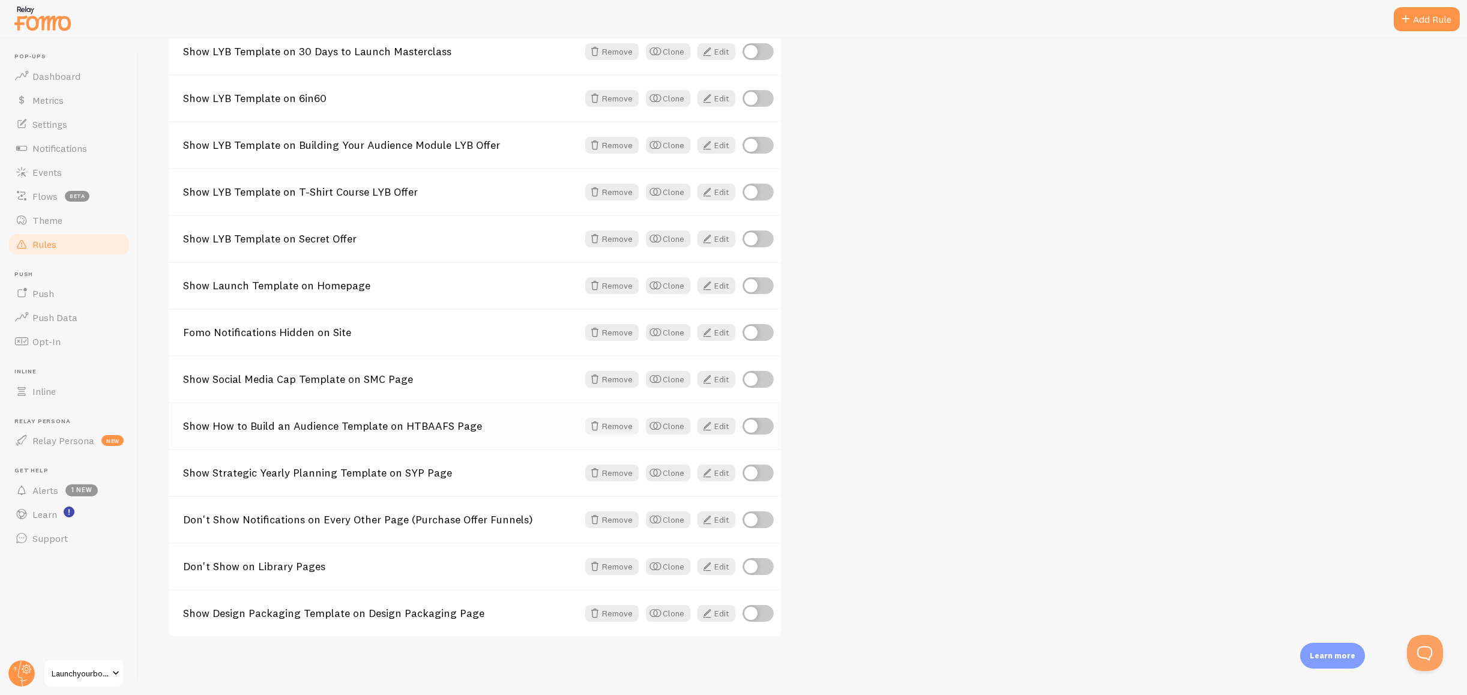
scroll to position [441, 0]
click at [608, 429] on button "Remove" at bounding box center [611, 426] width 53 height 17
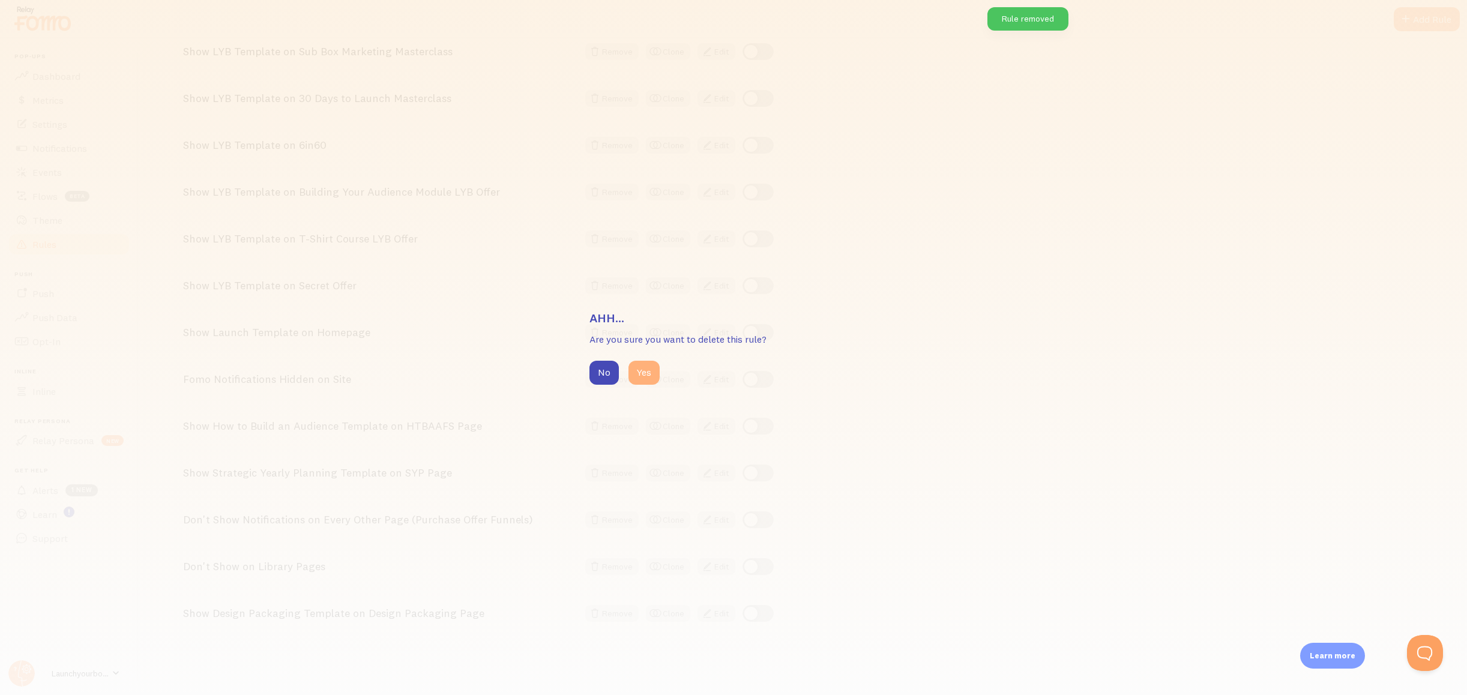
click at [647, 372] on button "Yes" at bounding box center [644, 373] width 31 height 24
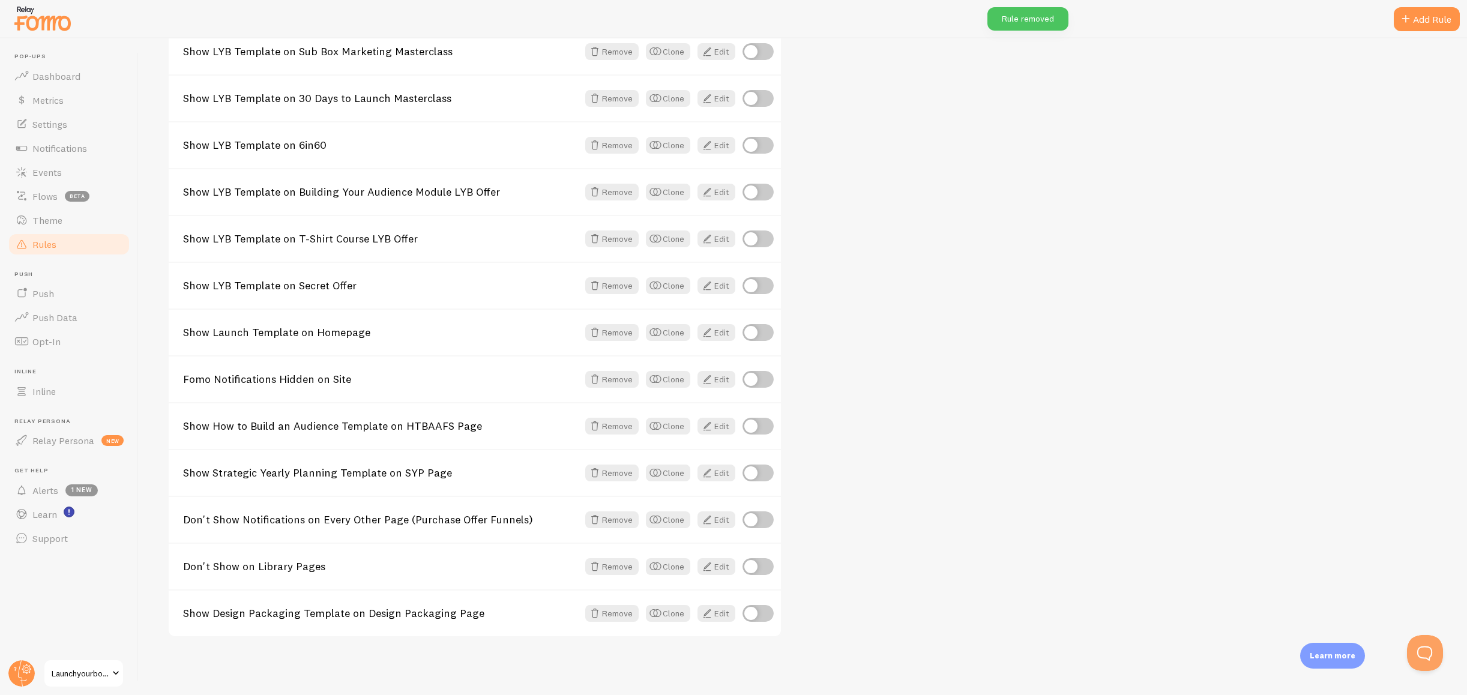
scroll to position [382, 0]
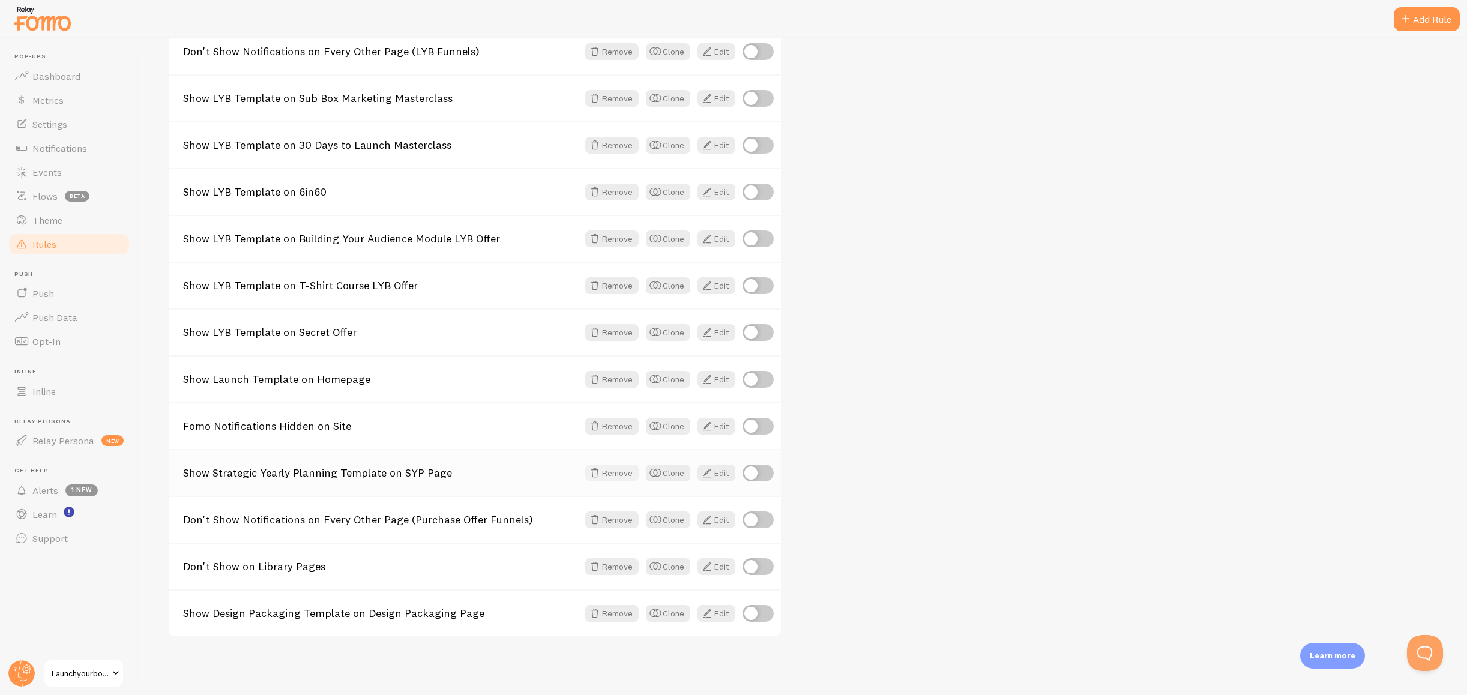
click at [600, 478] on span at bounding box center [595, 473] width 14 height 14
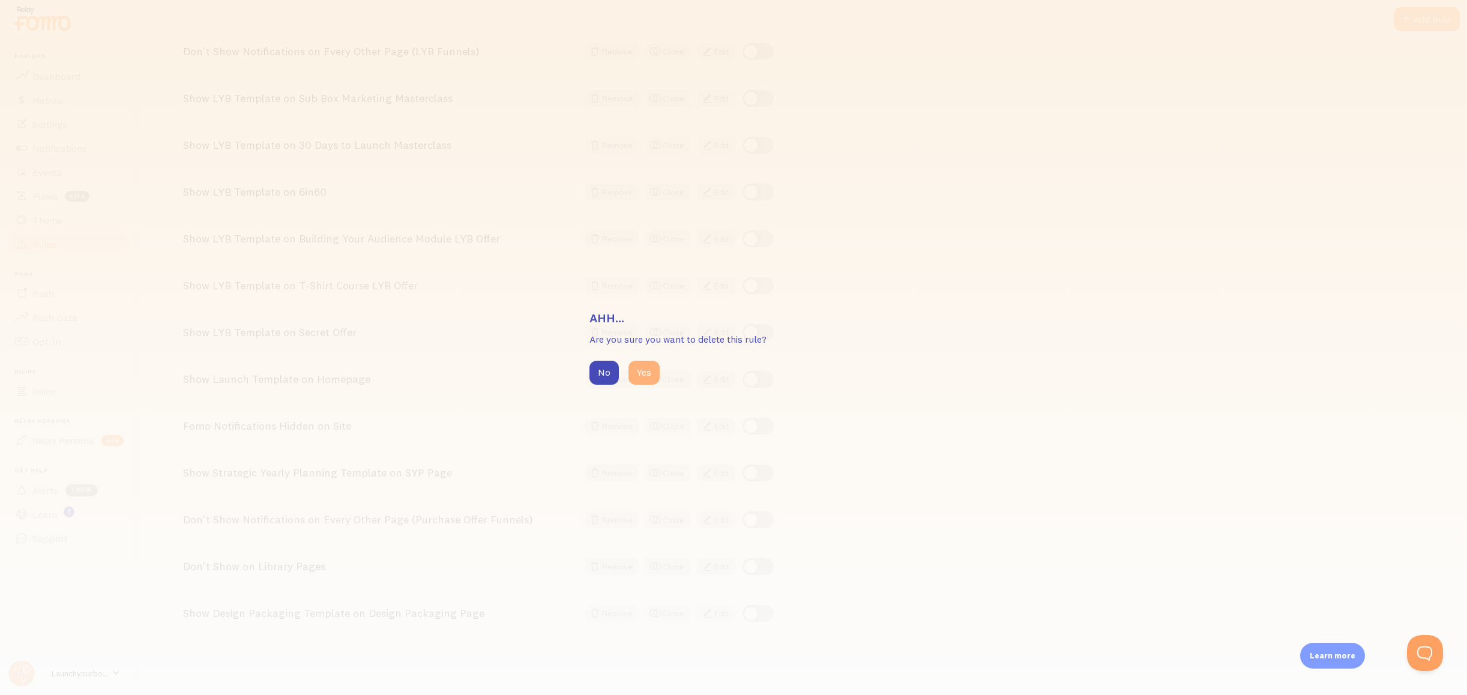
click at [648, 378] on button "Yes" at bounding box center [644, 373] width 31 height 24
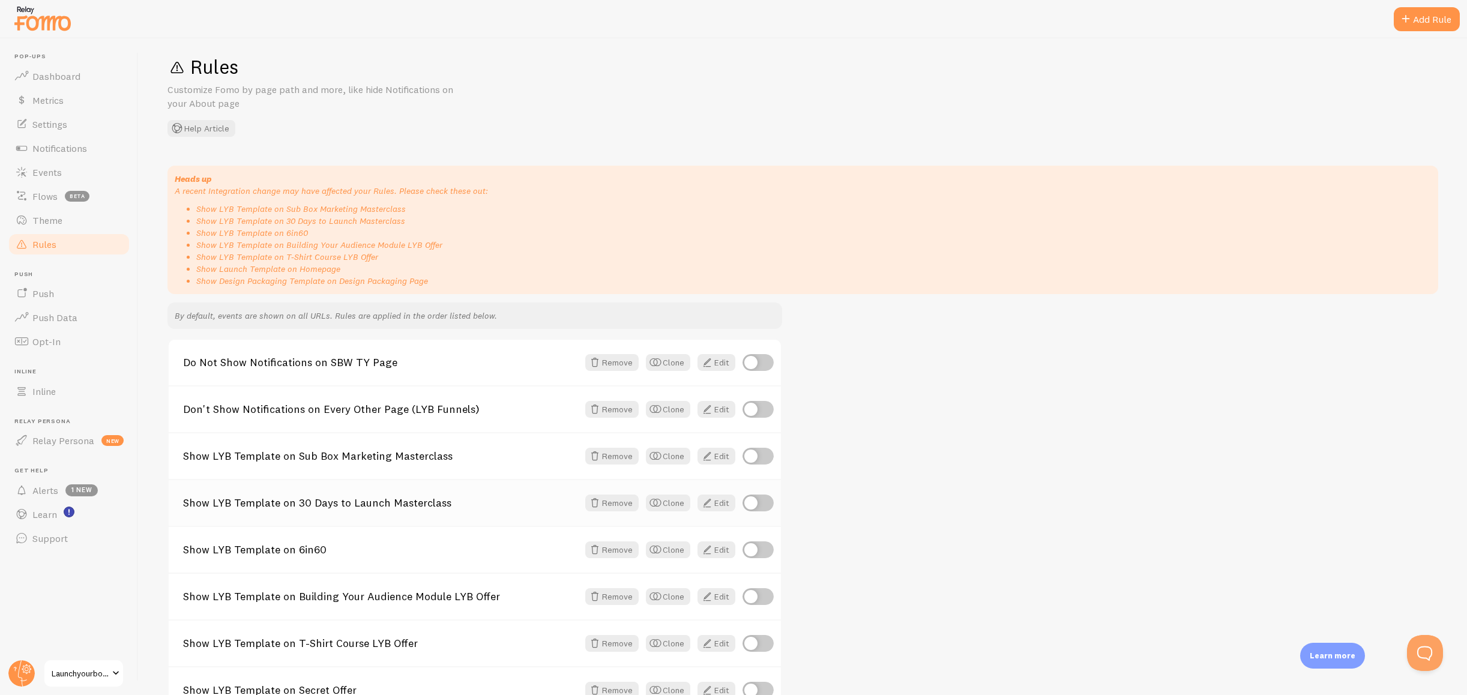
scroll to position [0, 0]
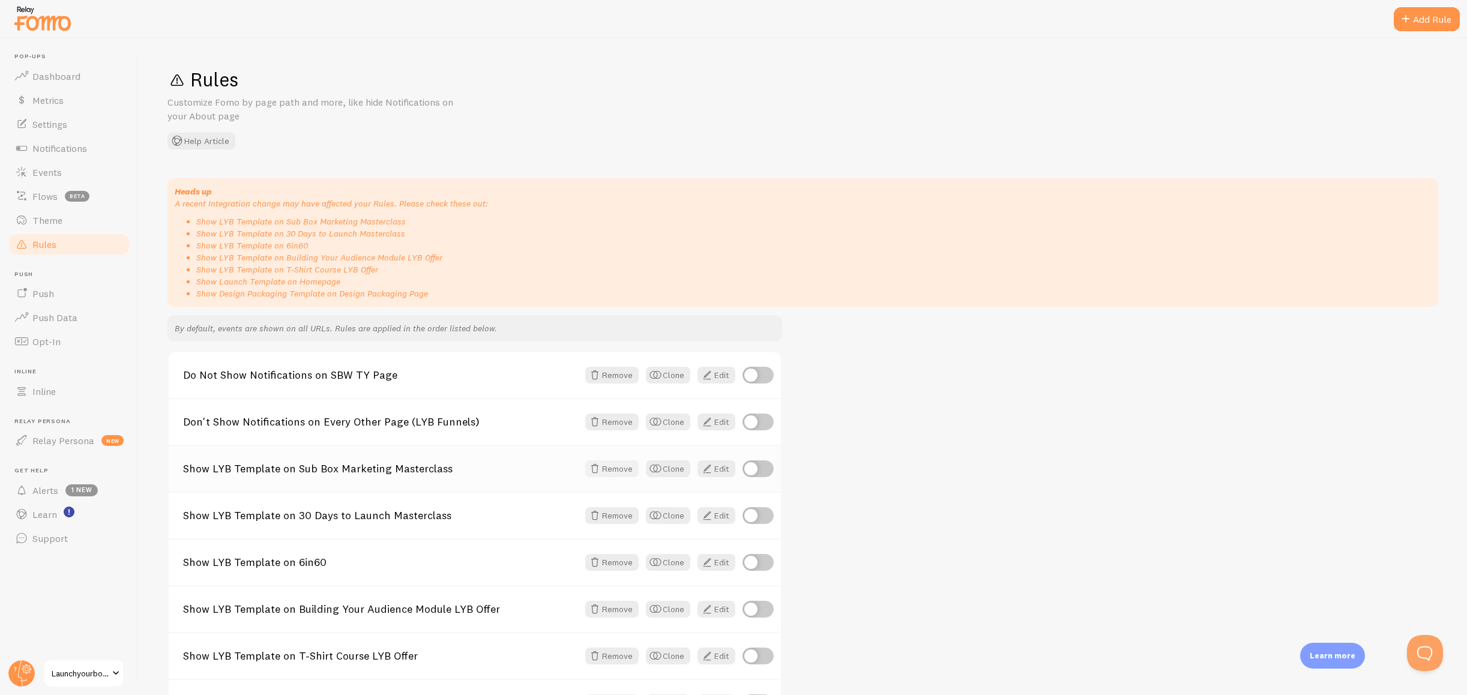
click at [614, 470] on button "Remove" at bounding box center [611, 469] width 53 height 17
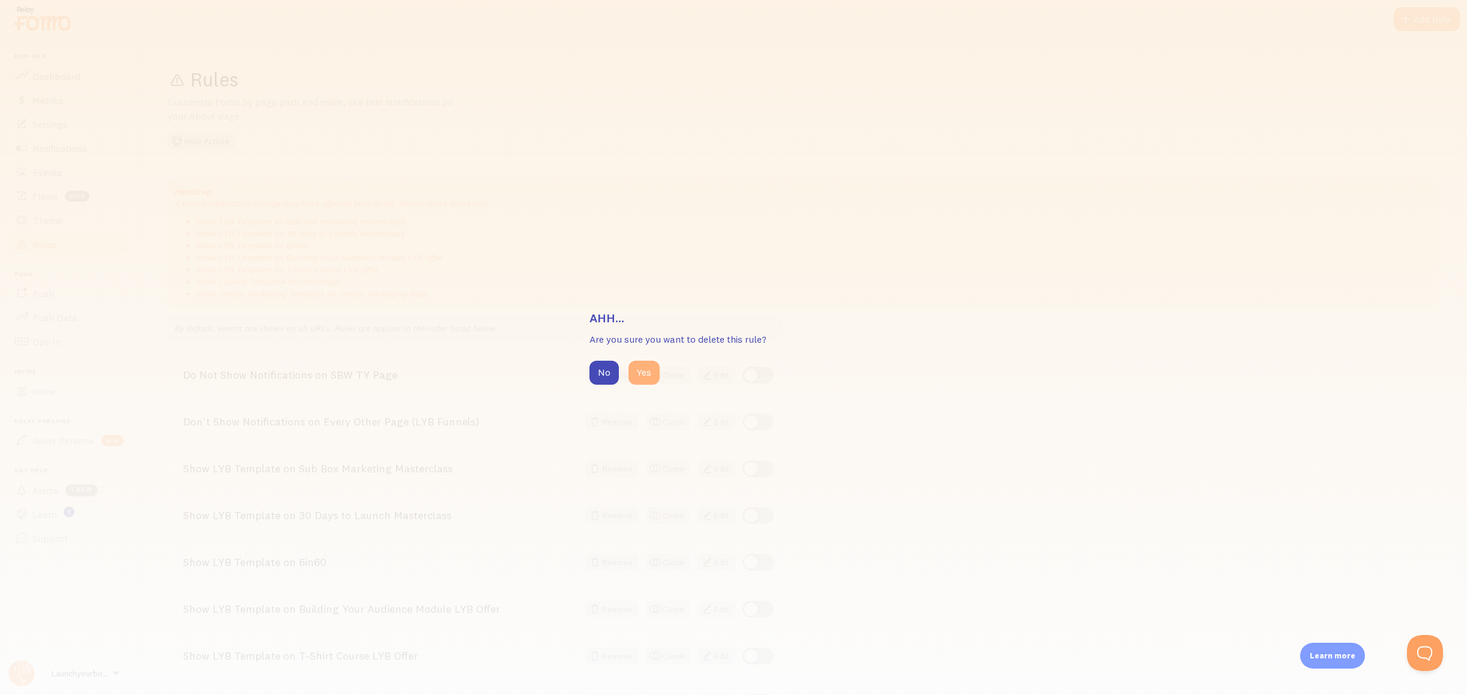
click at [644, 378] on button "Yes" at bounding box center [644, 373] width 31 height 24
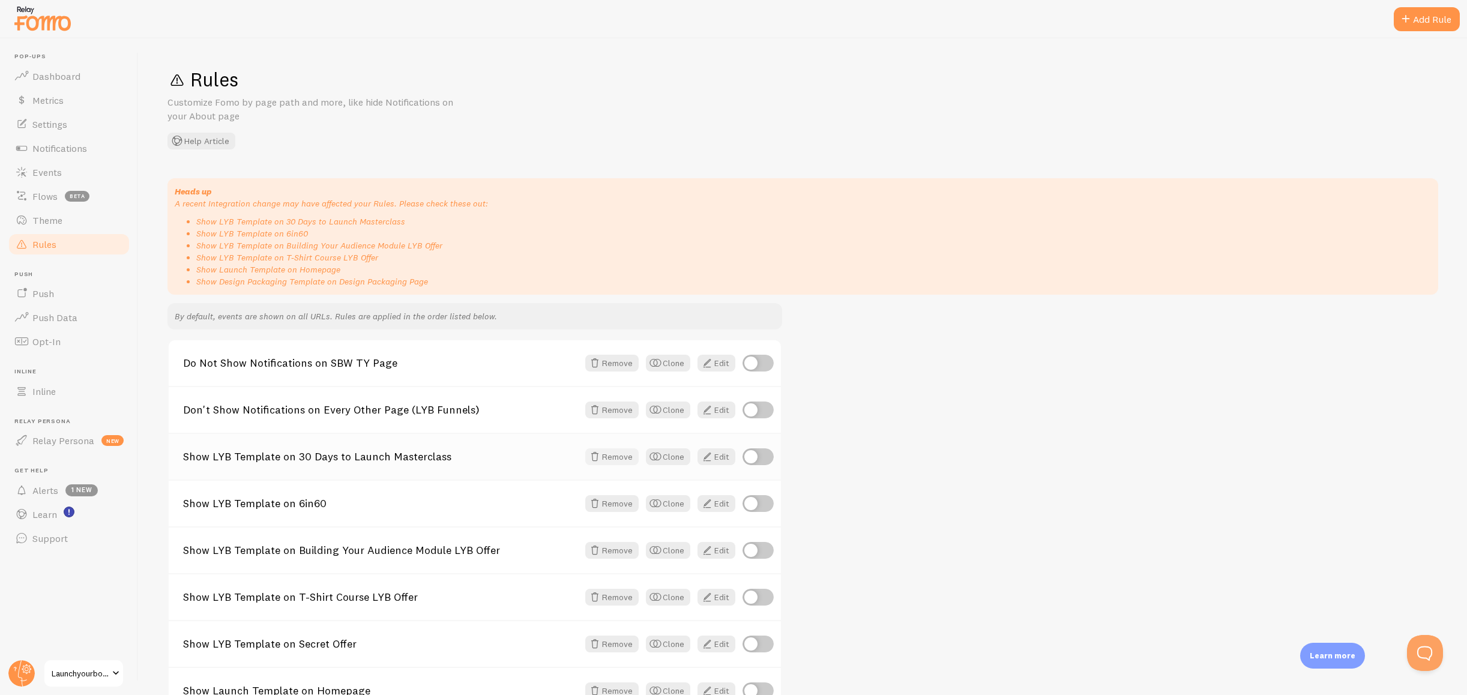
click at [606, 459] on button "Remove" at bounding box center [611, 457] width 53 height 17
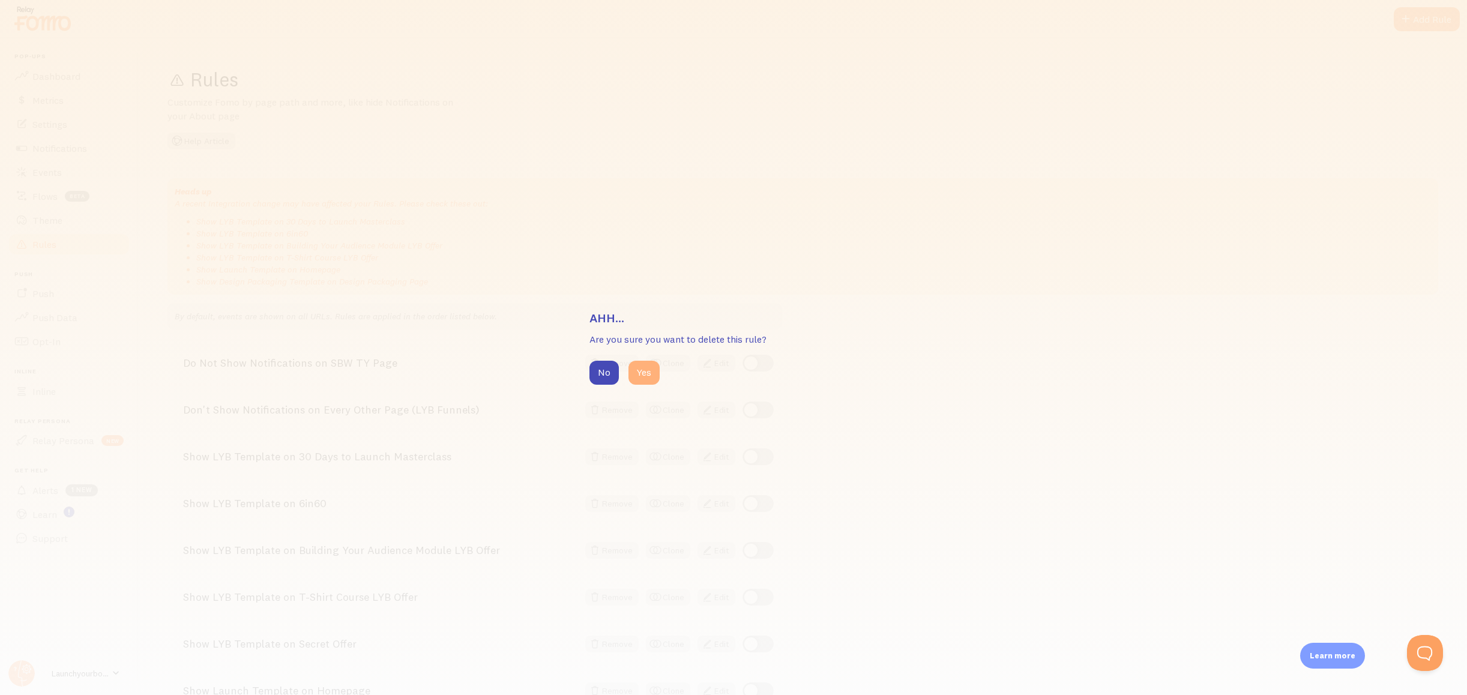
click at [643, 369] on button "Yes" at bounding box center [644, 373] width 31 height 24
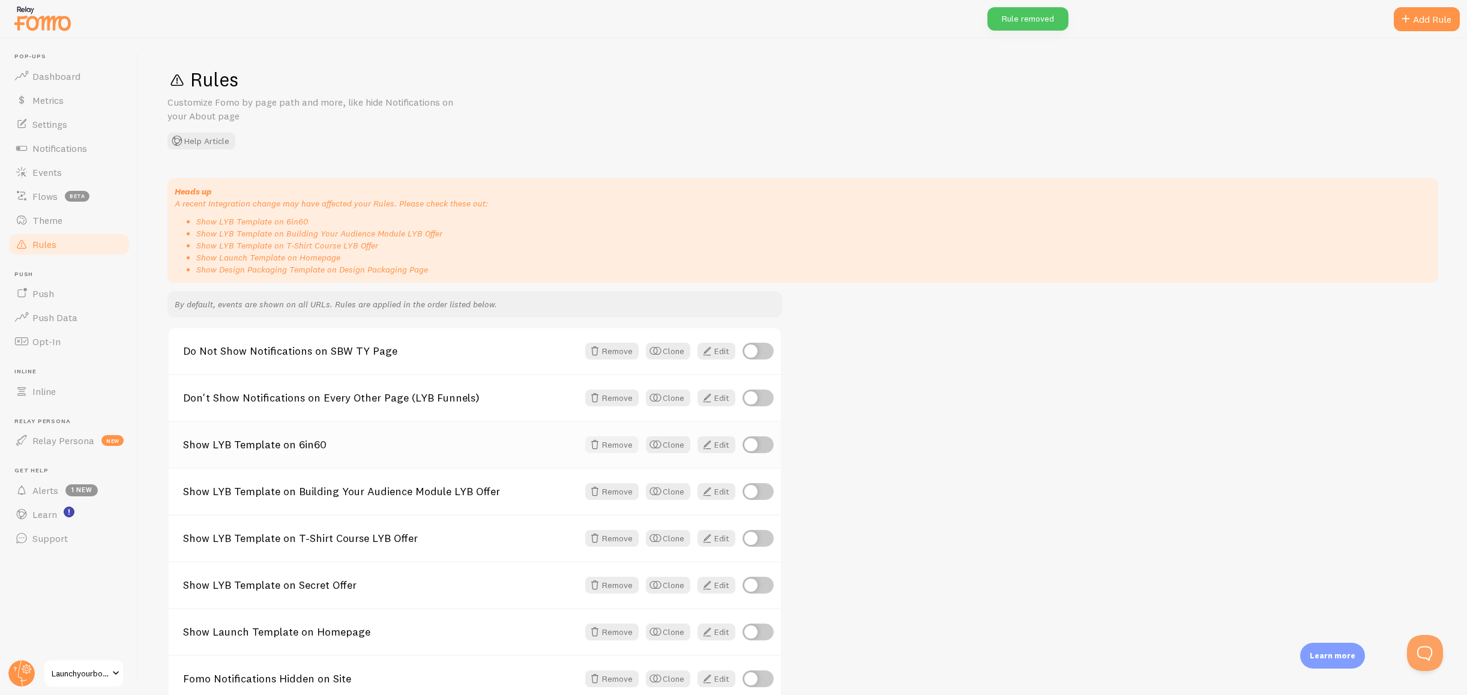
click at [623, 447] on button "Remove" at bounding box center [611, 445] width 53 height 17
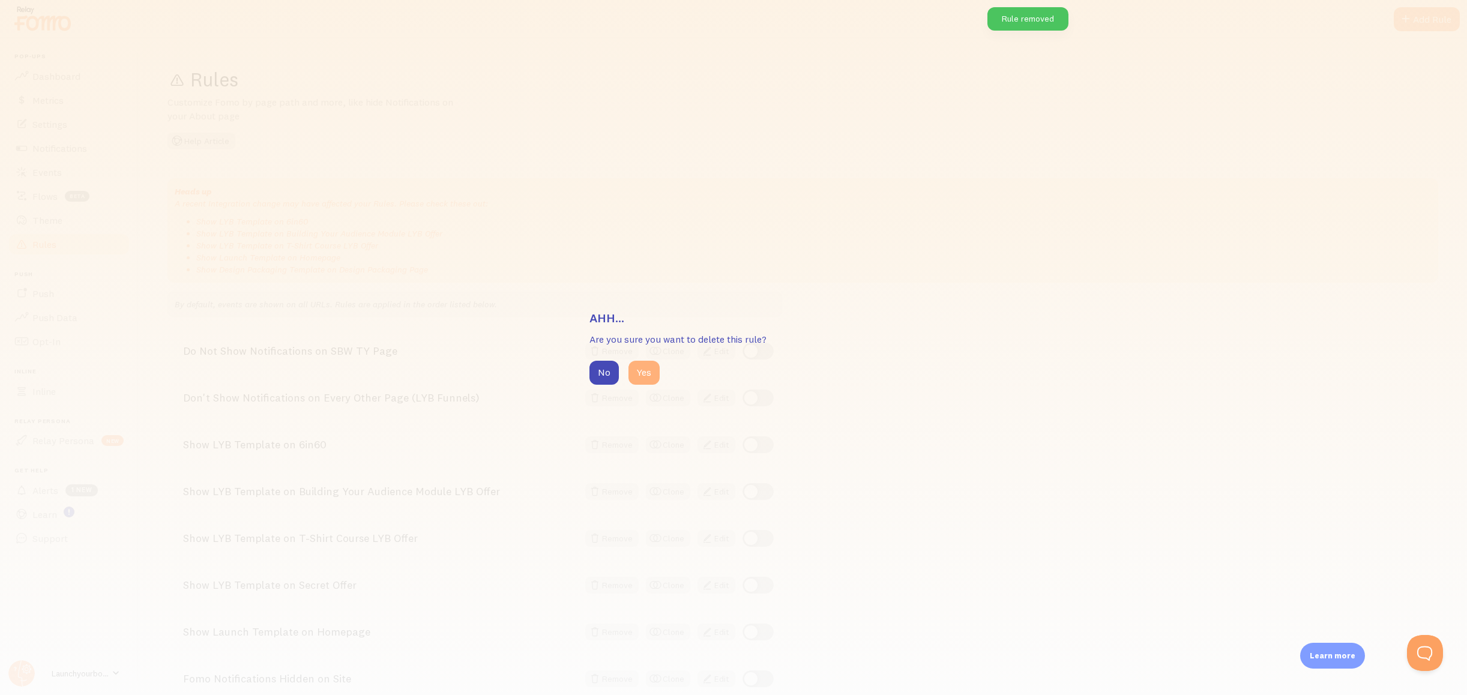
click at [643, 377] on button "Yes" at bounding box center [644, 373] width 31 height 24
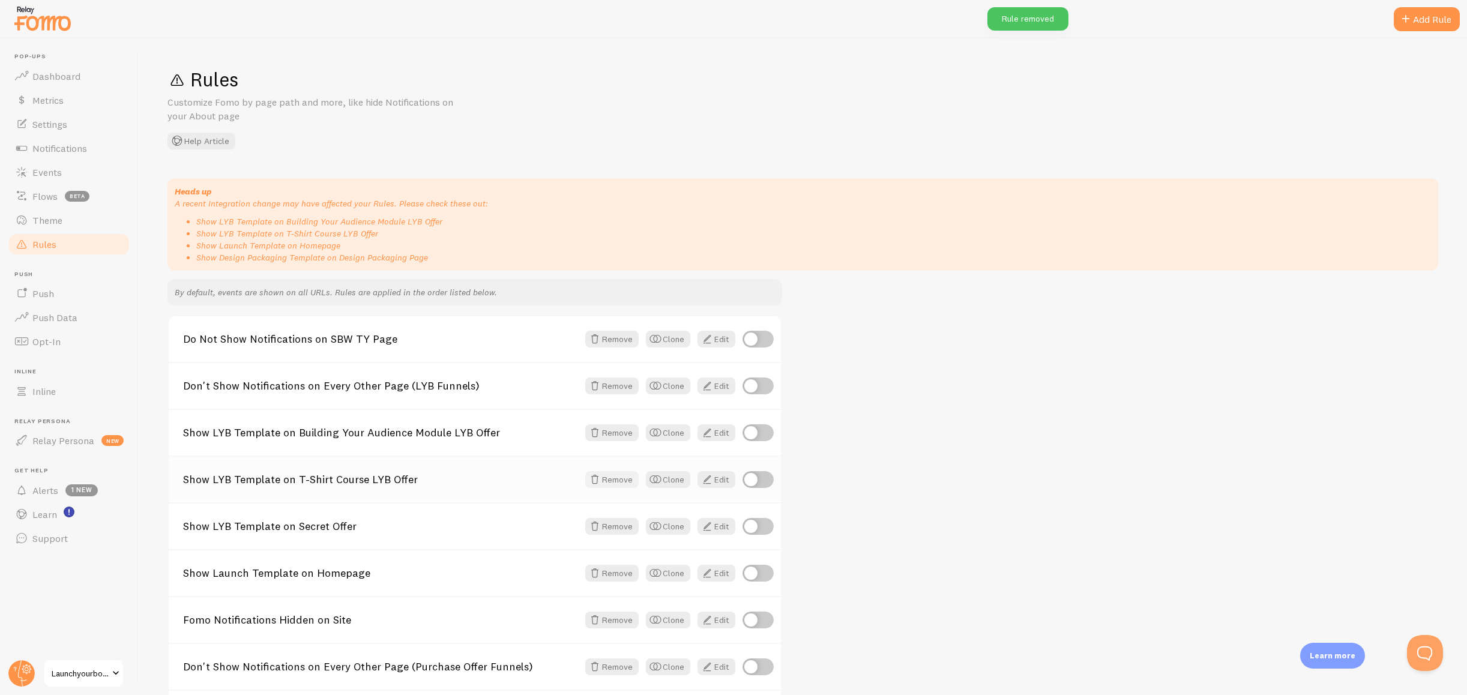
click at [610, 480] on button "Remove" at bounding box center [611, 479] width 53 height 17
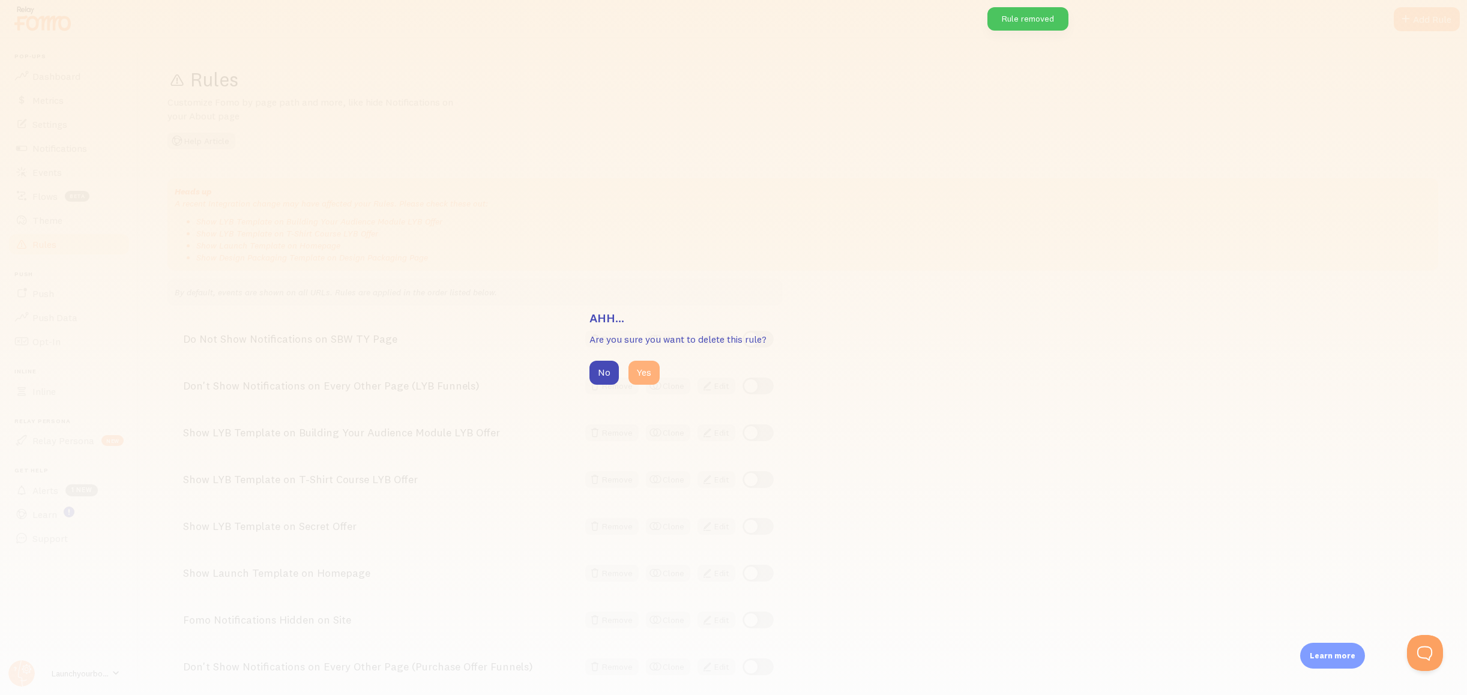
click at [648, 375] on button "Yes" at bounding box center [644, 373] width 31 height 24
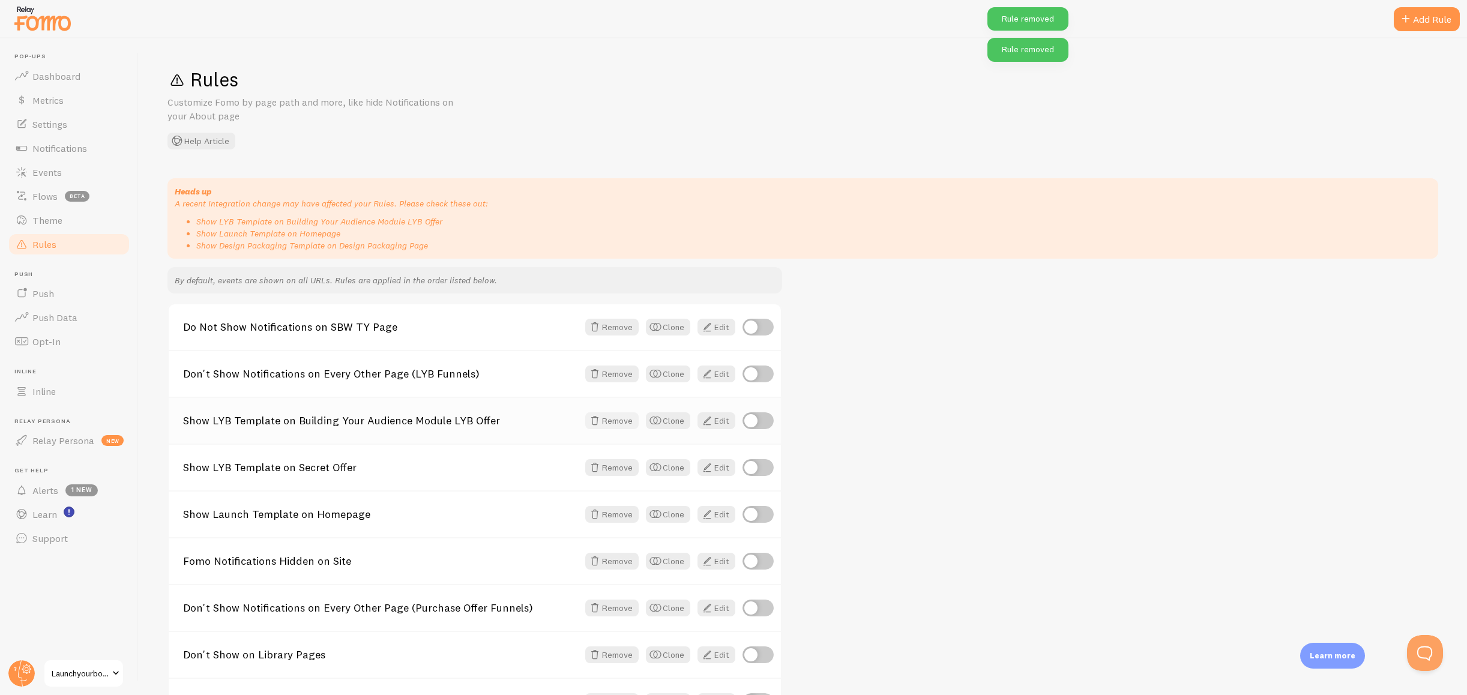
click at [617, 420] on button "Remove" at bounding box center [611, 420] width 53 height 17
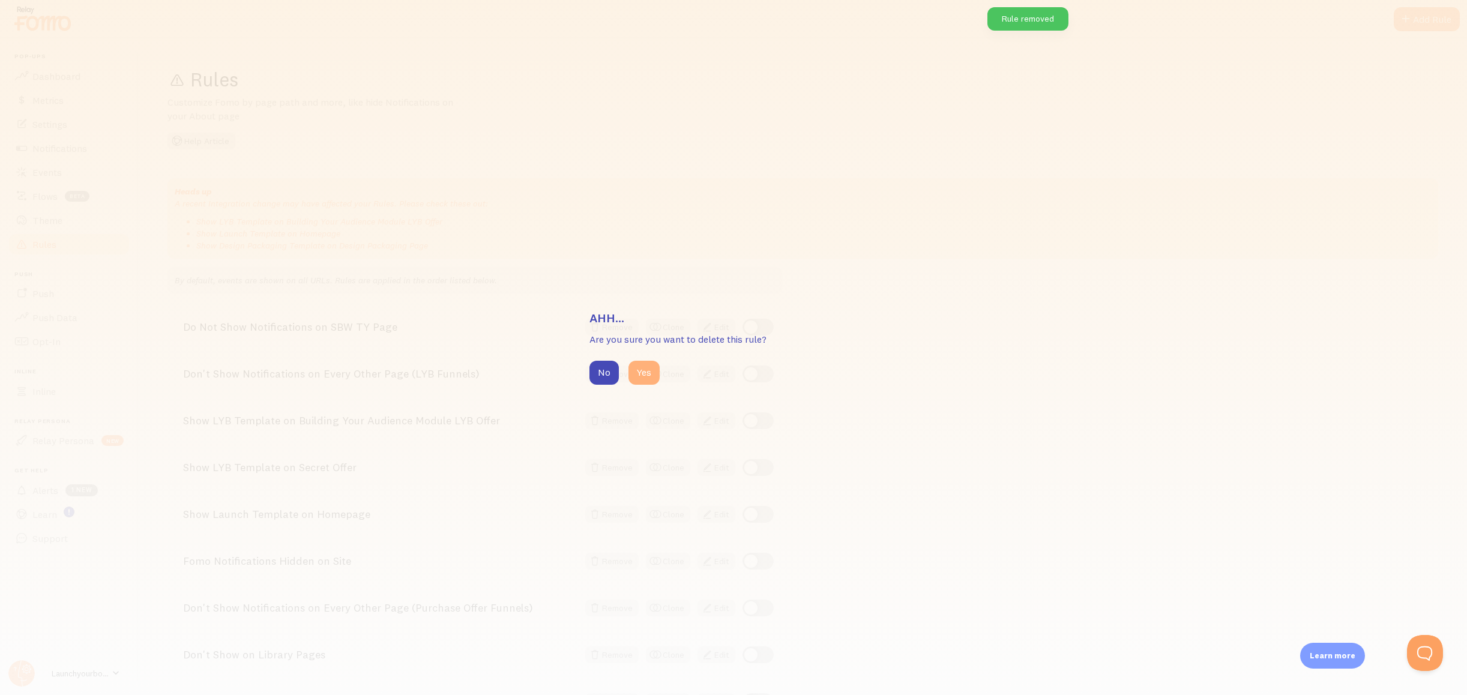
click at [649, 369] on button "Yes" at bounding box center [644, 373] width 31 height 24
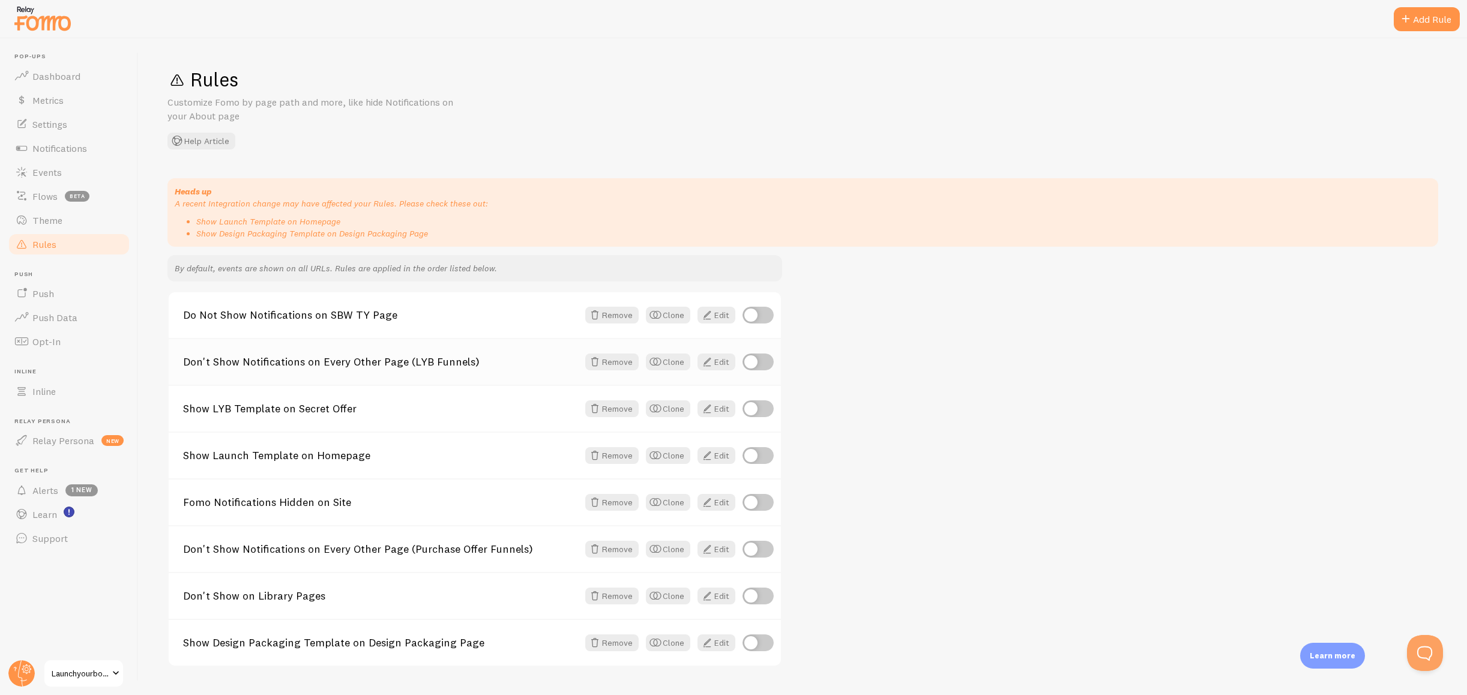
click at [414, 367] on link "Don't Show Notifications on Every Other Page (LYB Funnels)" at bounding box center [380, 362] width 395 height 11
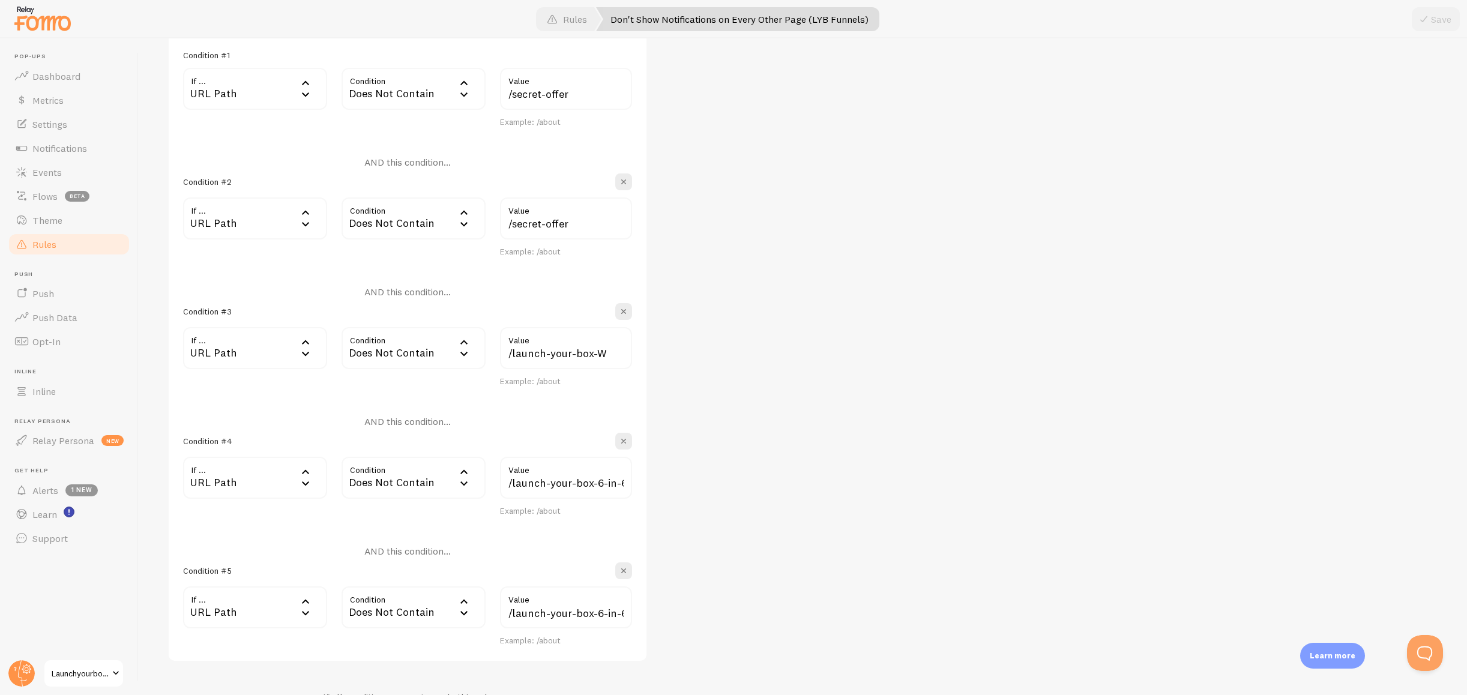
scroll to position [352, 0]
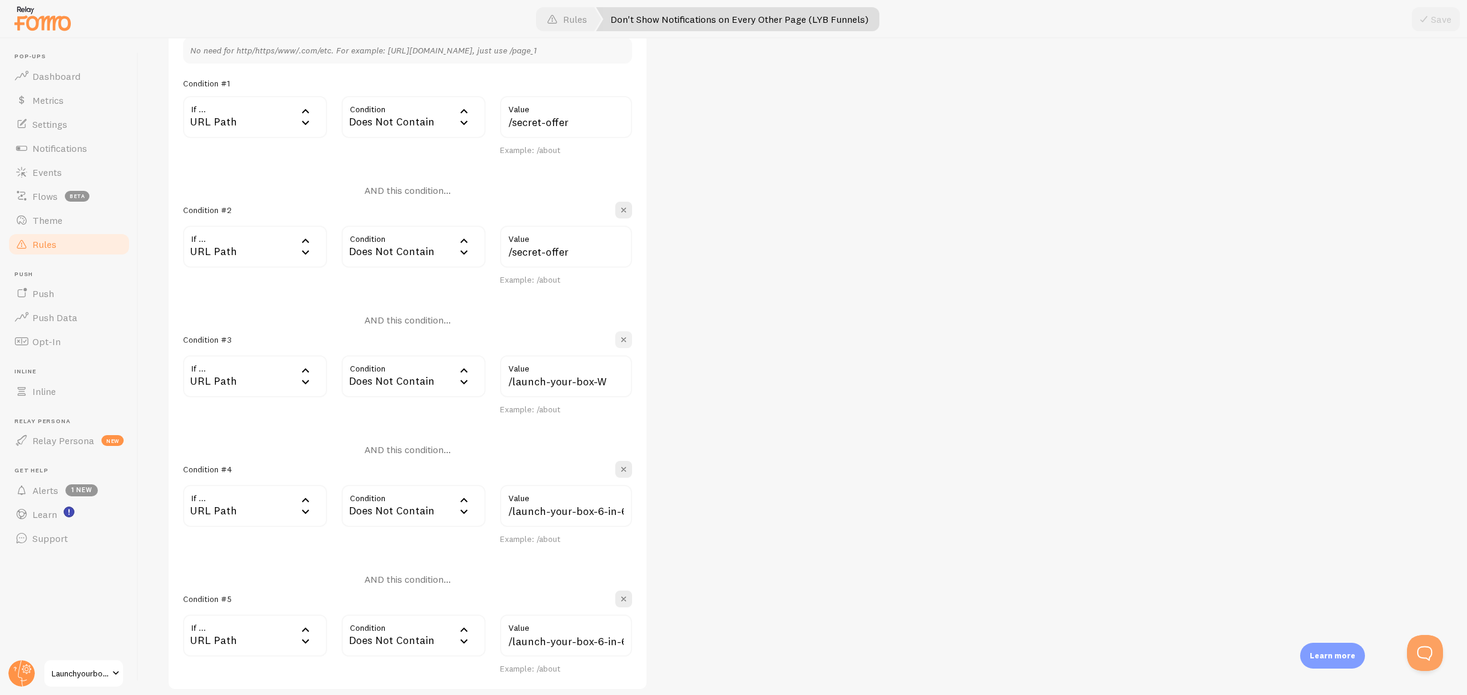
click at [626, 343] on span "button" at bounding box center [624, 340] width 12 height 12
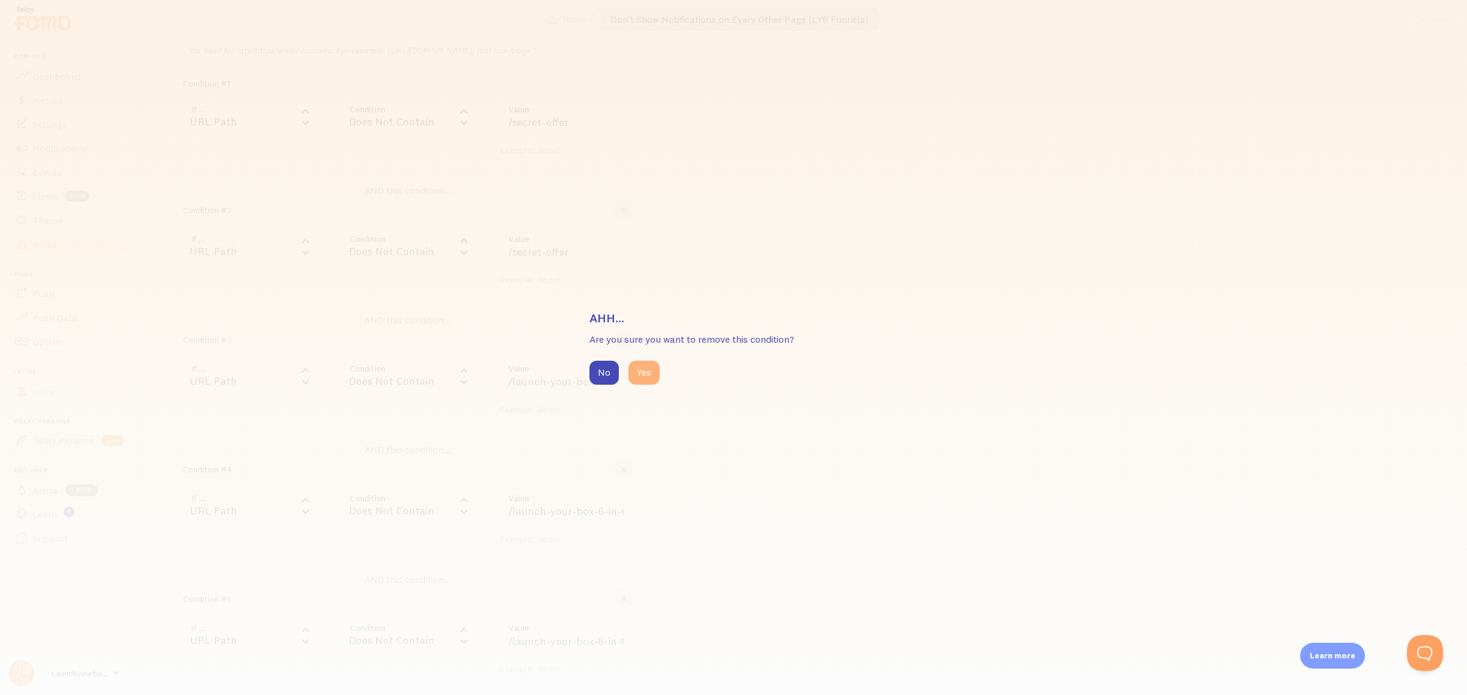
click at [642, 364] on button "Yes" at bounding box center [644, 373] width 31 height 24
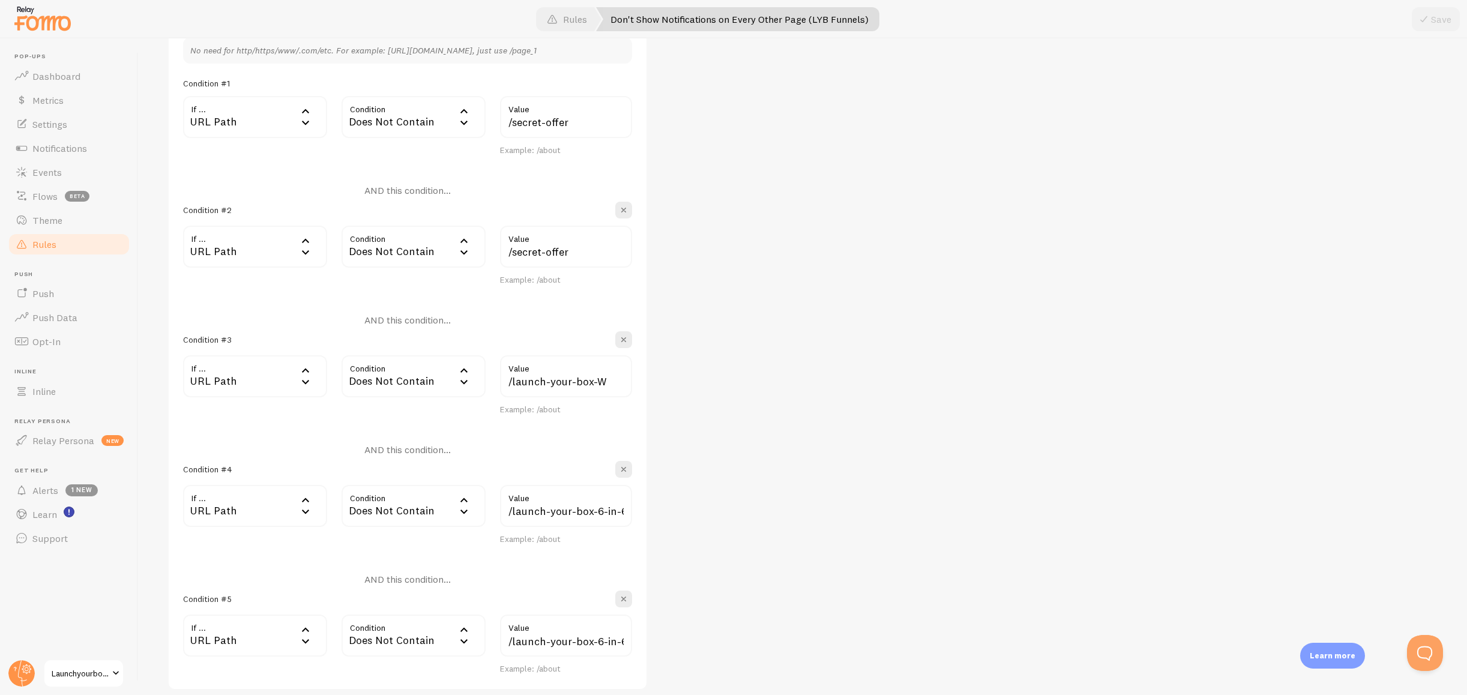
type input "/launch-your-box-6-in-60-bonus-E"
type input "/launch-your-box-6-in-60-offer-E"
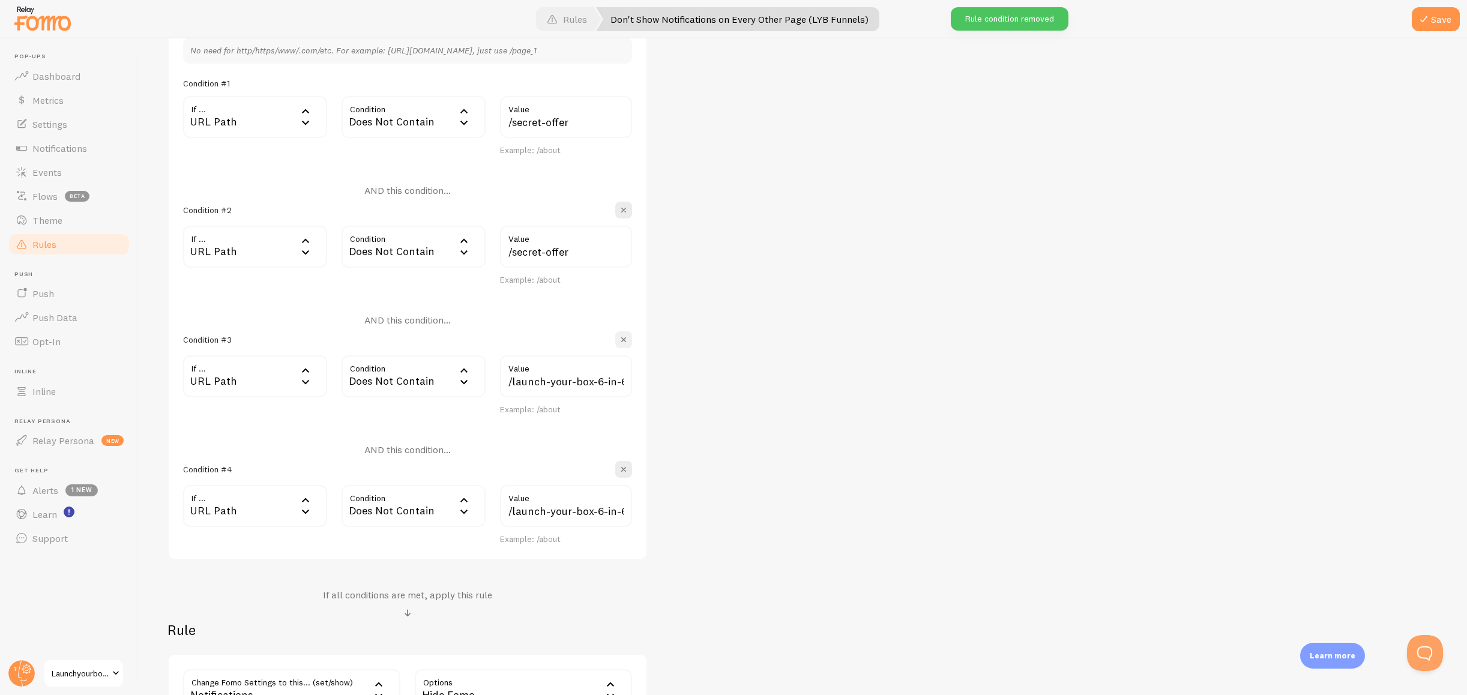
click at [621, 342] on span "button" at bounding box center [624, 340] width 12 height 12
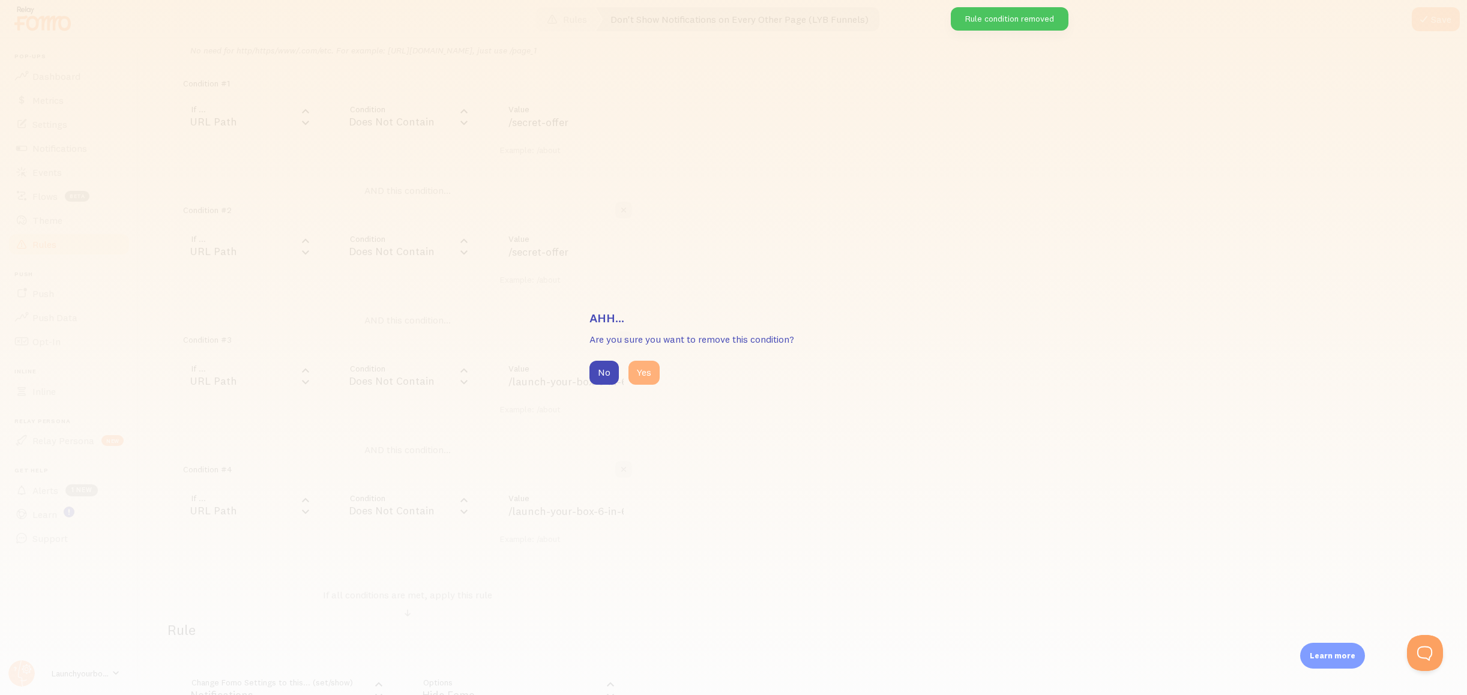
click at [646, 365] on button "Yes" at bounding box center [644, 373] width 31 height 24
type input "/launch-your-box-6-in-60-offer-E"
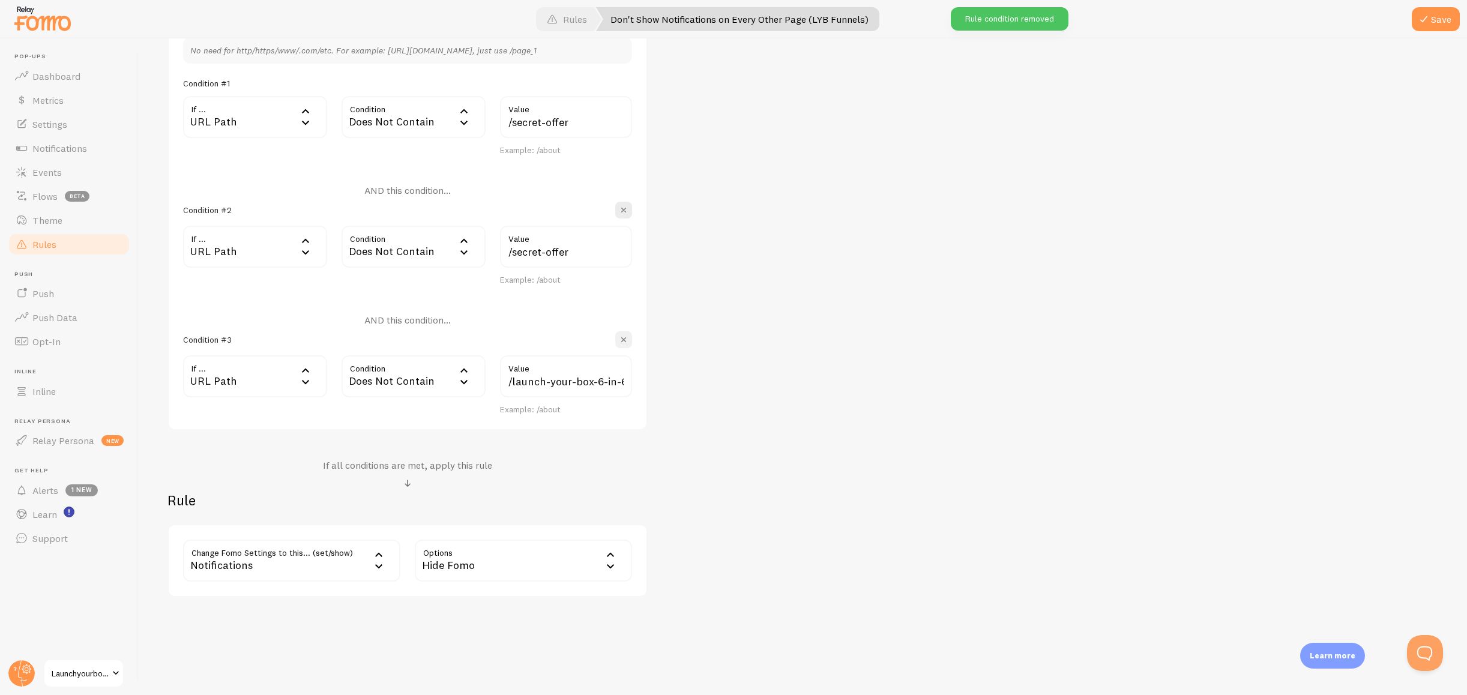
click at [624, 346] on button "button" at bounding box center [623, 339] width 17 height 17
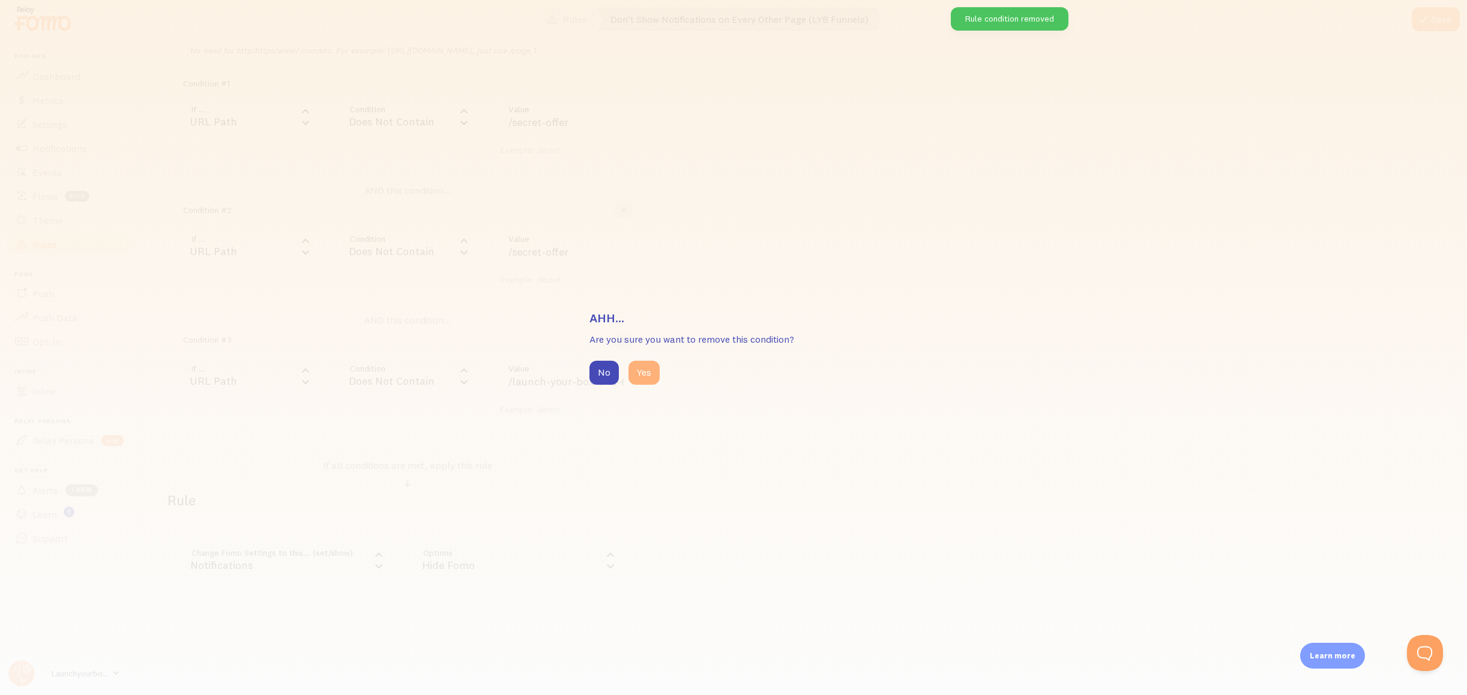
click at [642, 375] on button "Yes" at bounding box center [644, 373] width 31 height 24
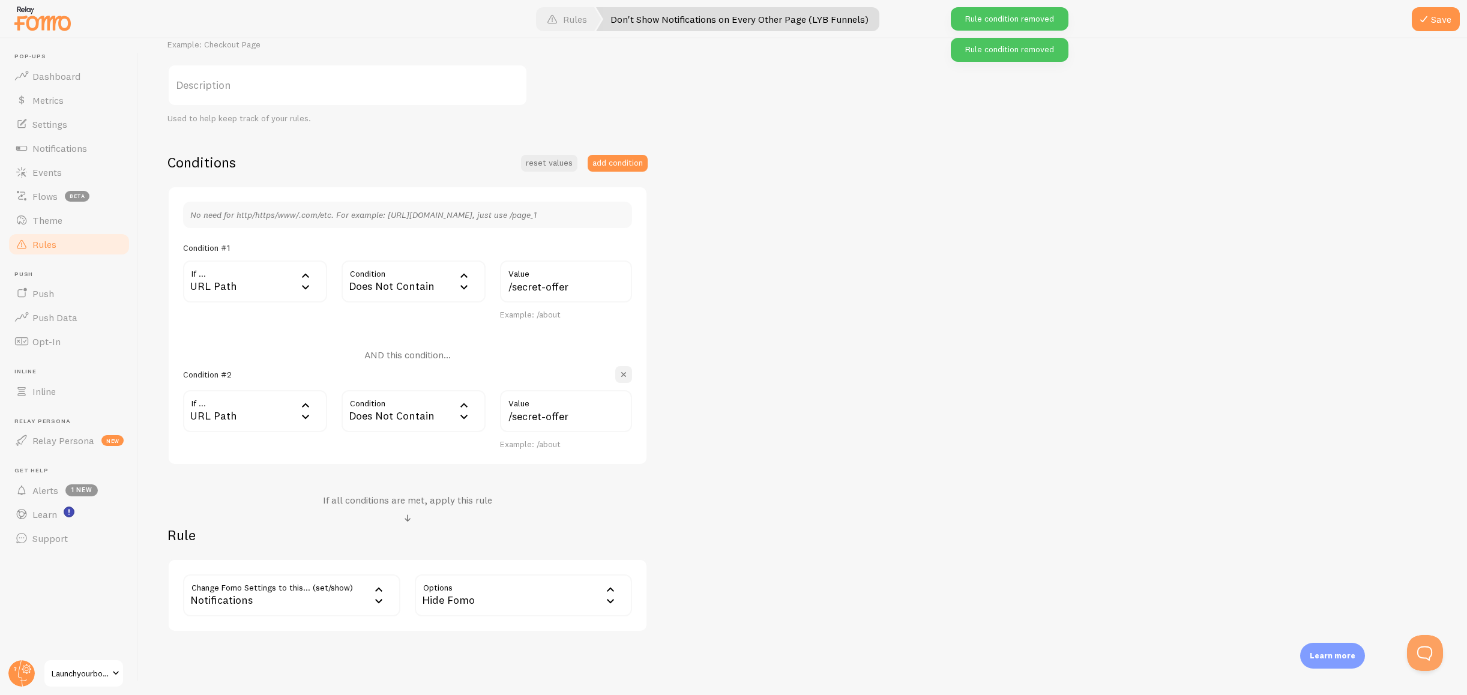
scroll to position [187, 0]
click at [623, 376] on span "button" at bounding box center [624, 375] width 12 height 12
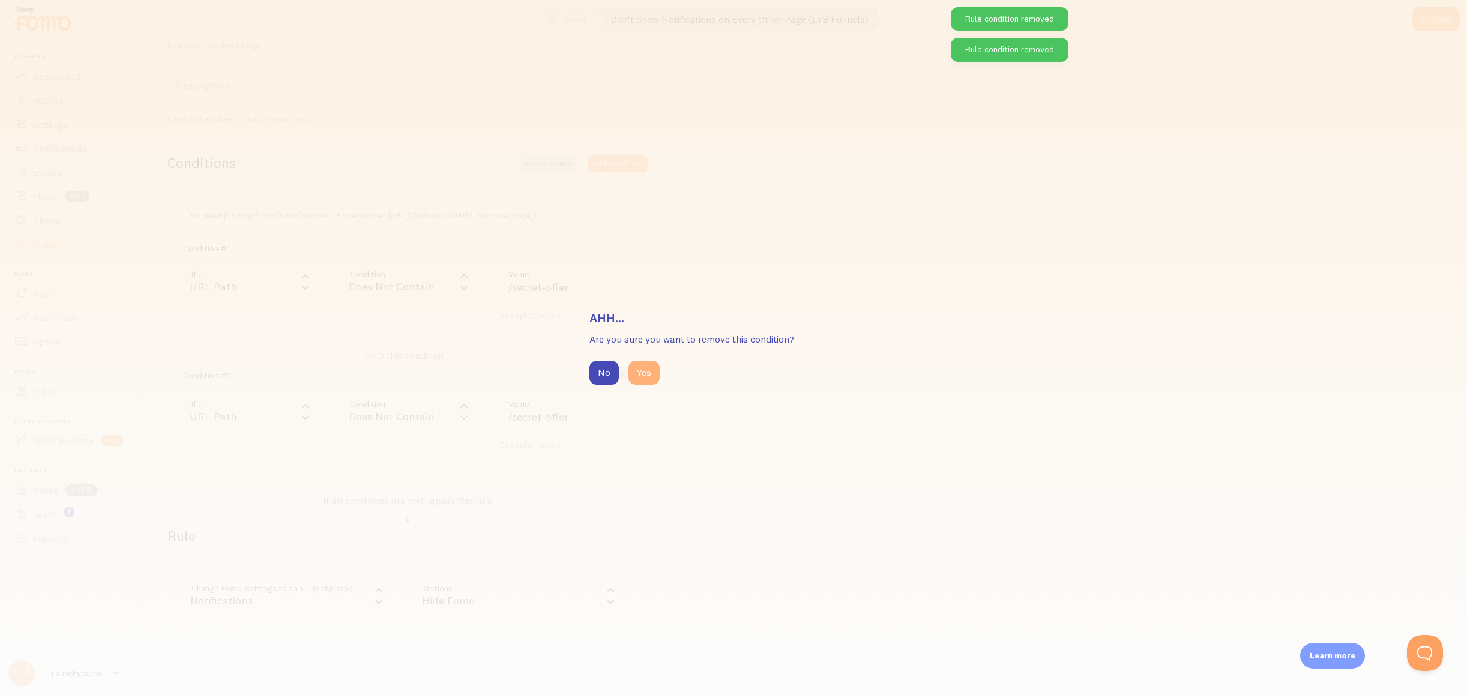
click at [653, 373] on button "Yes" at bounding box center [644, 373] width 31 height 24
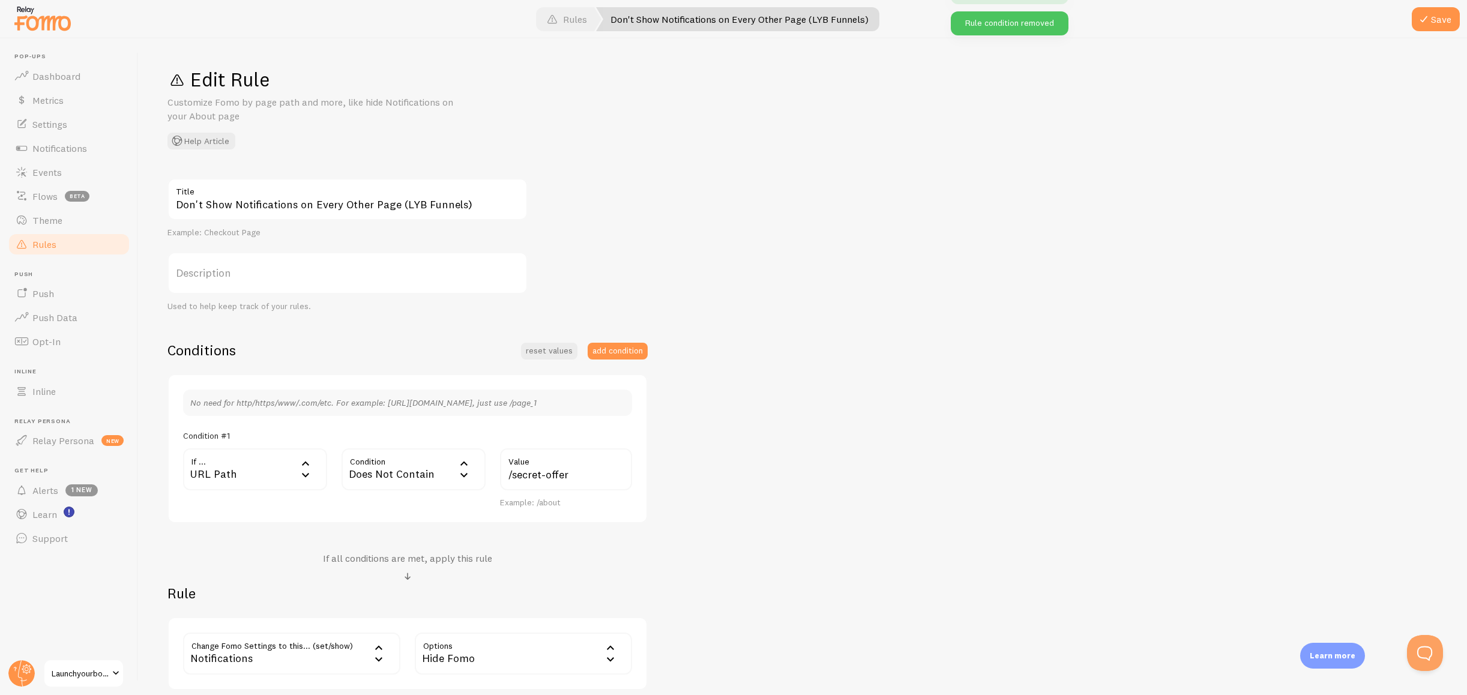
scroll to position [1, 0]
click at [1426, 22] on span at bounding box center [1424, 19] width 14 height 14
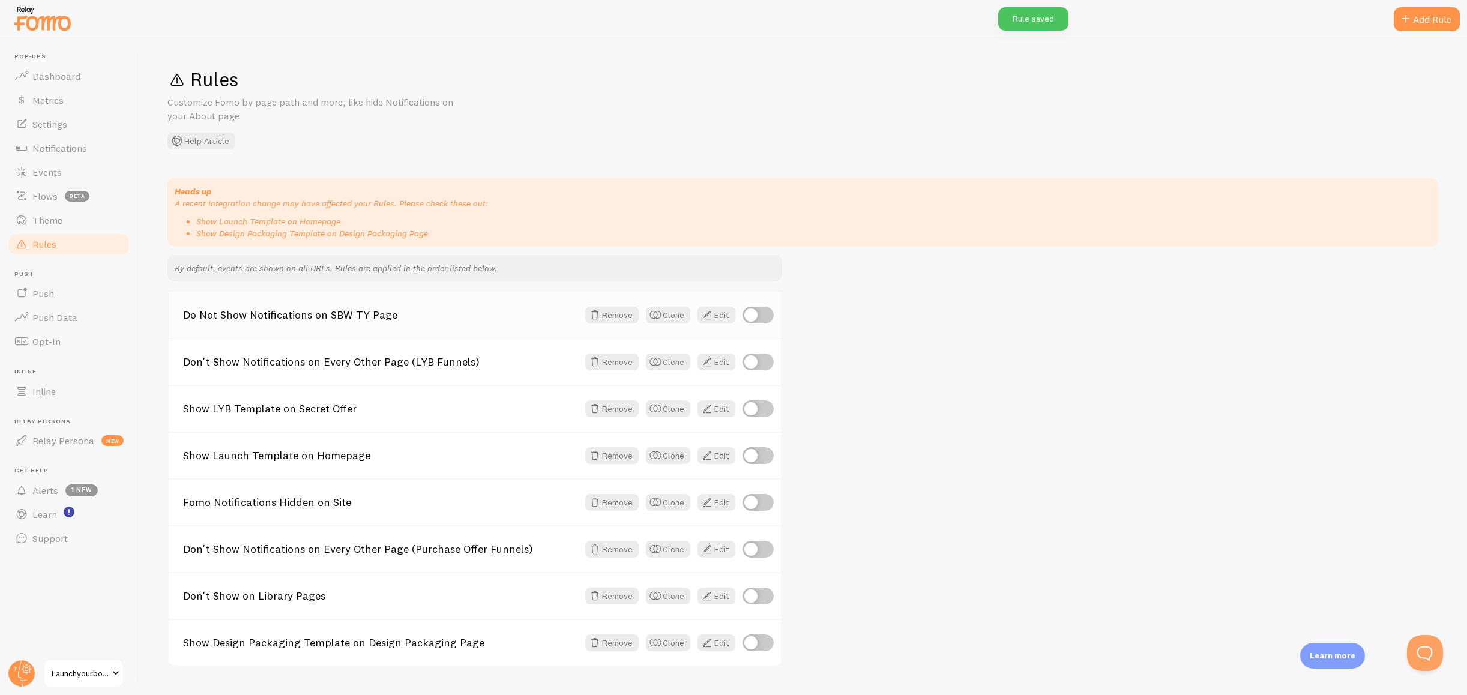
click at [390, 321] on link "Do Not Show Notifications on SBW TY Page" at bounding box center [380, 315] width 395 height 11
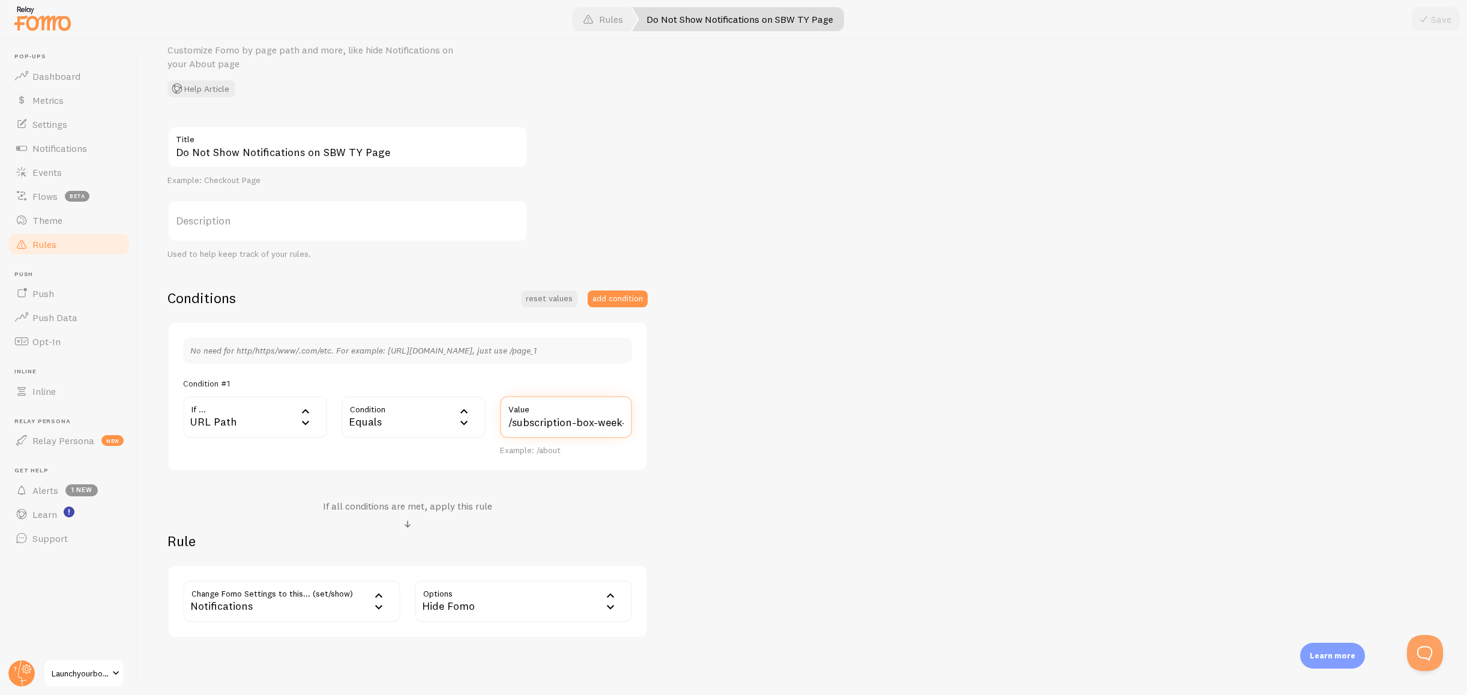
scroll to position [0, 49]
drag, startPoint x: 540, startPoint y: 421, endPoint x: 862, endPoint y: 437, distance: 322.2
click at [862, 437] on div "Do Not Show Notifications on SBW TY Page Title Example: Checkout Page Descripti…" at bounding box center [803, 382] width 1271 height 512
click at [764, 385] on div "Do Not Show Notifications on SBW TY Page Title Example: Checkout Page Descripti…" at bounding box center [803, 382] width 1271 height 512
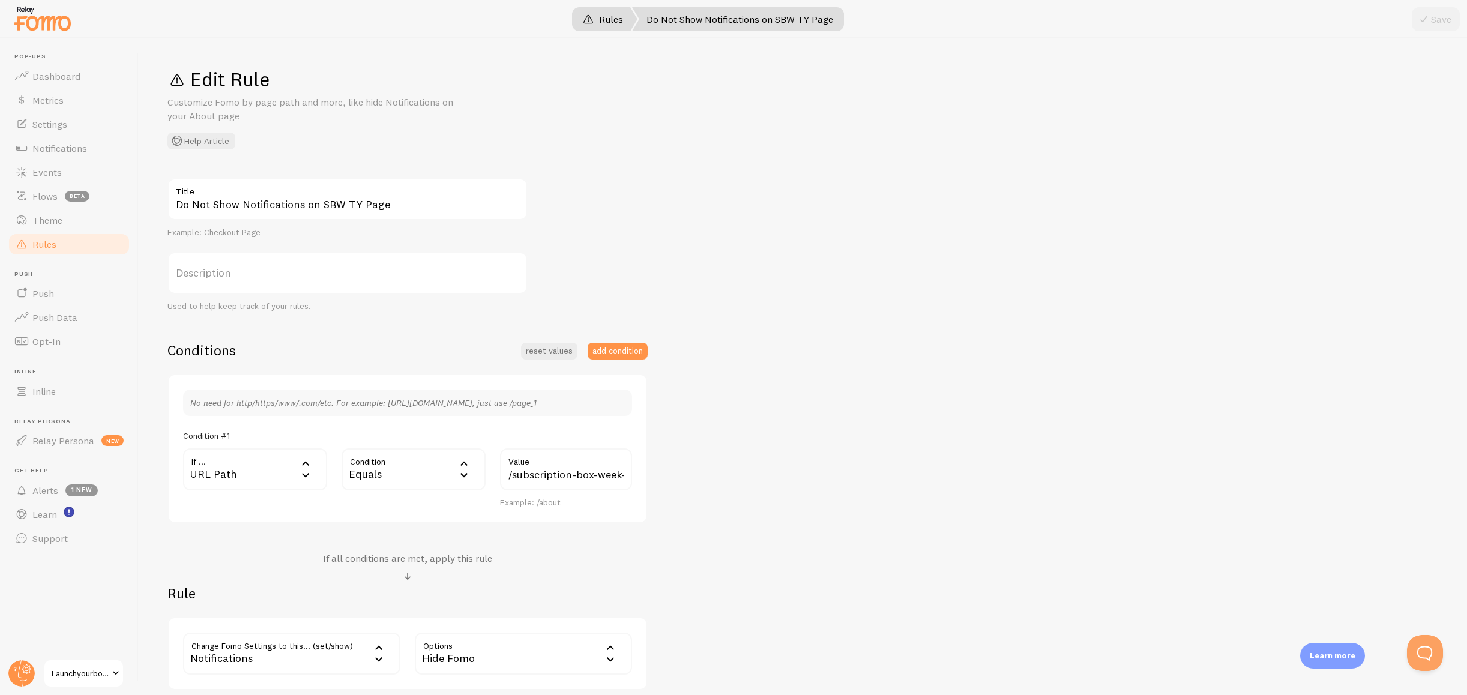
click at [603, 26] on link "Rules" at bounding box center [603, 19] width 69 height 24
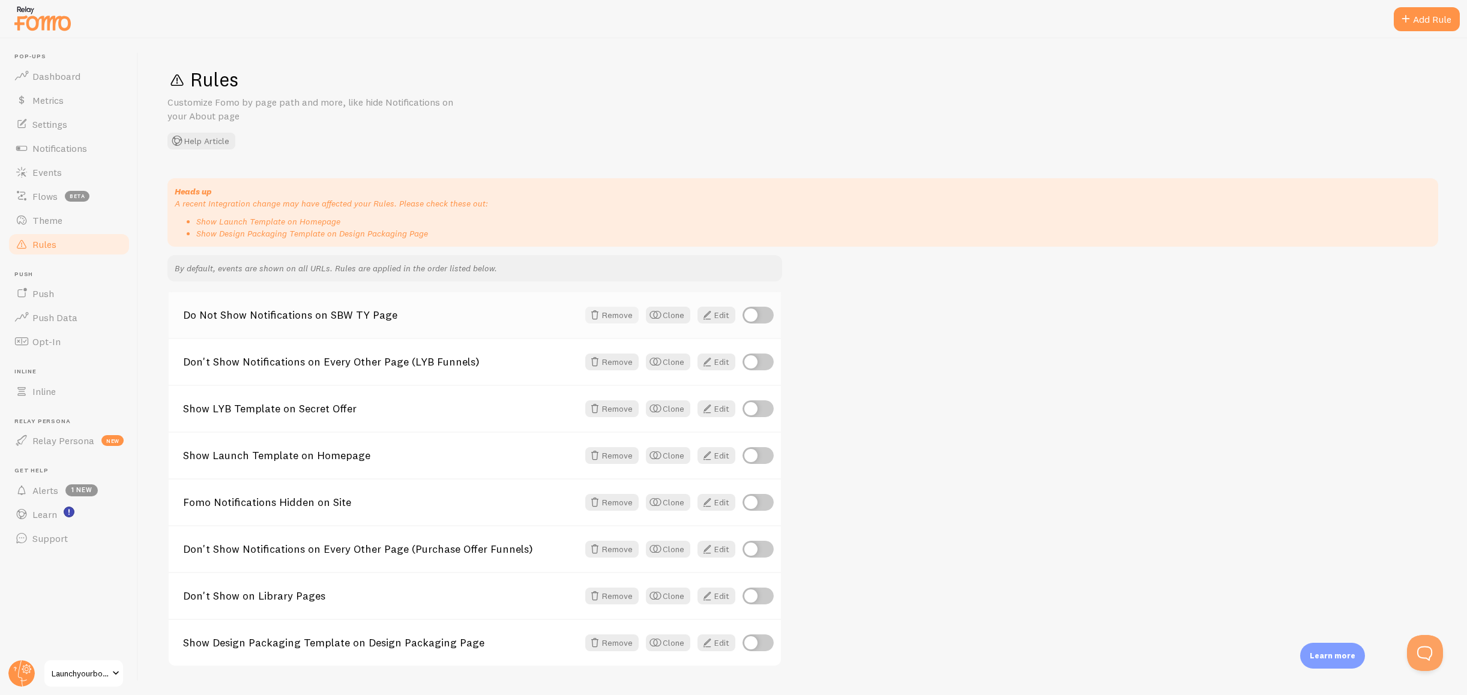
click at [624, 316] on button "Remove" at bounding box center [611, 315] width 53 height 17
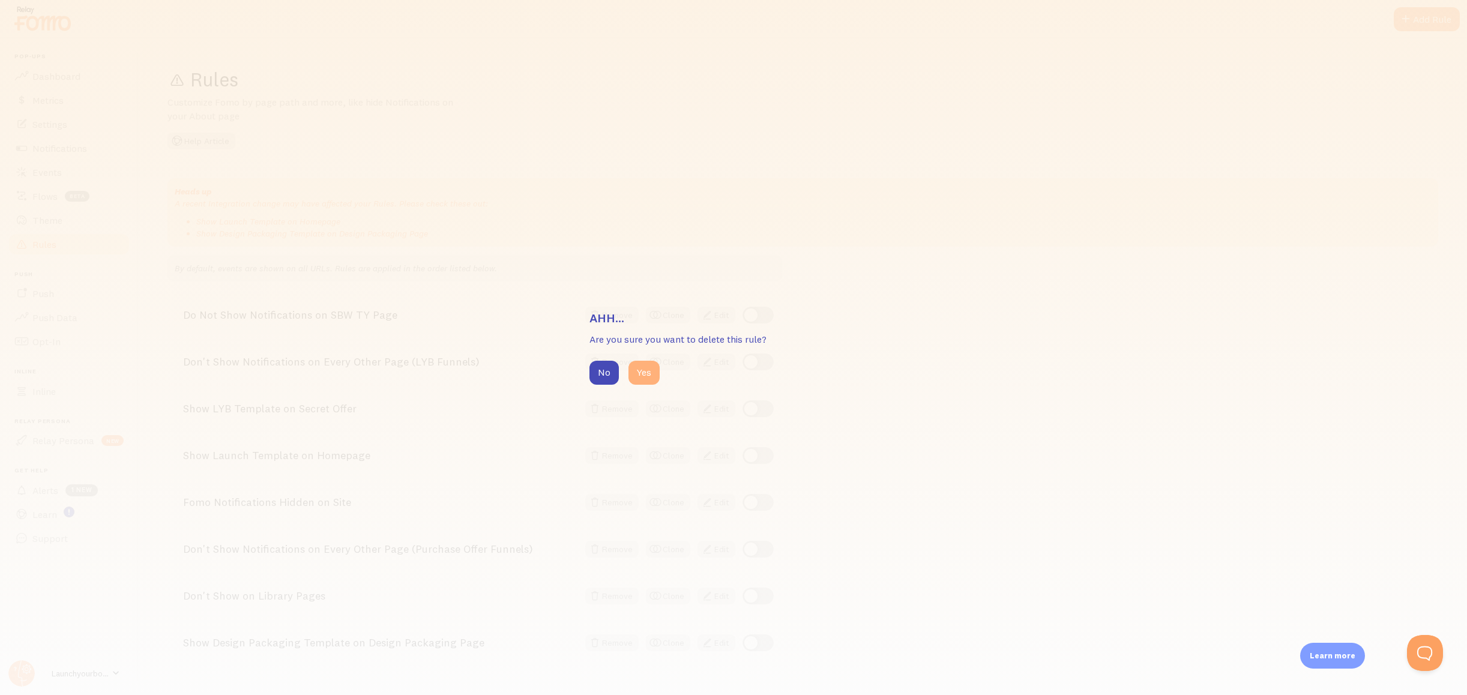
click at [639, 378] on button "Yes" at bounding box center [644, 373] width 31 height 24
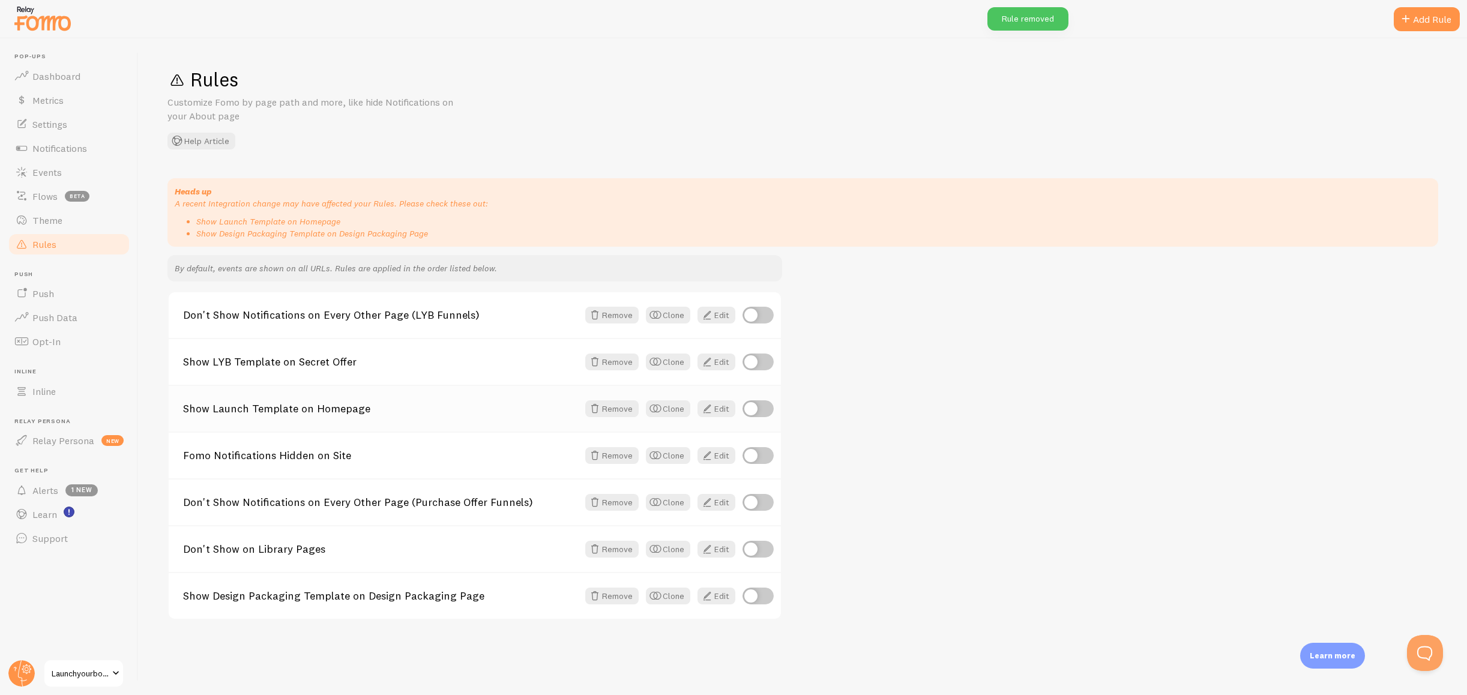
click at [396, 411] on link "Show Launch Template on Homepage" at bounding box center [380, 408] width 395 height 11
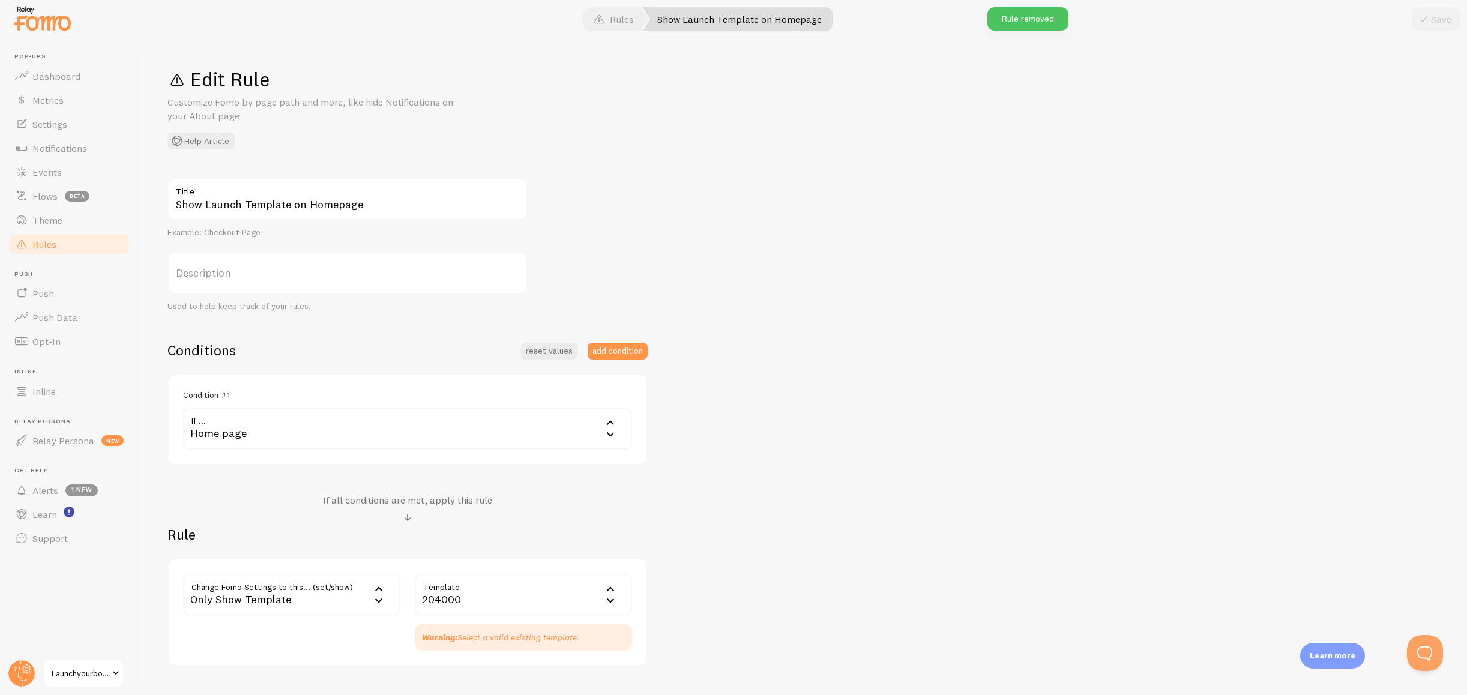
scroll to position [42, 0]
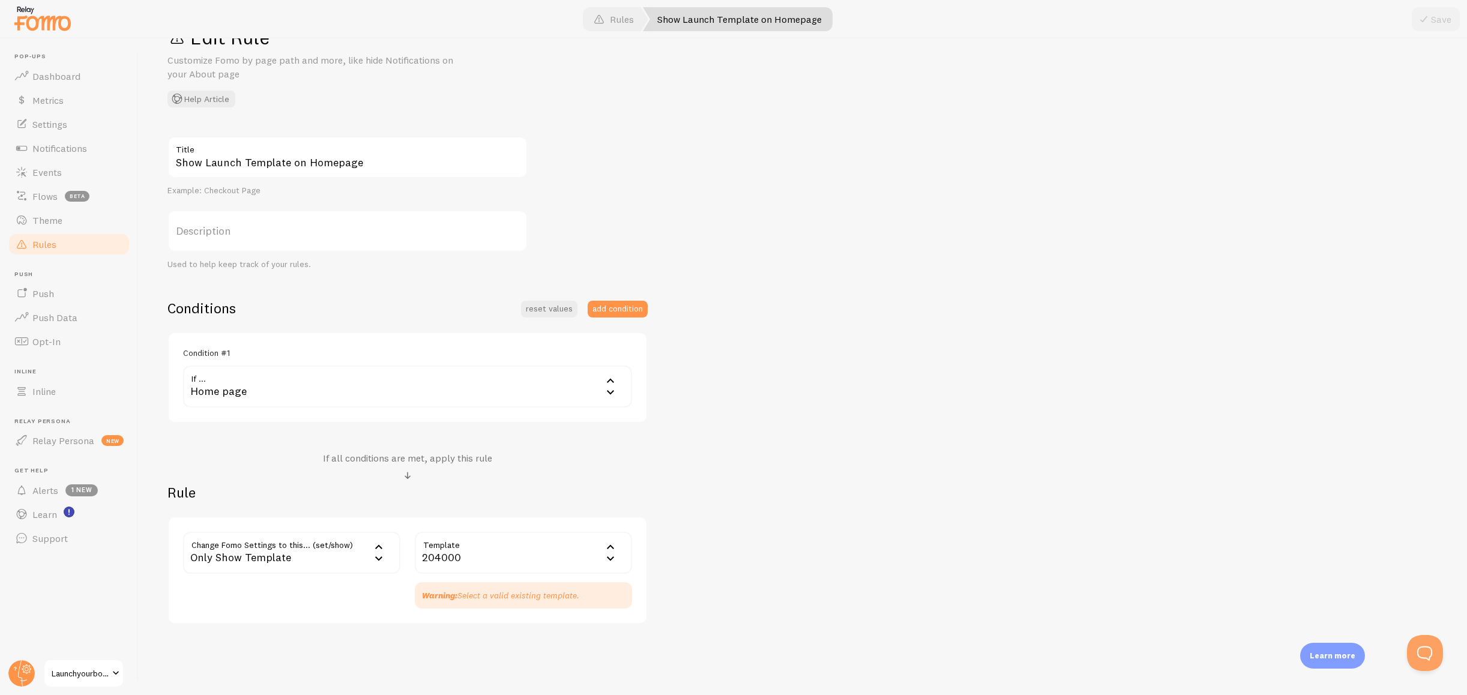
click at [480, 552] on div "204000" at bounding box center [523, 553] width 217 height 42
click at [497, 582] on li "Launch Your Box Purchase" at bounding box center [523, 591] width 215 height 21
click at [1438, 22] on button "Save" at bounding box center [1436, 19] width 48 height 24
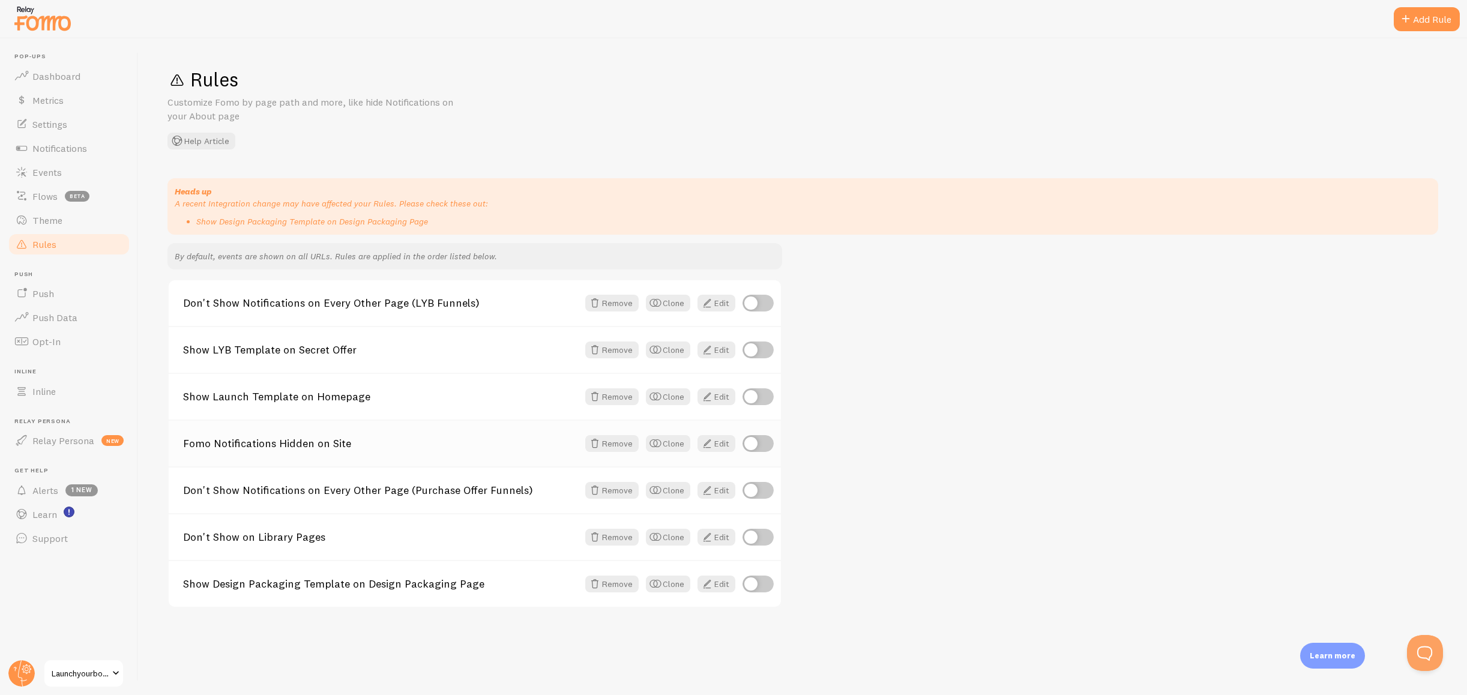
click at [416, 445] on link "Fomo Notifications Hidden on Site" at bounding box center [380, 443] width 395 height 11
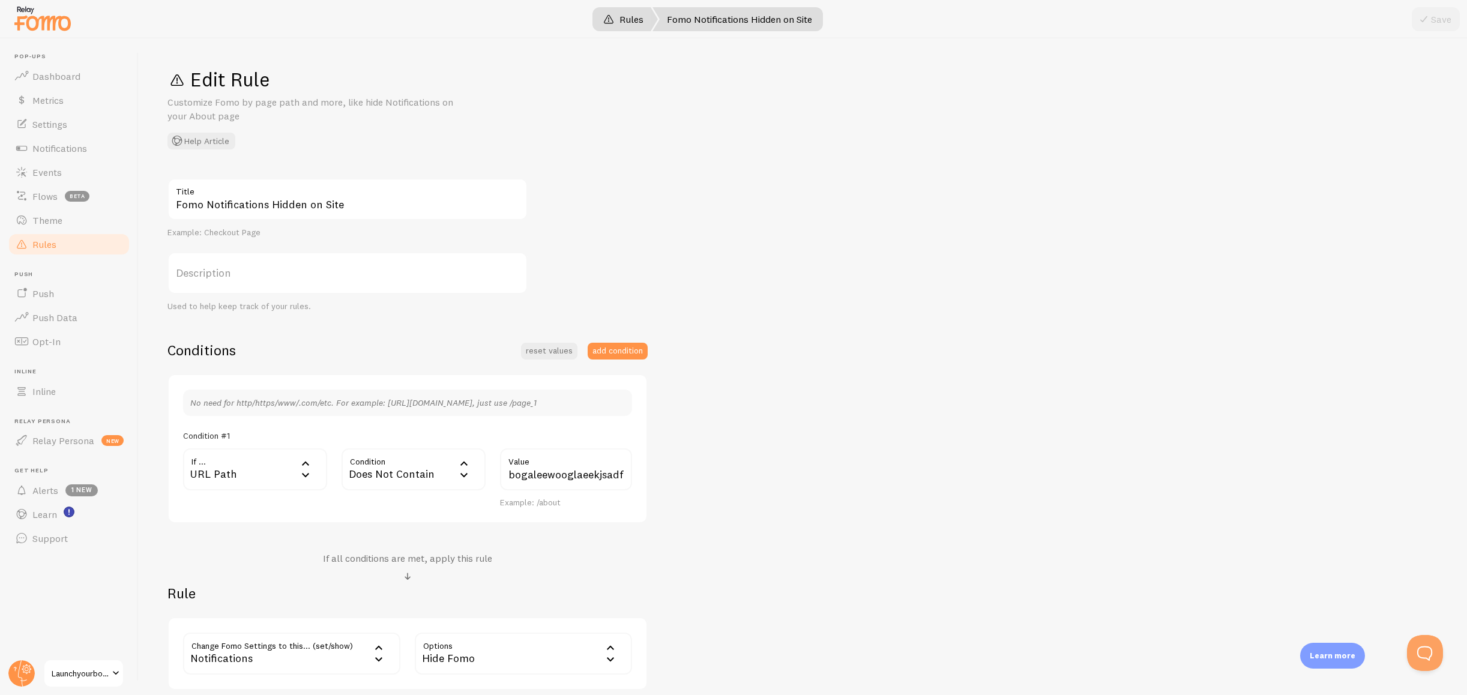
click at [614, 22] on span at bounding box center [609, 19] width 14 height 14
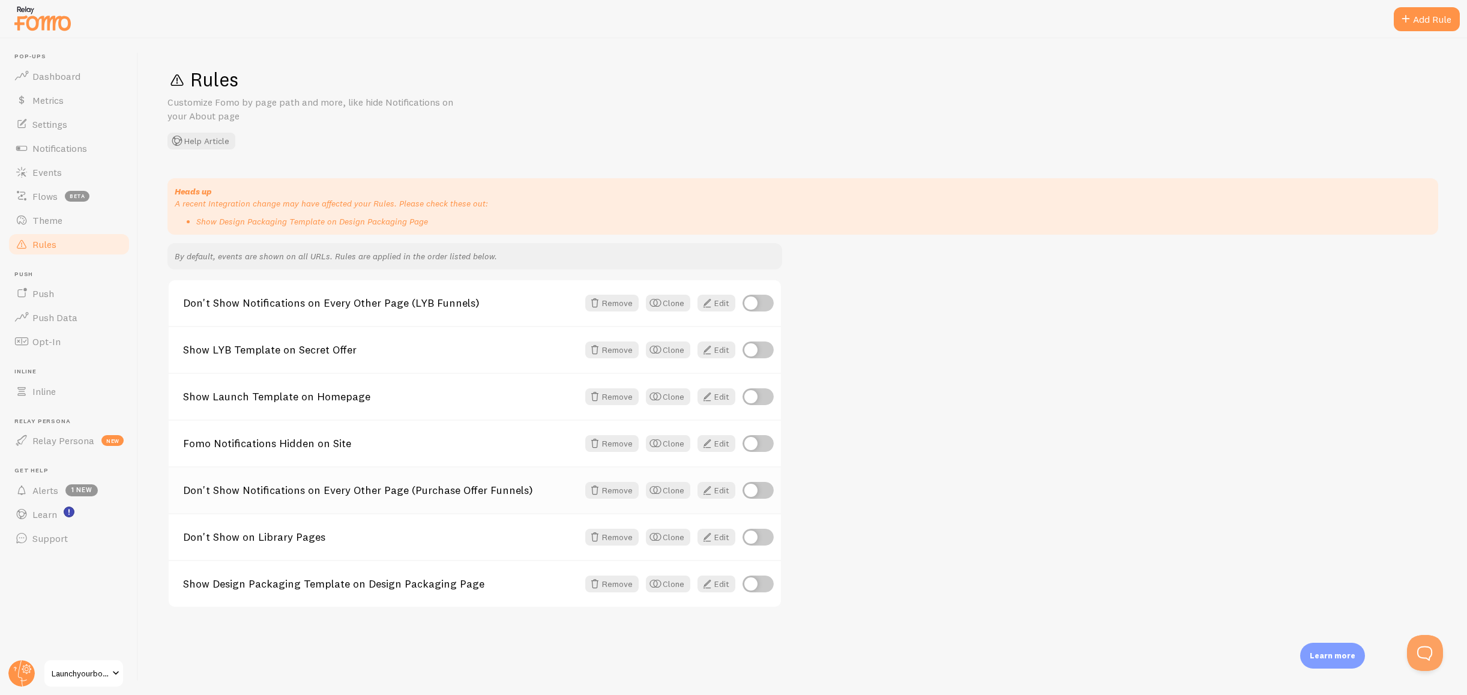
click at [438, 486] on link "Don't Show Notifications on Every Other Page (Purchase Offer Funnels)" at bounding box center [380, 490] width 395 height 11
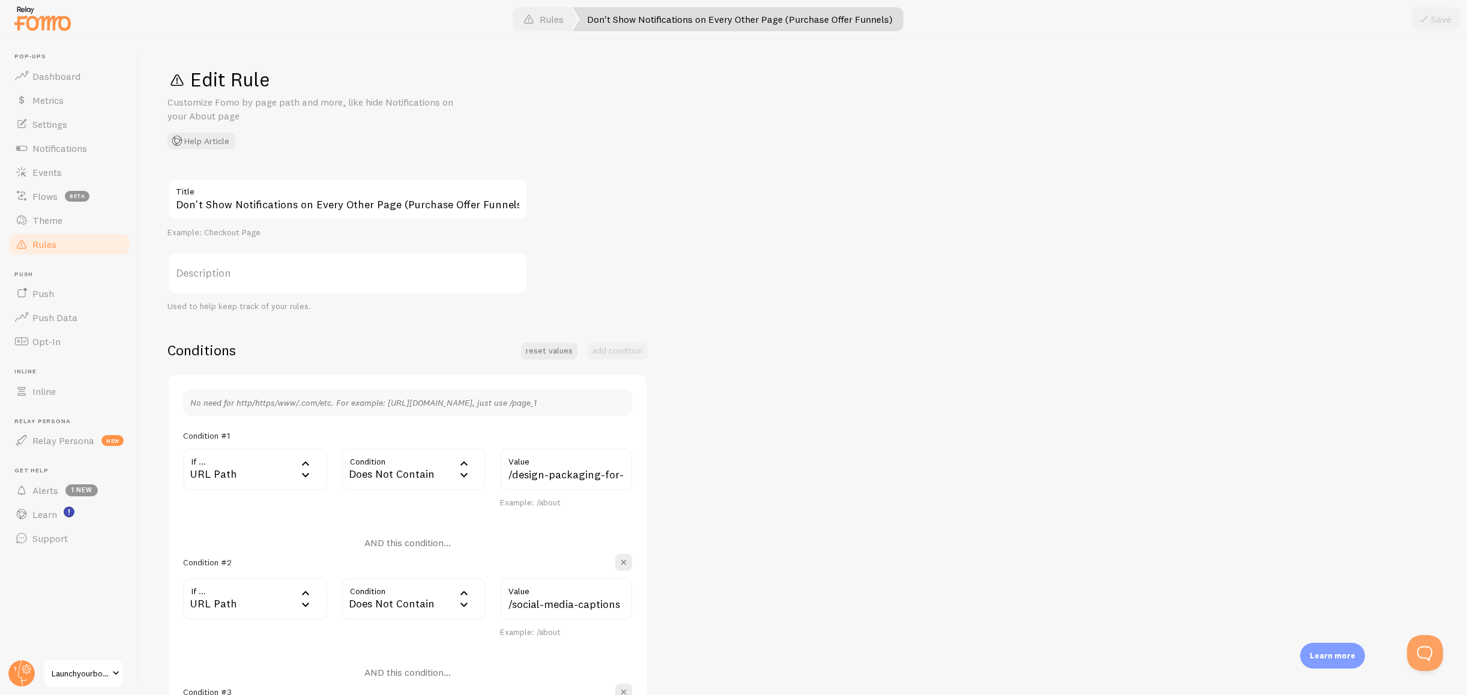
click at [80, 244] on link "Rules" at bounding box center [69, 244] width 124 height 24
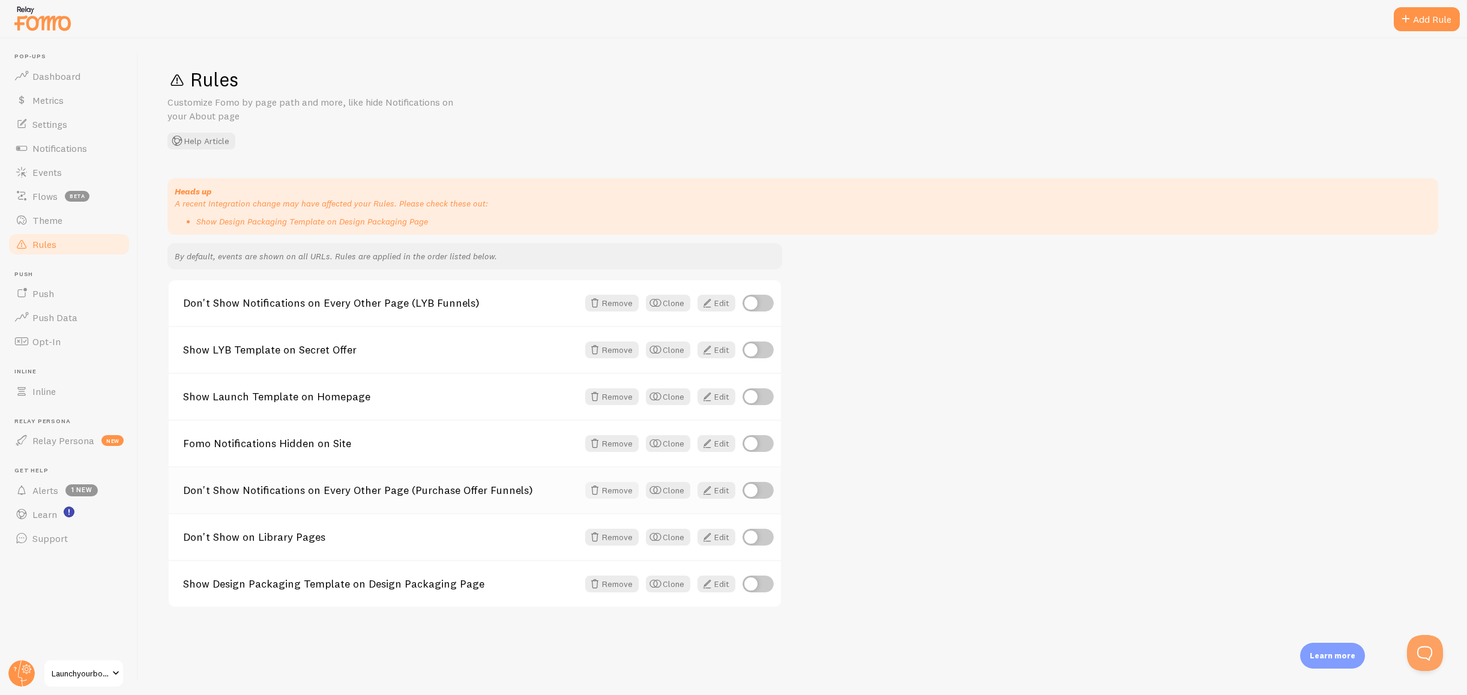
click at [611, 494] on button "Remove" at bounding box center [611, 490] width 53 height 17
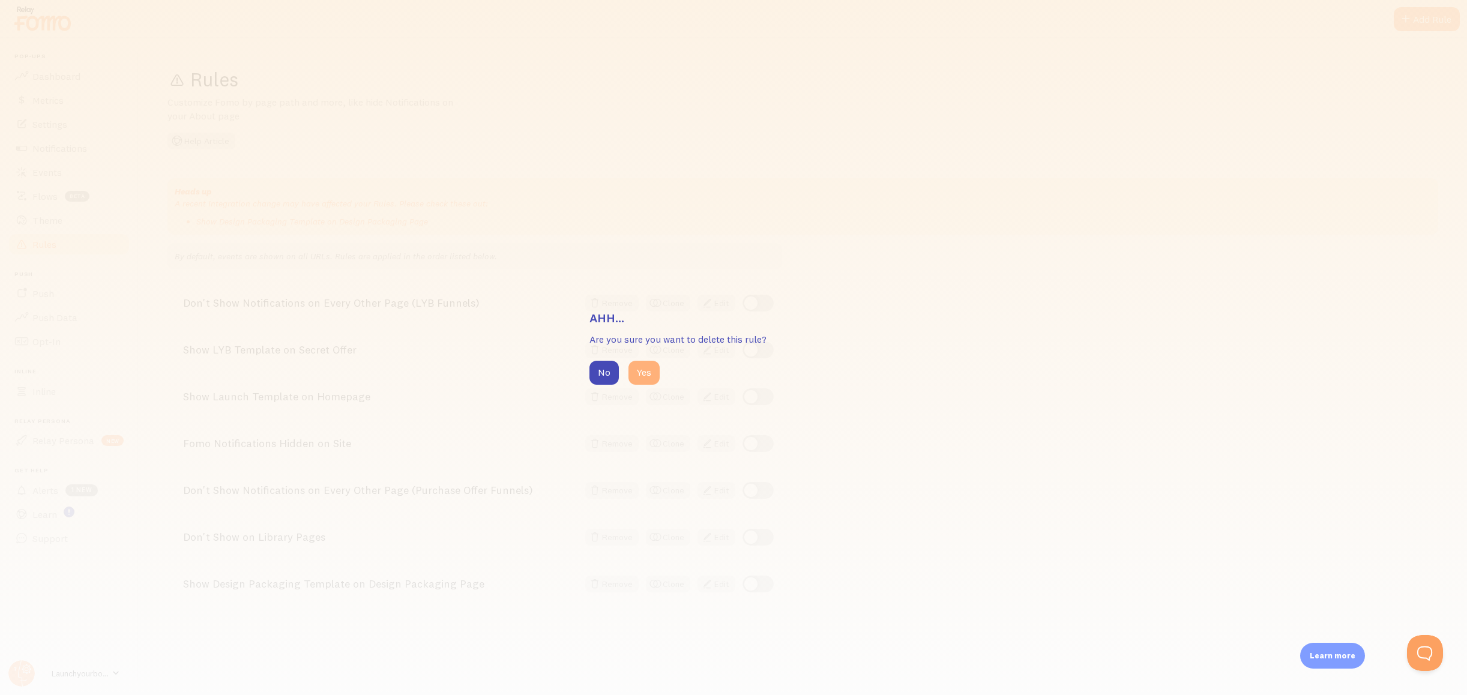
click at [656, 372] on button "Yes" at bounding box center [644, 373] width 31 height 24
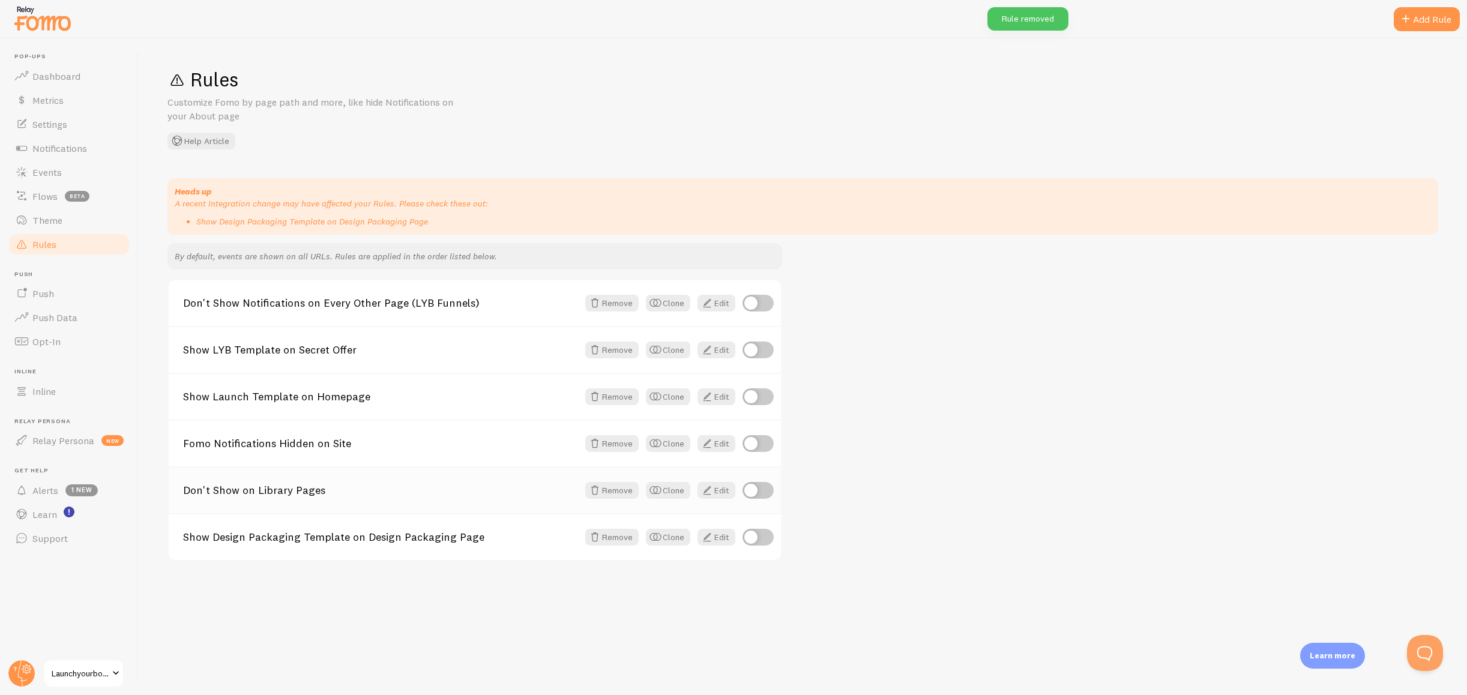
click at [350, 504] on div "Don't Show on Library Pages Remove Clone Edit" at bounding box center [475, 490] width 612 height 47
click at [303, 488] on link "Don't Show on Library Pages" at bounding box center [380, 490] width 395 height 11
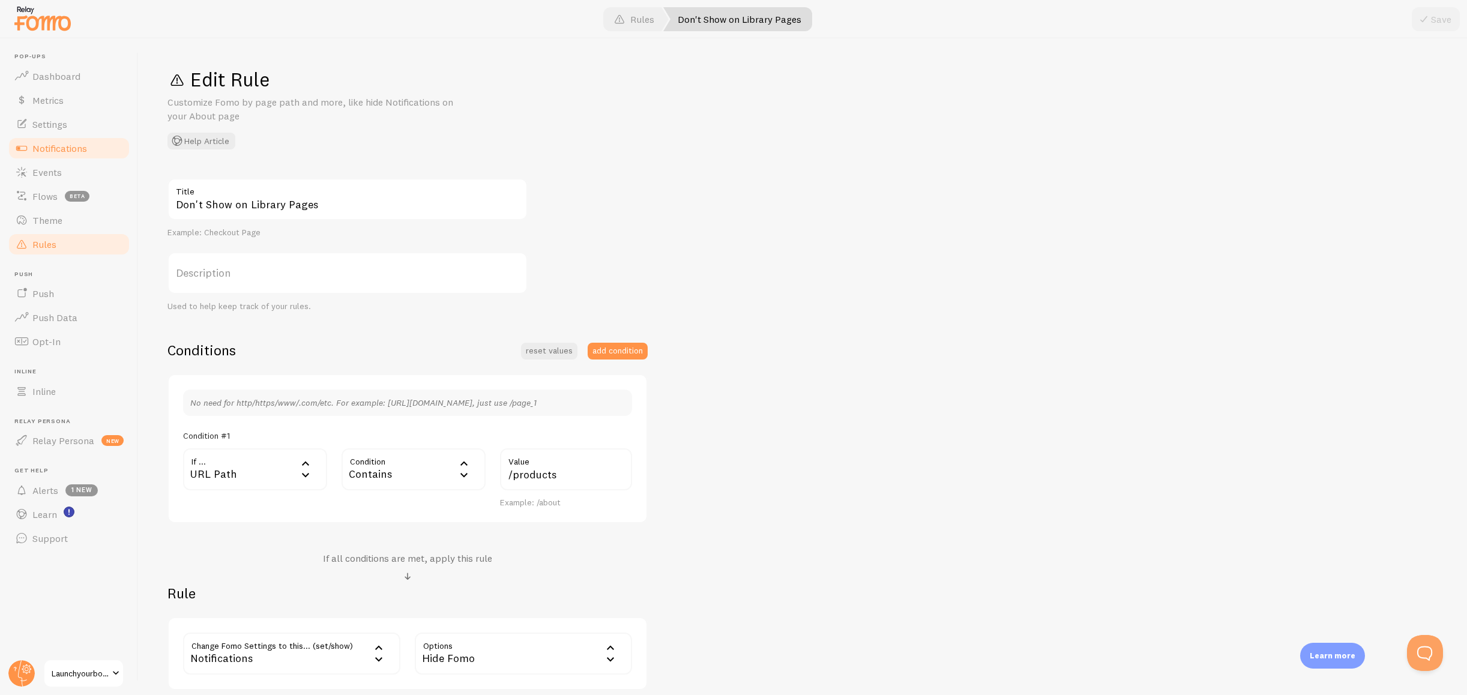
click at [61, 148] on span "Notifications" at bounding box center [59, 148] width 55 height 12
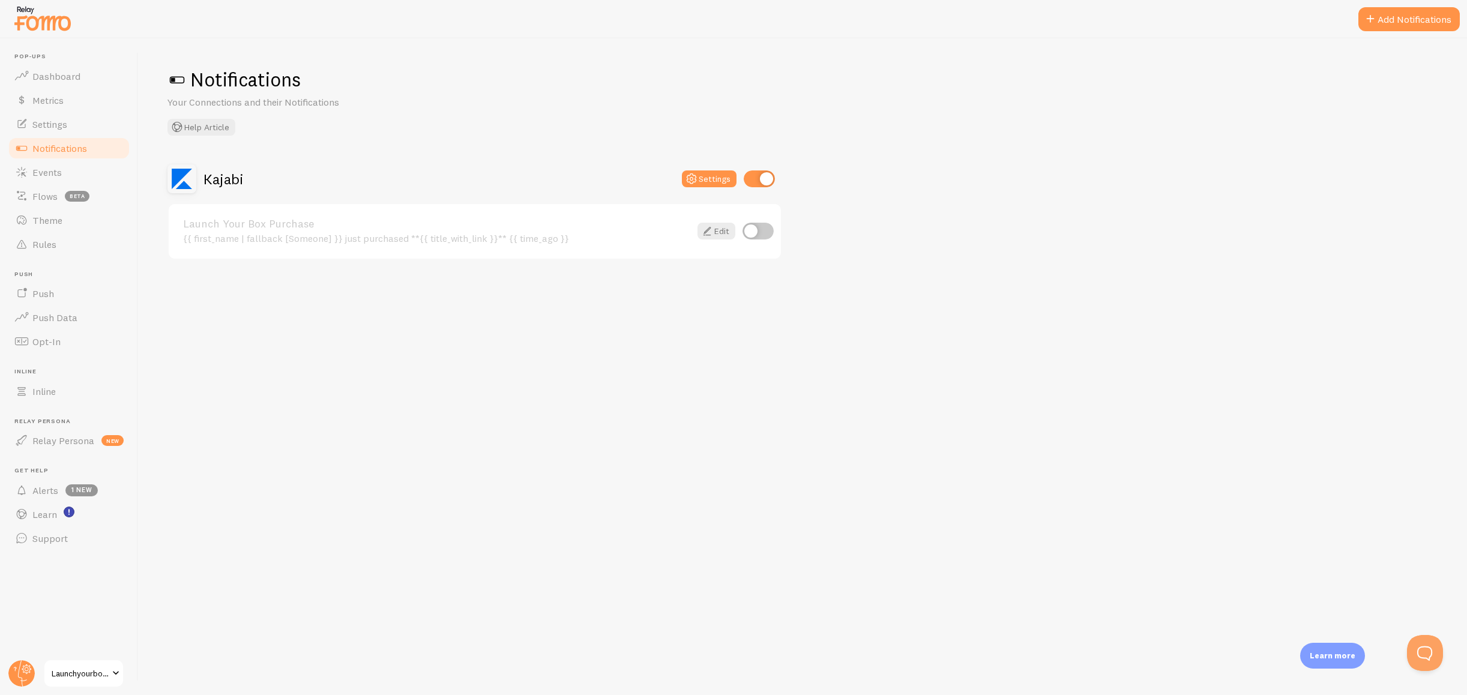
click at [560, 243] on div "{{ first_name | fallback [Someone] }} just purchased **{{ title_with_link }}** …" at bounding box center [436, 238] width 507 height 11
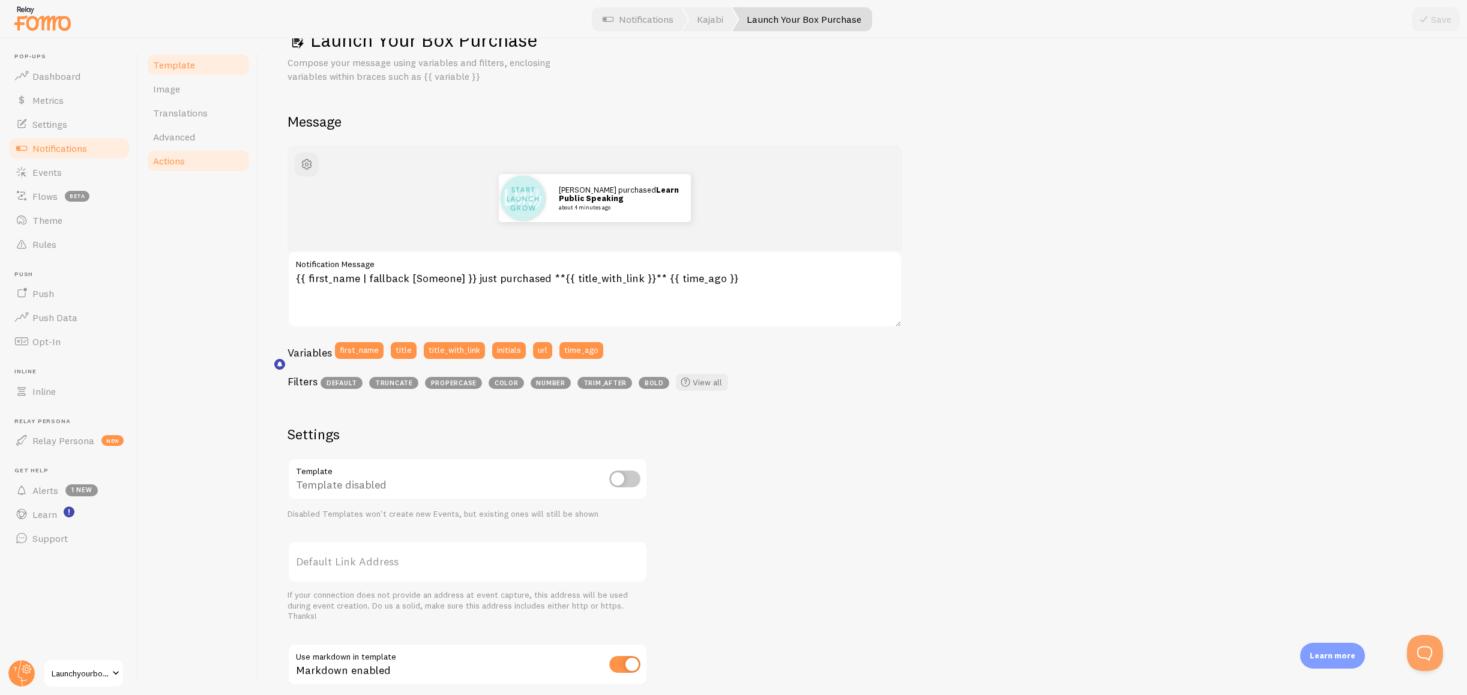
scroll to position [36, 0]
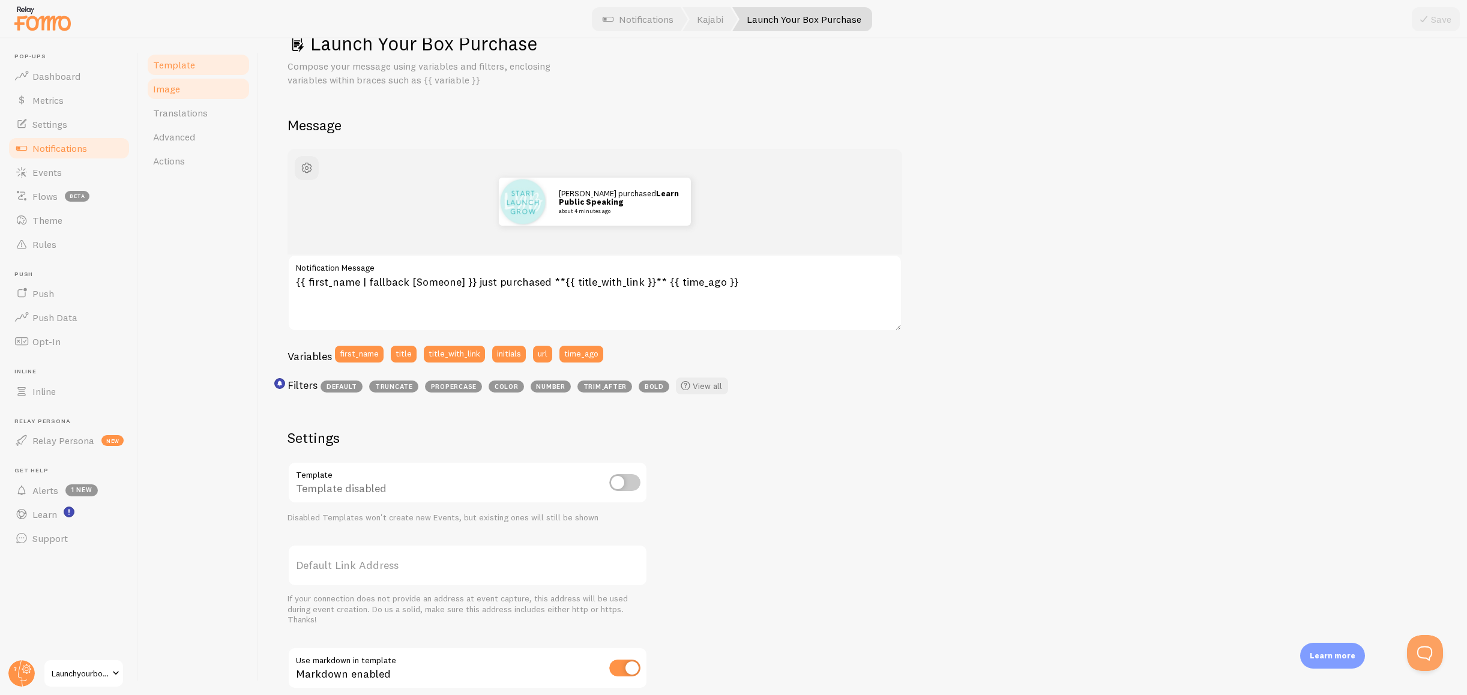
click at [209, 97] on link "Image" at bounding box center [198, 89] width 105 height 24
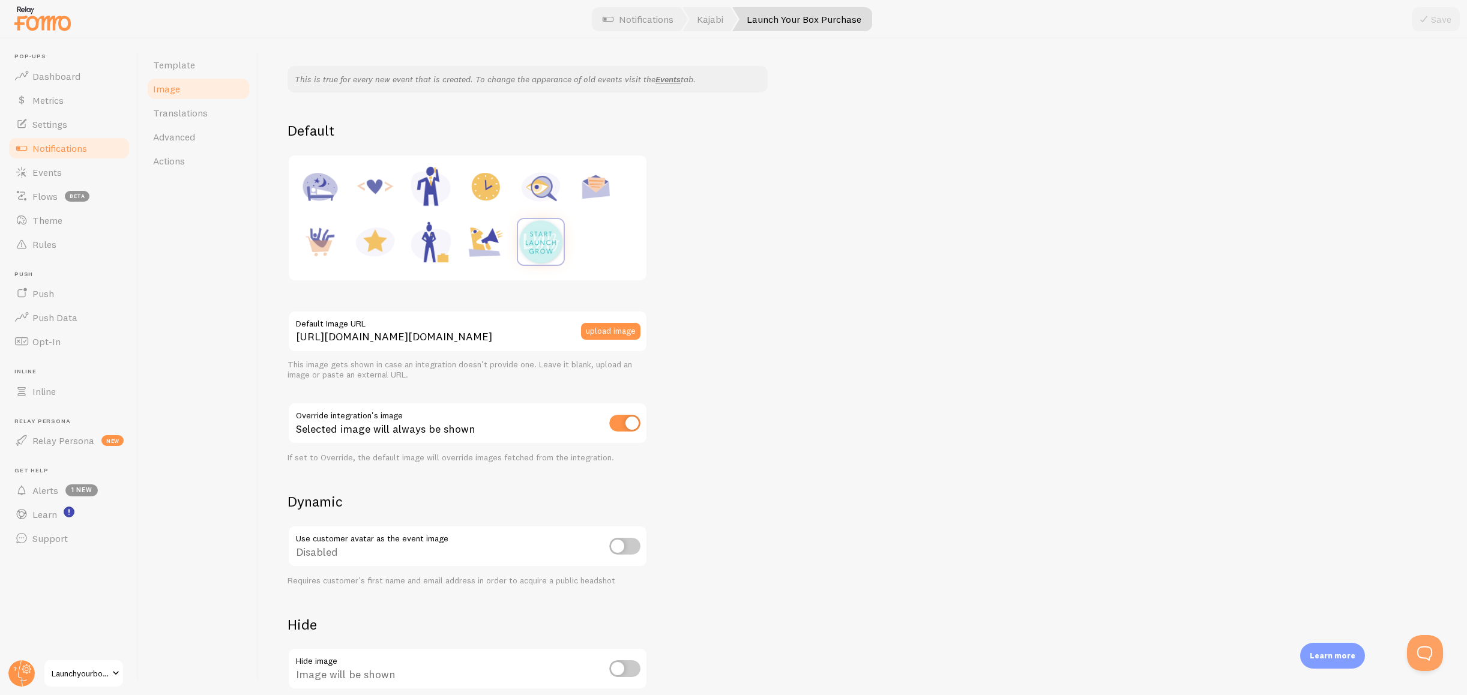
scroll to position [168, 0]
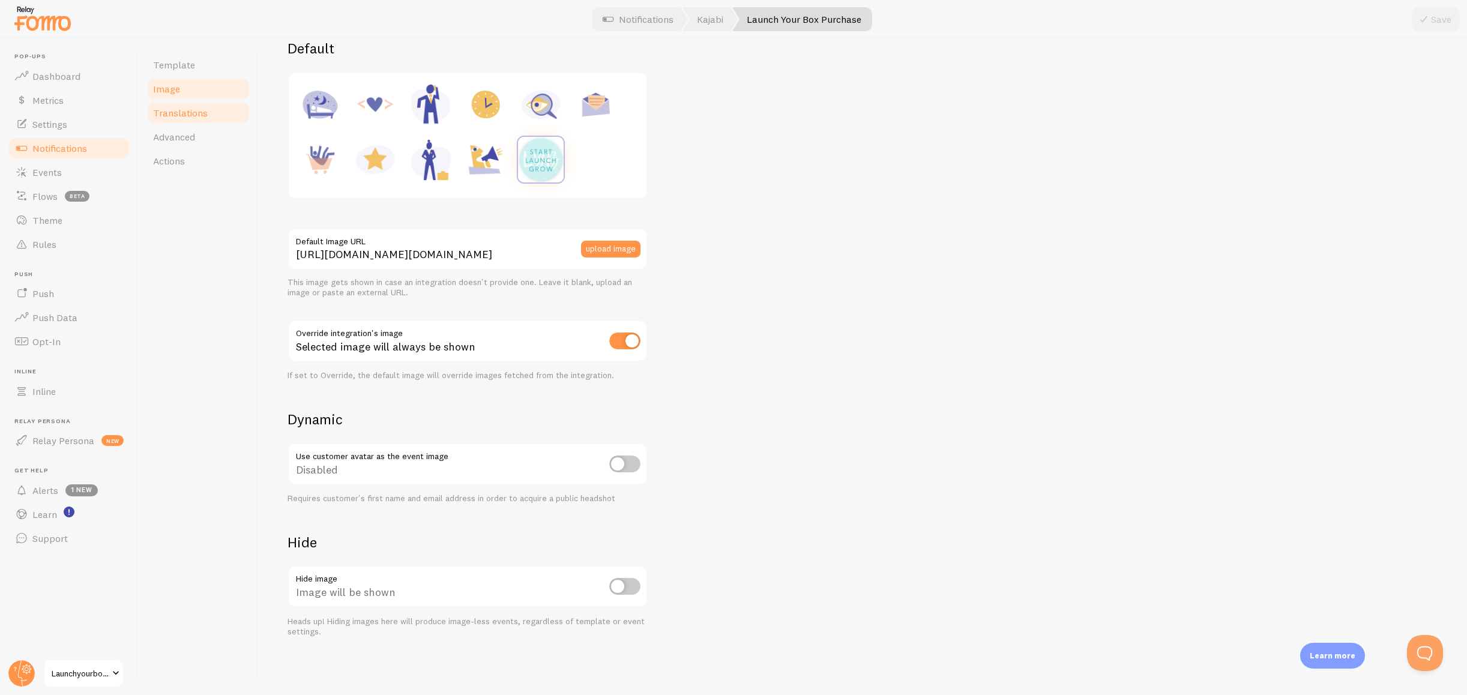
click at [214, 113] on link "Translations" at bounding box center [198, 113] width 105 height 24
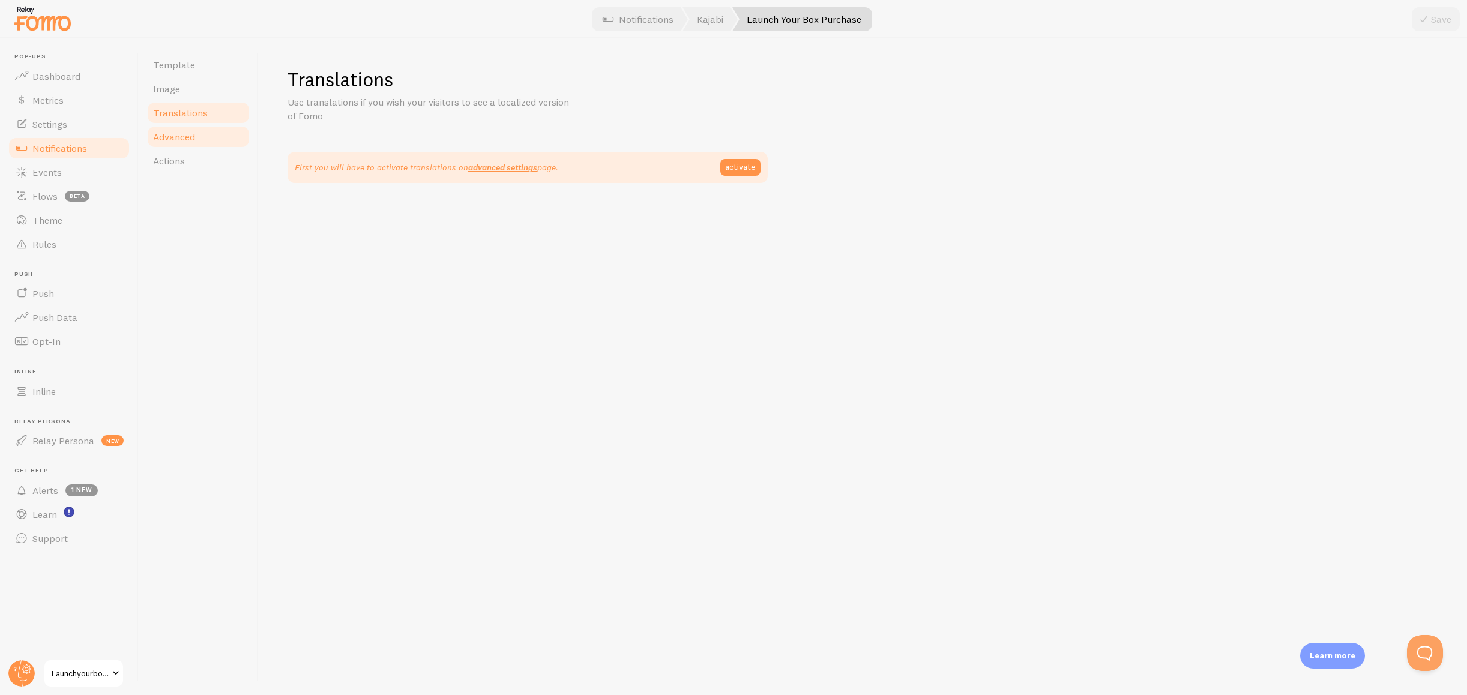
click at [188, 141] on span "Advanced" at bounding box center [174, 137] width 42 height 12
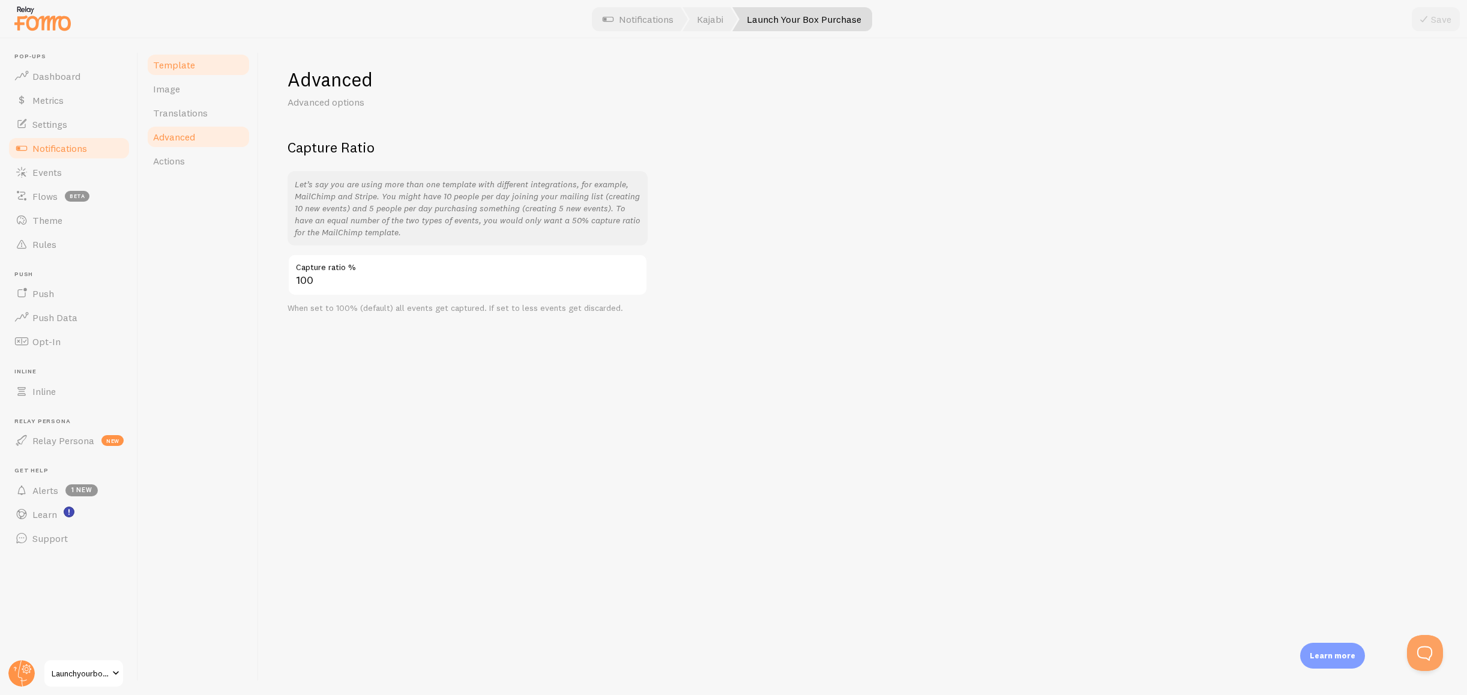
click at [180, 67] on span "Template" at bounding box center [174, 65] width 42 height 12
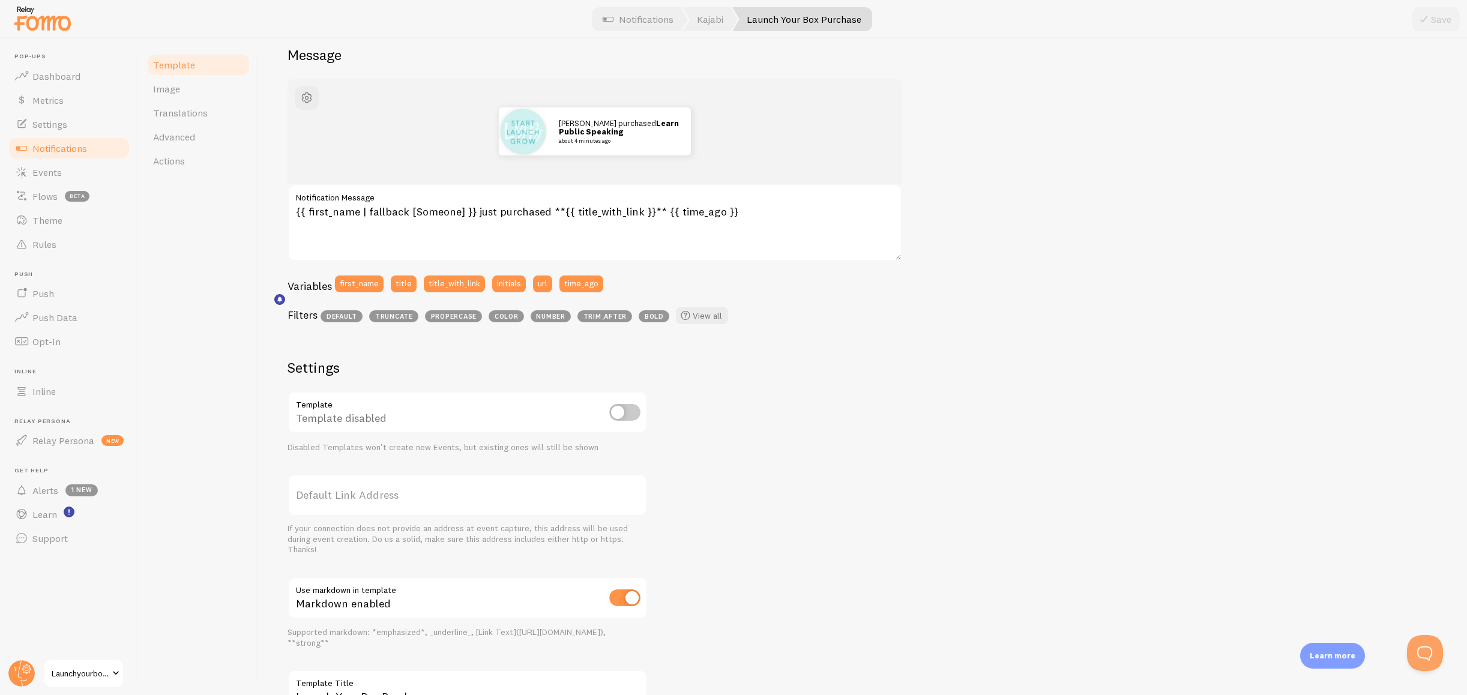
scroll to position [130, 0]
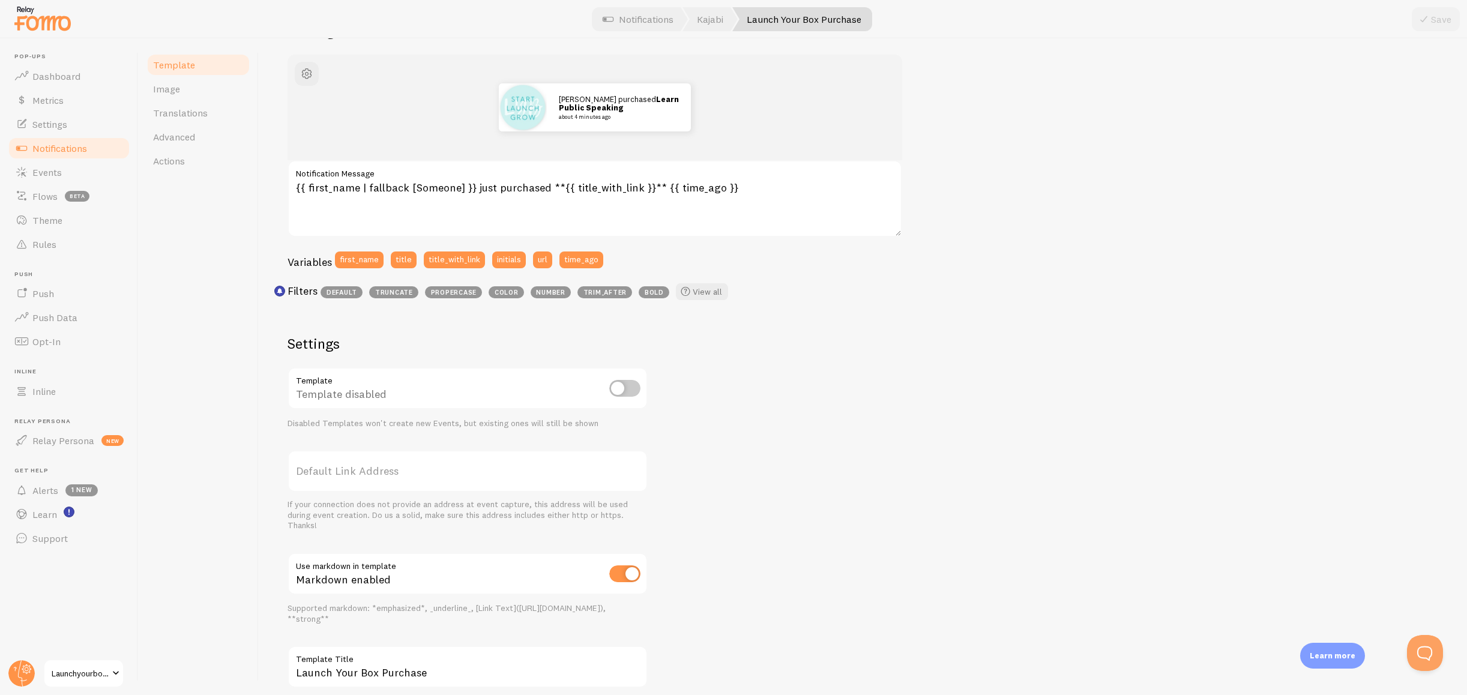
click at [431, 469] on label "Default Link Address" at bounding box center [468, 471] width 360 height 42
click at [431, 469] on input "Default Link Address" at bounding box center [468, 471] width 360 height 42
paste input "https://www.launchyourboxwithsarah.com/offers/hSzkoXEd/checkout"
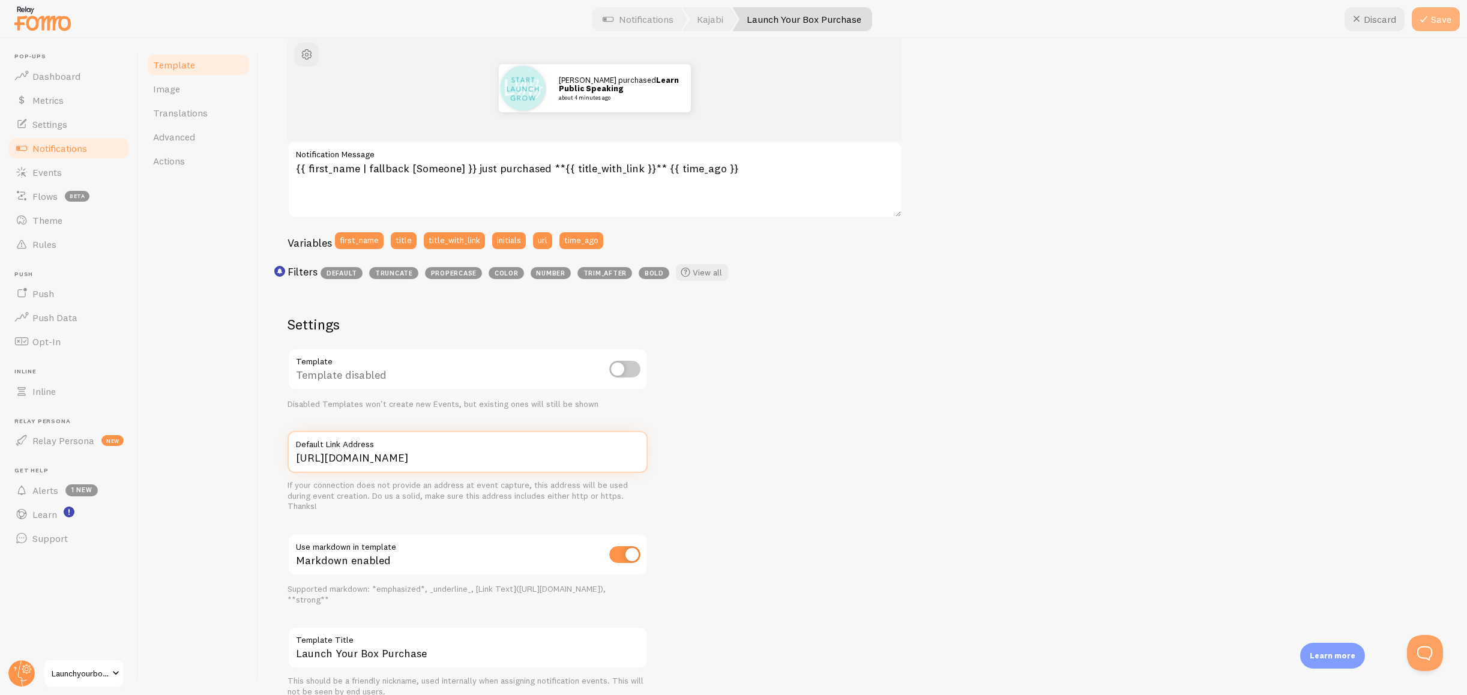
type input "https://www.launchyourboxwithsarah.com/offers/hSzkoXEd/checkout"
click at [1434, 23] on button "Save" at bounding box center [1436, 19] width 48 height 24
